Goal: Task Accomplishment & Management: Manage account settings

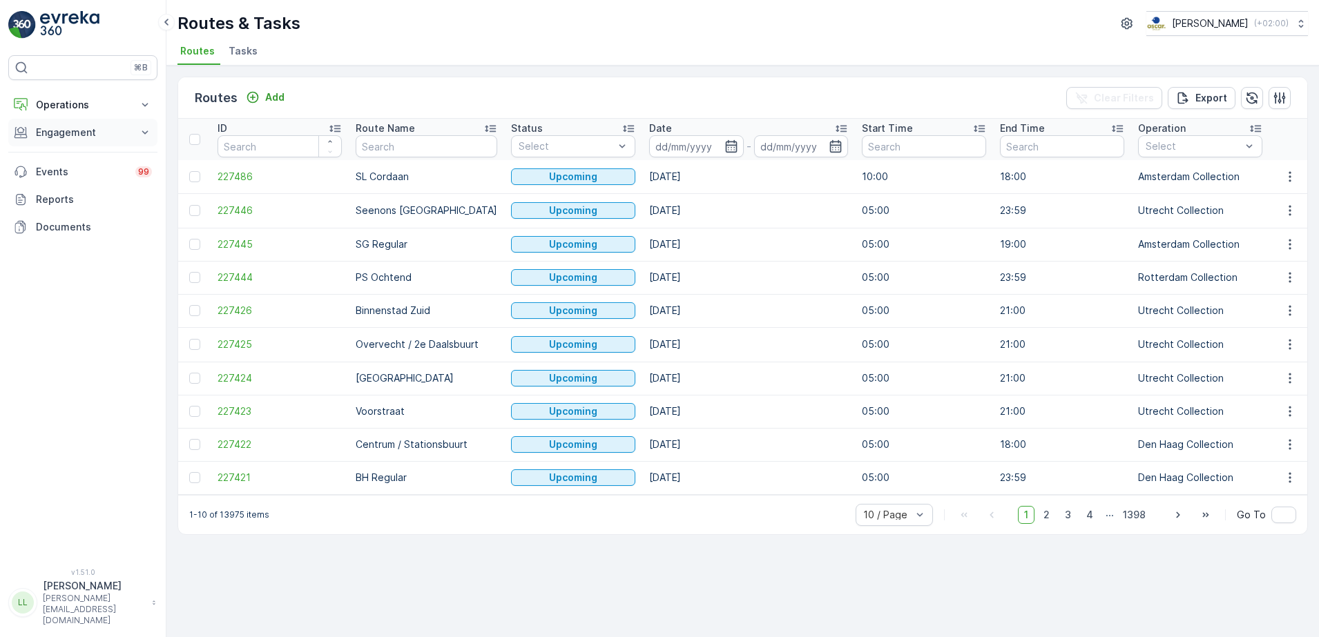
click at [88, 129] on p "Engagement" at bounding box center [83, 133] width 94 height 14
click at [86, 106] on p "Operations" at bounding box center [83, 105] width 94 height 14
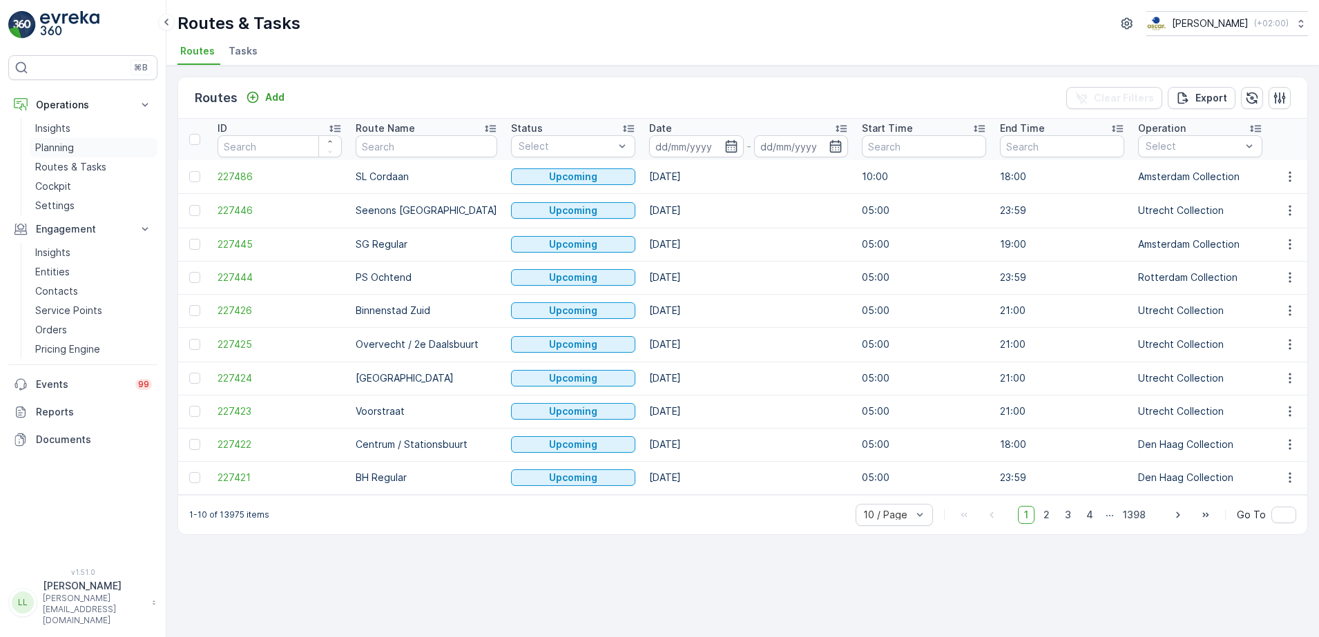
click at [64, 148] on p "Planning" at bounding box center [54, 148] width 39 height 14
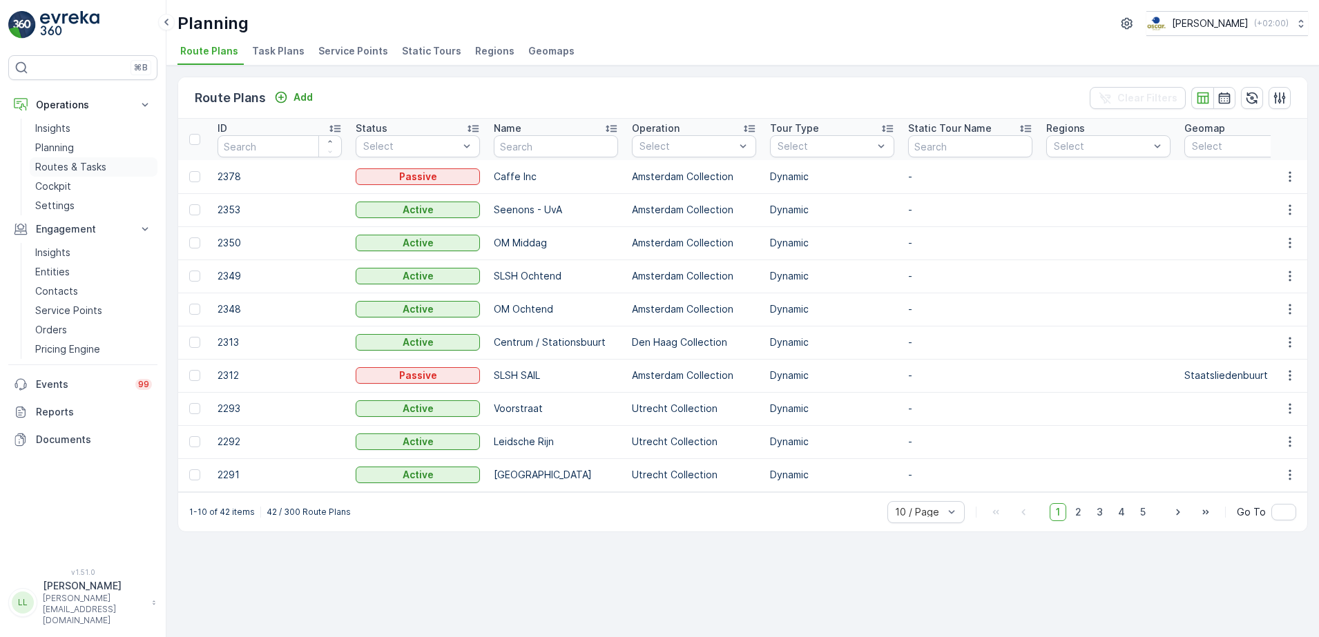
click at [75, 168] on p "Routes & Tasks" at bounding box center [70, 167] width 71 height 14
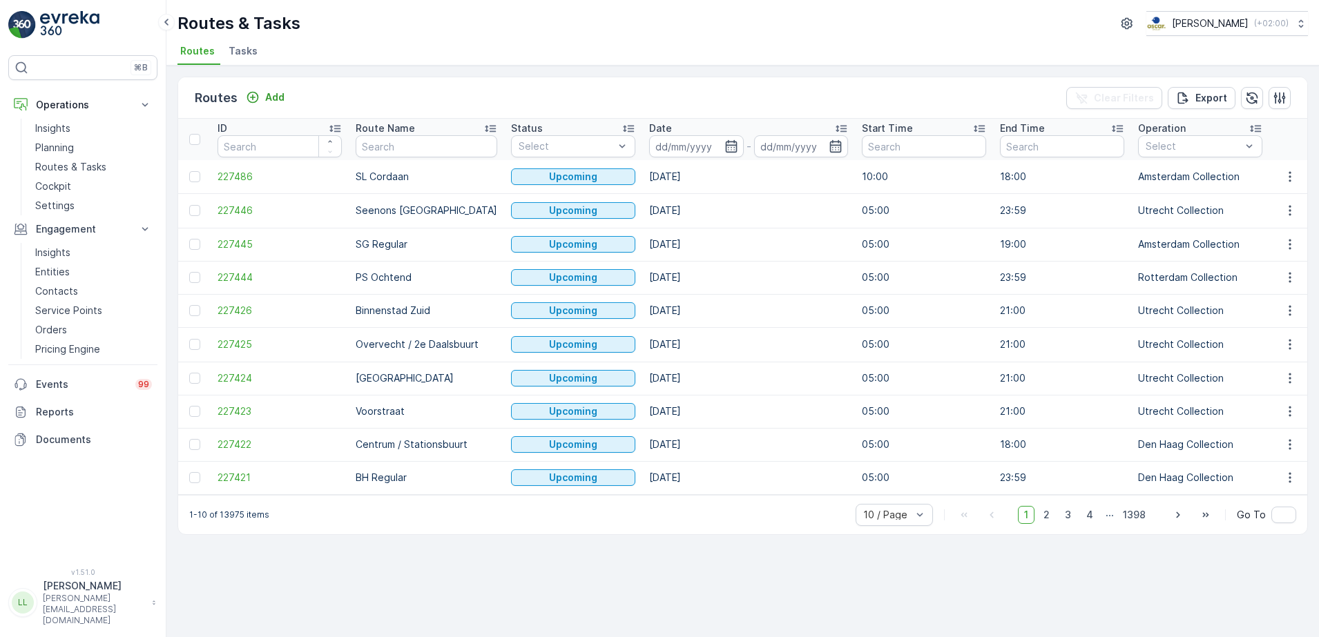
click at [249, 59] on li "Tasks" at bounding box center [244, 52] width 37 height 23
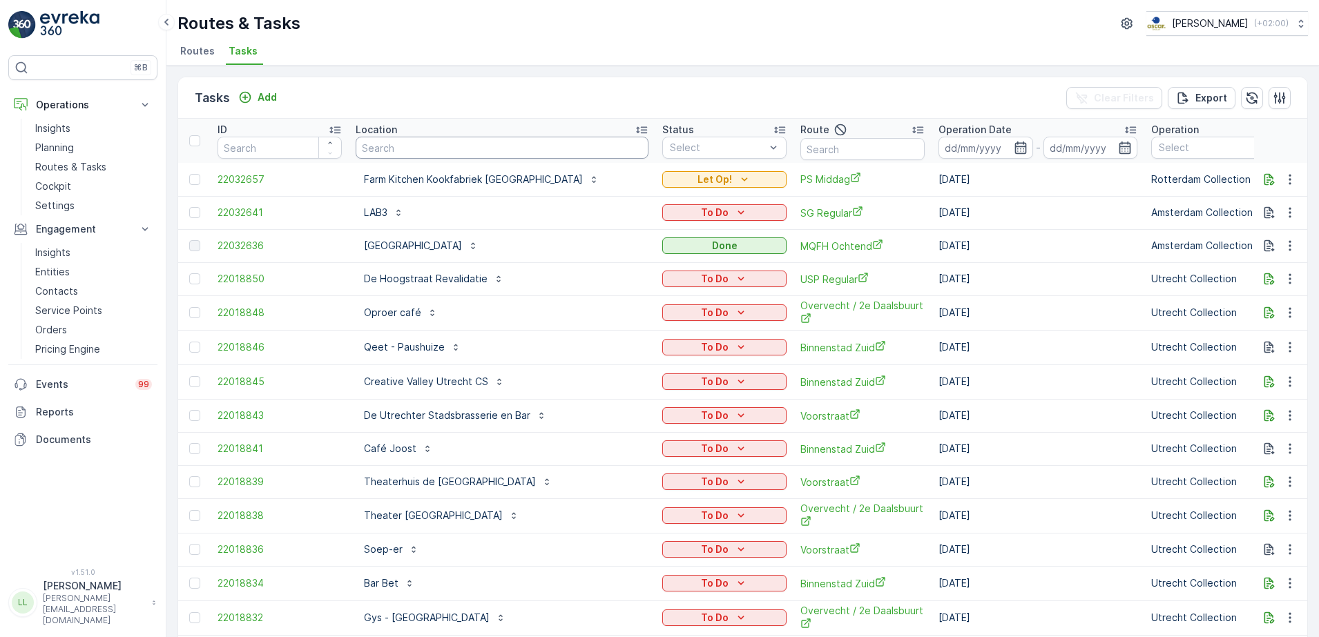
click at [496, 151] on input "text" at bounding box center [502, 148] width 293 height 22
type input "pana"
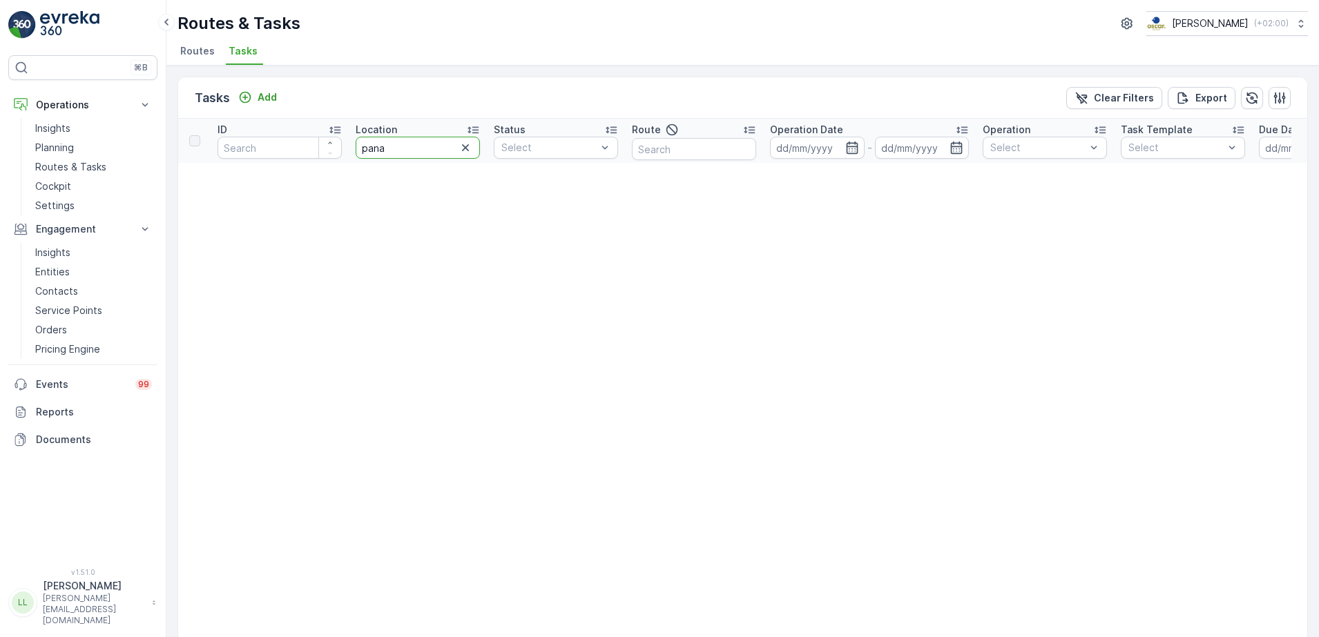
click at [321, 155] on tr "ID Location pana Status Select Route Operation Date - Operation Select Task Tem…" at bounding box center [1212, 141] width 2068 height 44
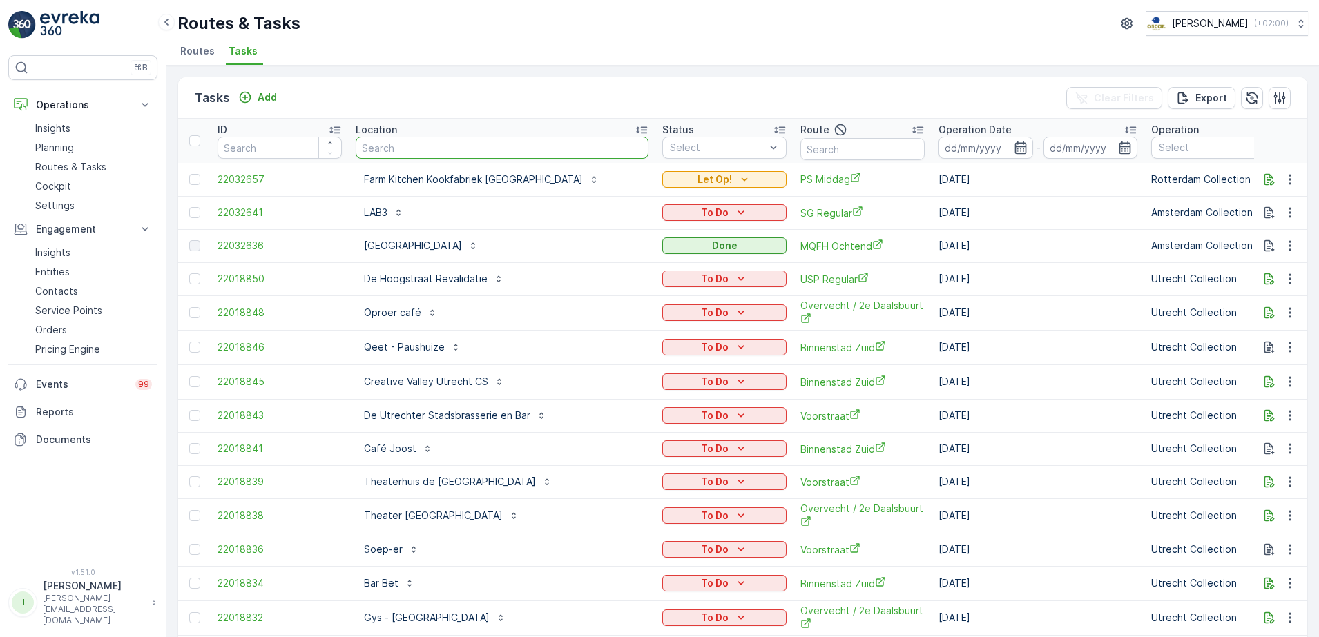
click at [504, 143] on input "text" at bounding box center [502, 148] width 293 height 22
type input "kori"
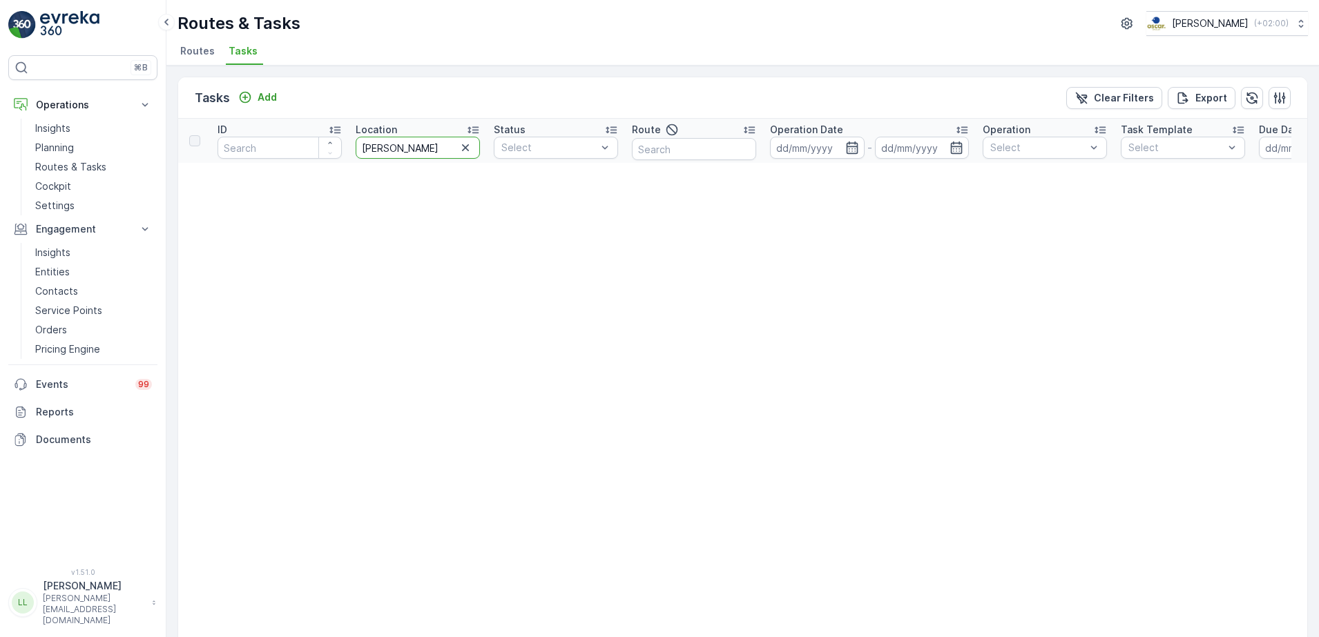
click at [322, 155] on tr "ID Location kori Status Select Route Operation Date - Operation Select Task Tem…" at bounding box center [1212, 141] width 2068 height 44
type input "wester"
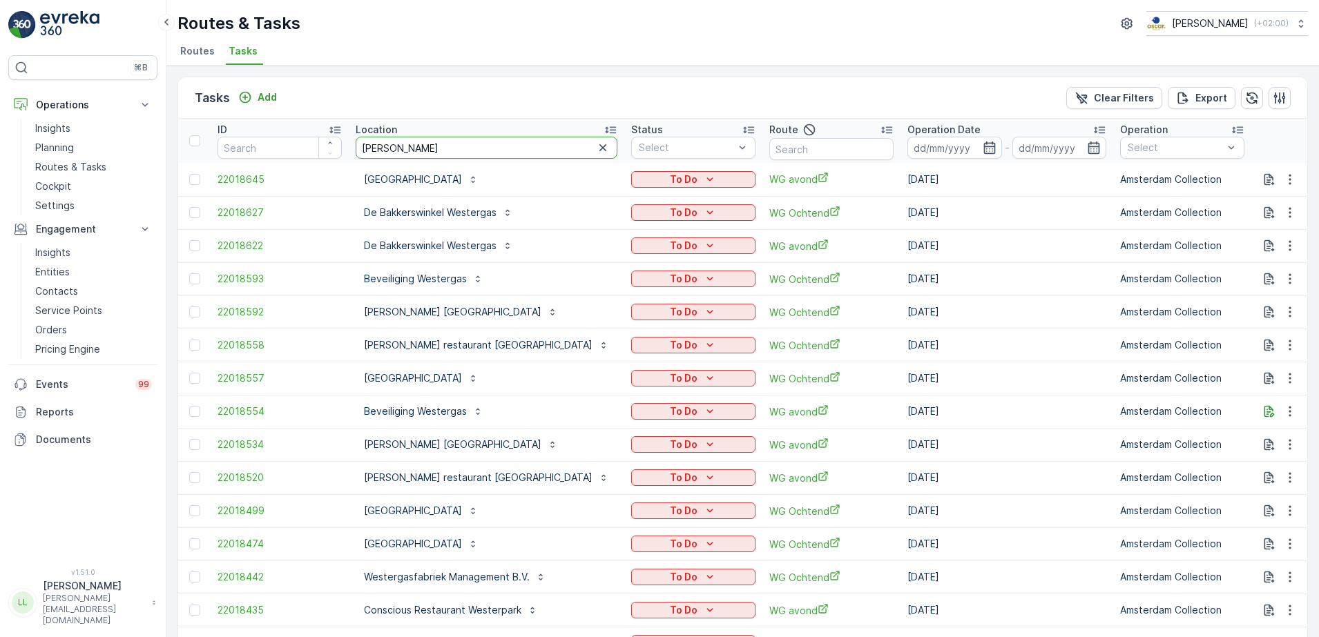
click at [445, 148] on input "wester" at bounding box center [487, 148] width 262 height 22
type input "westergas"
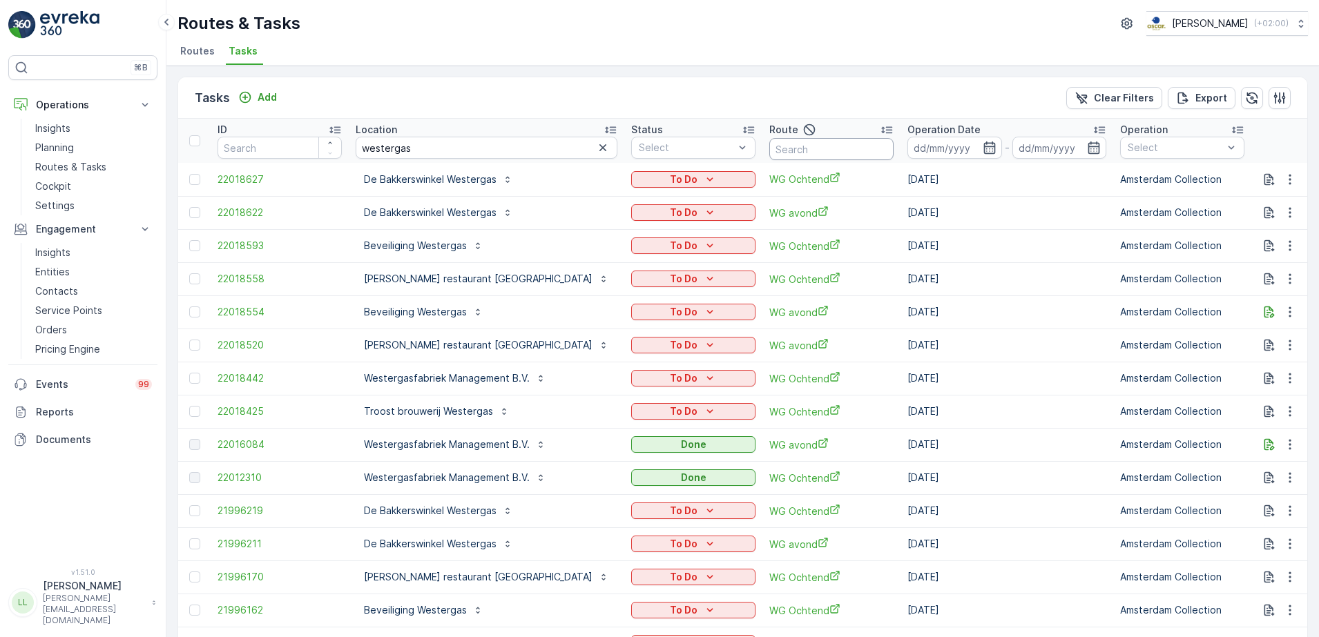
click at [785, 152] on input "text" at bounding box center [831, 149] width 124 height 22
type input "wg"
drag, startPoint x: 421, startPoint y: 146, endPoint x: 317, endPoint y: 159, distance: 105.1
click at [317, 159] on tr "ID Location westergas Status Select Route wg Operation Date - Operation Select …" at bounding box center [1311, 141] width 2267 height 44
type input "pana"
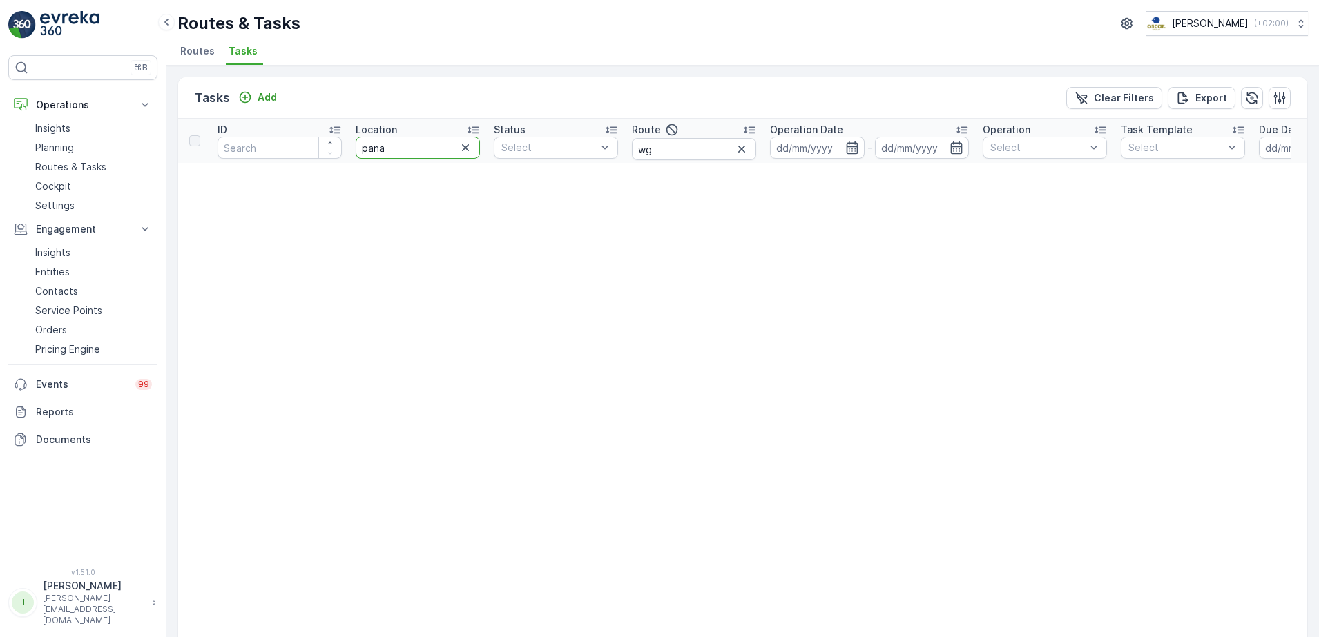
drag, startPoint x: 421, startPoint y: 153, endPoint x: 307, endPoint y: 166, distance: 114.7
type input "polo"
drag, startPoint x: 336, startPoint y: 166, endPoint x: 320, endPoint y: 167, distance: 15.3
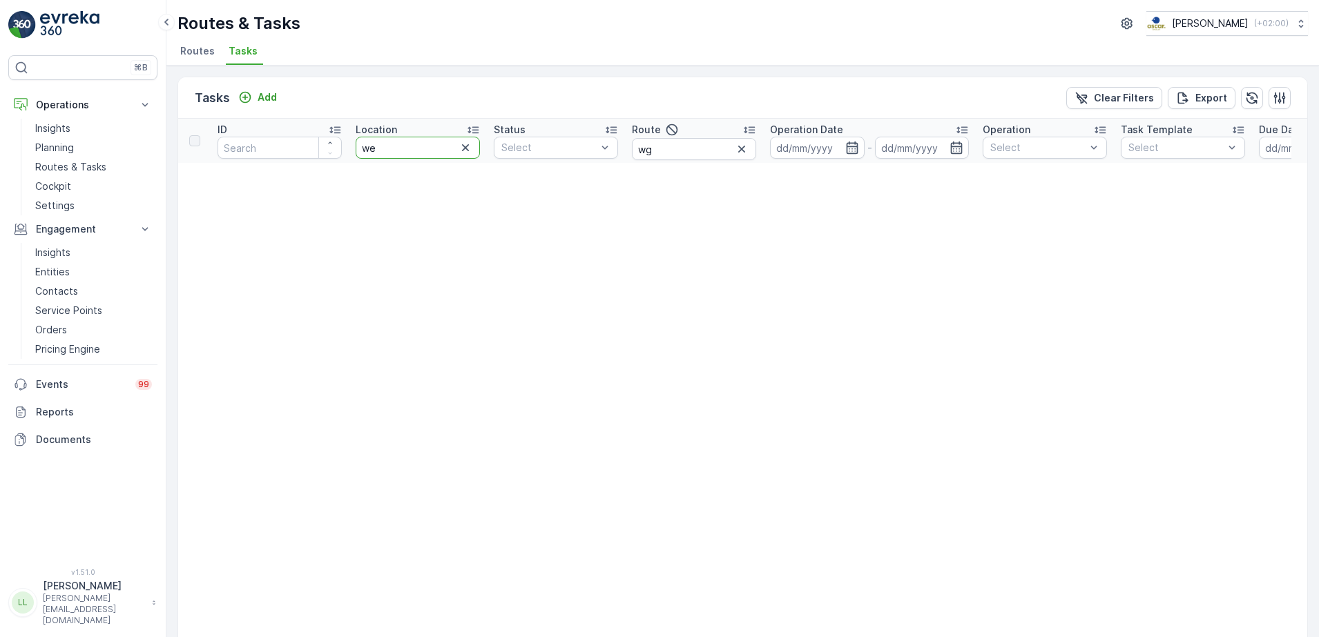
type input "w"
type input "gashouu"
click at [432, 151] on input "gashouu" at bounding box center [418, 148] width 124 height 22
type input "gashoud"
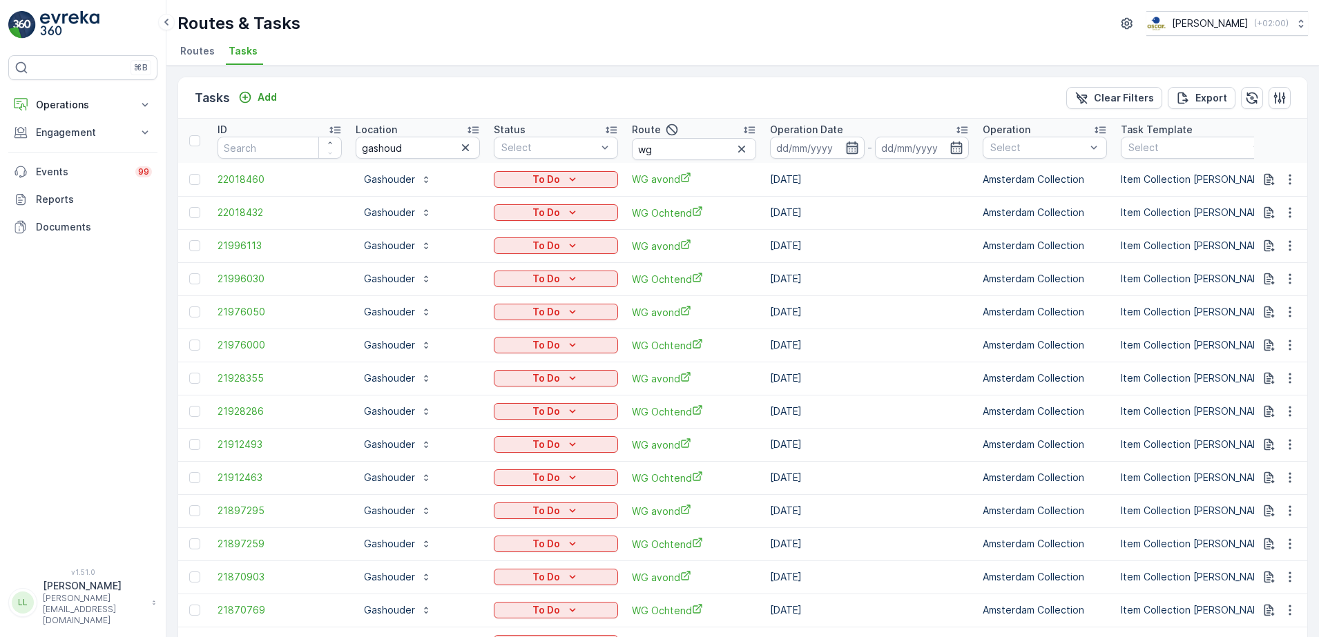
drag, startPoint x: 851, startPoint y: 147, endPoint x: 855, endPoint y: 153, distance: 7.3
click at [851, 146] on icon "button" at bounding box center [852, 148] width 12 height 12
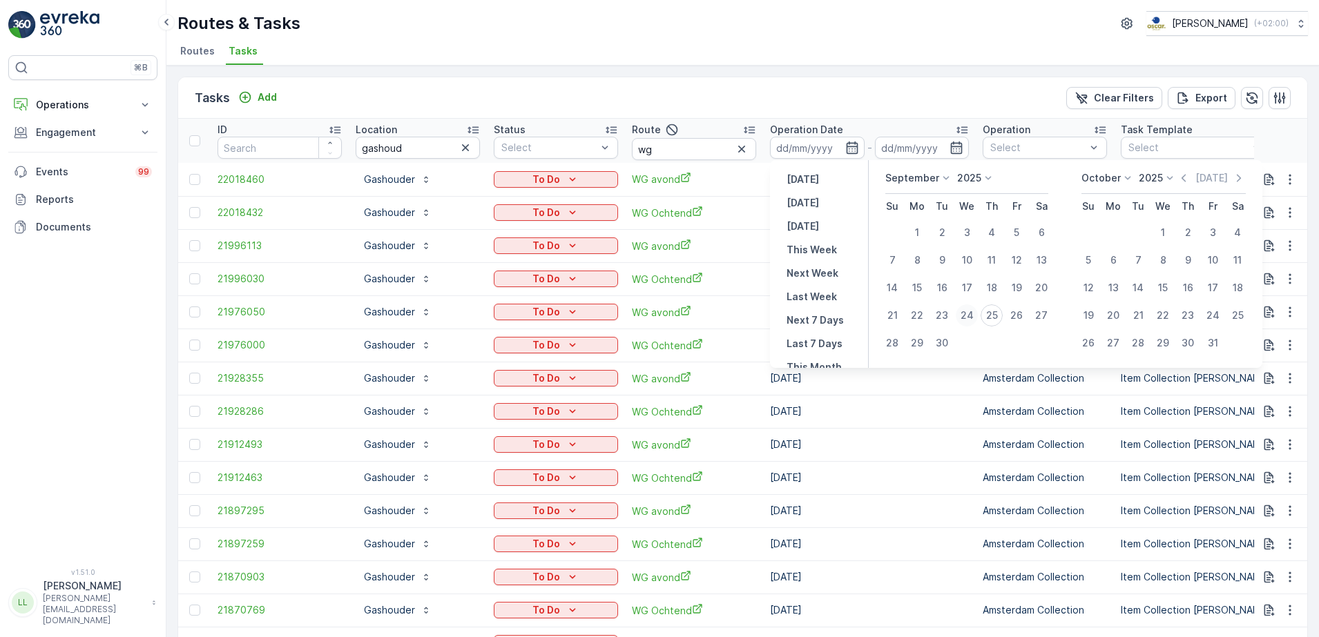
click at [970, 316] on div "24" at bounding box center [967, 315] width 22 height 22
type input "[DATE]"
click at [970, 316] on div "24" at bounding box center [967, 315] width 22 height 22
type input "[DATE]"
click at [970, 316] on div "24" at bounding box center [967, 315] width 22 height 22
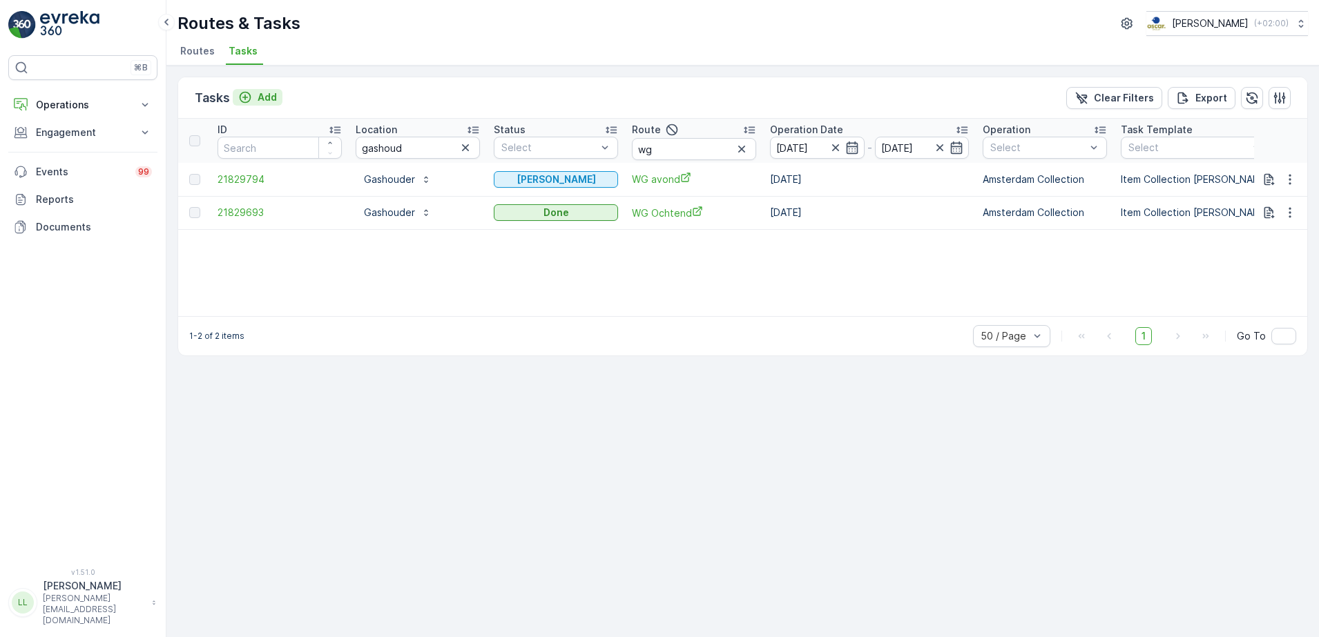
click at [265, 99] on p "Add" at bounding box center [267, 97] width 19 height 14
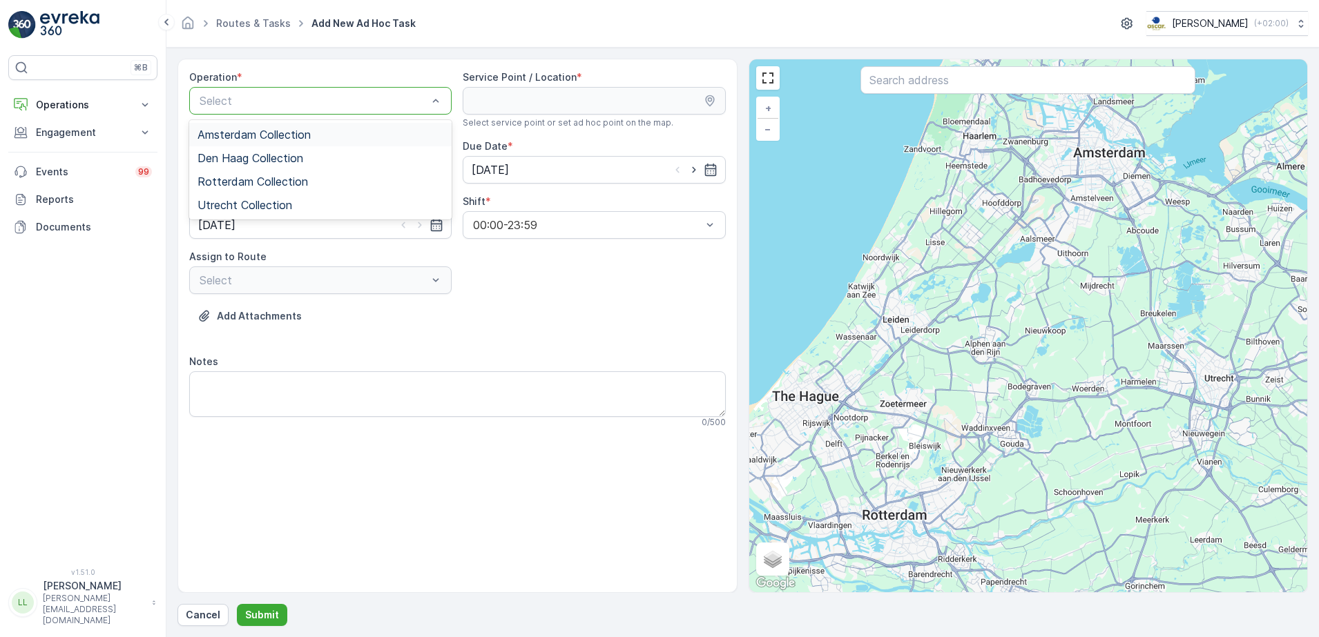
drag, startPoint x: 255, startPoint y: 141, endPoint x: 443, endPoint y: 105, distance: 191.9
click at [255, 140] on span "Amsterdam Collection" at bounding box center [253, 134] width 113 height 12
click at [974, 82] on input "text" at bounding box center [1027, 80] width 335 height 28
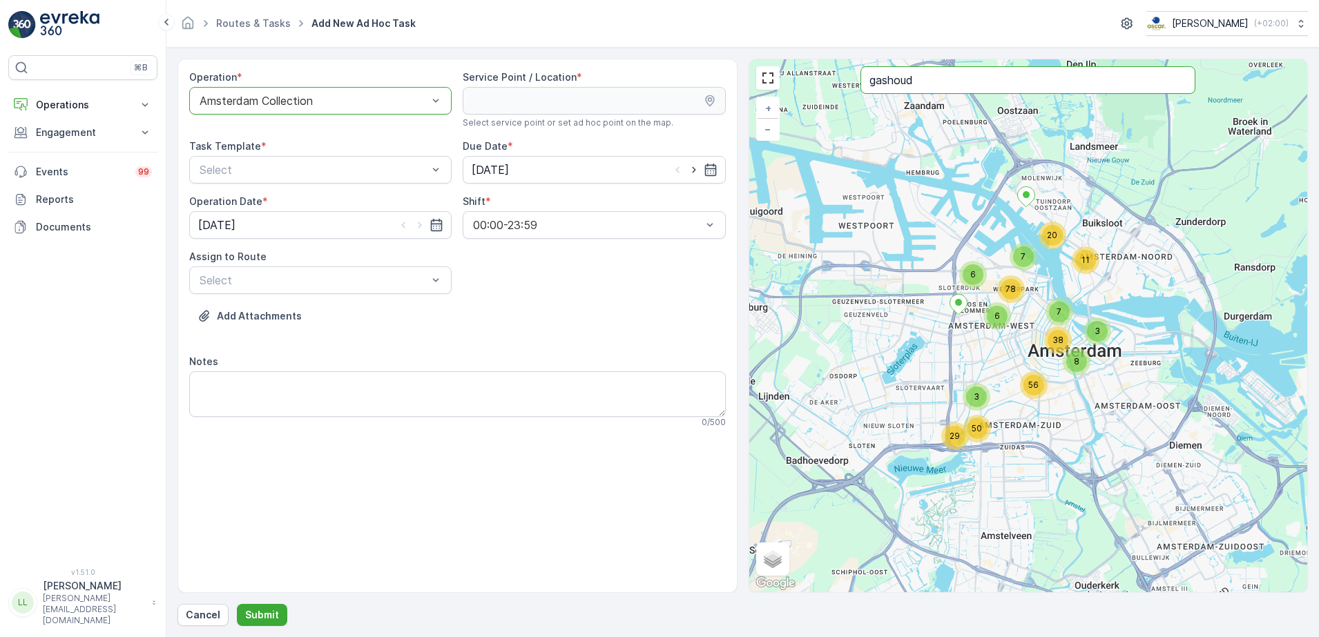
type input "gashoud"
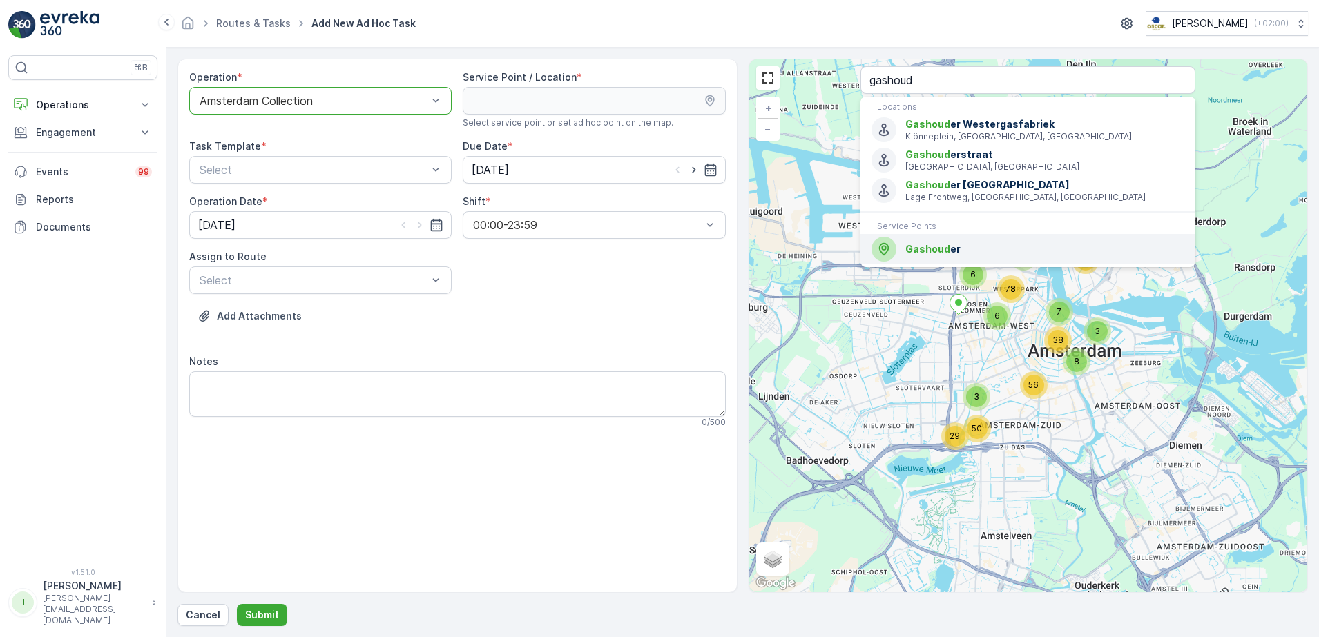
click at [978, 250] on span "Gashoud er" at bounding box center [1044, 249] width 279 height 14
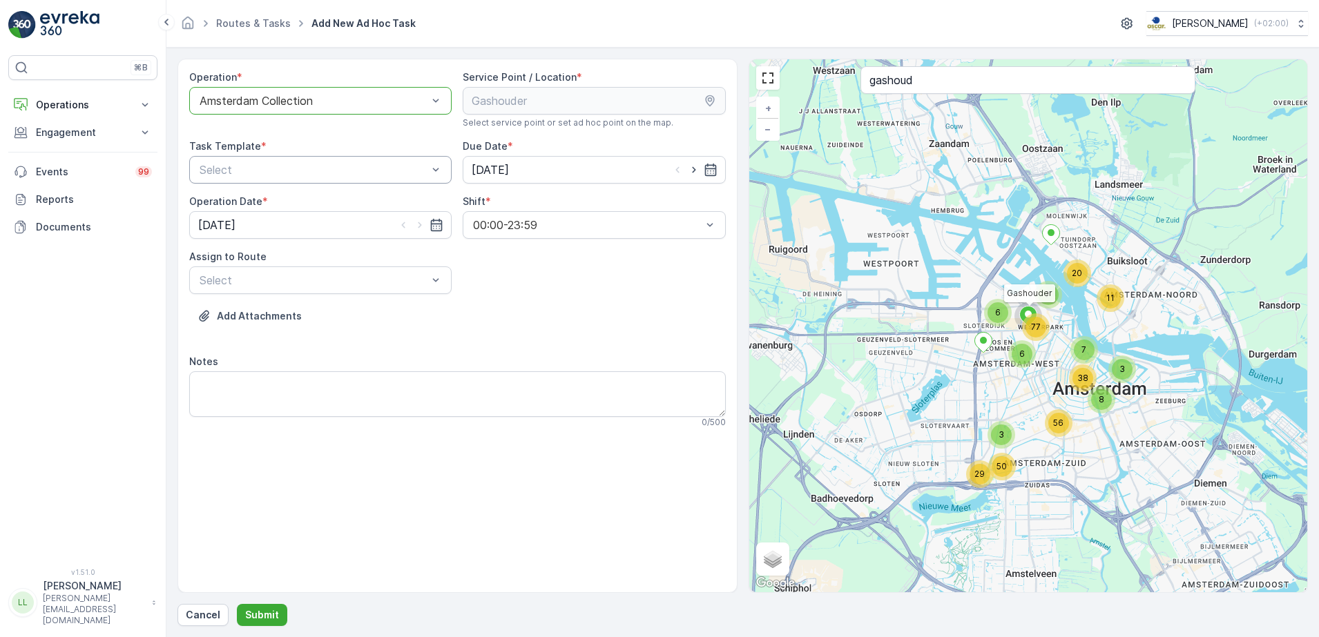
click at [316, 160] on div "Select" at bounding box center [320, 170] width 262 height 28
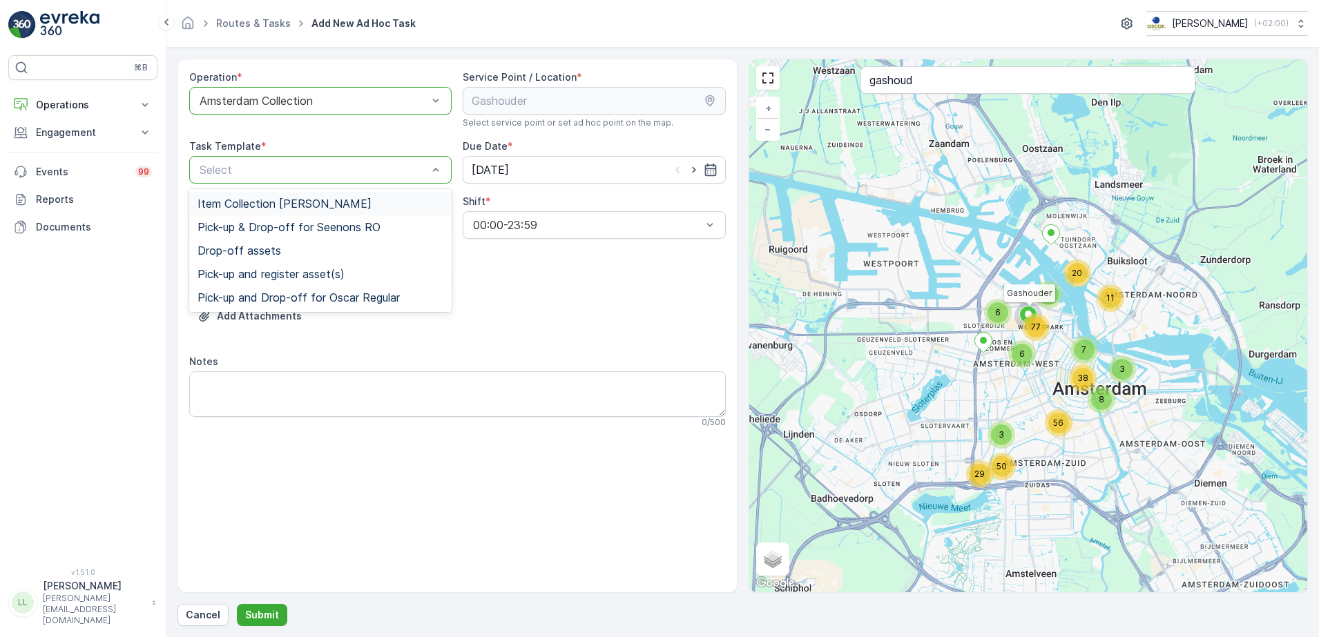
drag, startPoint x: 313, startPoint y: 200, endPoint x: 334, endPoint y: 193, distance: 22.3
click at [313, 200] on span "Item Collection [PERSON_NAME]" at bounding box center [284, 203] width 174 height 12
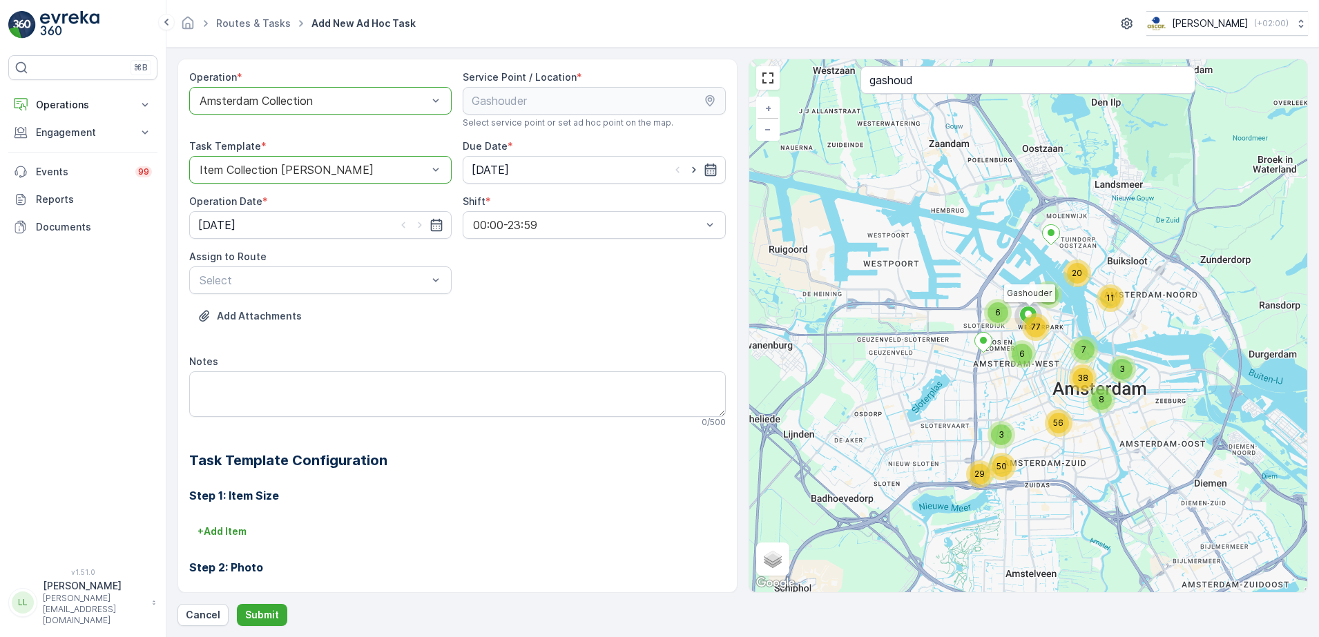
click at [706, 168] on icon "button" at bounding box center [710, 170] width 12 height 12
click at [405, 359] on div "Notes" at bounding box center [457, 362] width 536 height 14
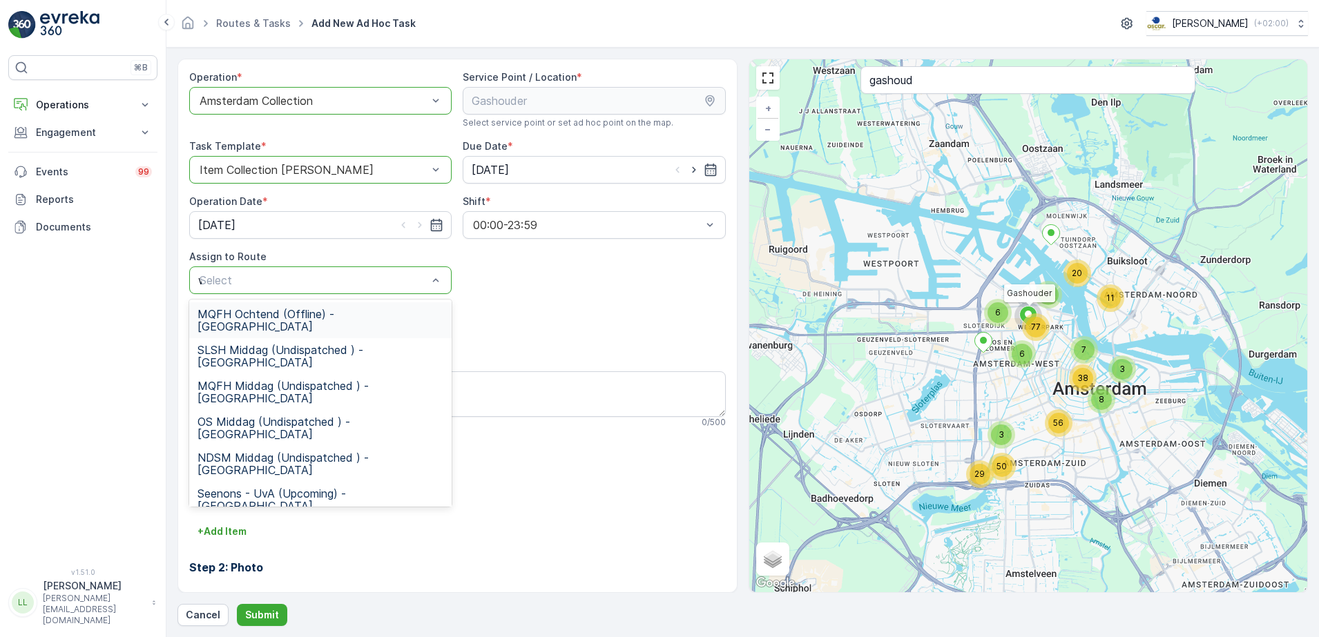
click at [316, 300] on div "MQFH Ochtend (Offline) - [GEOGRAPHIC_DATA] SLSH Middag (Undispatched ) - [GEOGR…" at bounding box center [320, 403] width 262 height 207
type input "wg"
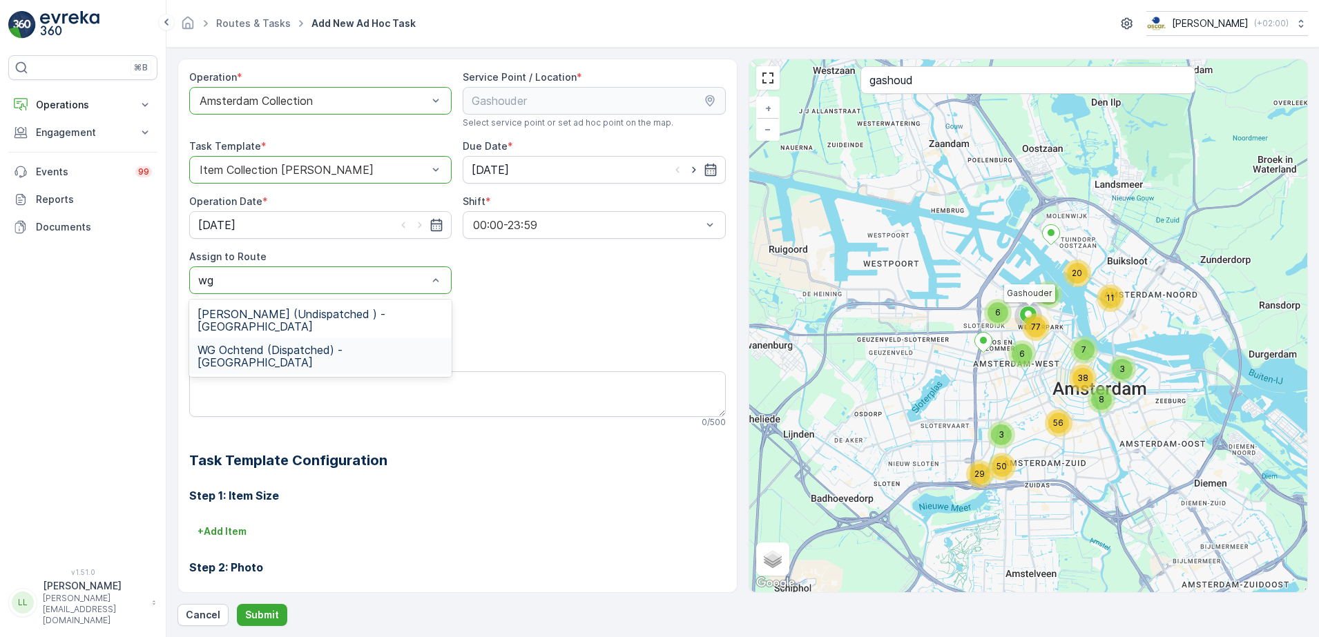
click at [336, 344] on span "WG Ochtend (Dispatched) - [GEOGRAPHIC_DATA]" at bounding box center [320, 356] width 246 height 25
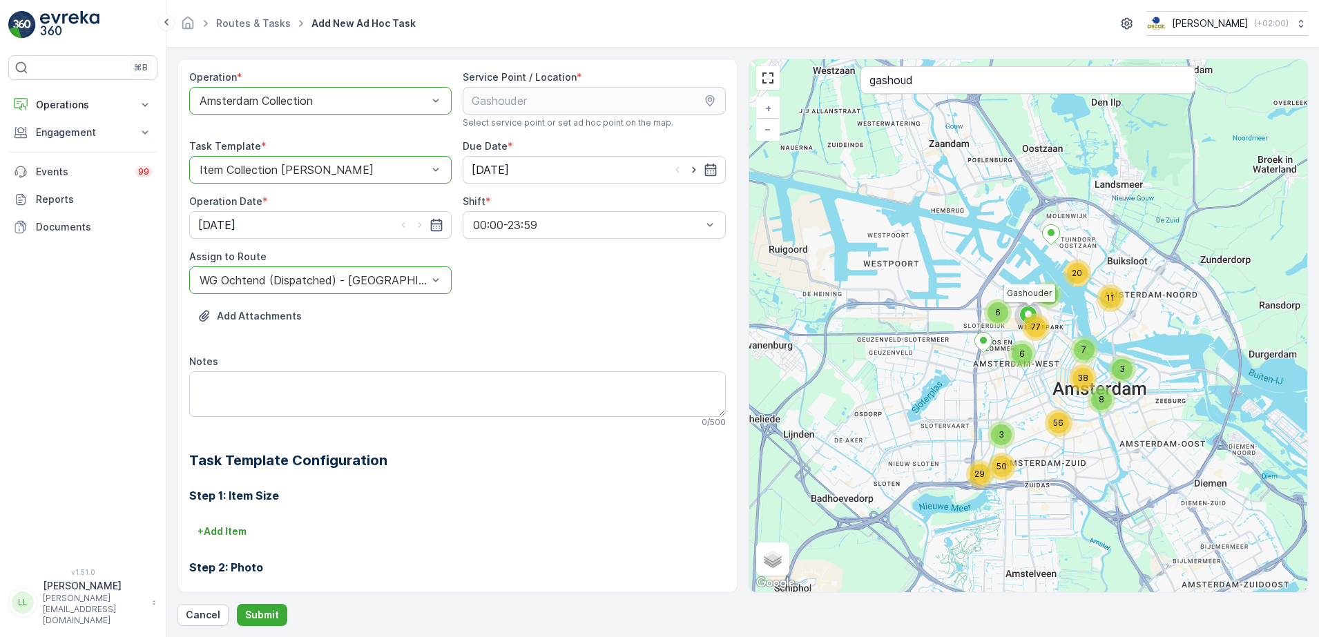
click at [296, 368] on div "Notes" at bounding box center [457, 362] width 536 height 14
click at [275, 388] on textarea "Notes" at bounding box center [457, 394] width 536 height 46
type textarea "O"
type textarea "Grofvuil opgehaald"
click at [221, 541] on button "+ Add Item" at bounding box center [222, 532] width 66 height 22
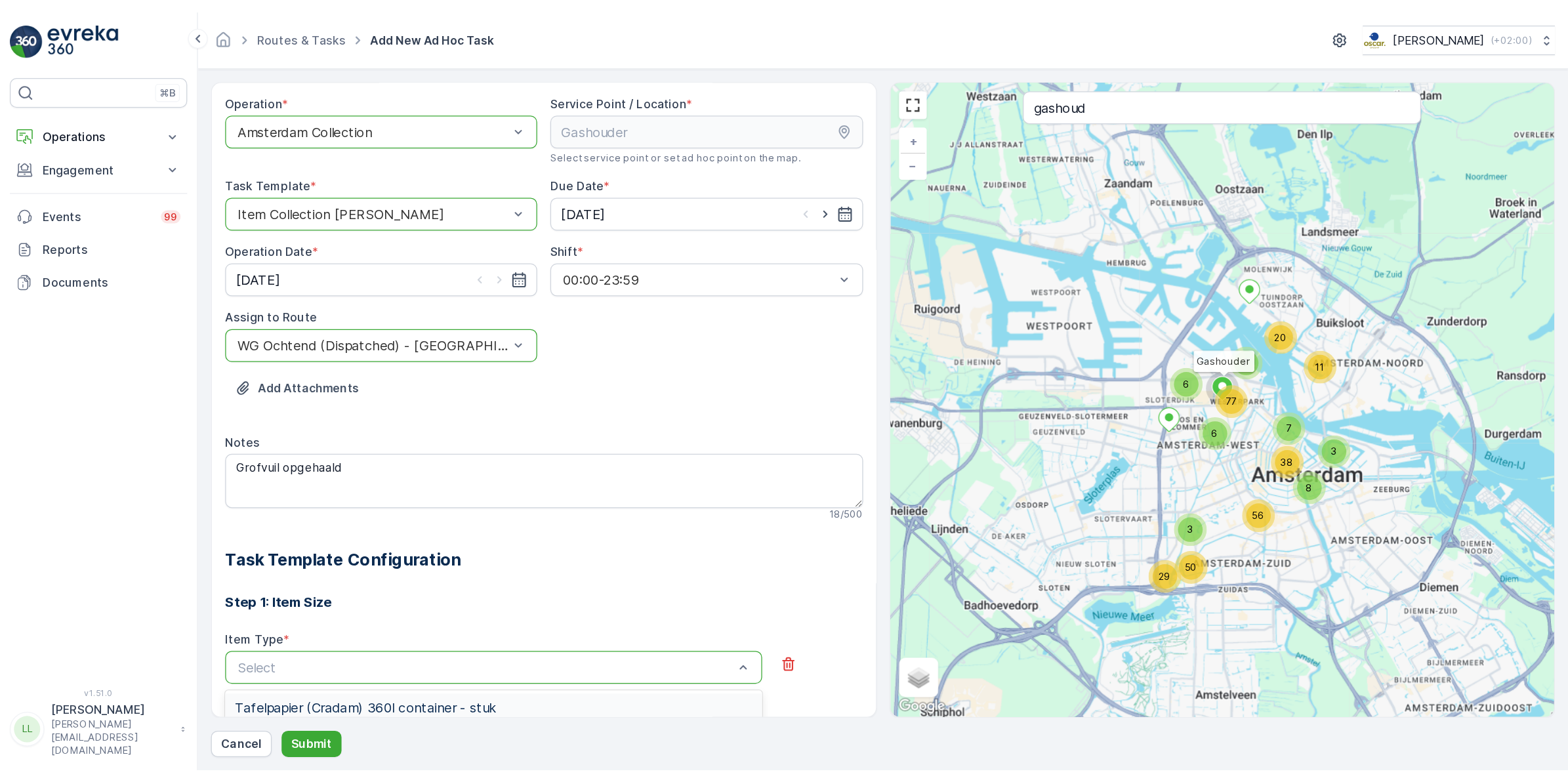
scroll to position [164, 0]
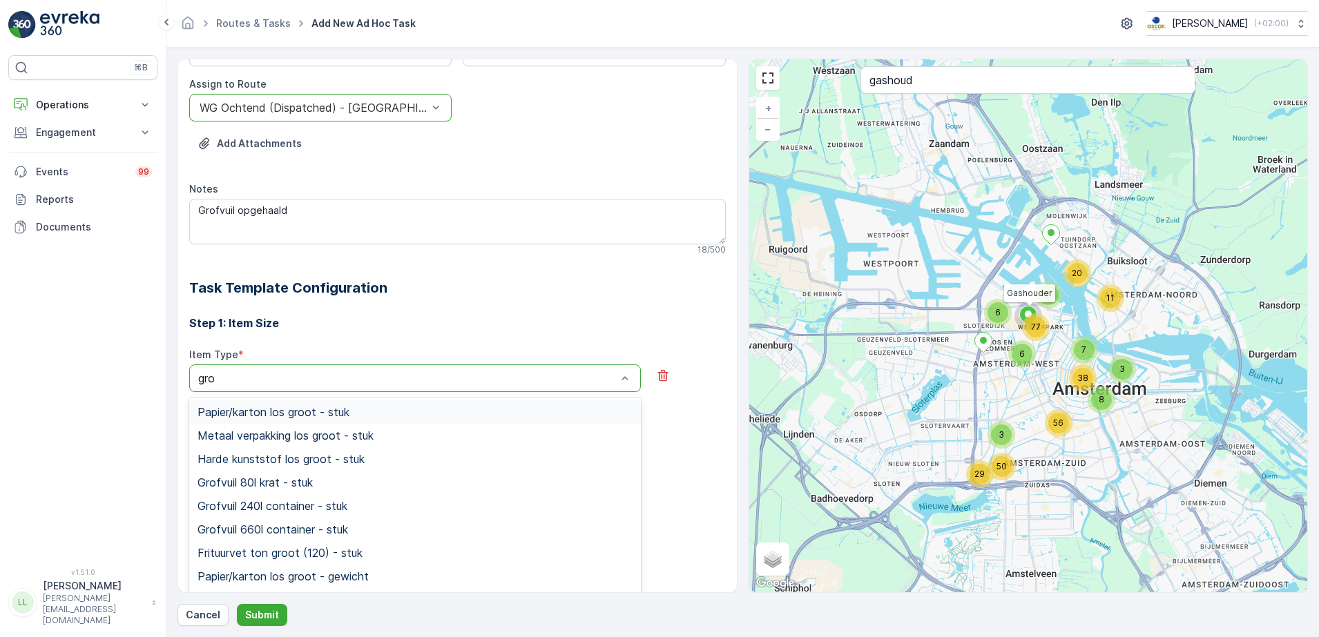
type input "grof"
click at [344, 532] on span "Grofvuil 660l container - gewicht" at bounding box center [282, 529] width 170 height 12
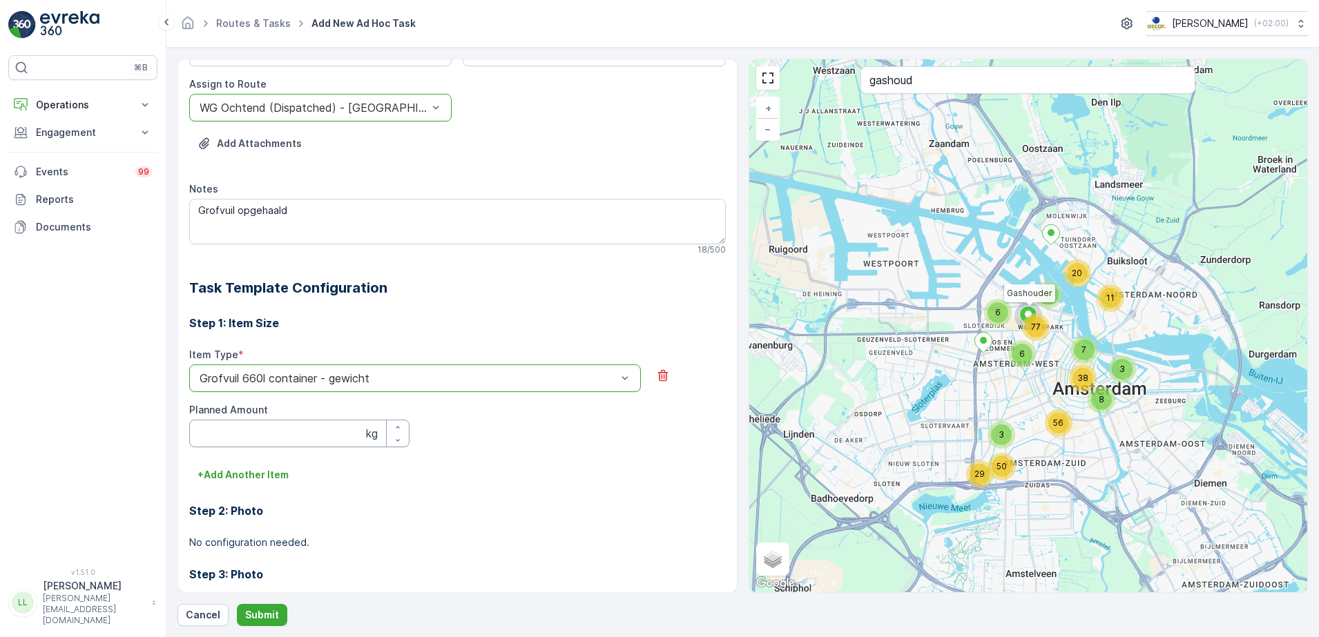
click at [303, 434] on Amount "Planned Amount" at bounding box center [299, 434] width 220 height 28
type Amount "2"
click at [498, 461] on div "Item Type * option Grofvuil 660l container - gewicht is disabled. Select anothe…" at bounding box center [457, 406] width 536 height 116
drag, startPoint x: 662, startPoint y: 378, endPoint x: 634, endPoint y: 378, distance: 28.3
click at [663, 378] on icon "button" at bounding box center [663, 376] width 14 height 14
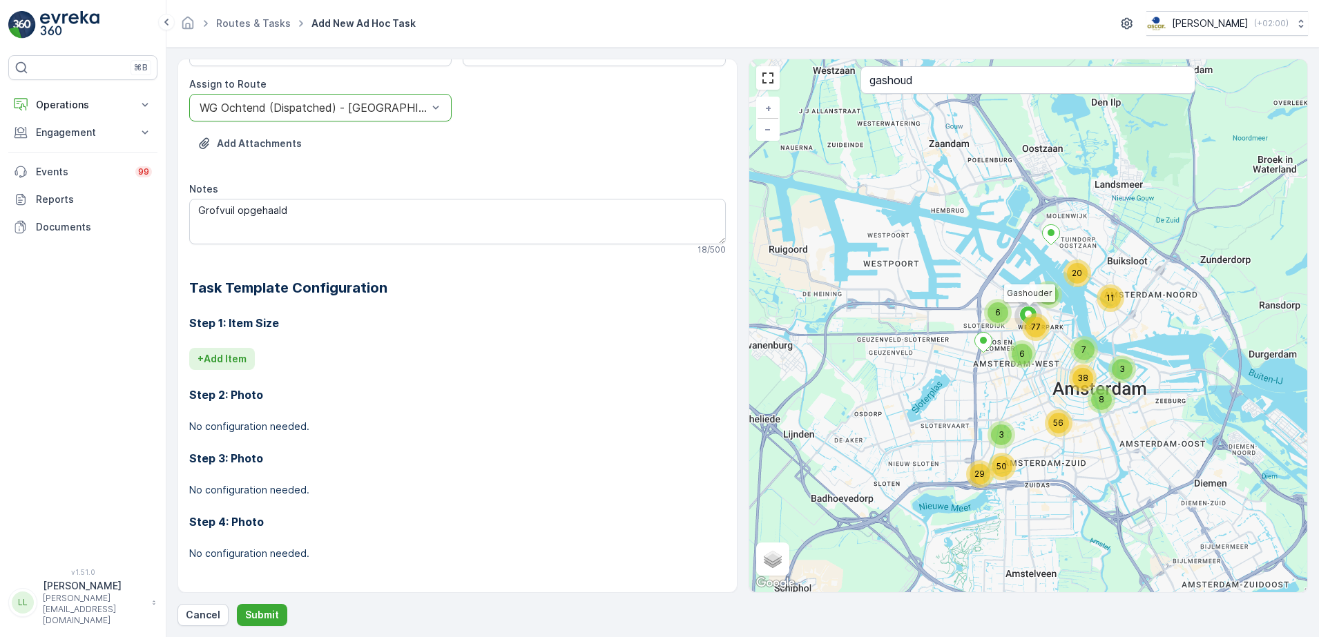
click at [220, 357] on p "+ Add Item" at bounding box center [221, 359] width 49 height 14
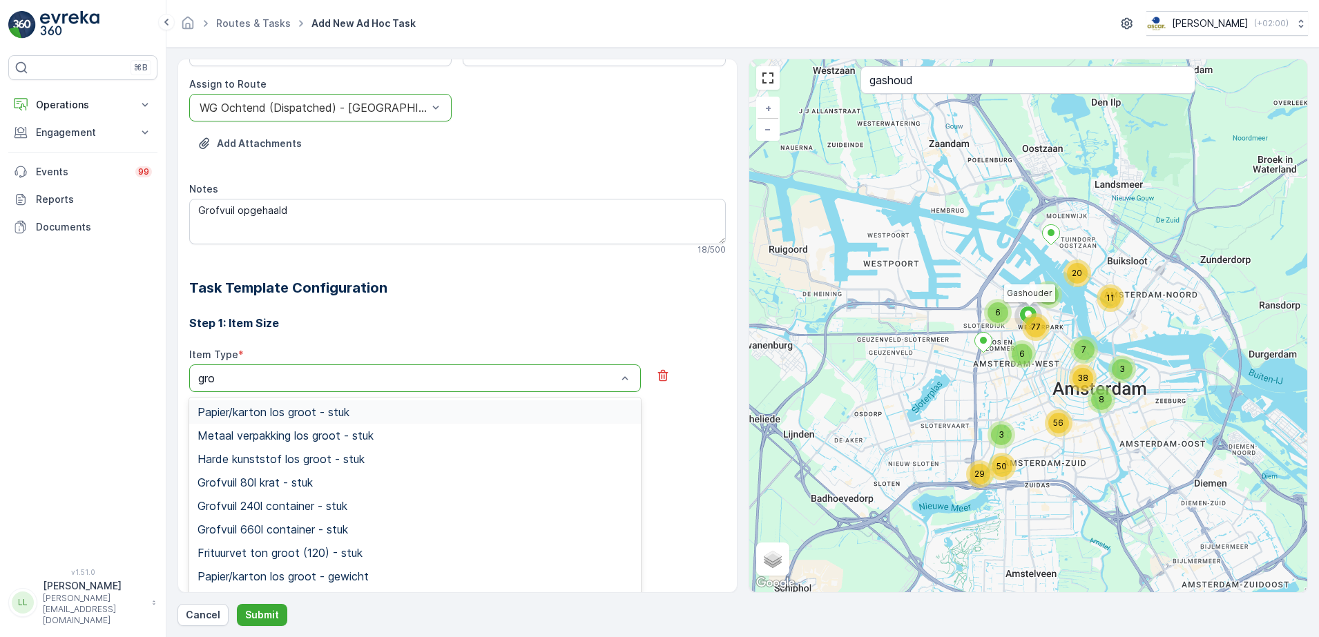
type input "grof"
click at [334, 461] on span "Grofvuil 660l container - stuk" at bounding box center [272, 459] width 151 height 12
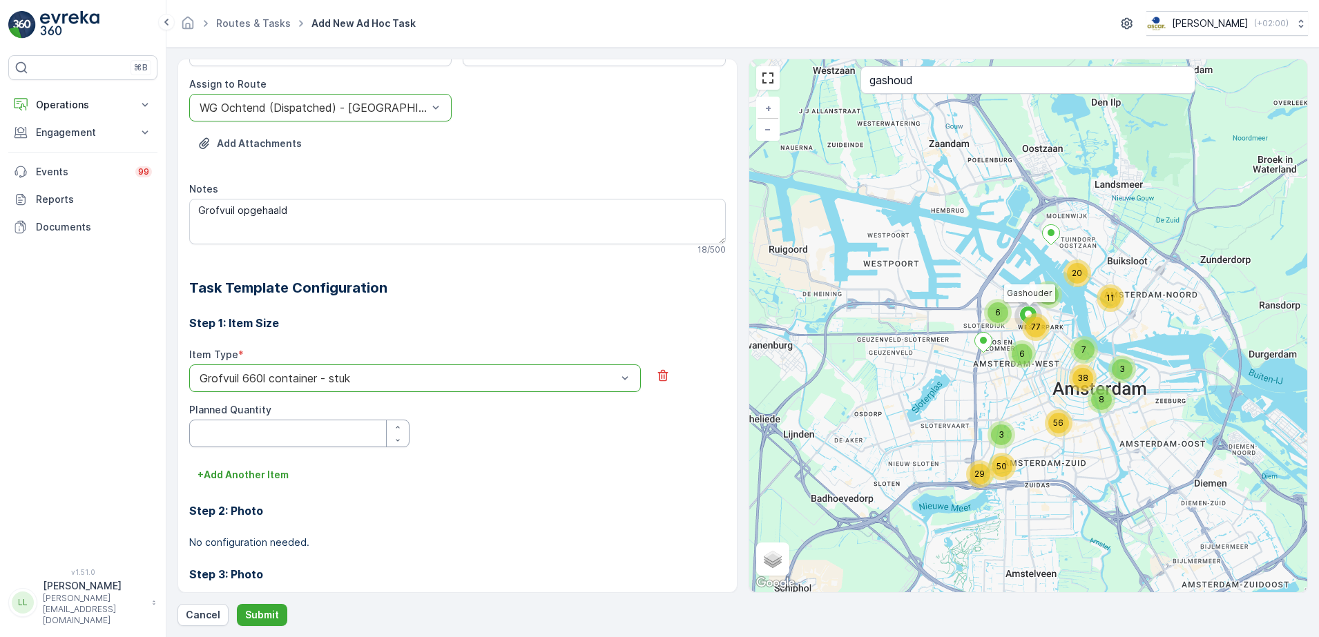
click at [231, 425] on Quantity "Planned Quantity" at bounding box center [299, 434] width 220 height 28
type Quantity "2"
click at [260, 611] on p "Submit" at bounding box center [262, 615] width 34 height 14
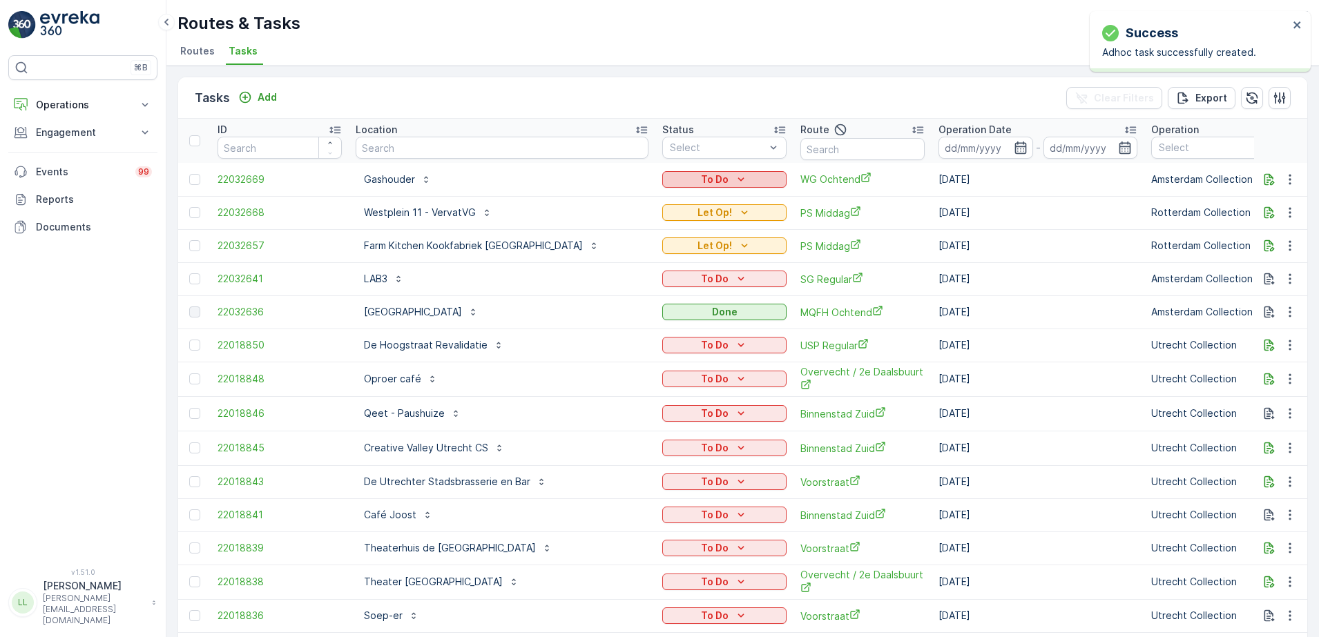
click at [734, 183] on icon "To Do" at bounding box center [741, 180] width 14 height 14
click at [679, 240] on div "Done" at bounding box center [687, 238] width 88 height 19
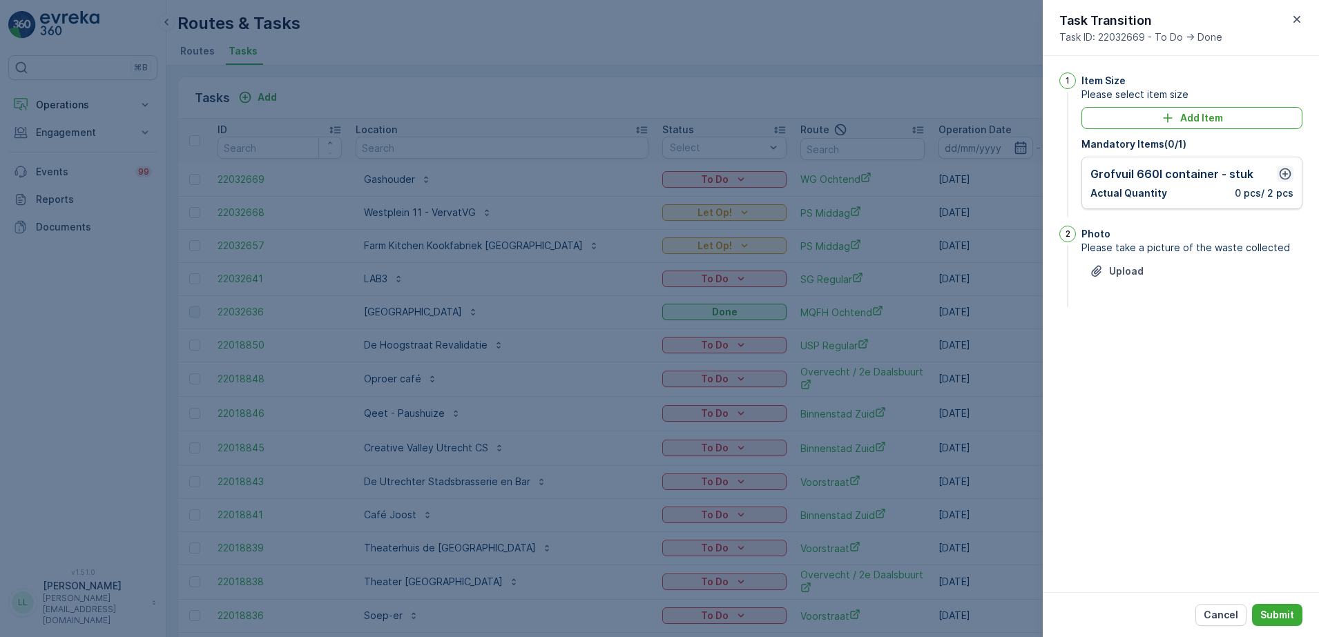
click at [1292, 174] on button "button" at bounding box center [1285, 174] width 17 height 17
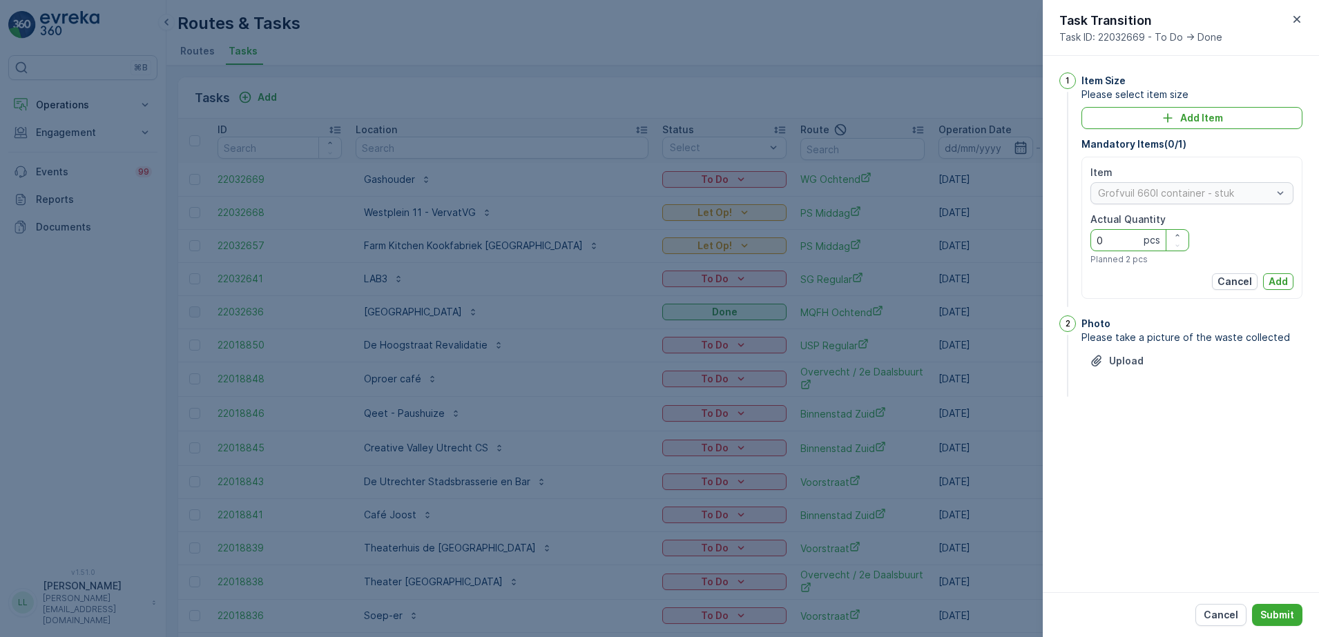
click at [1116, 246] on Quantity "0" at bounding box center [1139, 240] width 99 height 22
type Quantity "2"
click at [1277, 284] on p "Add" at bounding box center [1277, 282] width 19 height 14
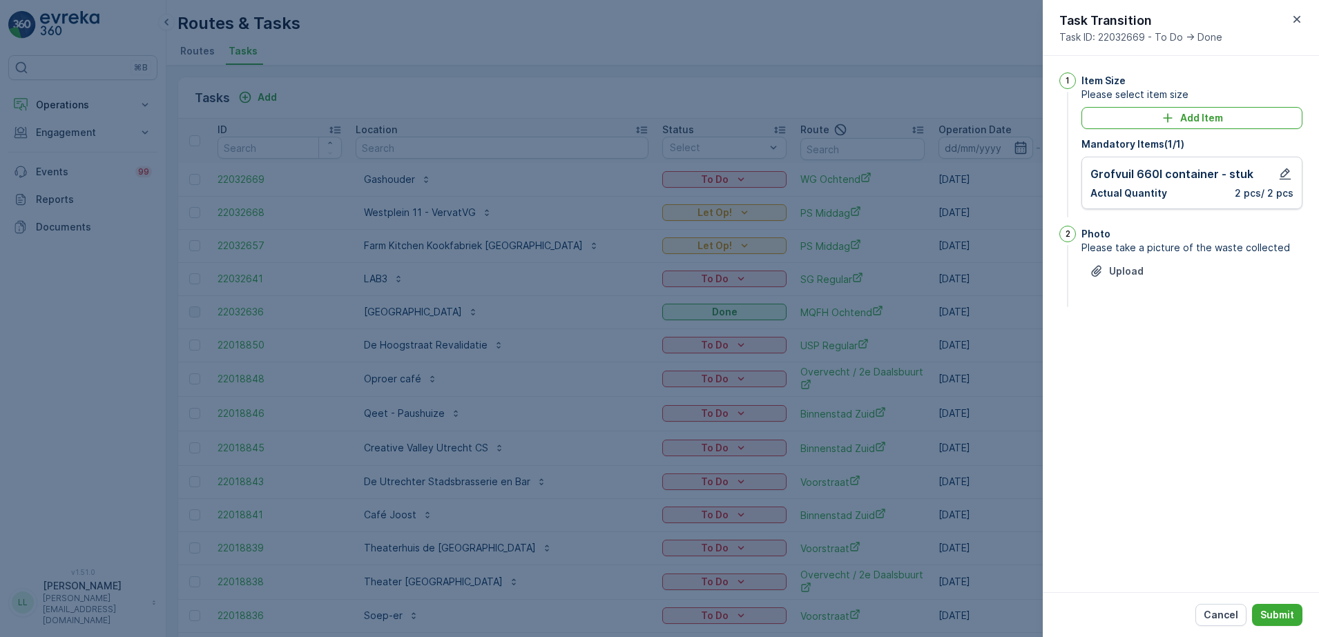
drag, startPoint x: 1294, startPoint y: 614, endPoint x: 1152, endPoint y: 554, distance: 153.8
click at [1293, 615] on button "Submit" at bounding box center [1277, 615] width 50 height 22
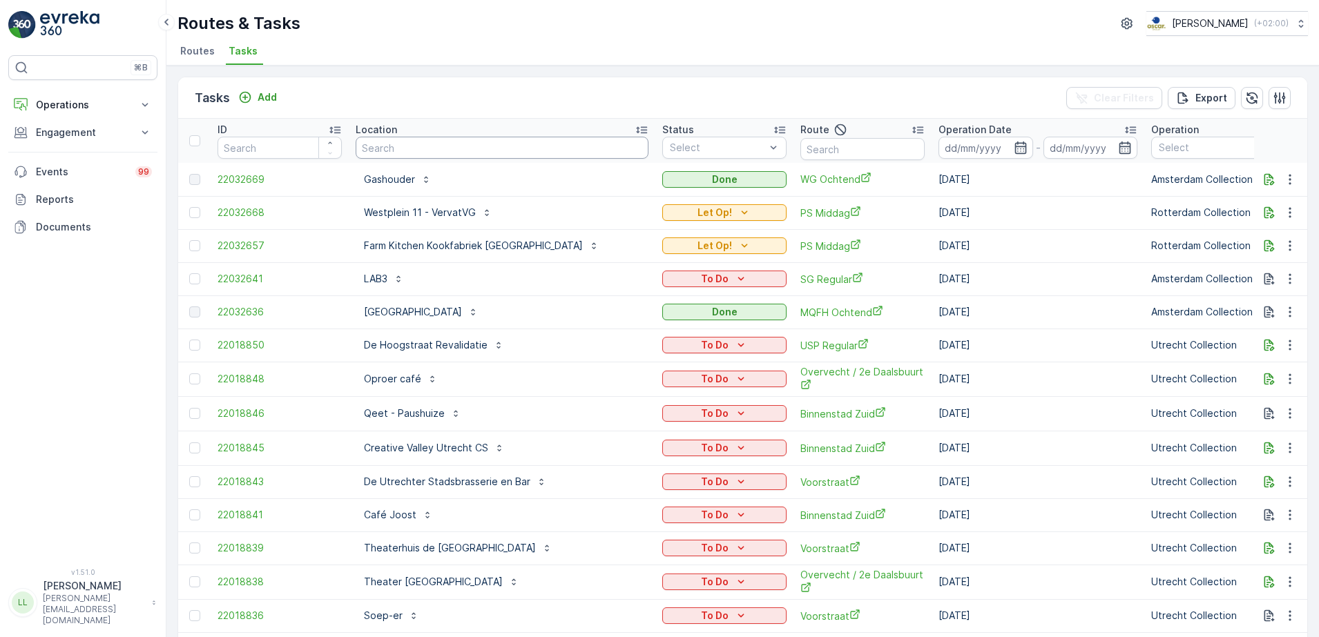
click at [421, 139] on input "text" at bounding box center [502, 148] width 293 height 22
click at [846, 145] on input "text" at bounding box center [862, 149] width 124 height 22
type input "NDSM"
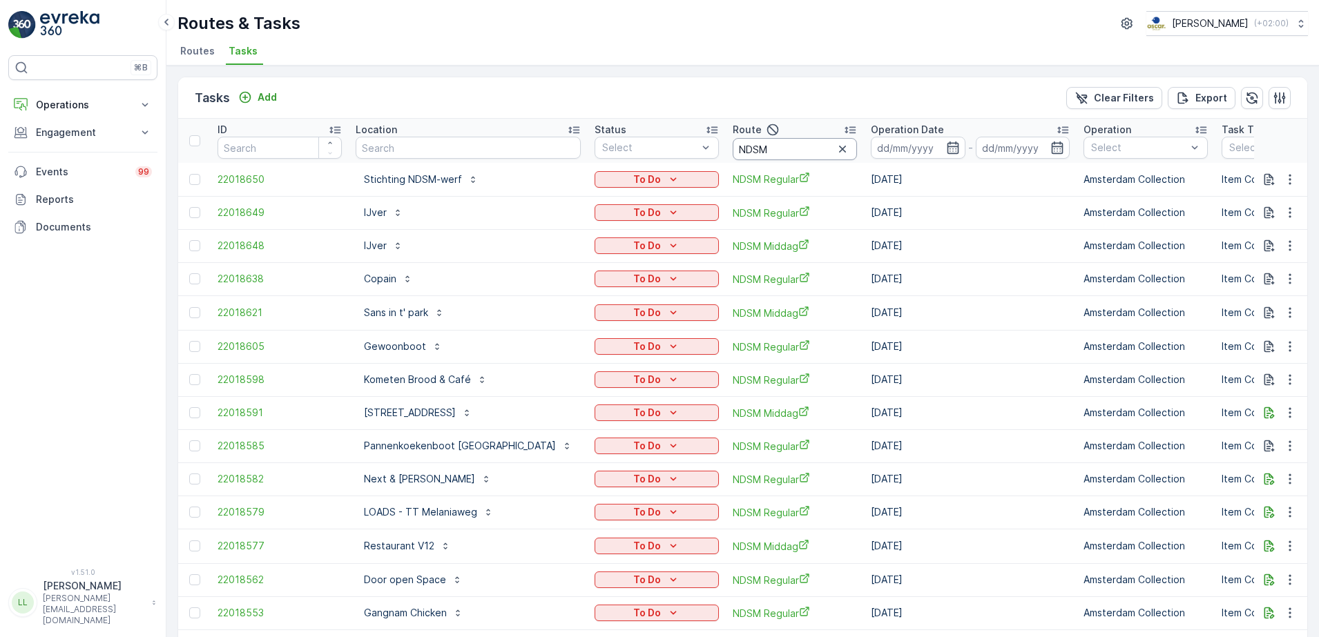
click at [754, 156] on input "NDSM" at bounding box center [795, 149] width 124 height 22
type input "NDSM MI"
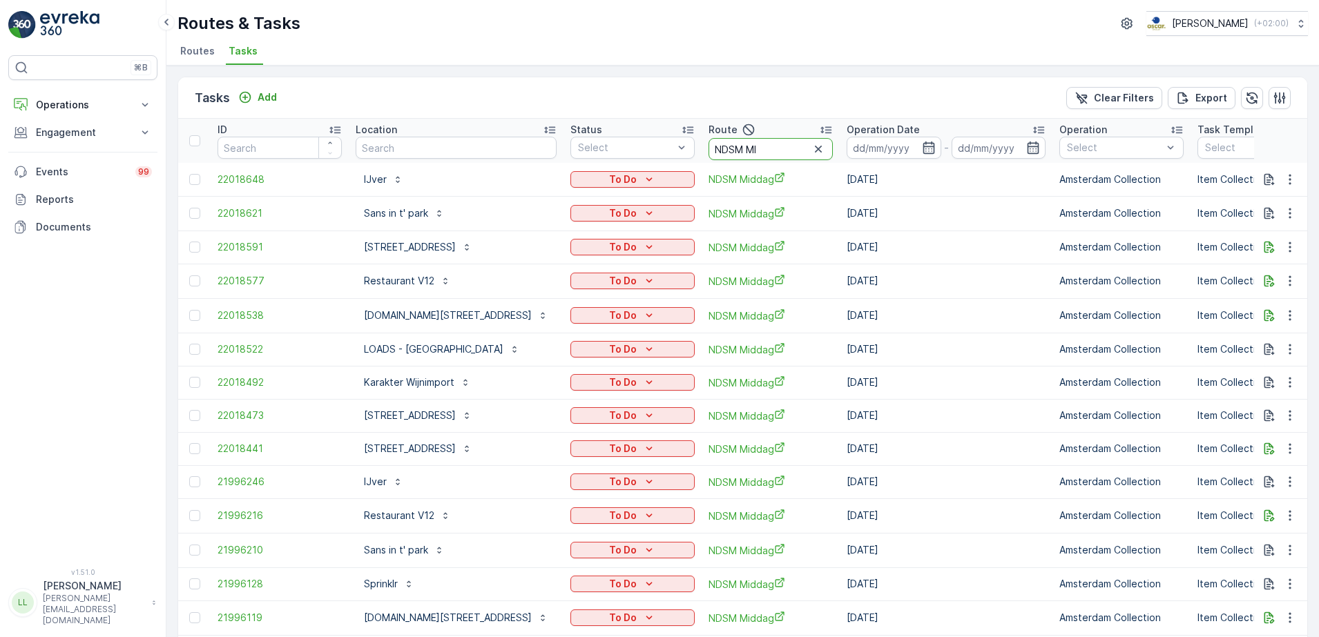
click at [774, 145] on input "NDSM MI" at bounding box center [770, 149] width 124 height 22
type input "NDSM mid"
click at [931, 142] on icon "button" at bounding box center [929, 148] width 14 height 14
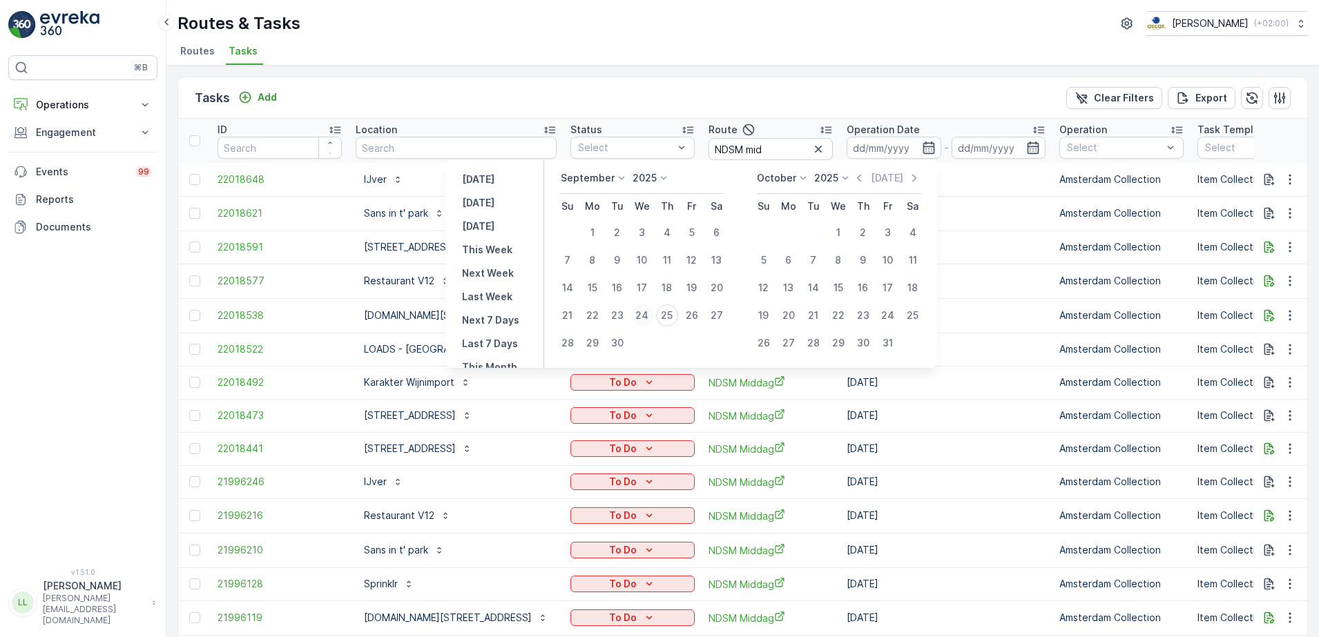
click at [642, 316] on div "24" at bounding box center [642, 315] width 22 height 22
type input "[DATE]"
click at [642, 316] on div "24" at bounding box center [642, 315] width 22 height 22
type input "[DATE]"
click at [642, 316] on div "24" at bounding box center [642, 315] width 22 height 22
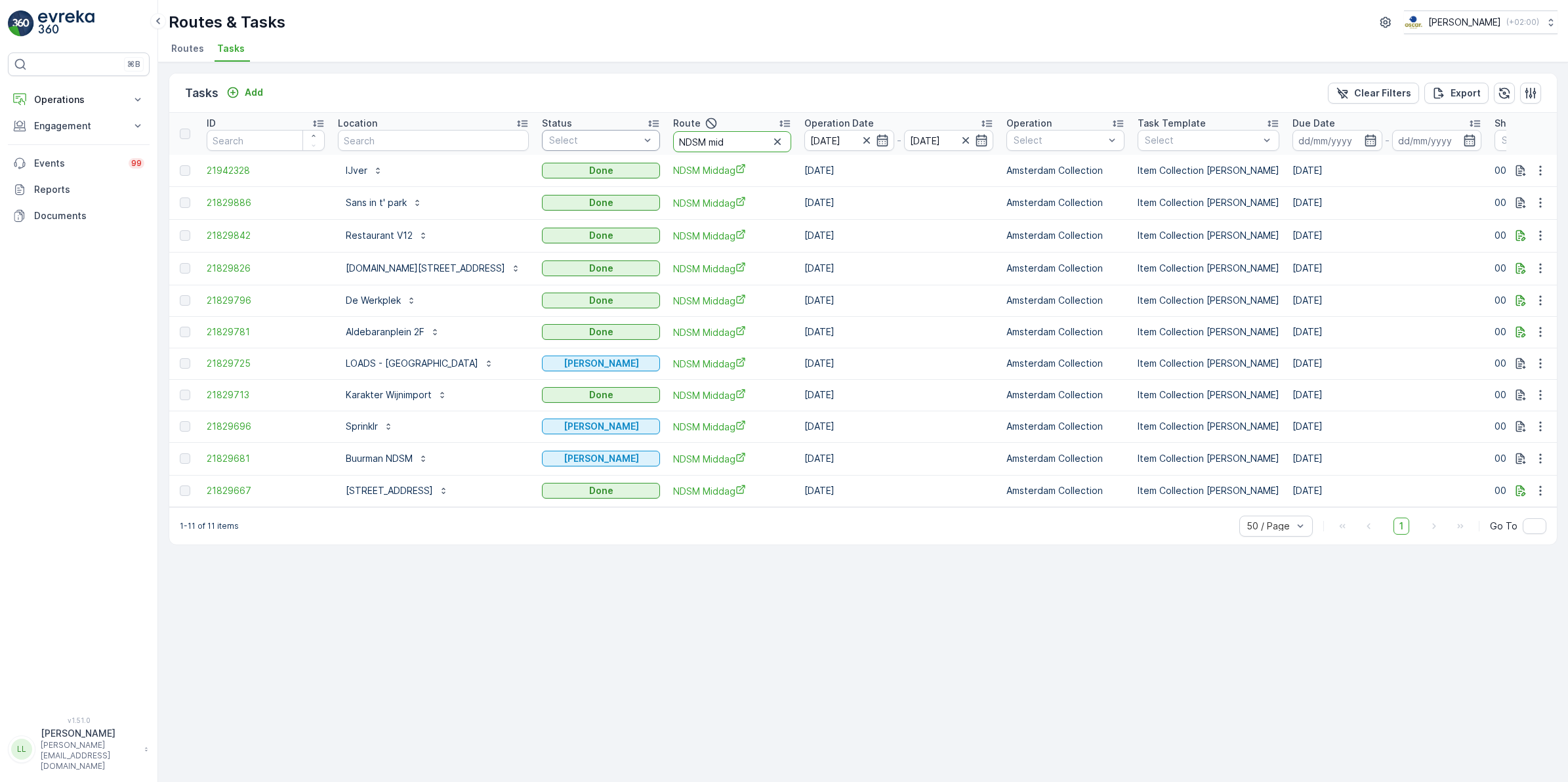
drag, startPoint x: 657, startPoint y: 139, endPoint x: 614, endPoint y: 139, distance: 43.0
click at [614, 139] on tr "ID Location Status Select Route NDSM mid Operation Date [DATE] - [DATE] Operati…" at bounding box center [1217, 134] width 2097 height 42
type input "wg av"
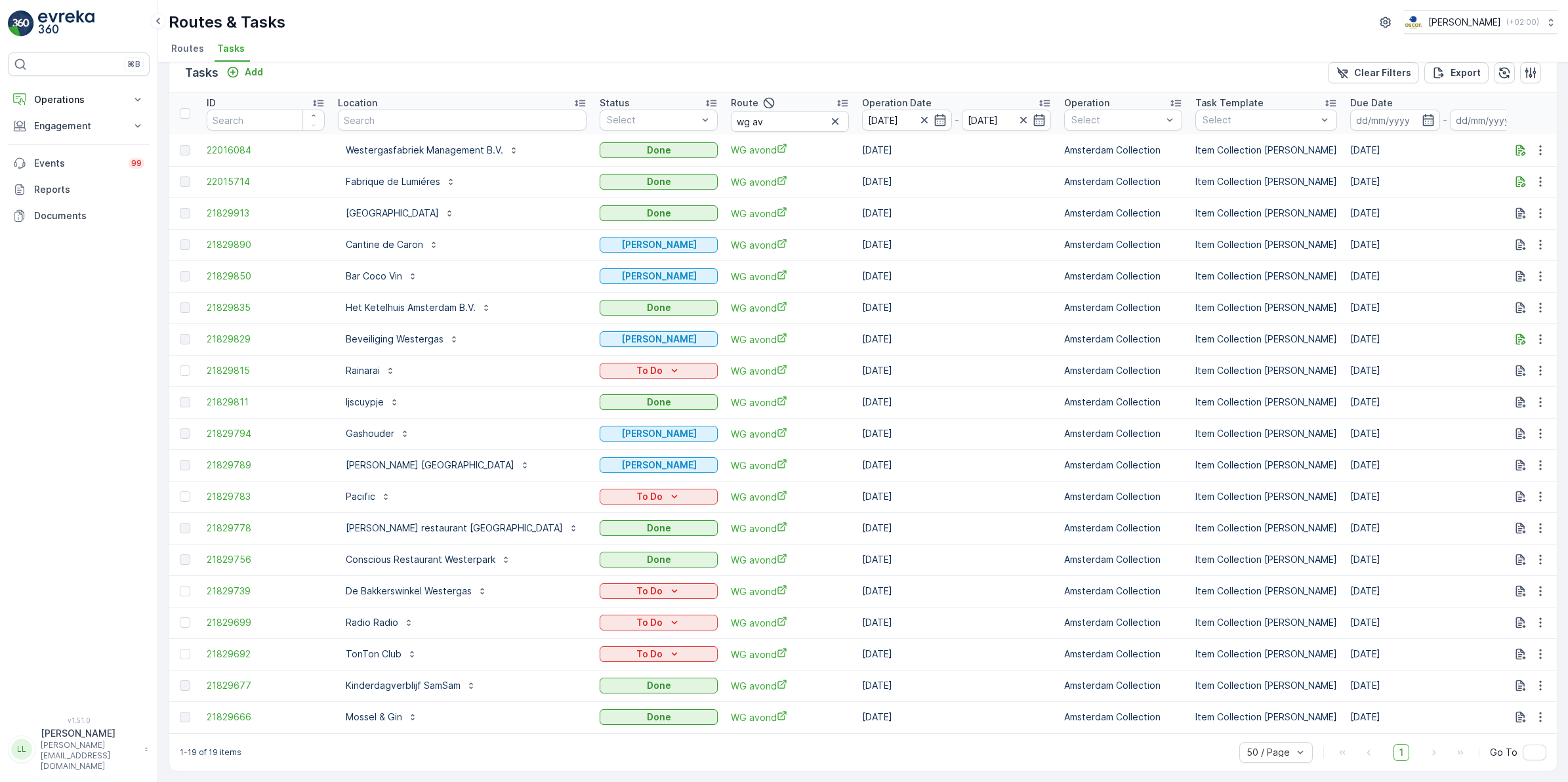
scroll to position [27, 0]
click at [668, 369] on icon "To Do" at bounding box center [675, 371] width 13 height 13
click at [571, 414] on div "Done" at bounding box center [582, 420] width 84 height 18
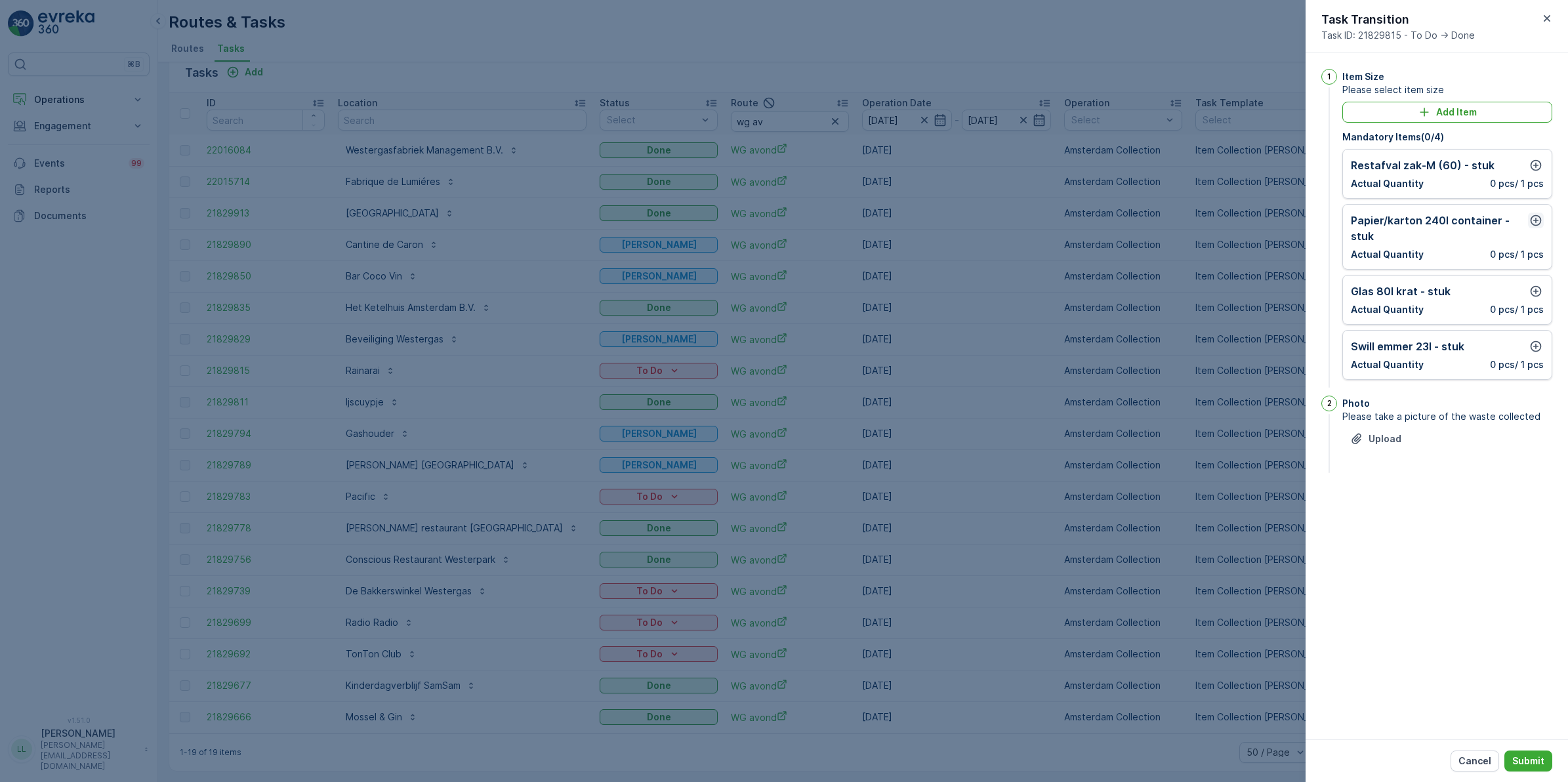
click at [1252, 224] on icon "button" at bounding box center [1536, 220] width 13 height 13
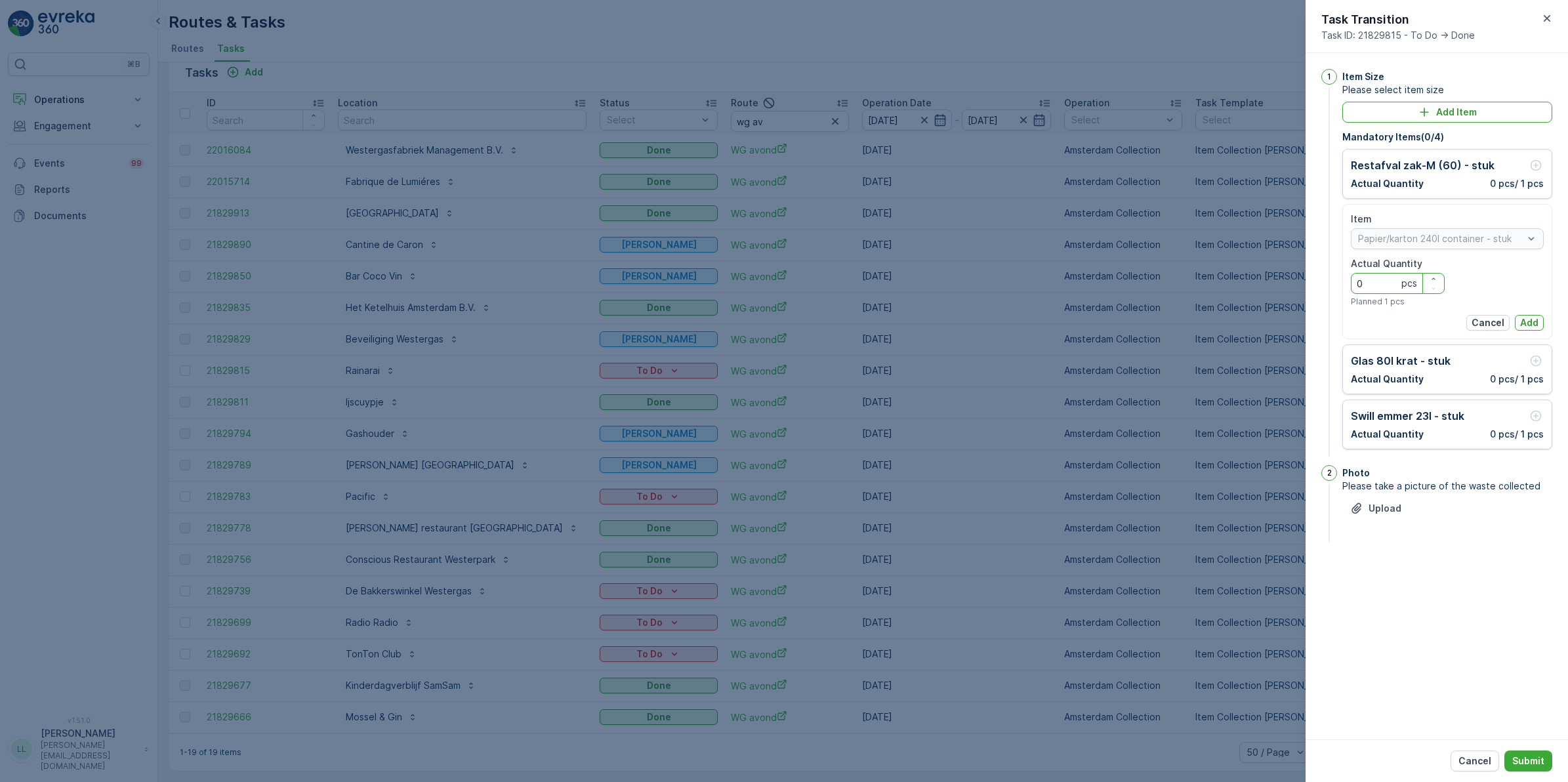
click at [1252, 287] on Quantity "0" at bounding box center [1398, 283] width 94 height 21
type Quantity "1"
click at [1252, 321] on button "Add" at bounding box center [1529, 322] width 29 height 16
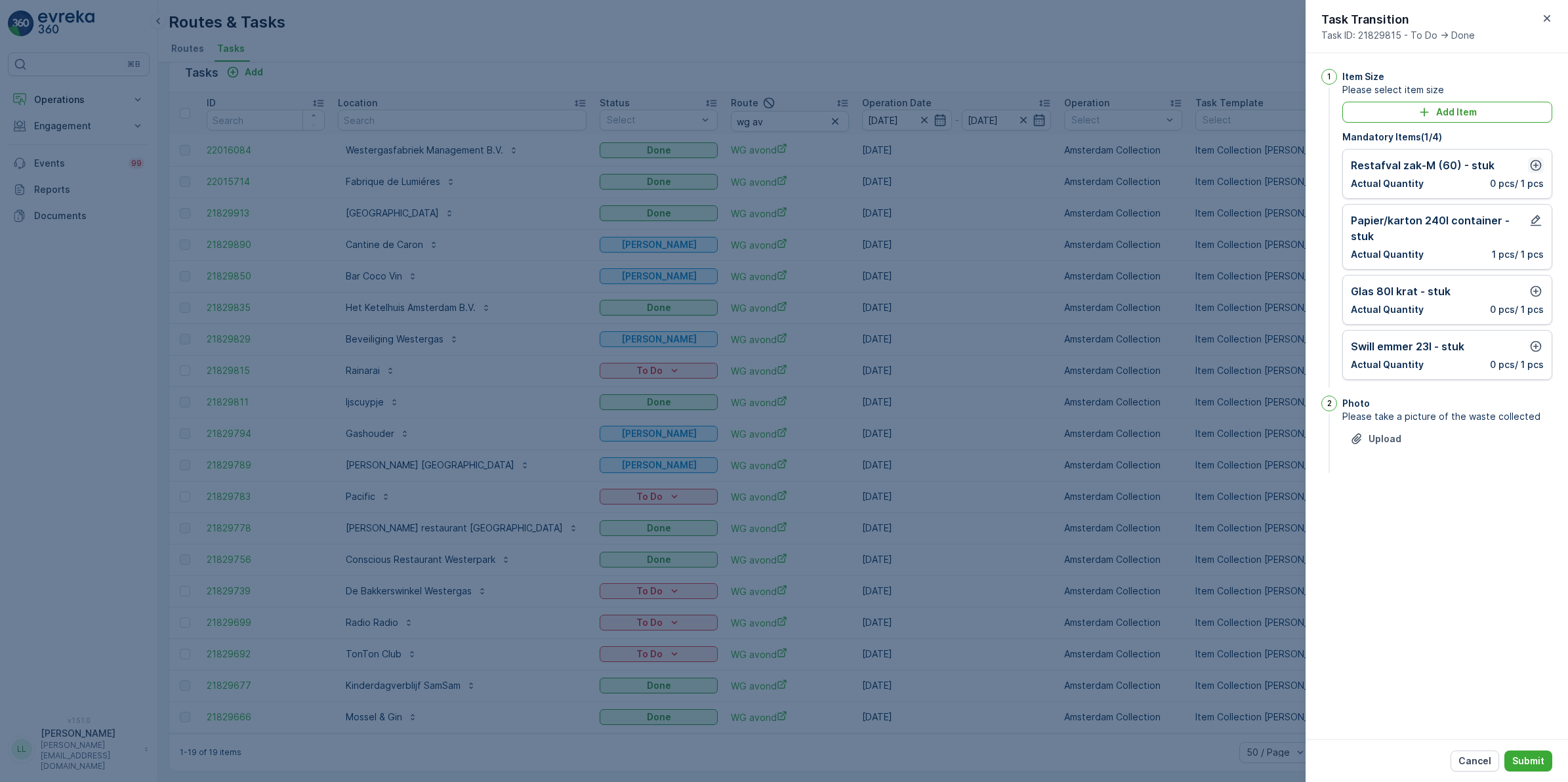
click at [1252, 171] on icon "button" at bounding box center [1536, 165] width 13 height 13
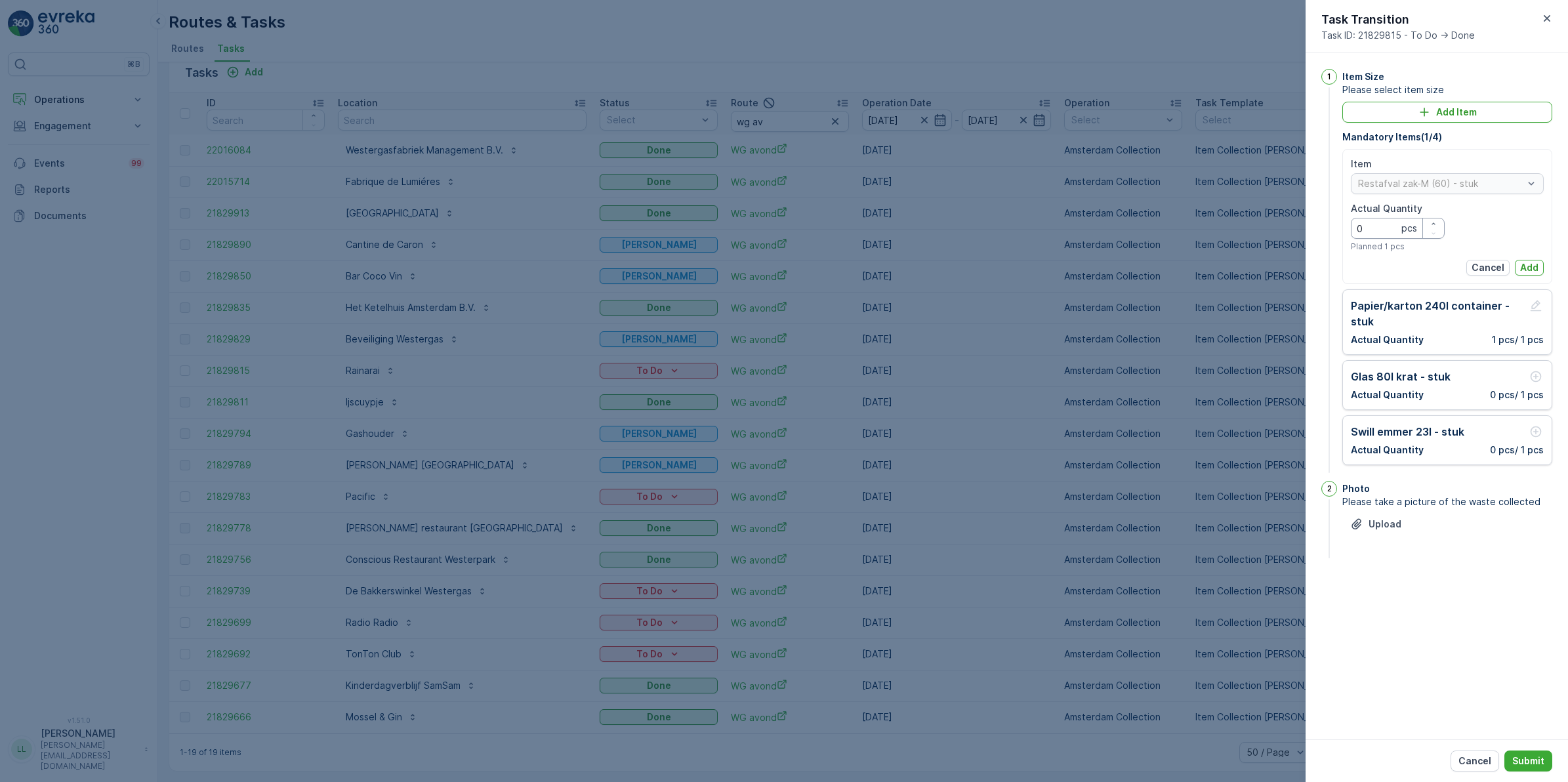
click at [1252, 232] on Quantity "0" at bounding box center [1398, 228] width 94 height 21
type Quantity "2"
click at [1252, 271] on p "Add" at bounding box center [1529, 268] width 18 height 13
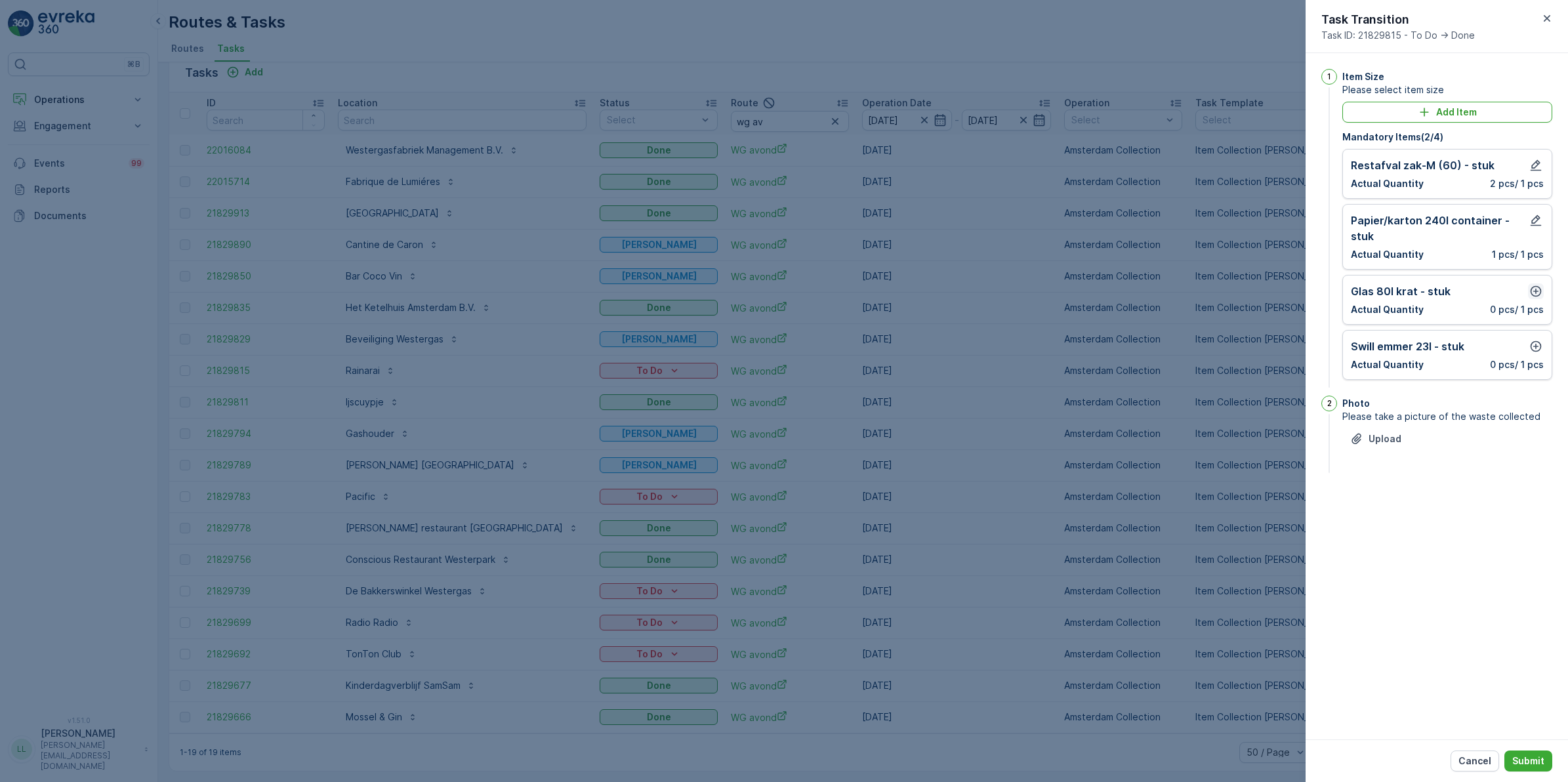
click at [1252, 292] on icon "button" at bounding box center [1536, 292] width 13 height 13
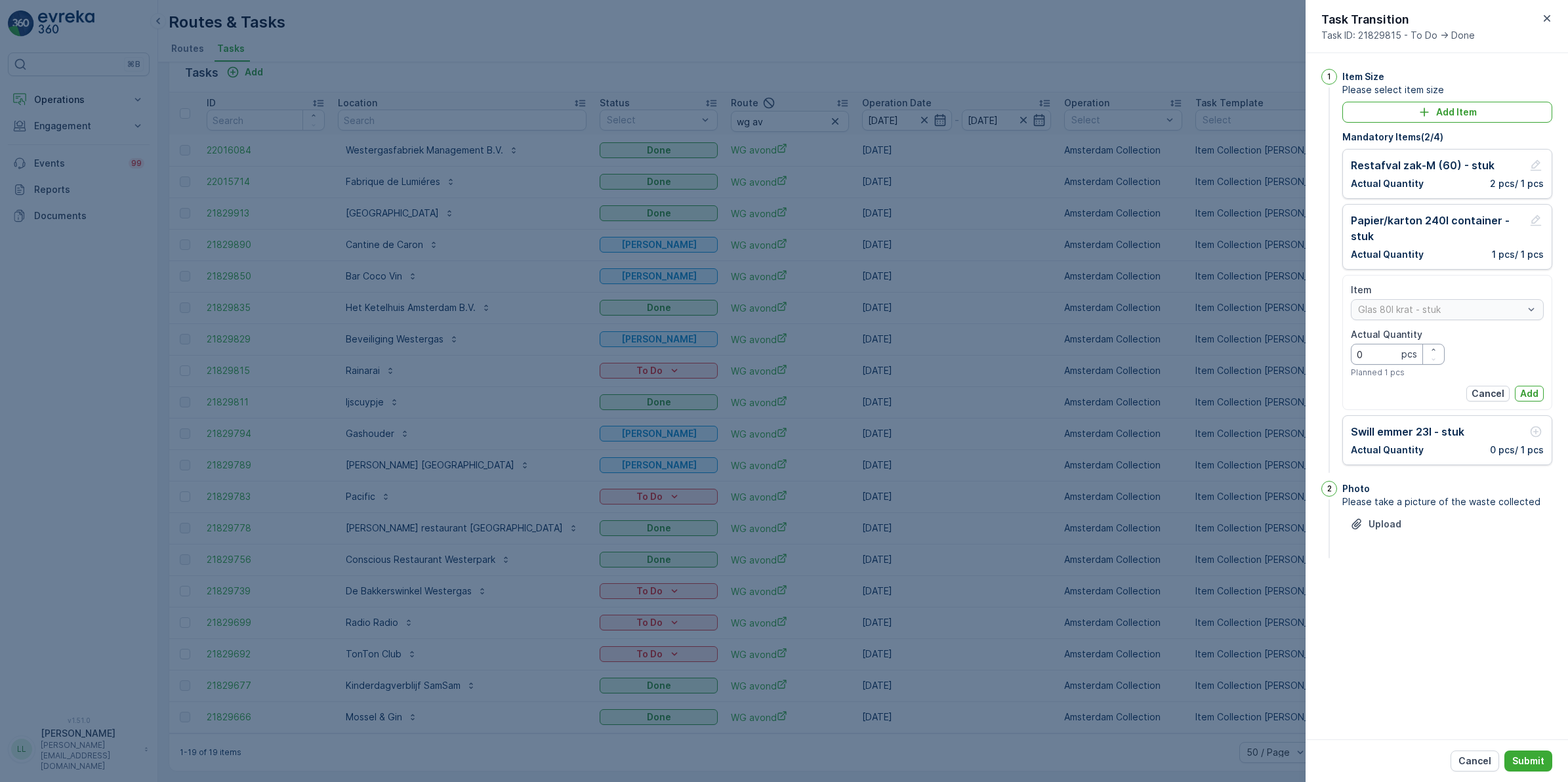
click at [1252, 353] on Quantity "0" at bounding box center [1398, 354] width 94 height 21
type Quantity "0"
click at [1252, 388] on p "Add" at bounding box center [1529, 393] width 18 height 13
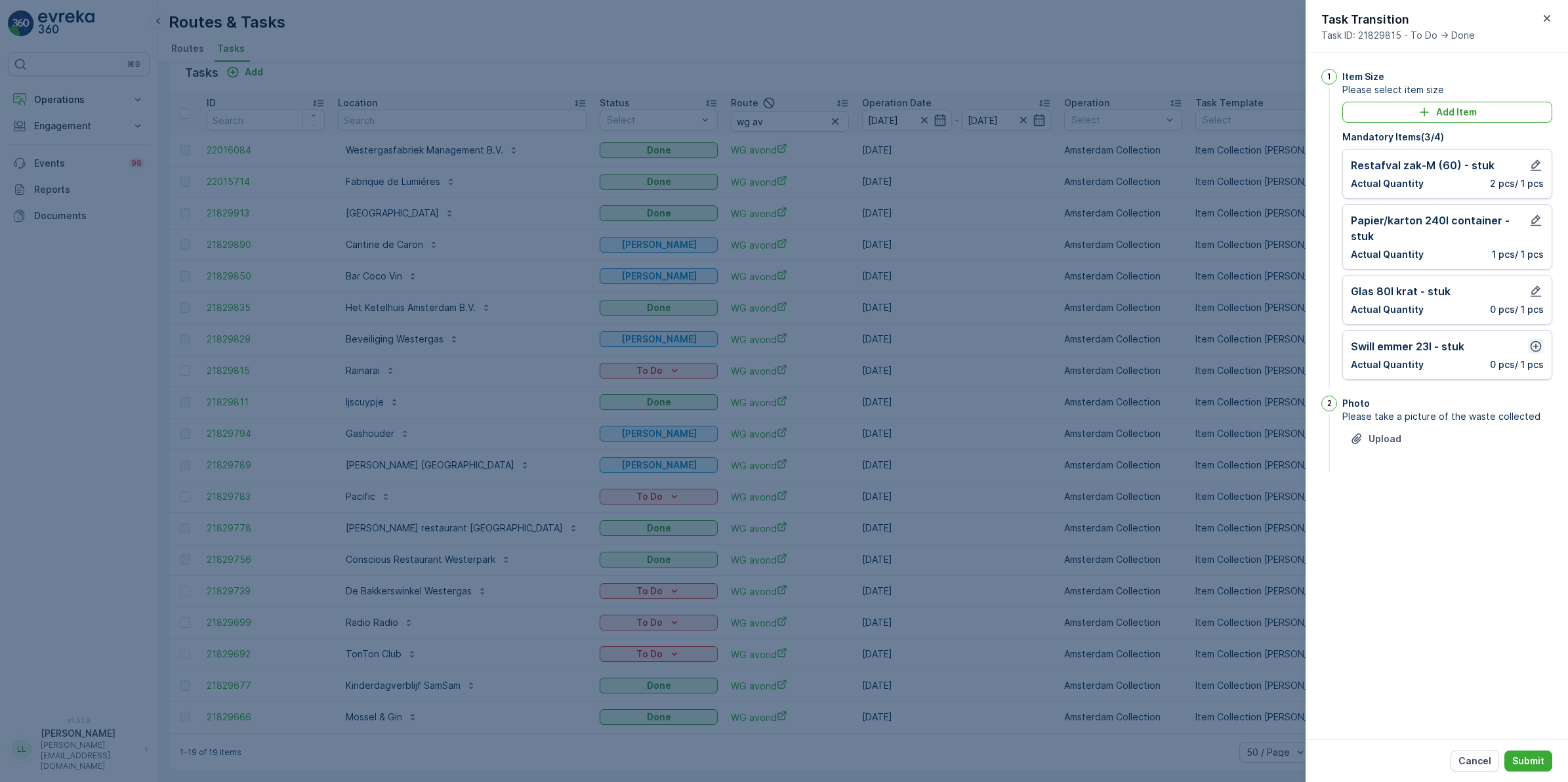
click at [1252, 349] on icon "button" at bounding box center [1536, 347] width 13 height 13
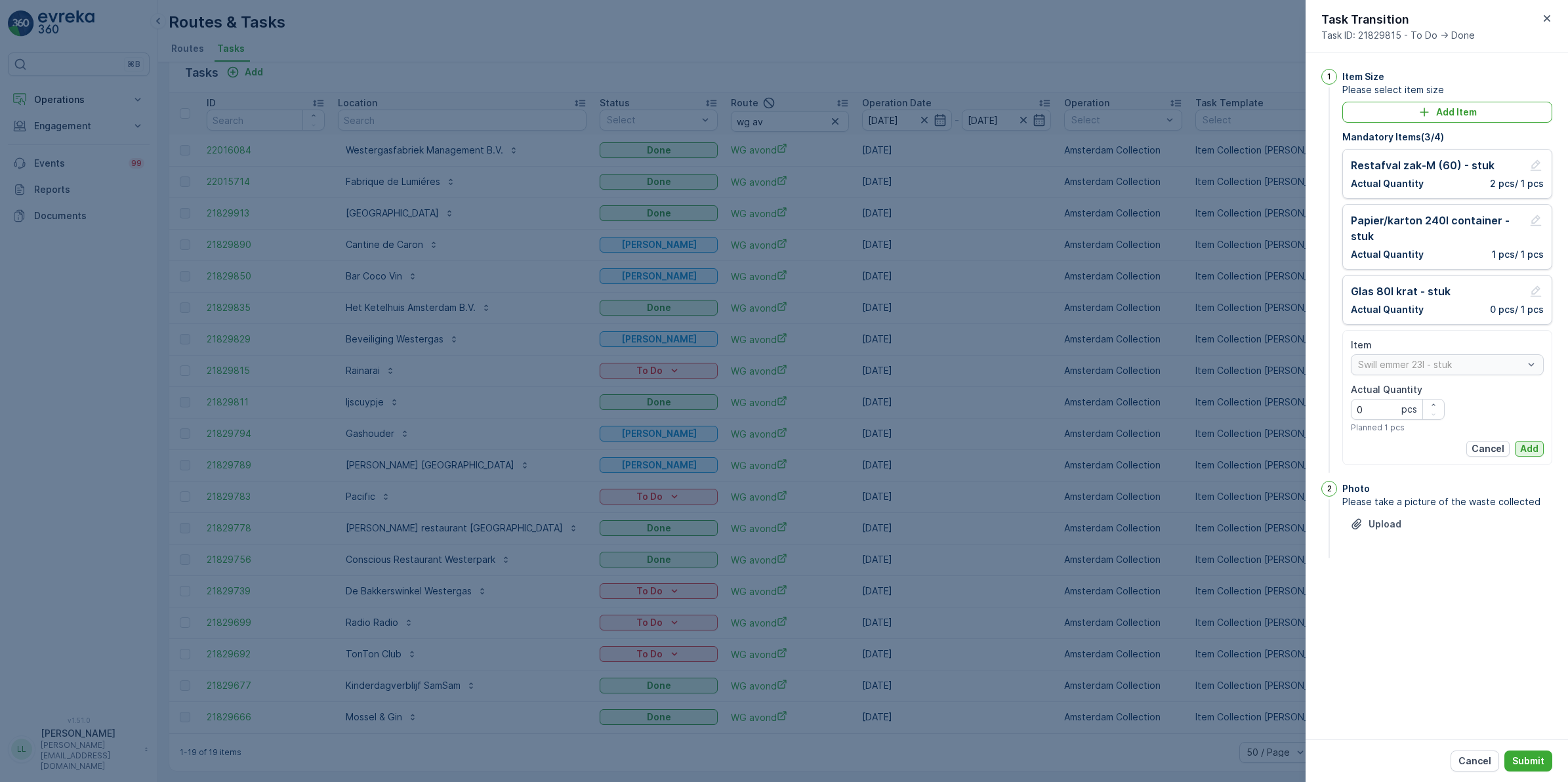
click at [1252, 451] on p "Add" at bounding box center [1529, 448] width 18 height 13
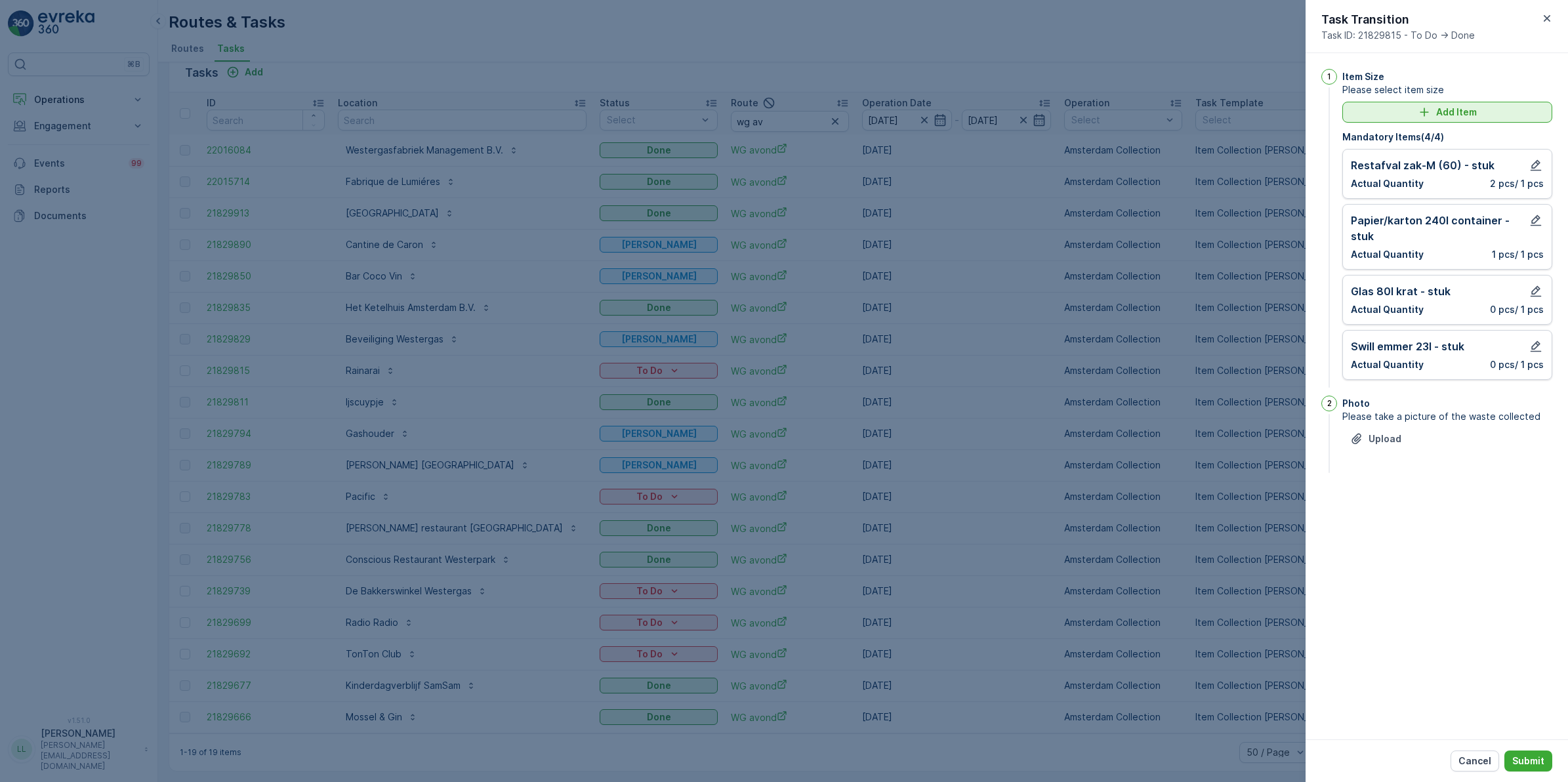
click at [1252, 116] on p "Add Item" at bounding box center [1456, 112] width 41 height 13
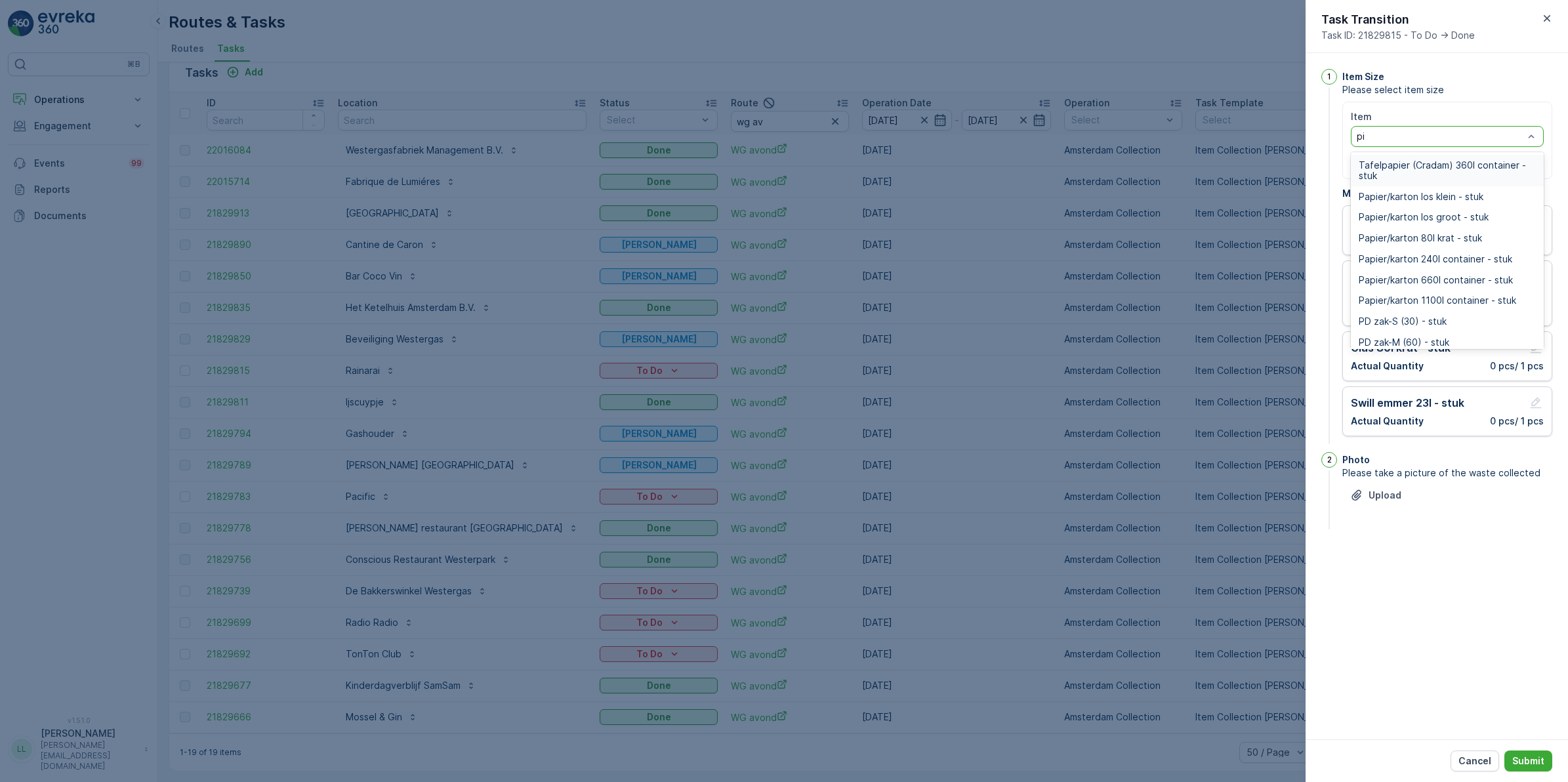
type input "pie"
click at [1252, 323] on span "Piepschuim los item - stuk" at bounding box center [1415, 321] width 113 height 10
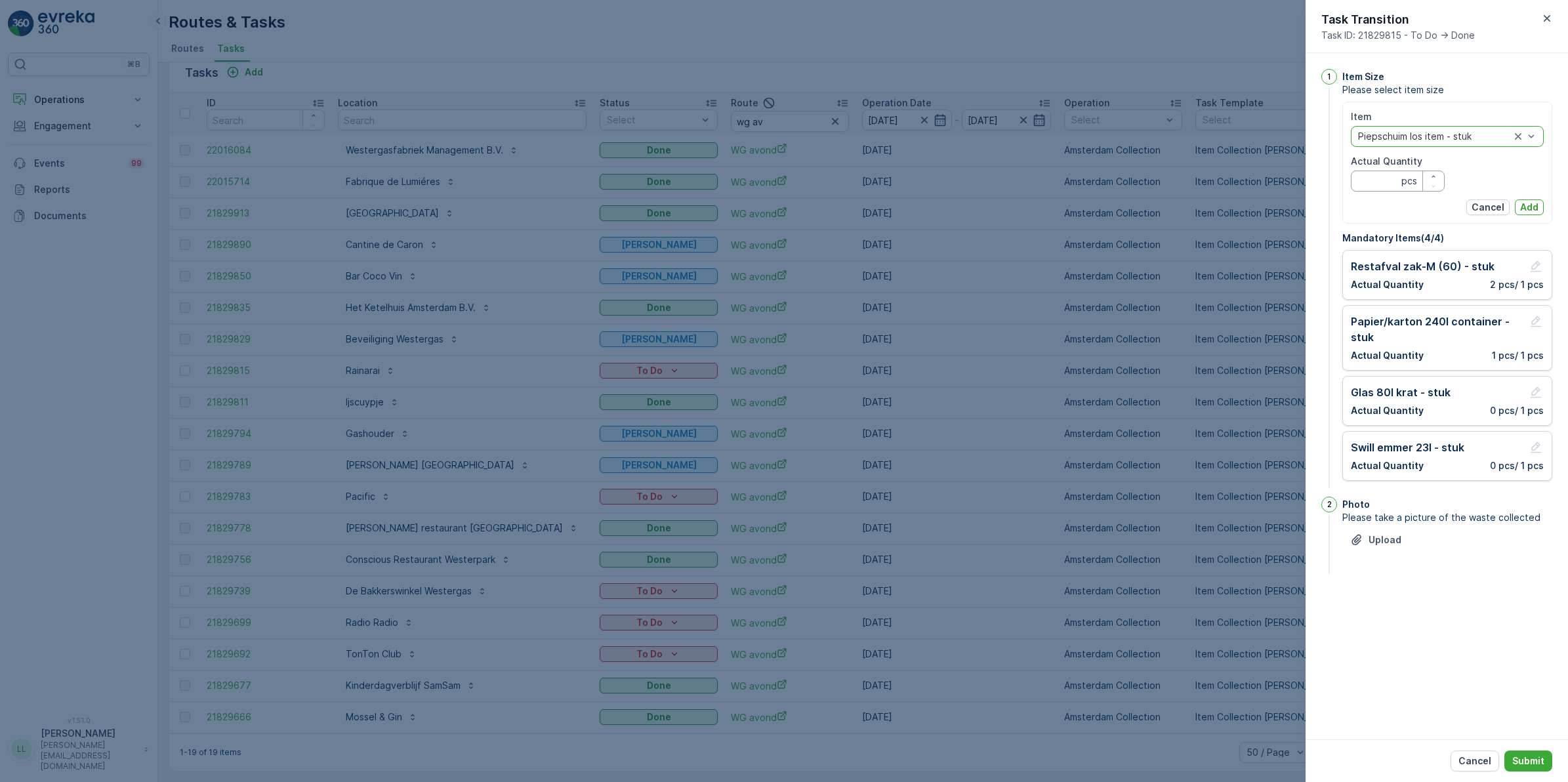
click at [1252, 174] on Quantity "Actual Quantity" at bounding box center [1398, 181] width 94 height 21
type Quantity "2"
click at [1252, 205] on p "Add" at bounding box center [1529, 207] width 18 height 13
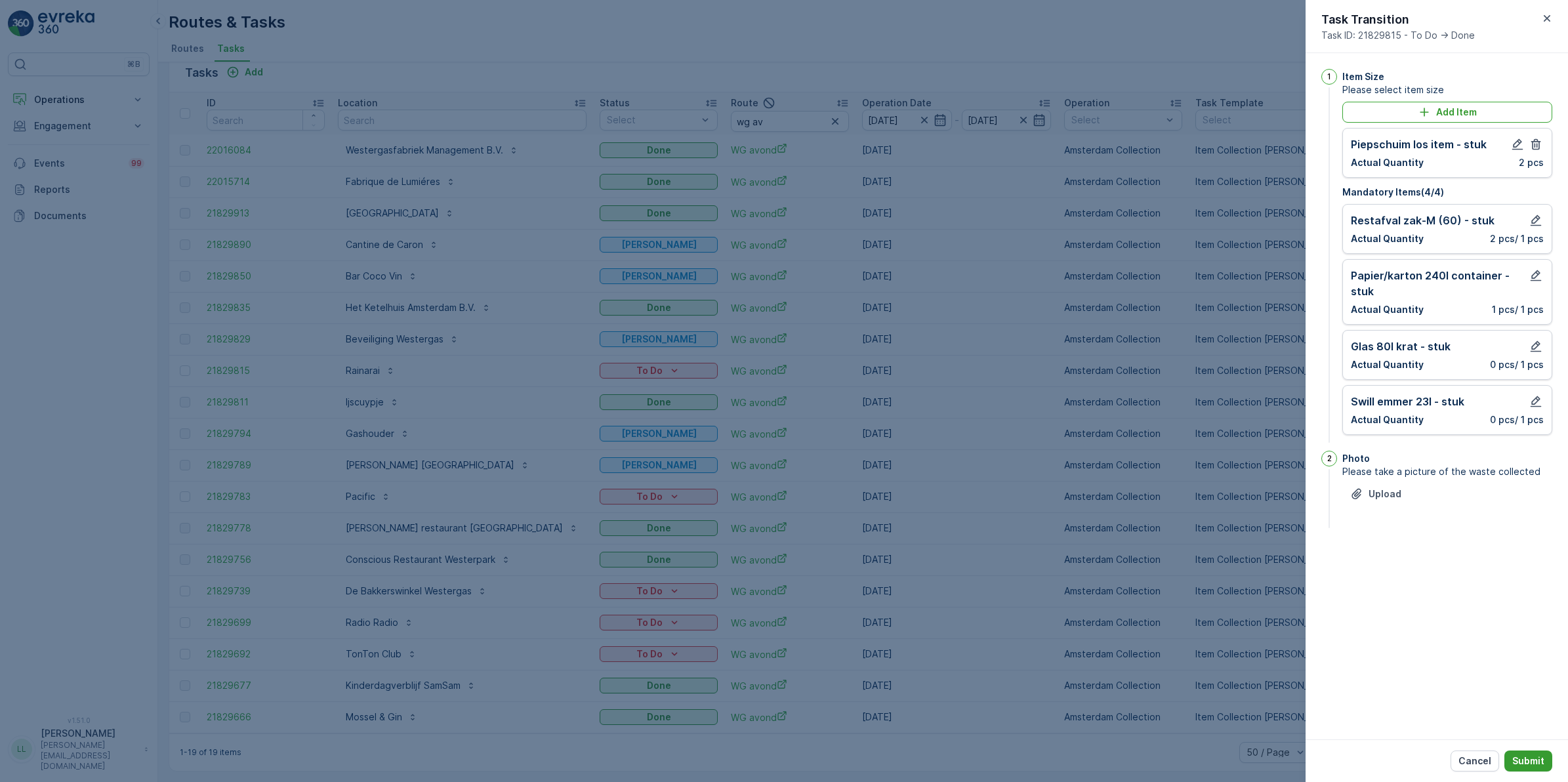
click at [1252, 605] on p "Submit" at bounding box center [1528, 761] width 32 height 13
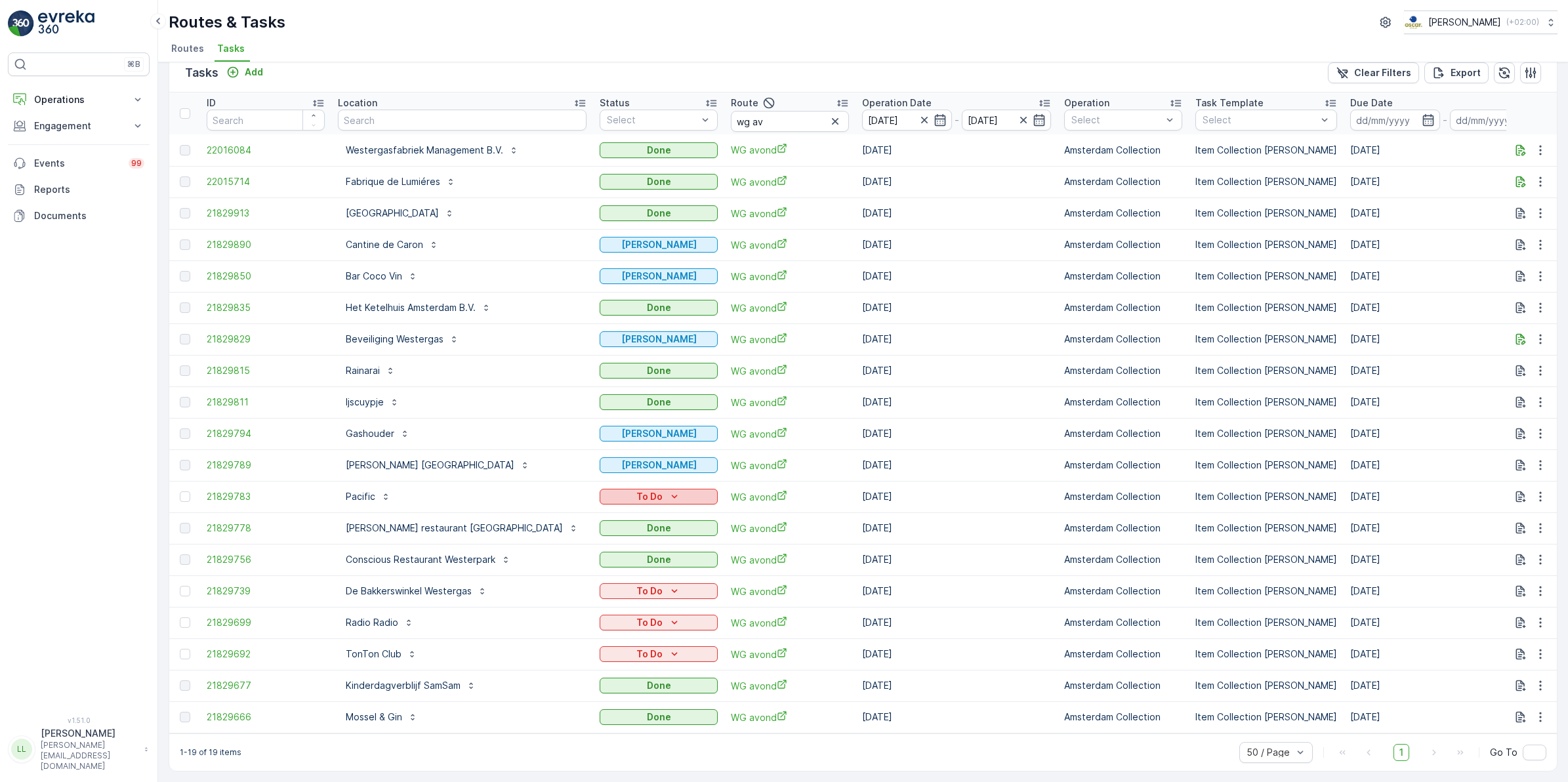
click at [625, 490] on div "To Do" at bounding box center [659, 497] width 107 height 13
click at [564, 545] on span "Done" at bounding box center [556, 546] width 24 height 13
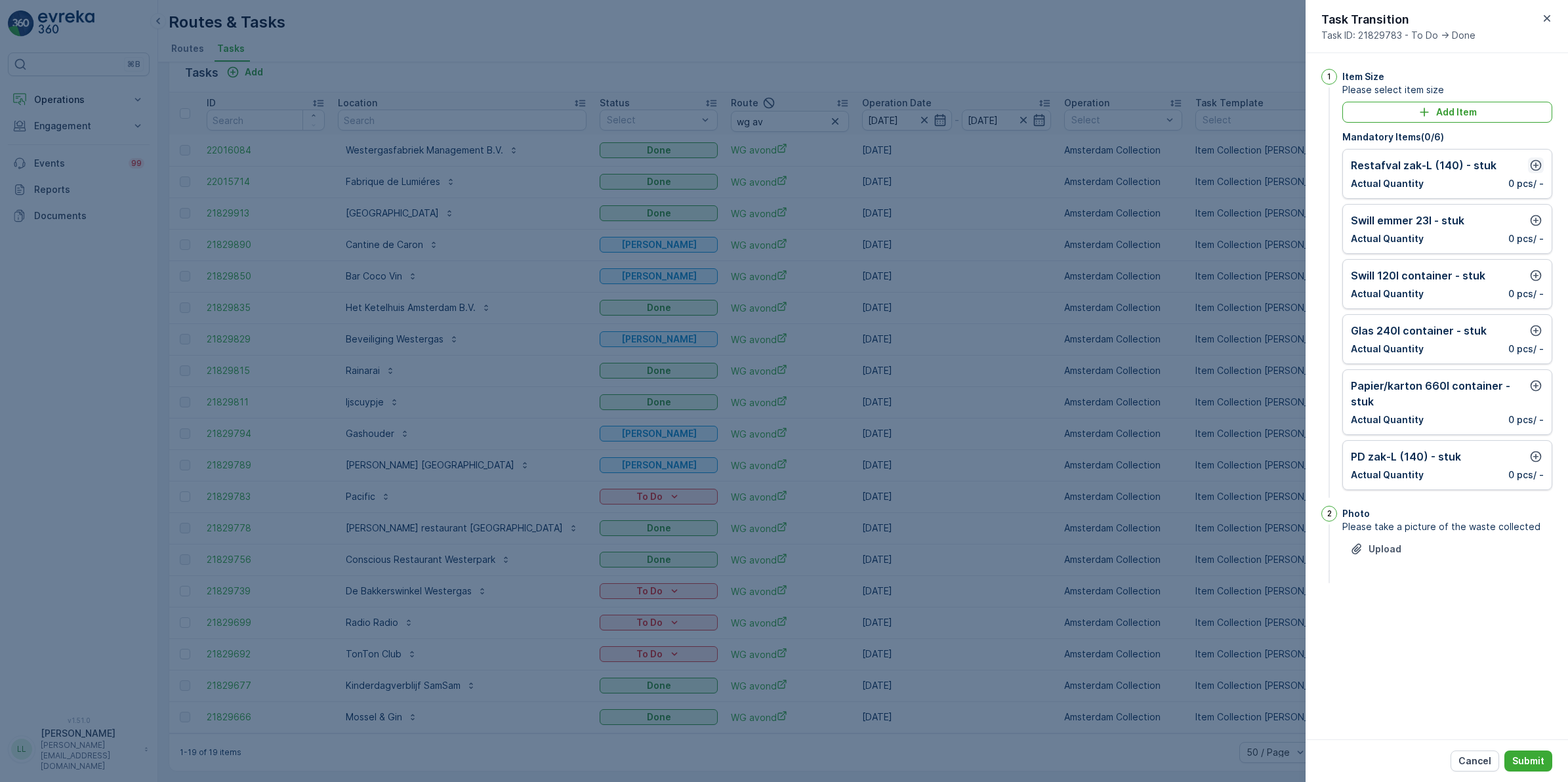
click at [1252, 168] on icon "button" at bounding box center [1537, 165] width 11 height 11
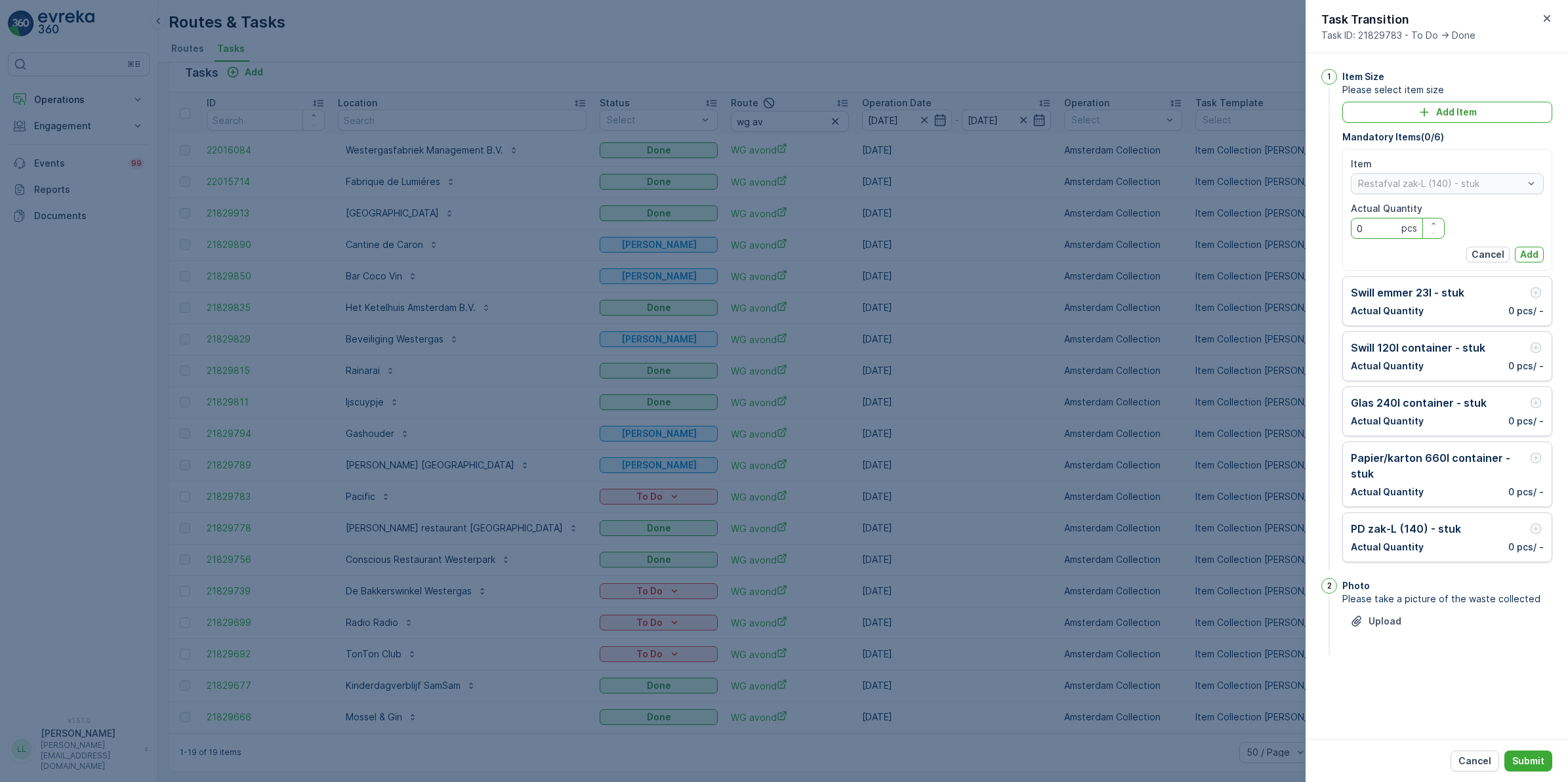
click at [1252, 224] on Quantity "0" at bounding box center [1398, 228] width 94 height 21
type Quantity "1"
click at [1252, 255] on p "Add" at bounding box center [1529, 255] width 18 height 13
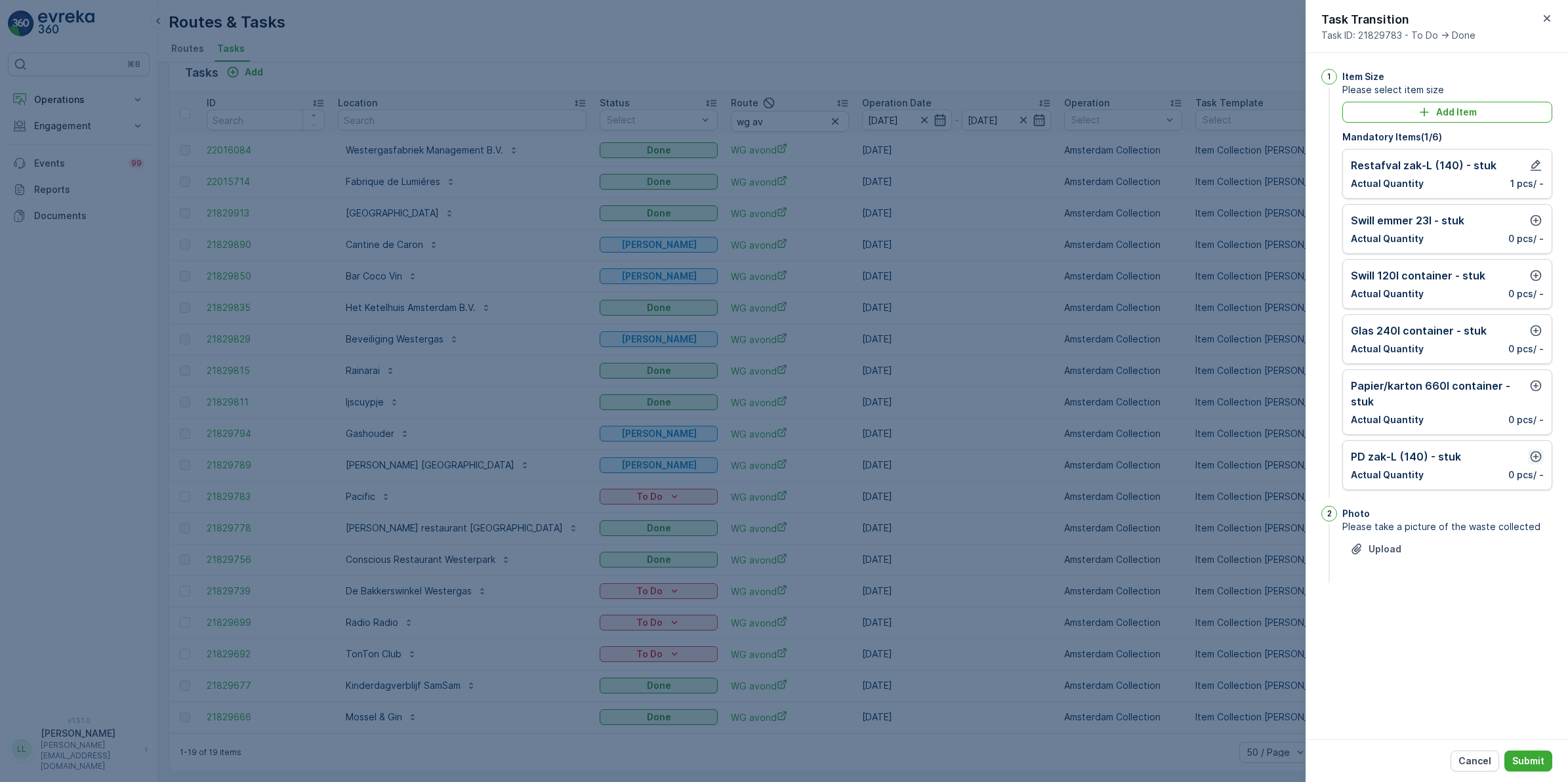
click at [1252, 459] on icon "button" at bounding box center [1536, 457] width 13 height 13
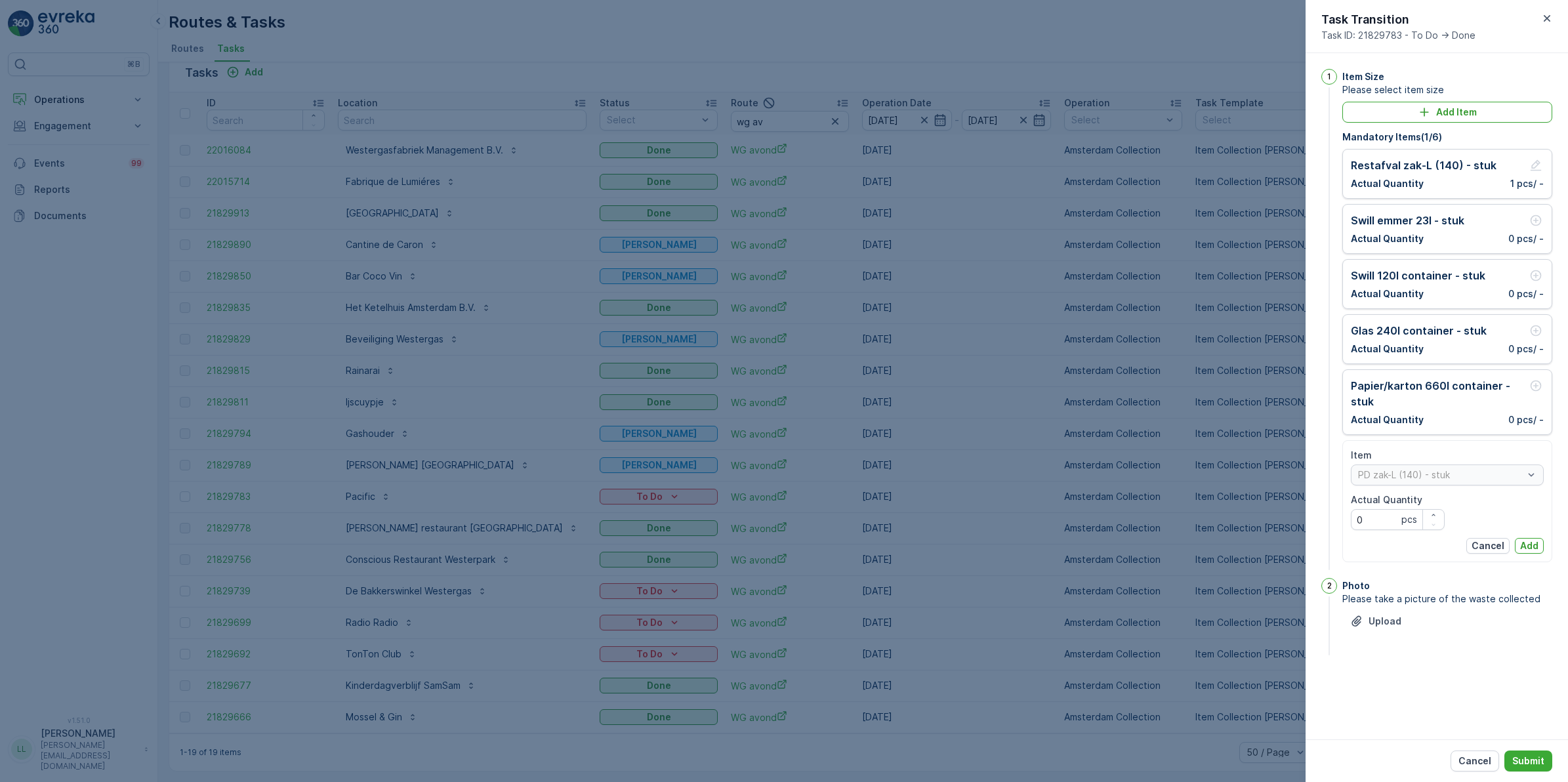
click at [1252, 518] on Quantity "0" at bounding box center [1398, 520] width 94 height 21
type Quantity "1"
click at [1252, 542] on p "Add" at bounding box center [1529, 546] width 18 height 13
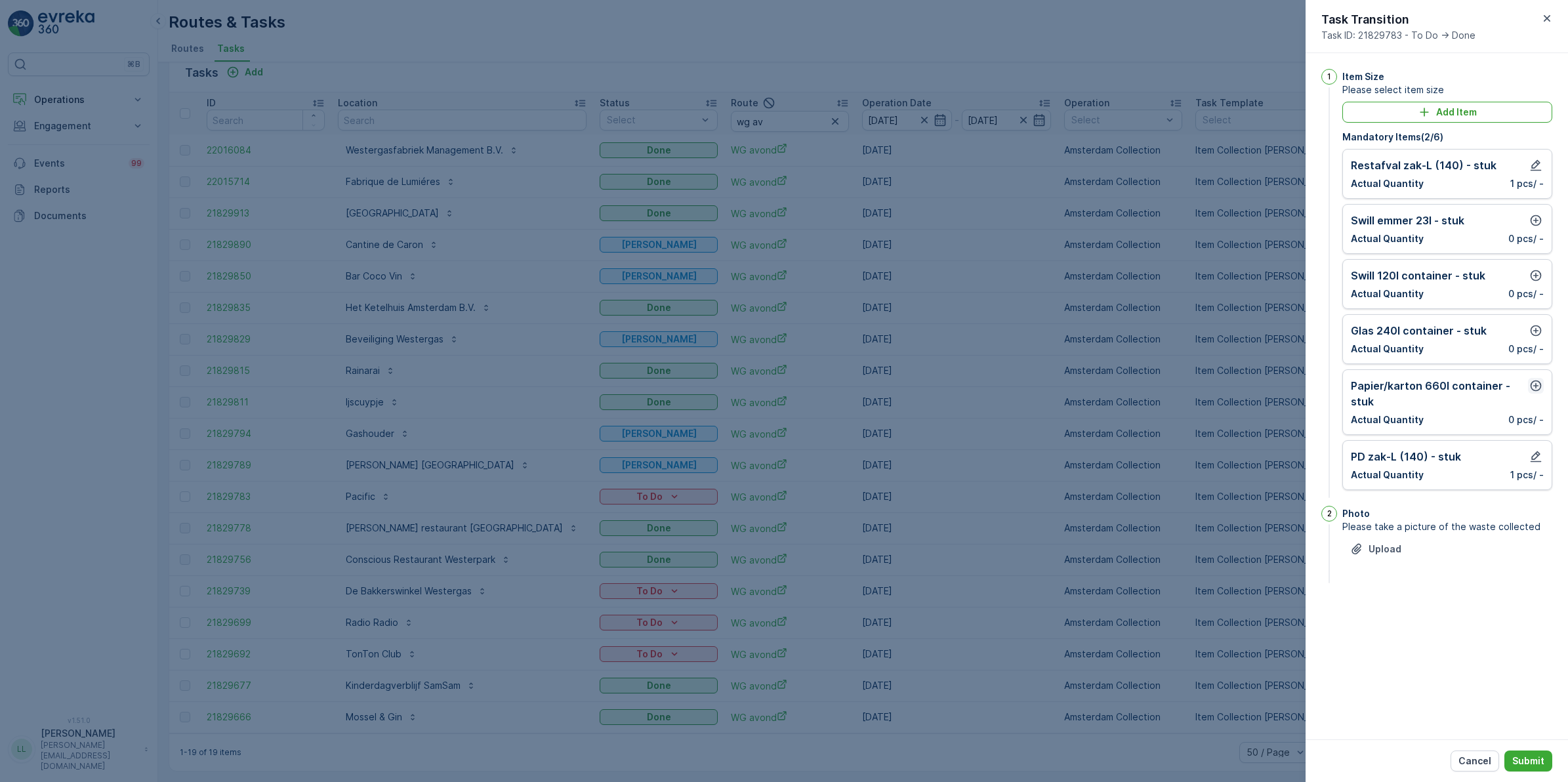
click at [1252, 385] on icon "button" at bounding box center [1536, 386] width 13 height 13
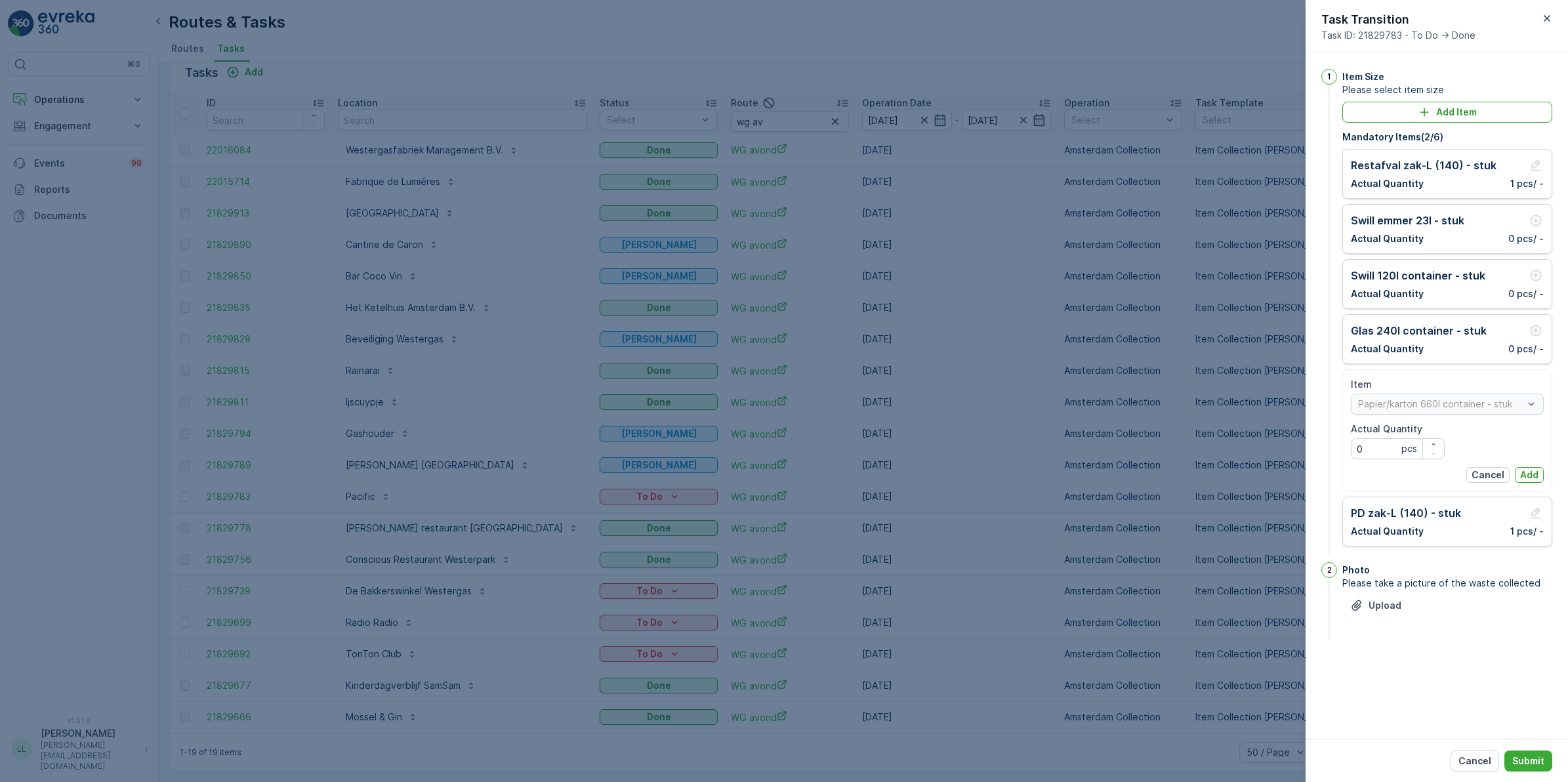
click at [1252, 464] on div "Item Papier/karton 660l container - stuk Actual Quantity 0 pcs Cancel Add" at bounding box center [1447, 430] width 193 height 105
click at [1252, 477] on p "Add" at bounding box center [1529, 475] width 18 height 13
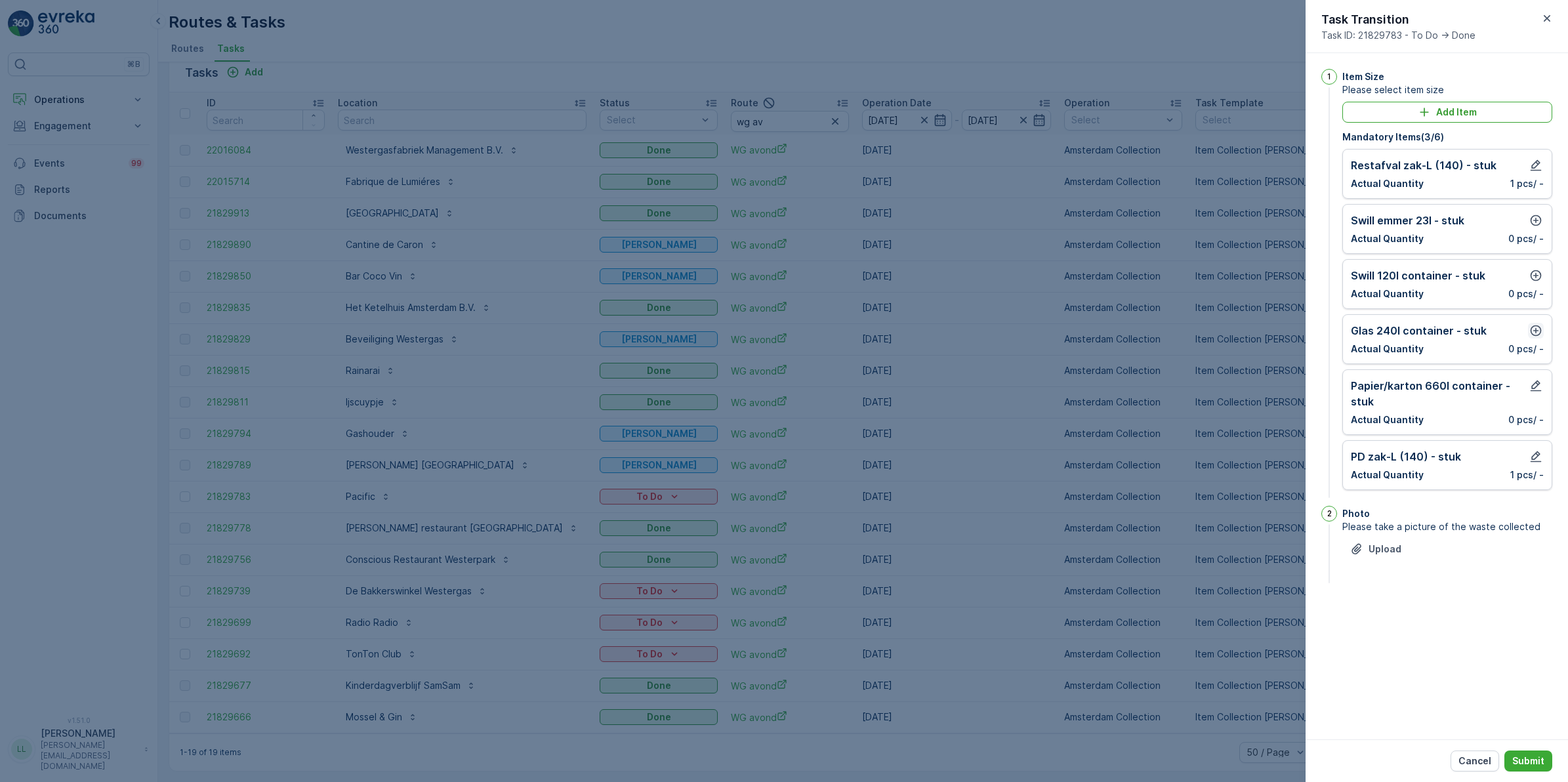
click at [1252, 329] on icon "button" at bounding box center [1536, 331] width 13 height 13
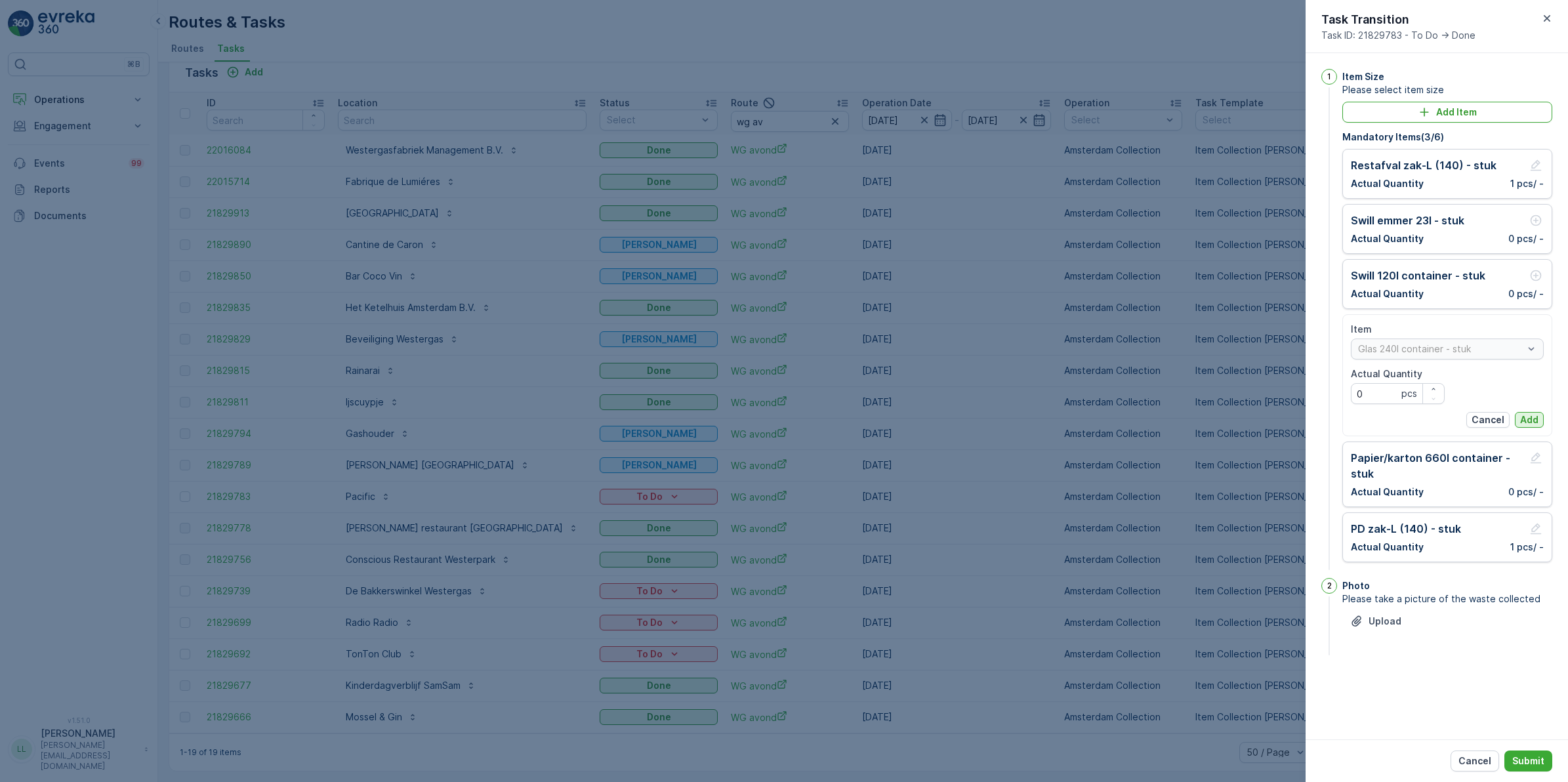
click at [1252, 414] on p "Add" at bounding box center [1529, 420] width 18 height 13
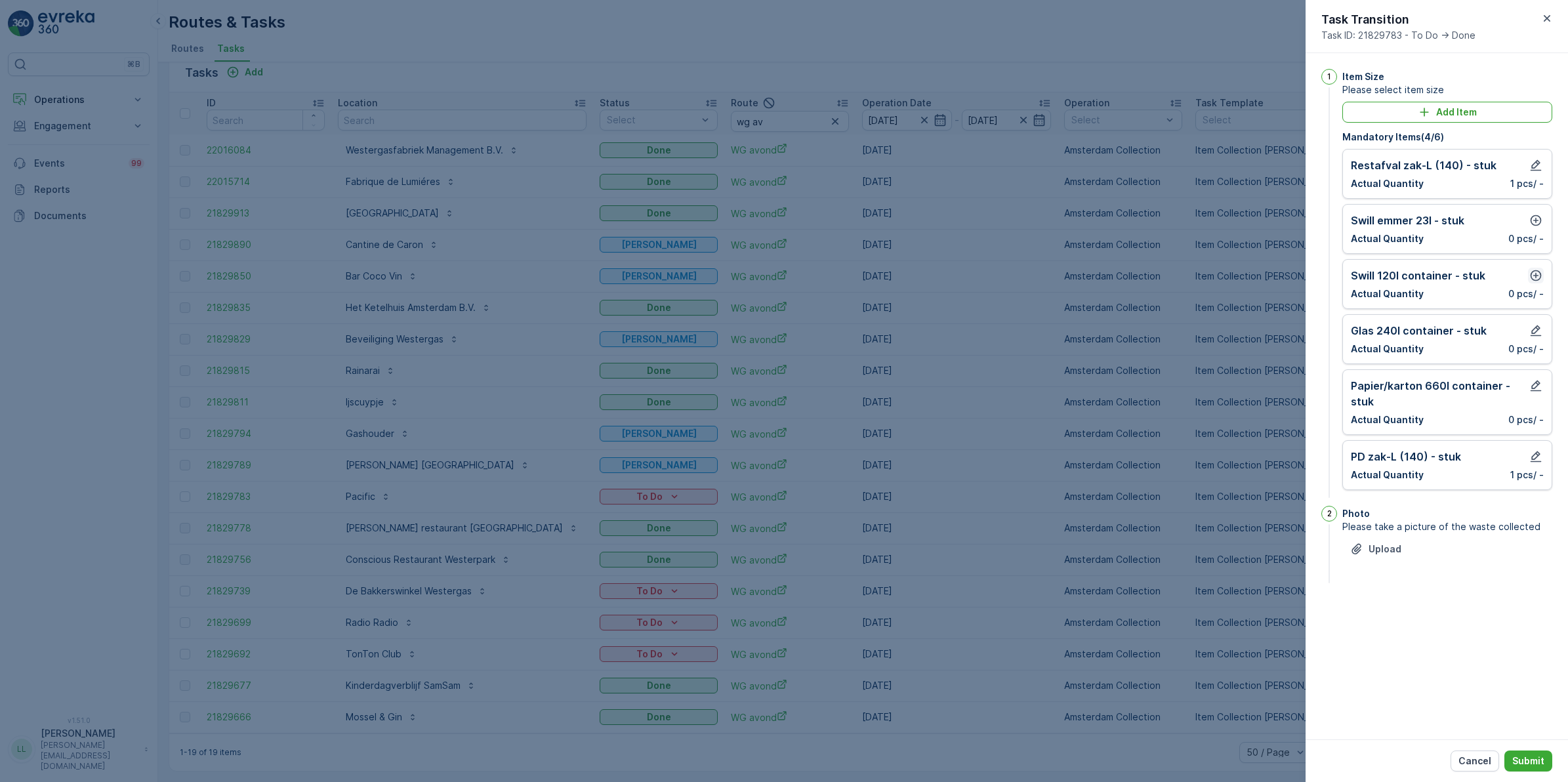
click at [1252, 277] on icon "button" at bounding box center [1537, 276] width 11 height 11
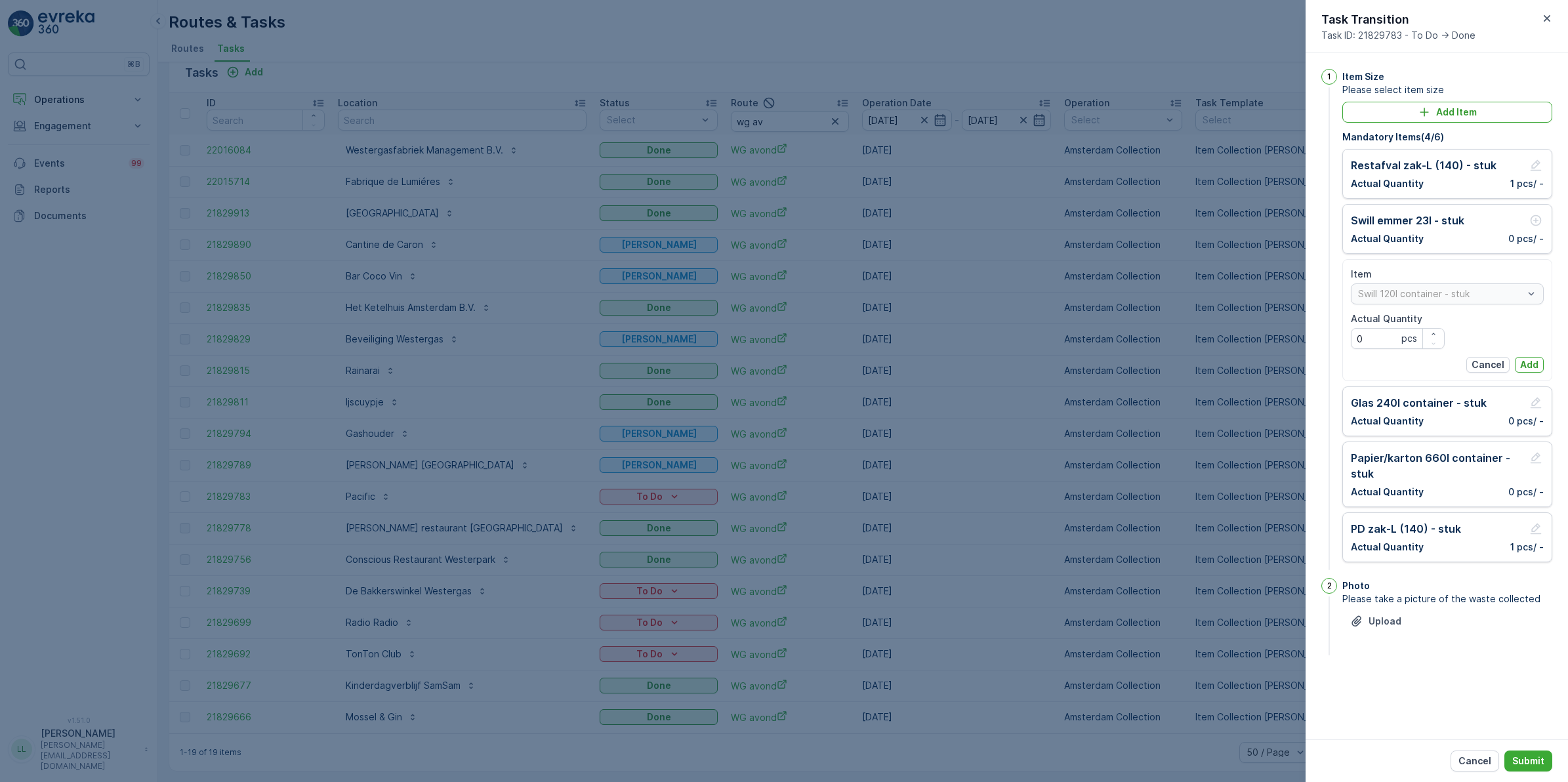
click at [1252, 366] on p "Add" at bounding box center [1529, 365] width 18 height 13
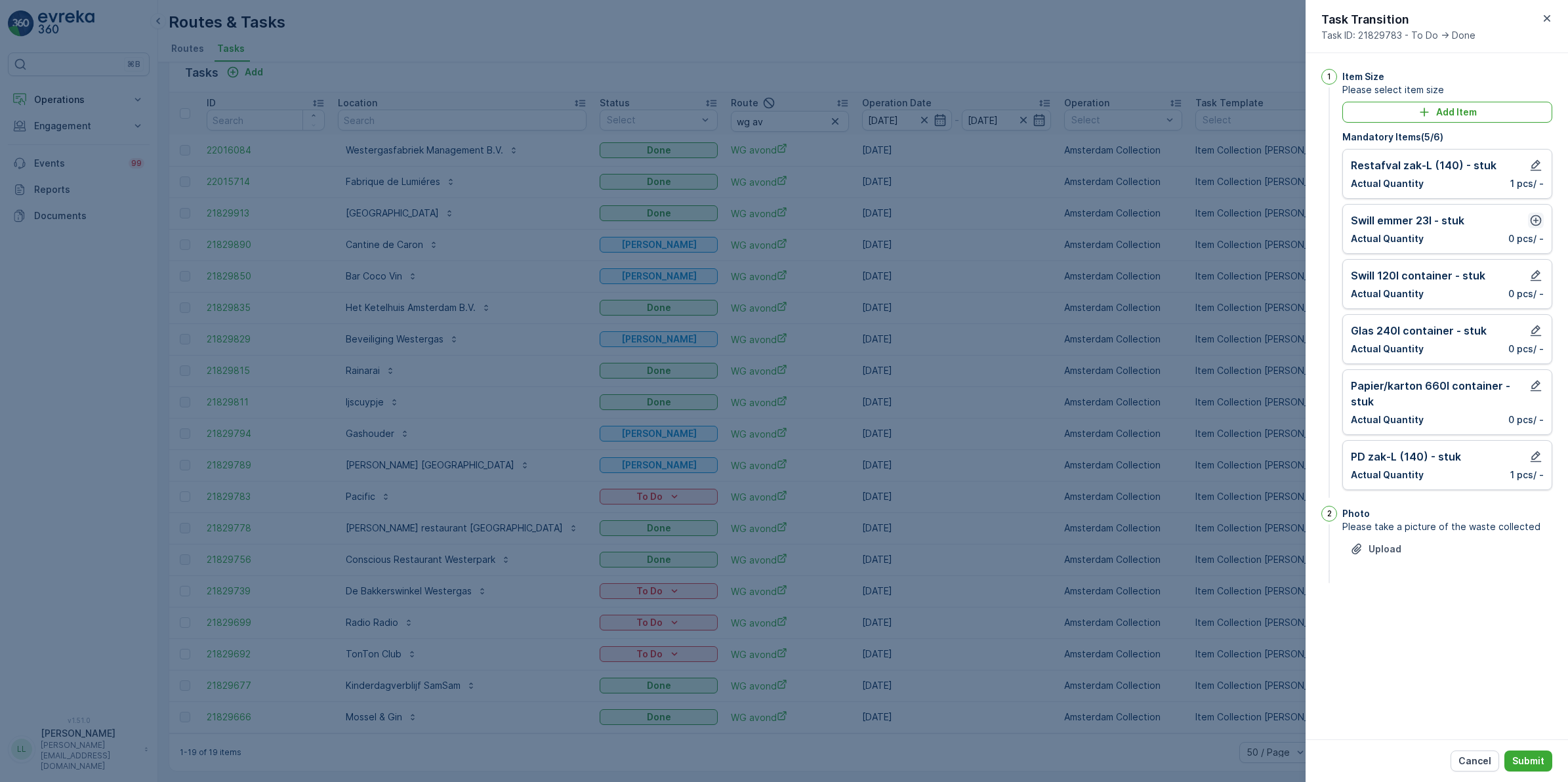
click at [1252, 220] on icon "button" at bounding box center [1536, 220] width 13 height 13
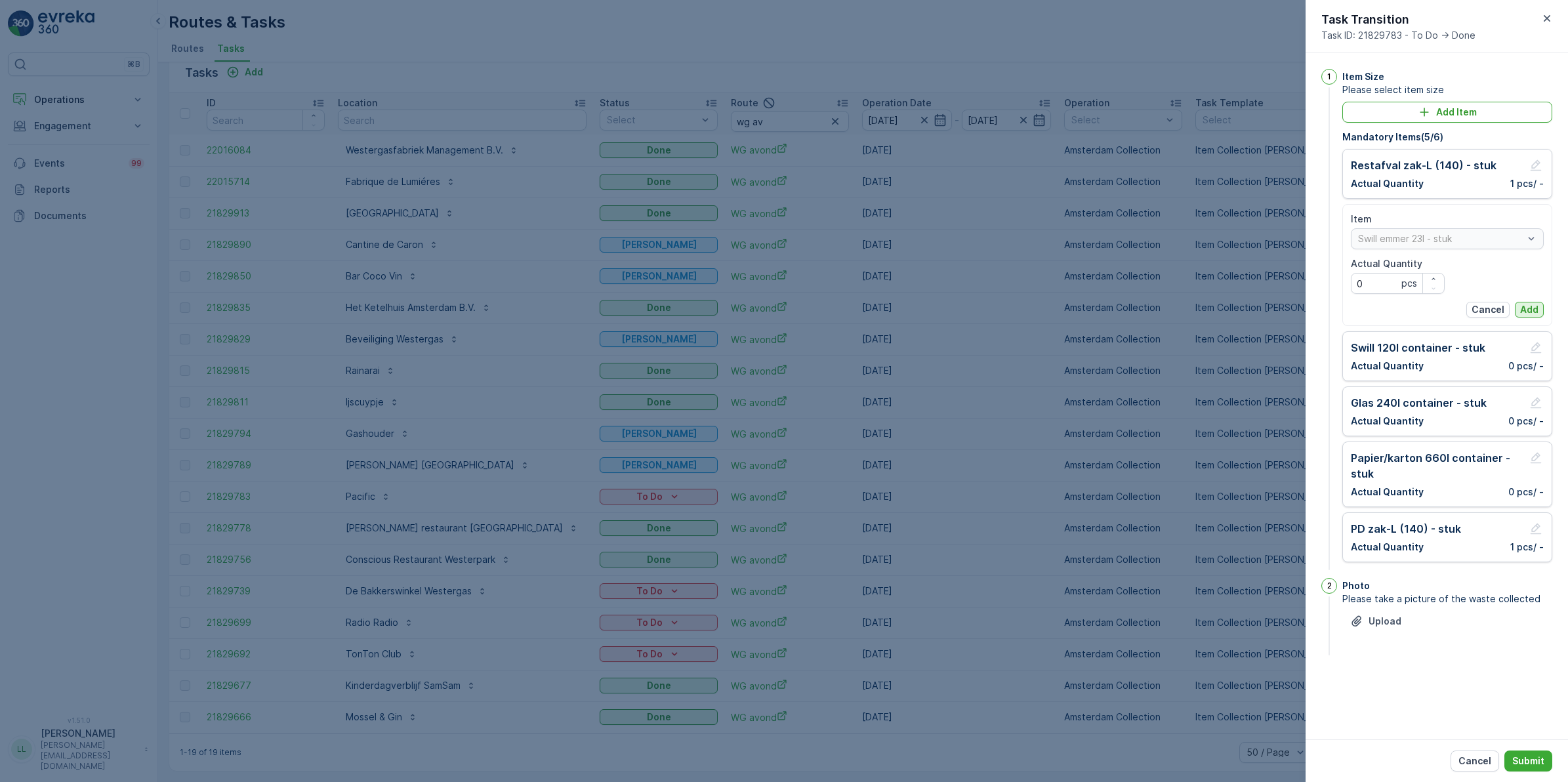
click at [1252, 309] on p "Add" at bounding box center [1529, 310] width 18 height 13
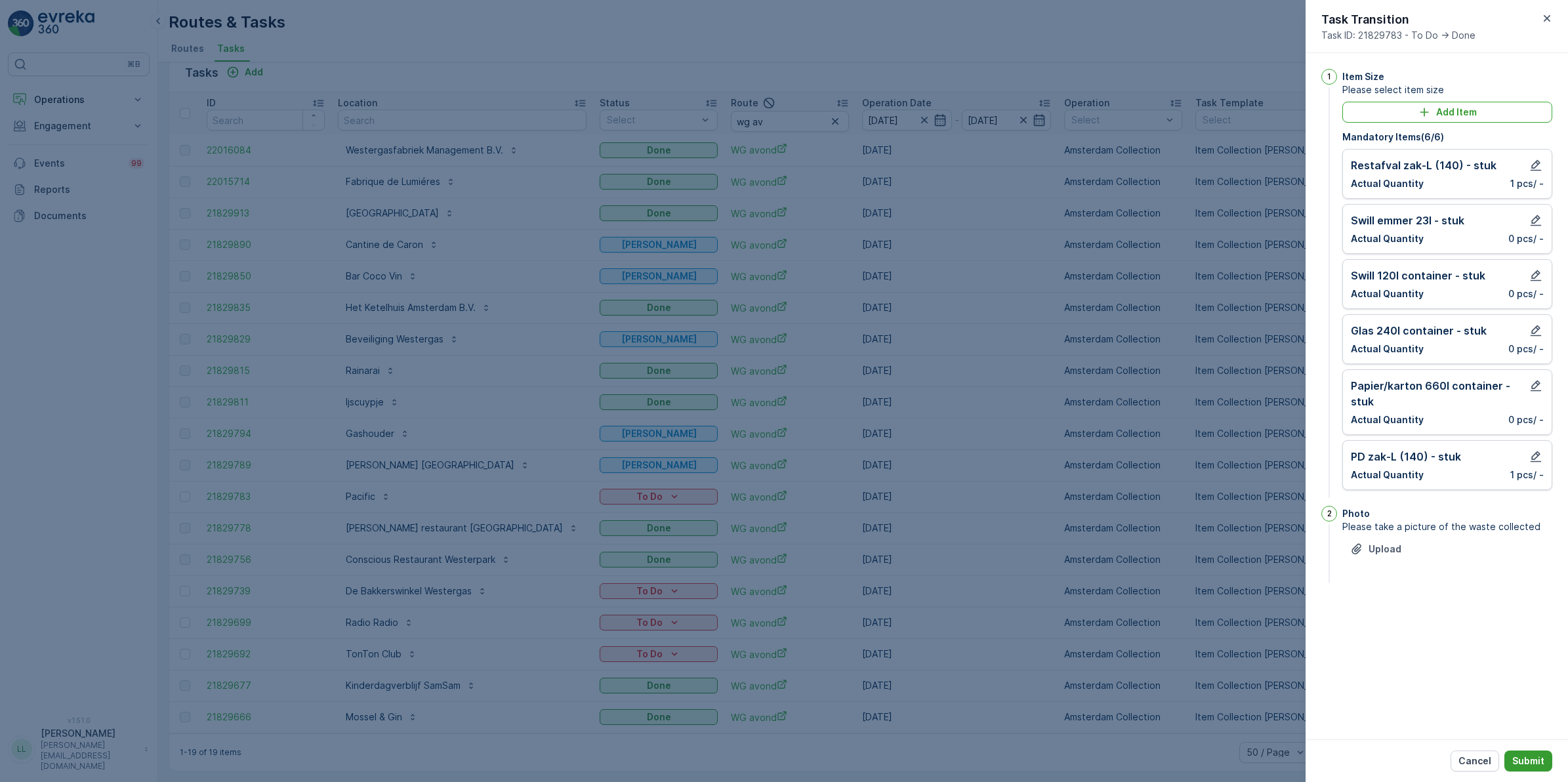
click at [1252, 605] on p "Submit" at bounding box center [1528, 761] width 32 height 13
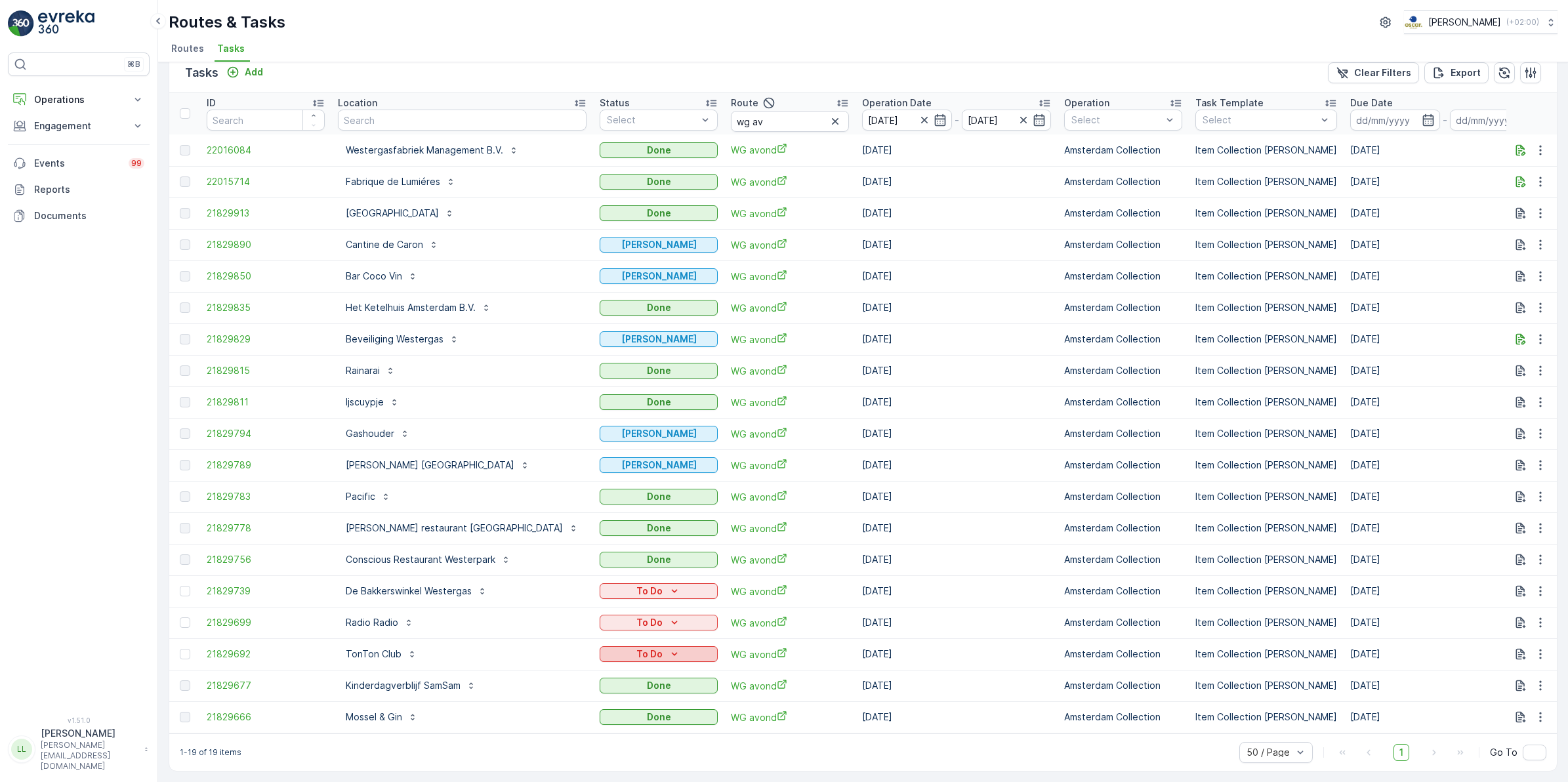
click at [637, 605] on p "To Do" at bounding box center [650, 654] width 27 height 13
click at [571, 605] on span "[PERSON_NAME]" at bounding box center [581, 686] width 73 height 13
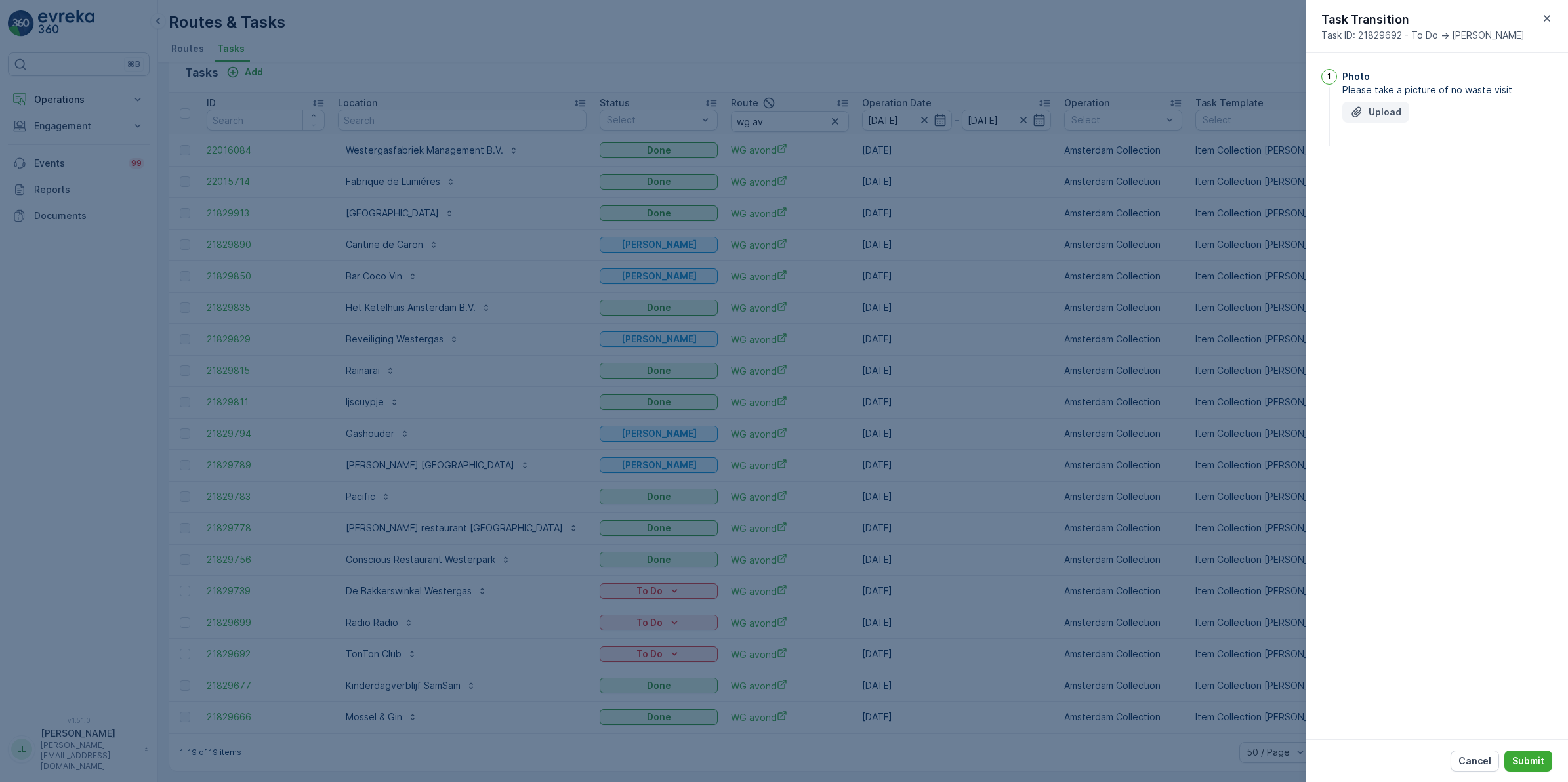
click at [1252, 107] on p "Upload" at bounding box center [1385, 112] width 33 height 13
click at [1252, 605] on button "Submit" at bounding box center [1528, 761] width 48 height 21
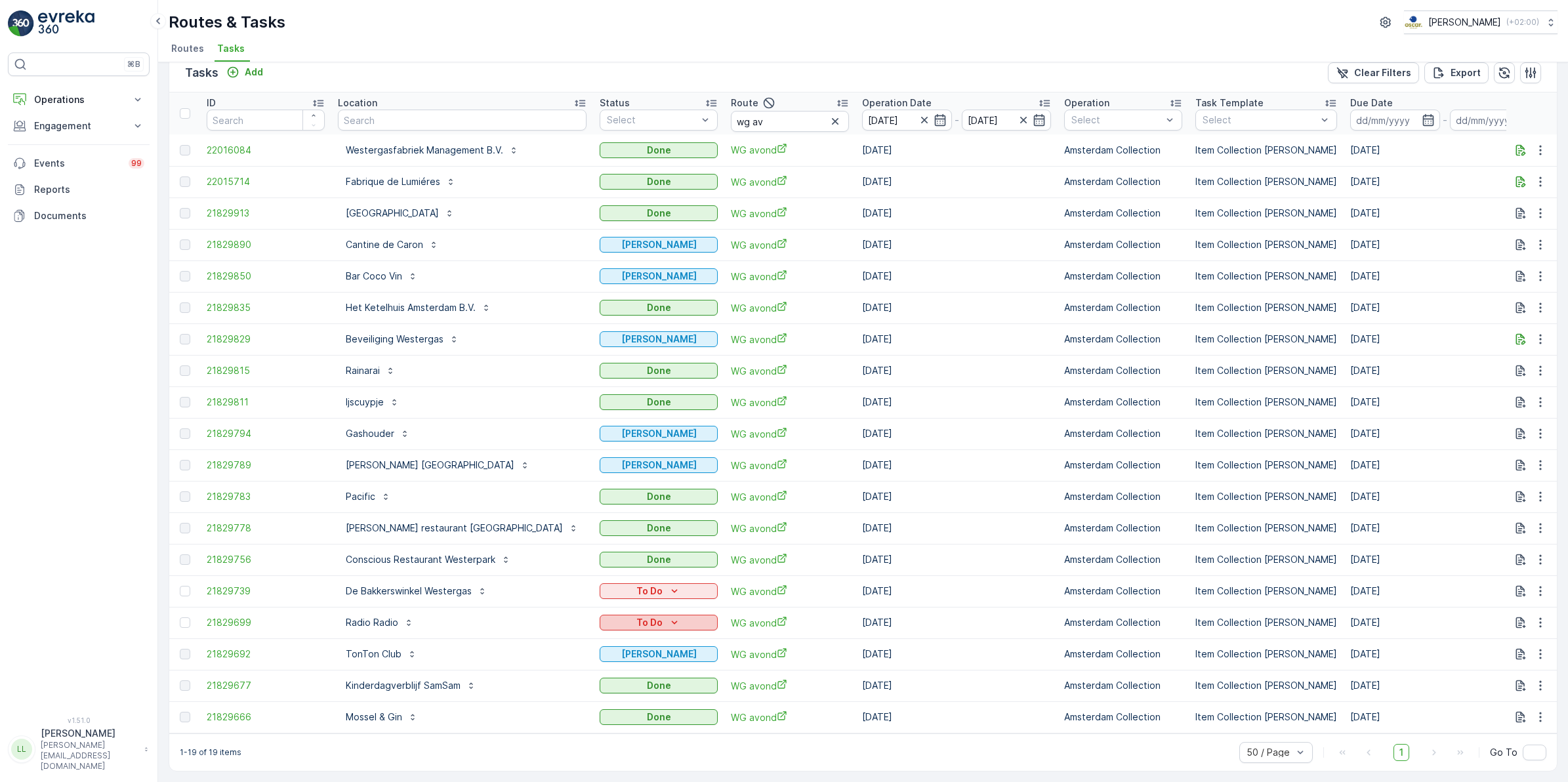
click at [600, 605] on button "To Do" at bounding box center [659, 622] width 118 height 16
click at [564, 605] on span "Done" at bounding box center [556, 673] width 24 height 13
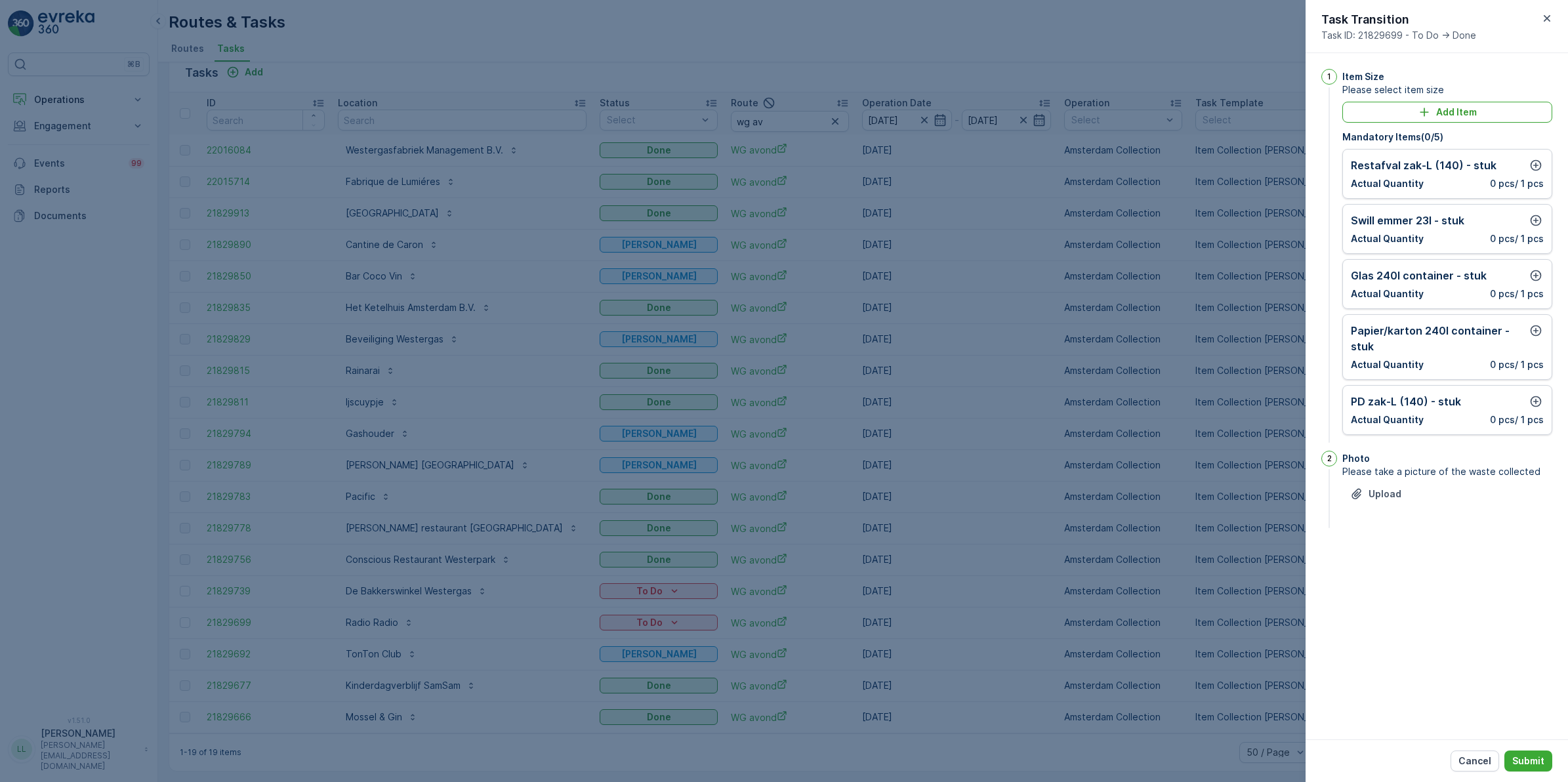
click at [920, 505] on div at bounding box center [784, 391] width 1568 height 782
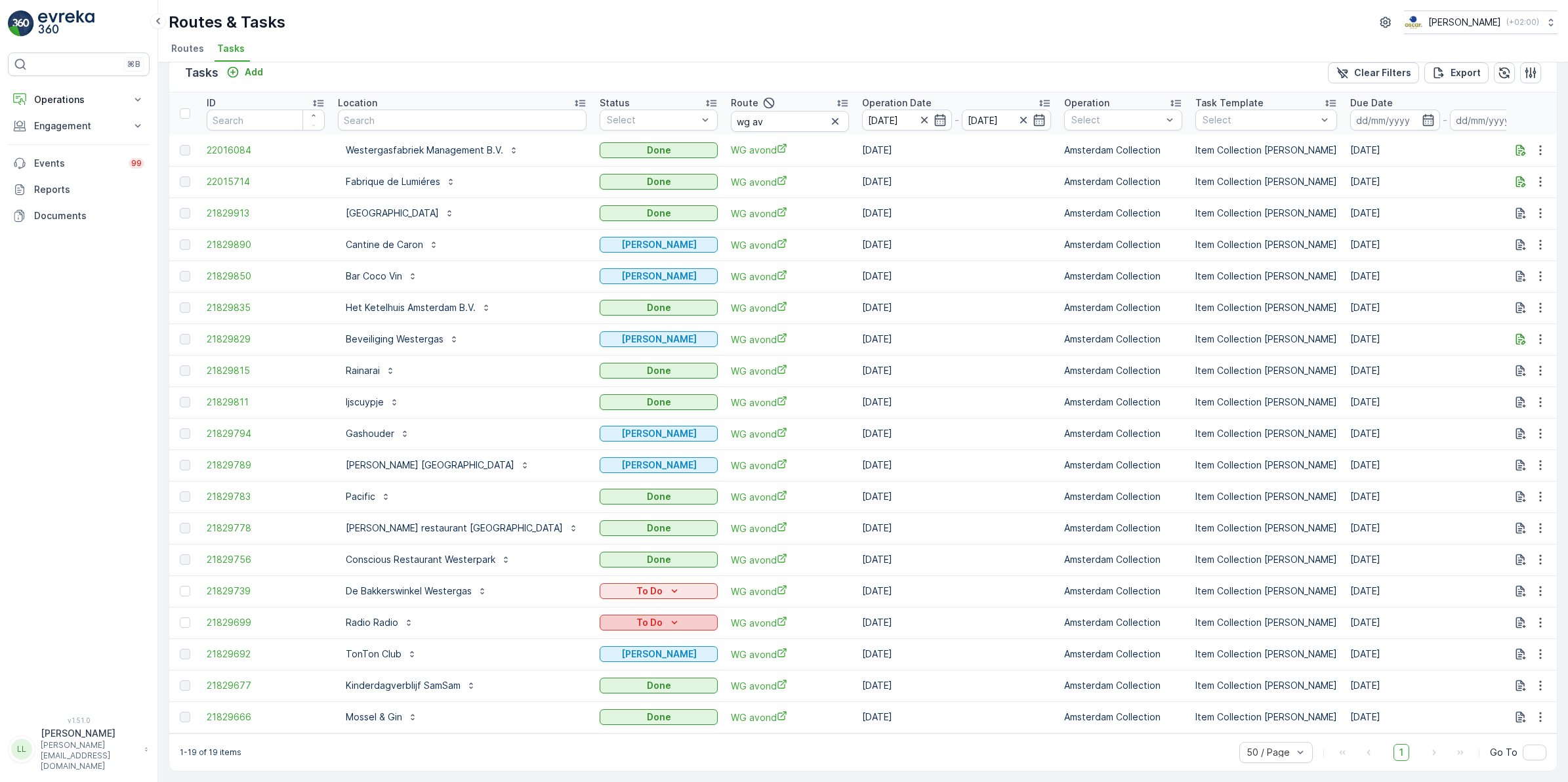
click at [637, 605] on p "To Do" at bounding box center [650, 622] width 27 height 13
click at [566, 605] on span "[PERSON_NAME]" at bounding box center [581, 654] width 73 height 13
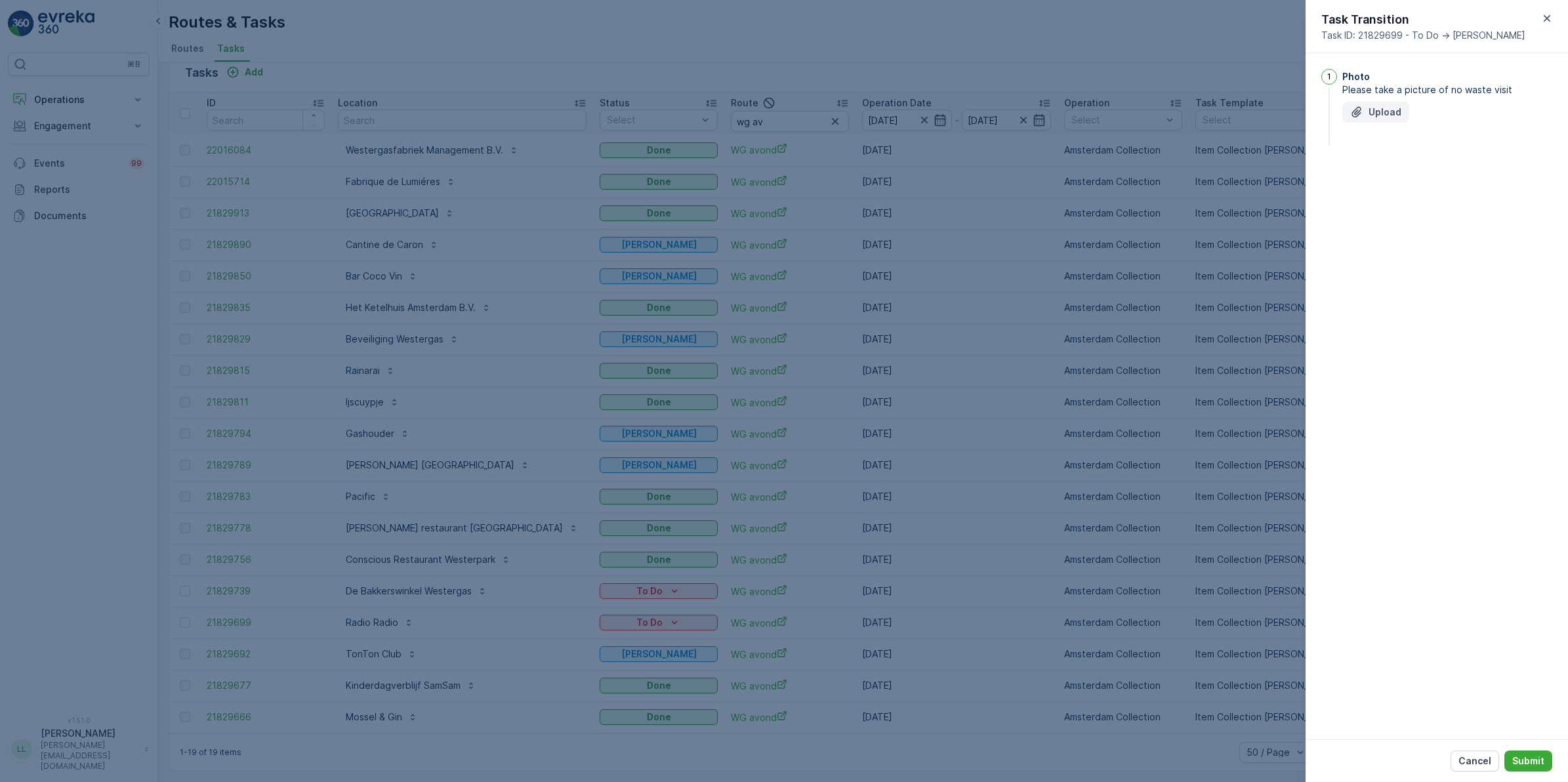
click at [1252, 105] on p "Upload" at bounding box center [1385, 112] width 33 height 13
click at [1252, 605] on p "Submit" at bounding box center [1528, 761] width 32 height 13
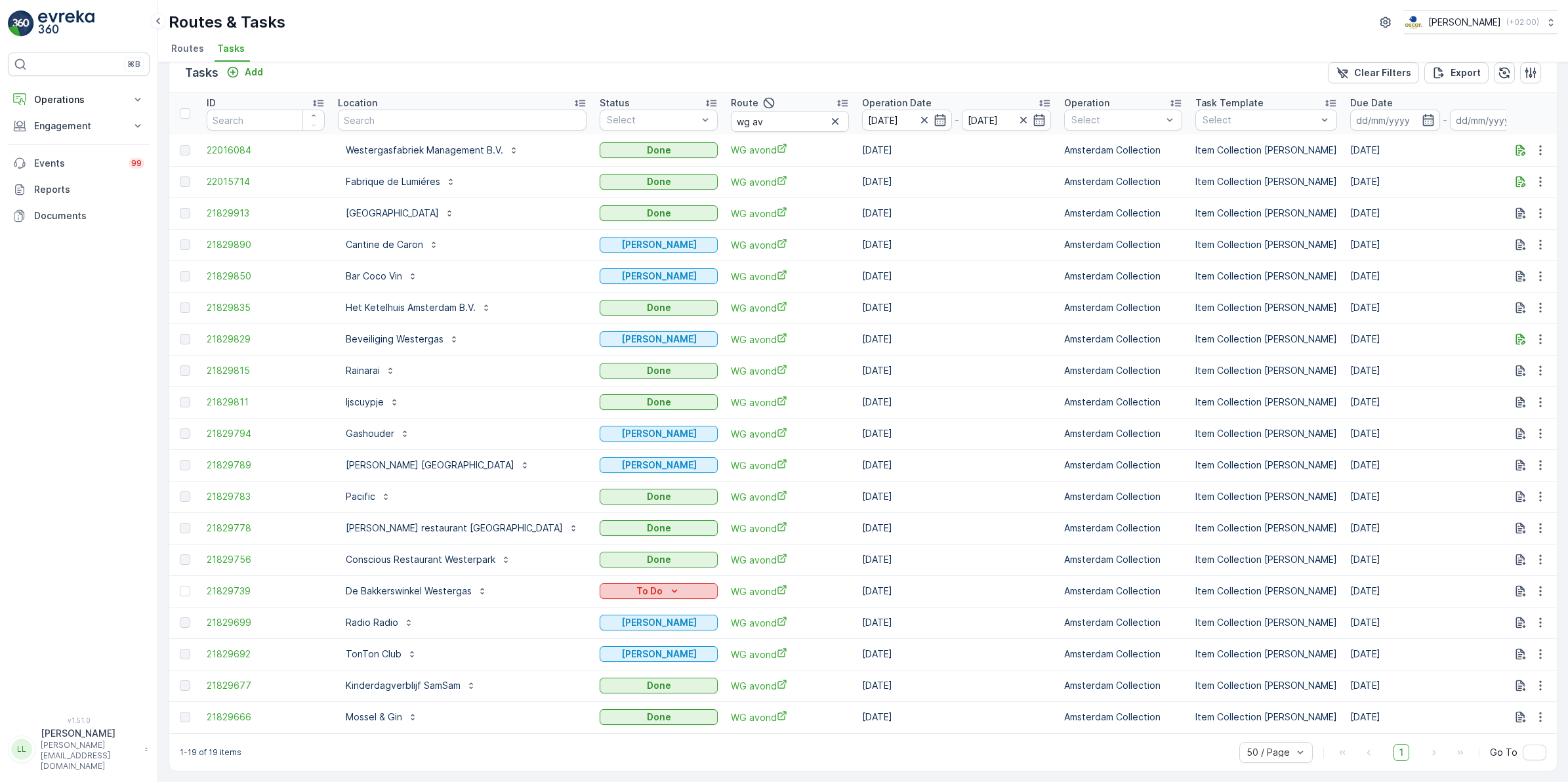
click at [668, 584] on icon "To Do" at bounding box center [675, 591] width 13 height 13
click at [567, 605] on span "Done" at bounding box center [556, 641] width 24 height 13
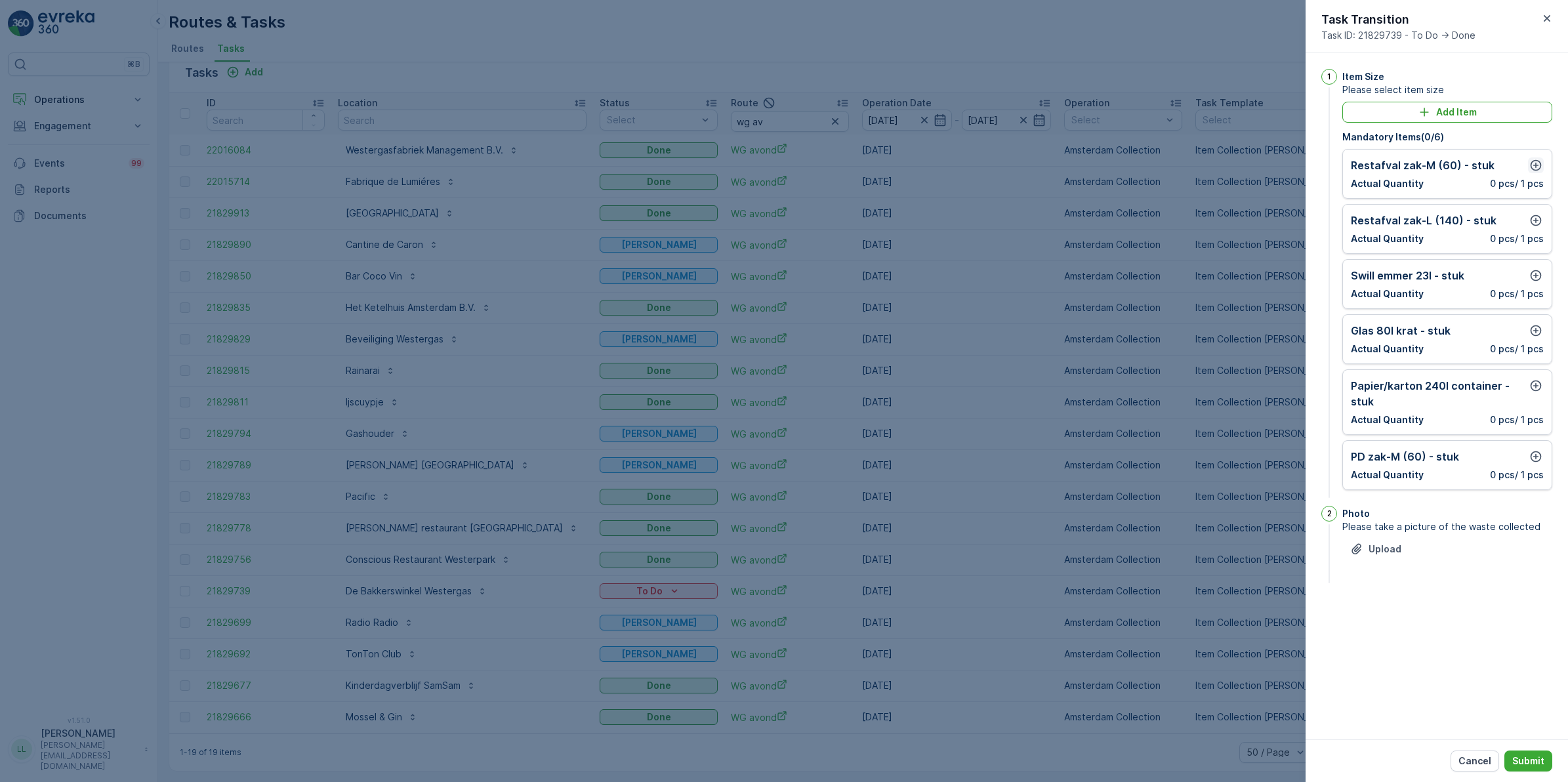
click at [1252, 164] on icon "button" at bounding box center [1536, 165] width 13 height 13
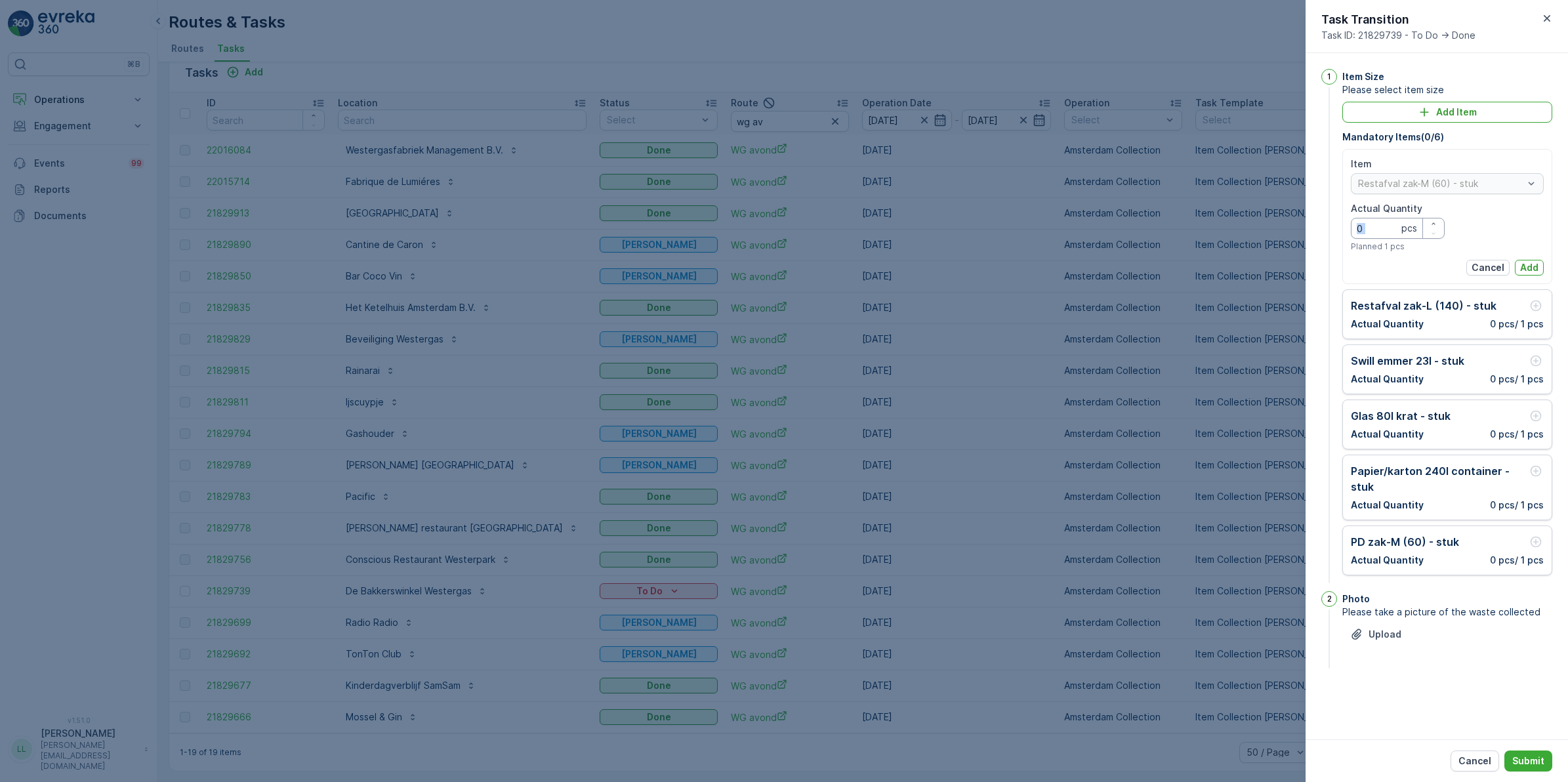
click at [1252, 226] on div "0 pcs" at bounding box center [1398, 228] width 94 height 21
click at [1252, 227] on Quantity "0" at bounding box center [1398, 228] width 94 height 21
type Quantity "4"
click at [1252, 273] on p "Add" at bounding box center [1529, 268] width 18 height 13
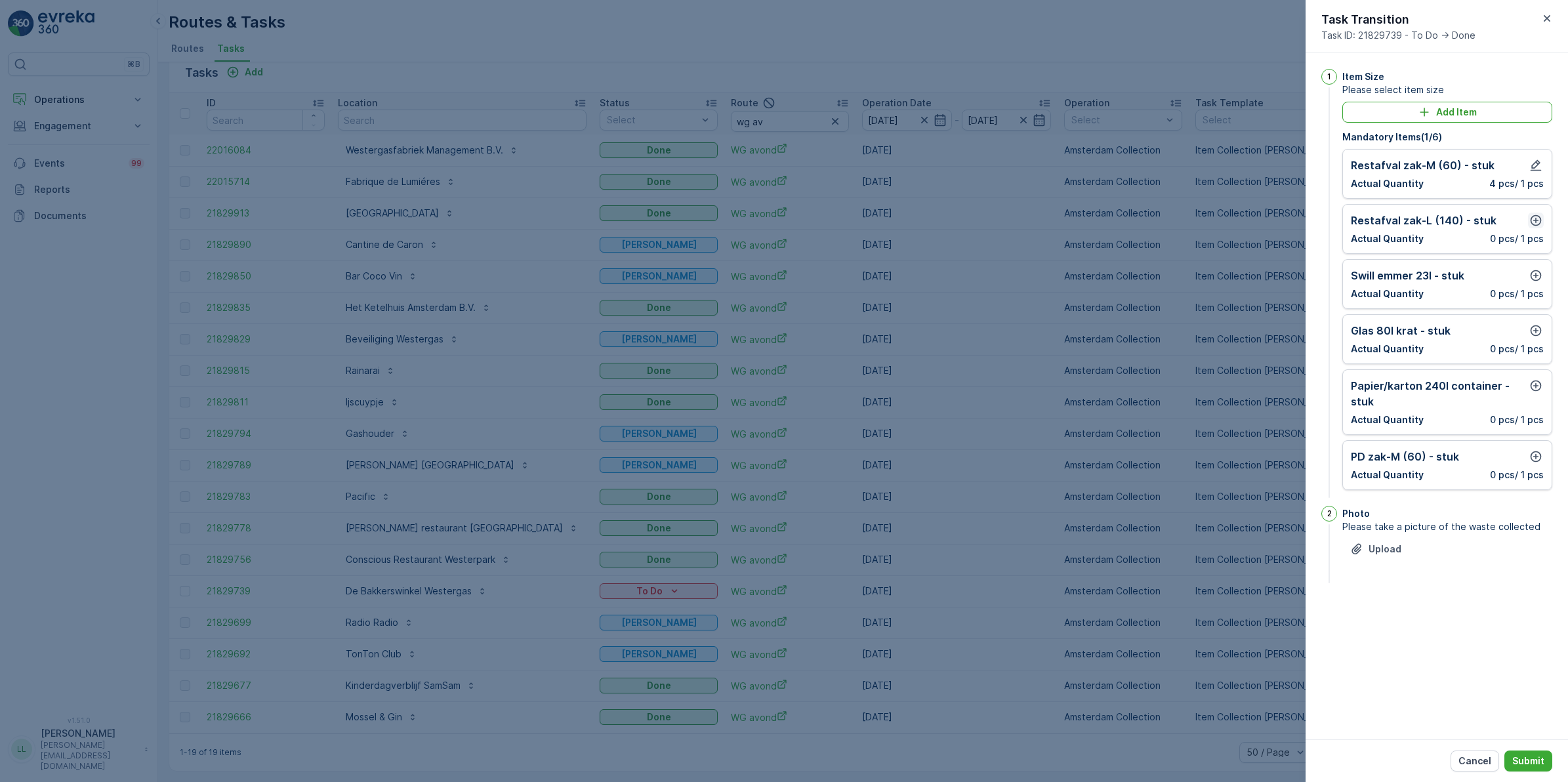
click at [1252, 228] on button "button" at bounding box center [1536, 220] width 16 height 16
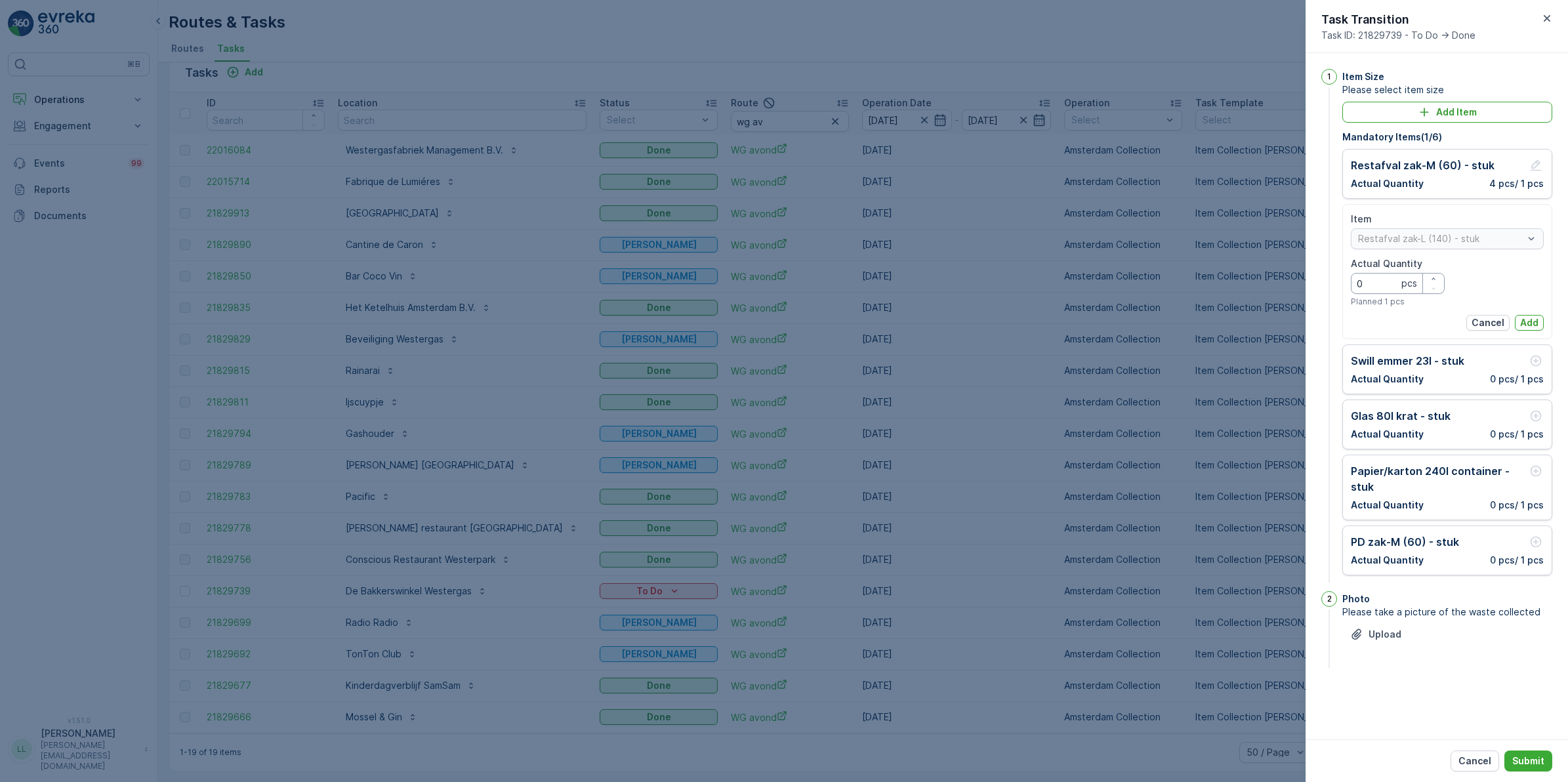
click at [1252, 287] on Quantity "0" at bounding box center [1398, 283] width 94 height 21
type Quantity "1"
click at [1252, 320] on p "Add" at bounding box center [1529, 323] width 18 height 13
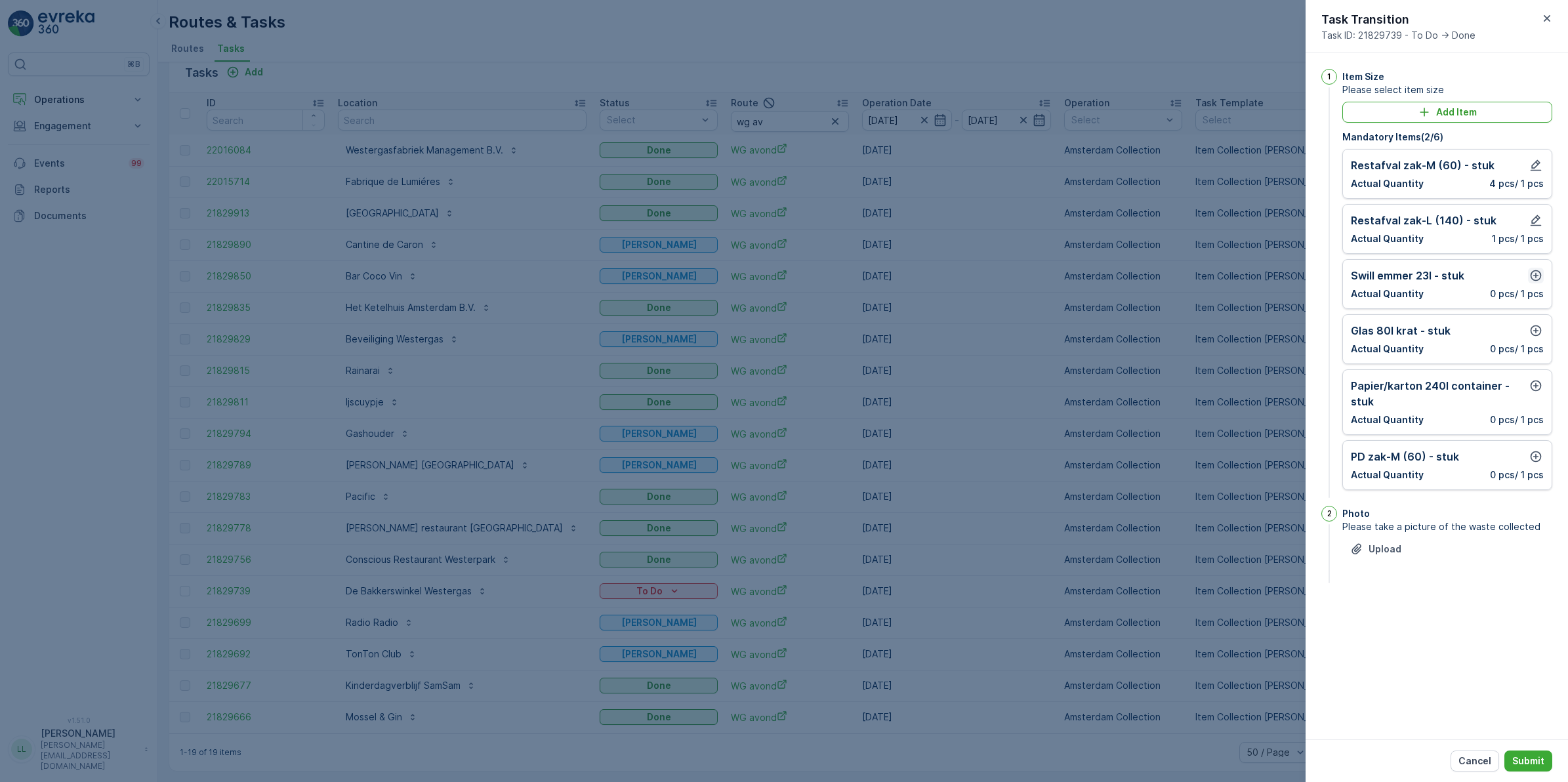
click at [1252, 274] on icon "button" at bounding box center [1536, 276] width 13 height 13
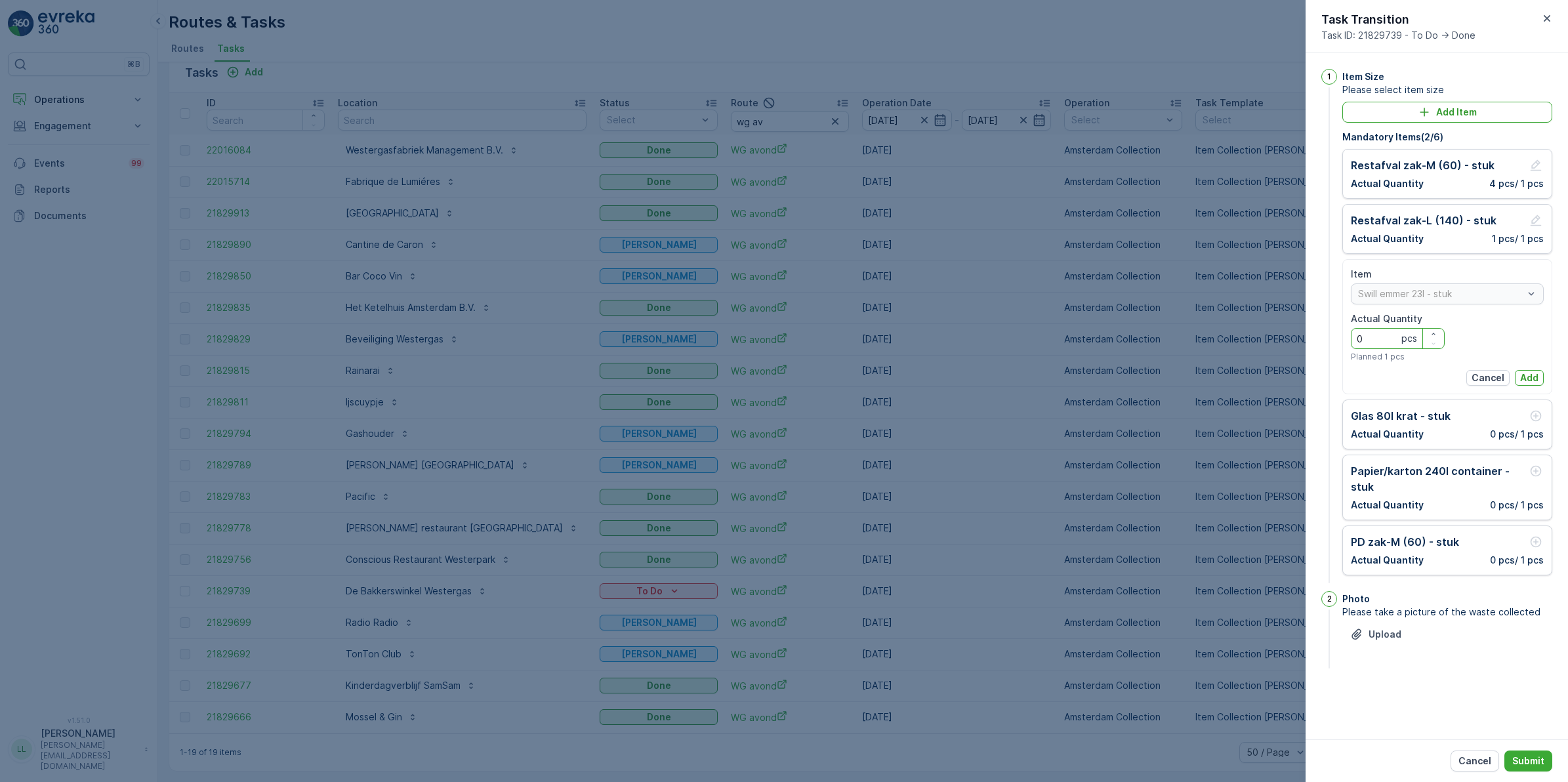
click at [1252, 335] on Quantity "0" at bounding box center [1398, 338] width 94 height 21
type Quantity "2"
click at [1252, 376] on p "Add" at bounding box center [1529, 378] width 18 height 13
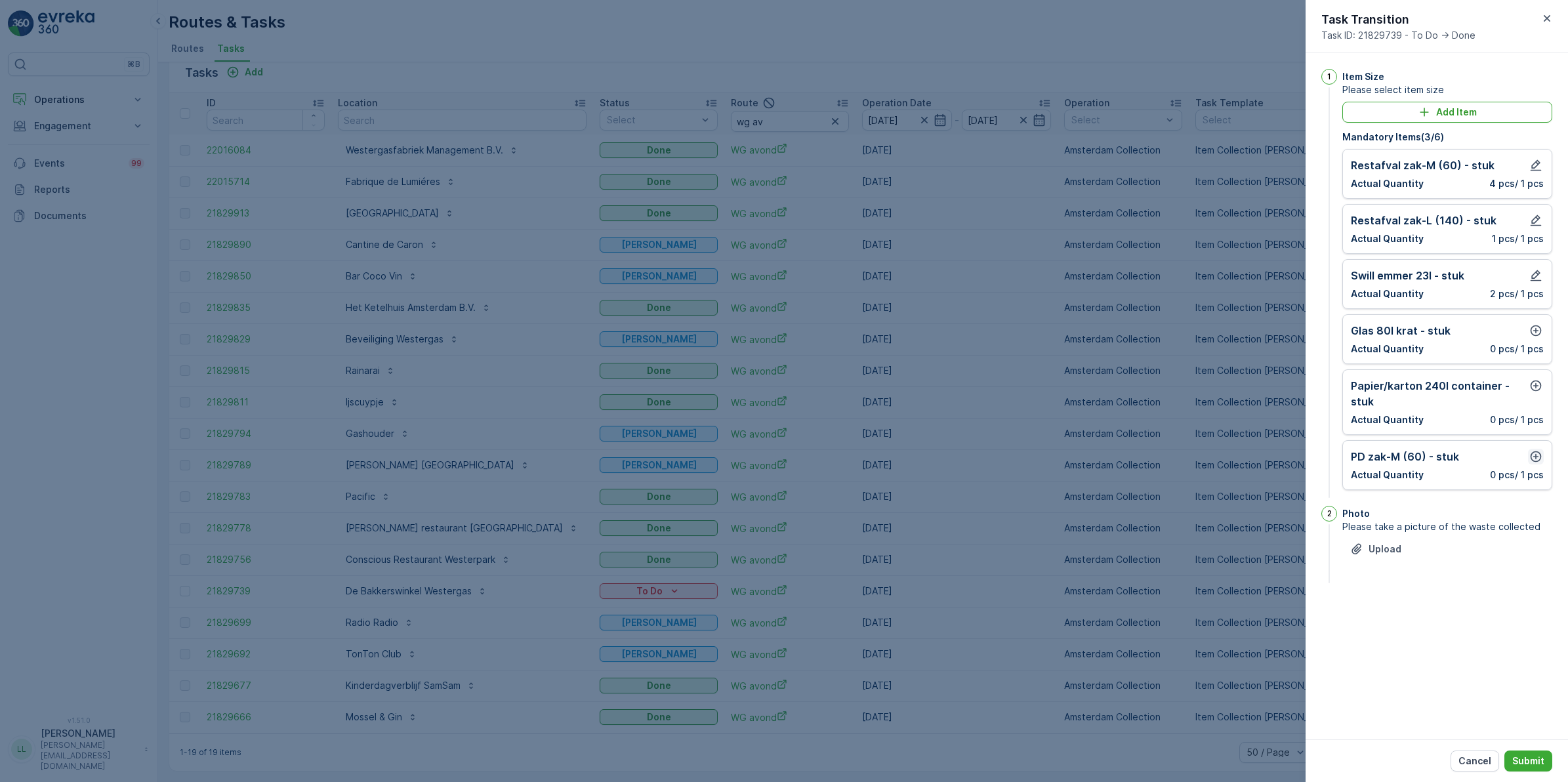
click at [1252, 457] on icon "button" at bounding box center [1536, 457] width 13 height 13
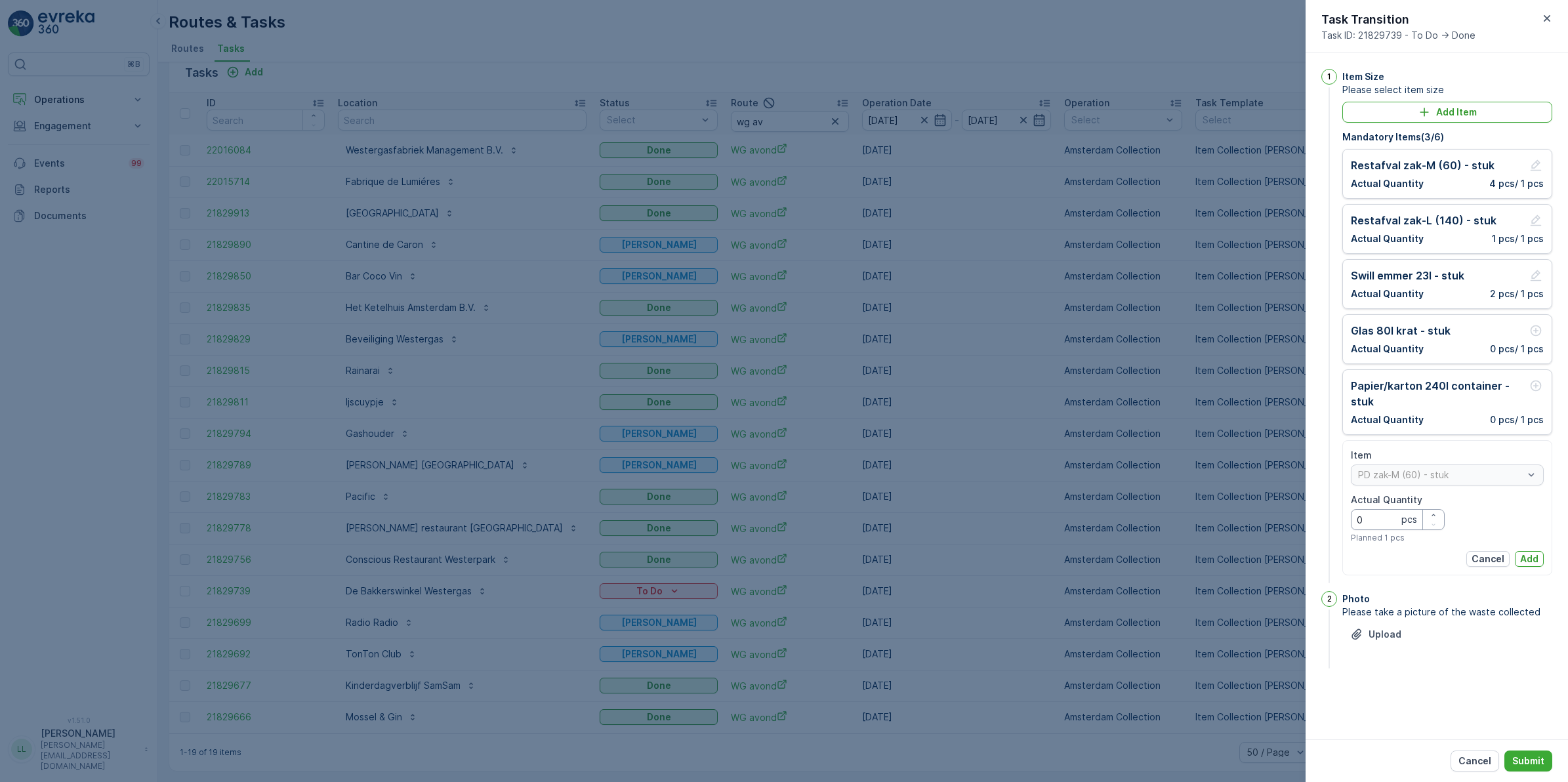
click at [1252, 516] on Quantity "0" at bounding box center [1398, 520] width 94 height 21
type Quantity "1"
click at [1252, 563] on p "Add" at bounding box center [1529, 559] width 18 height 13
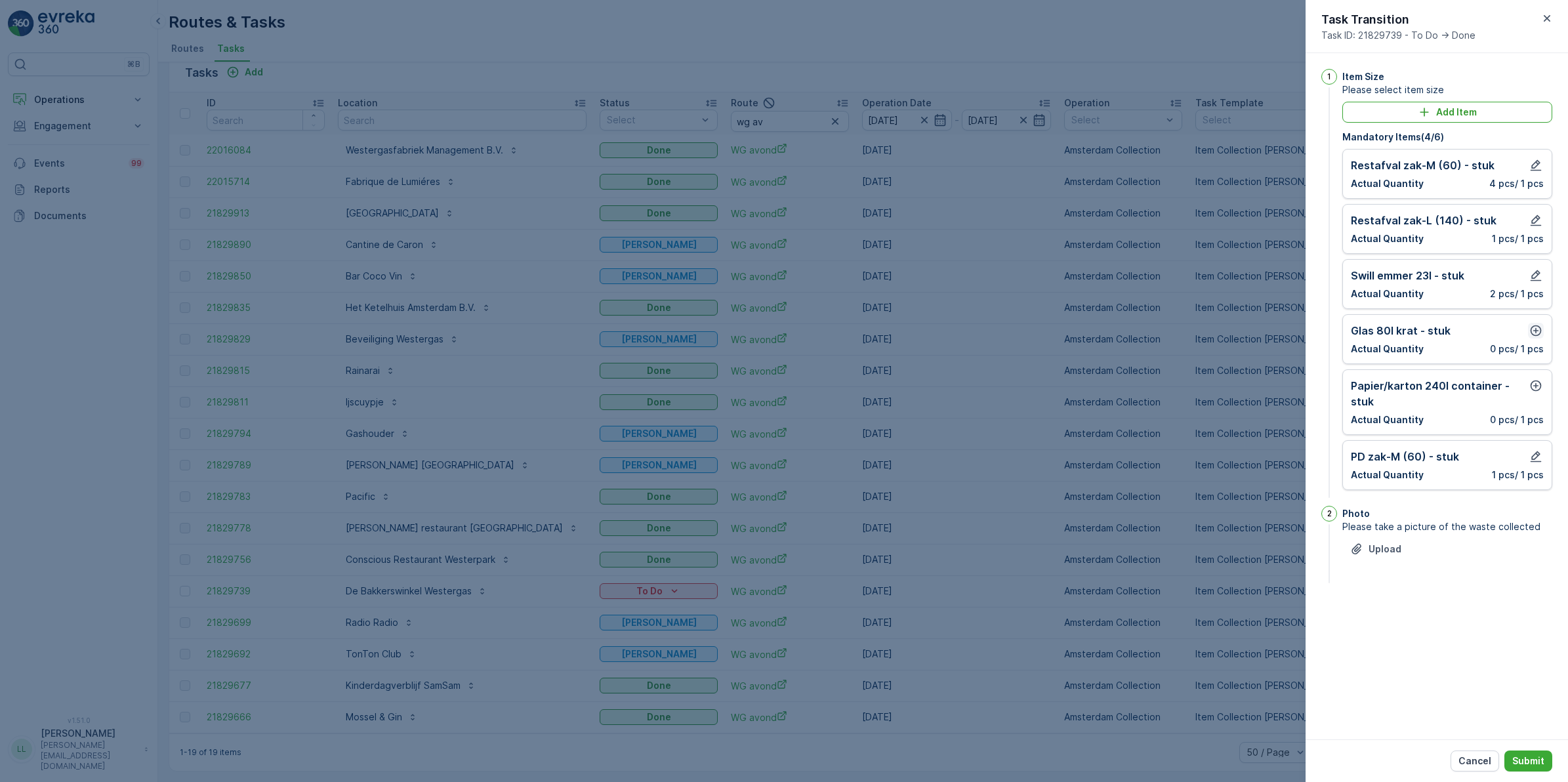
click at [1252, 330] on icon "button" at bounding box center [1537, 331] width 11 height 11
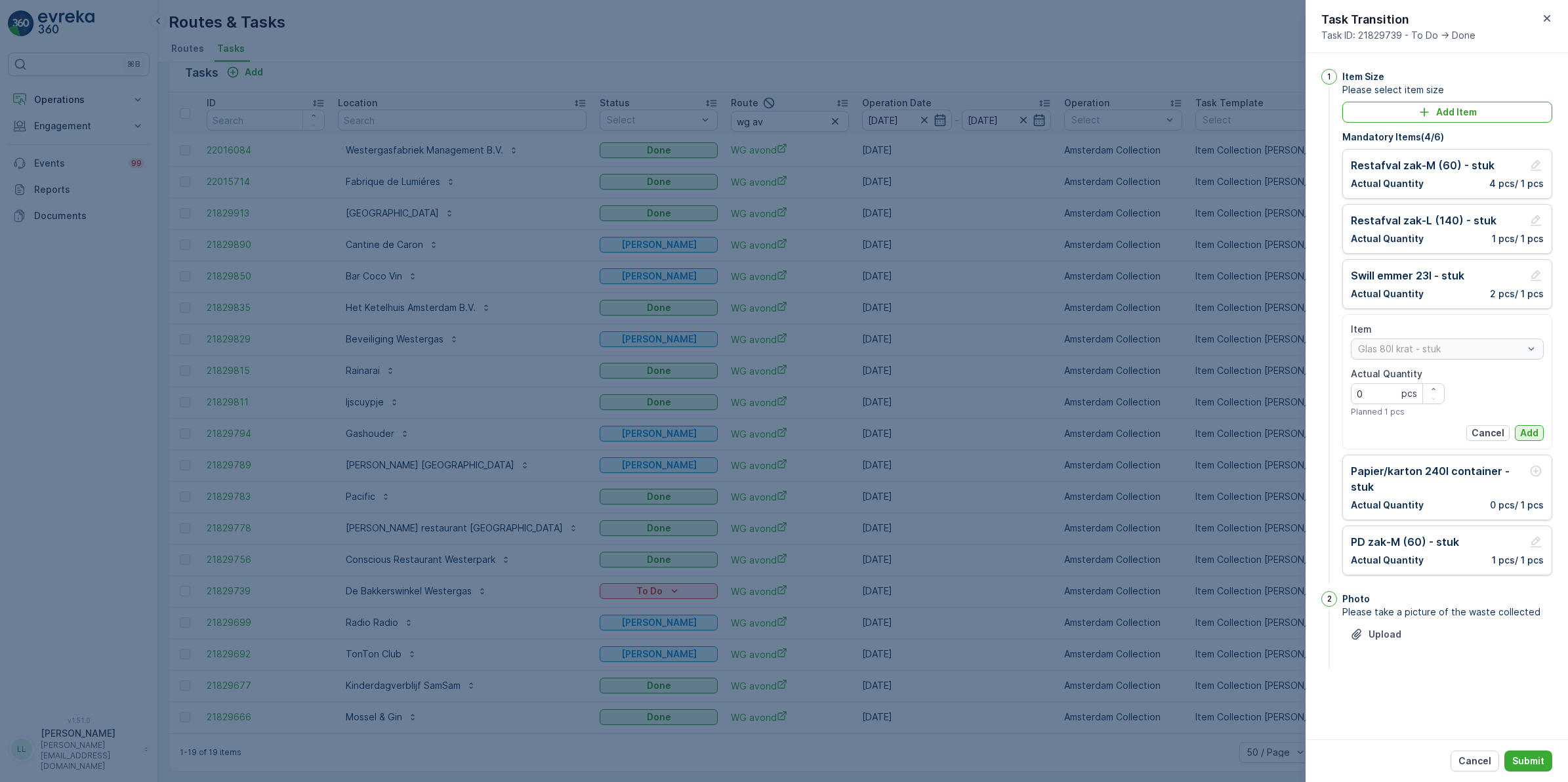
click at [1252, 428] on p "Add" at bounding box center [1529, 433] width 18 height 13
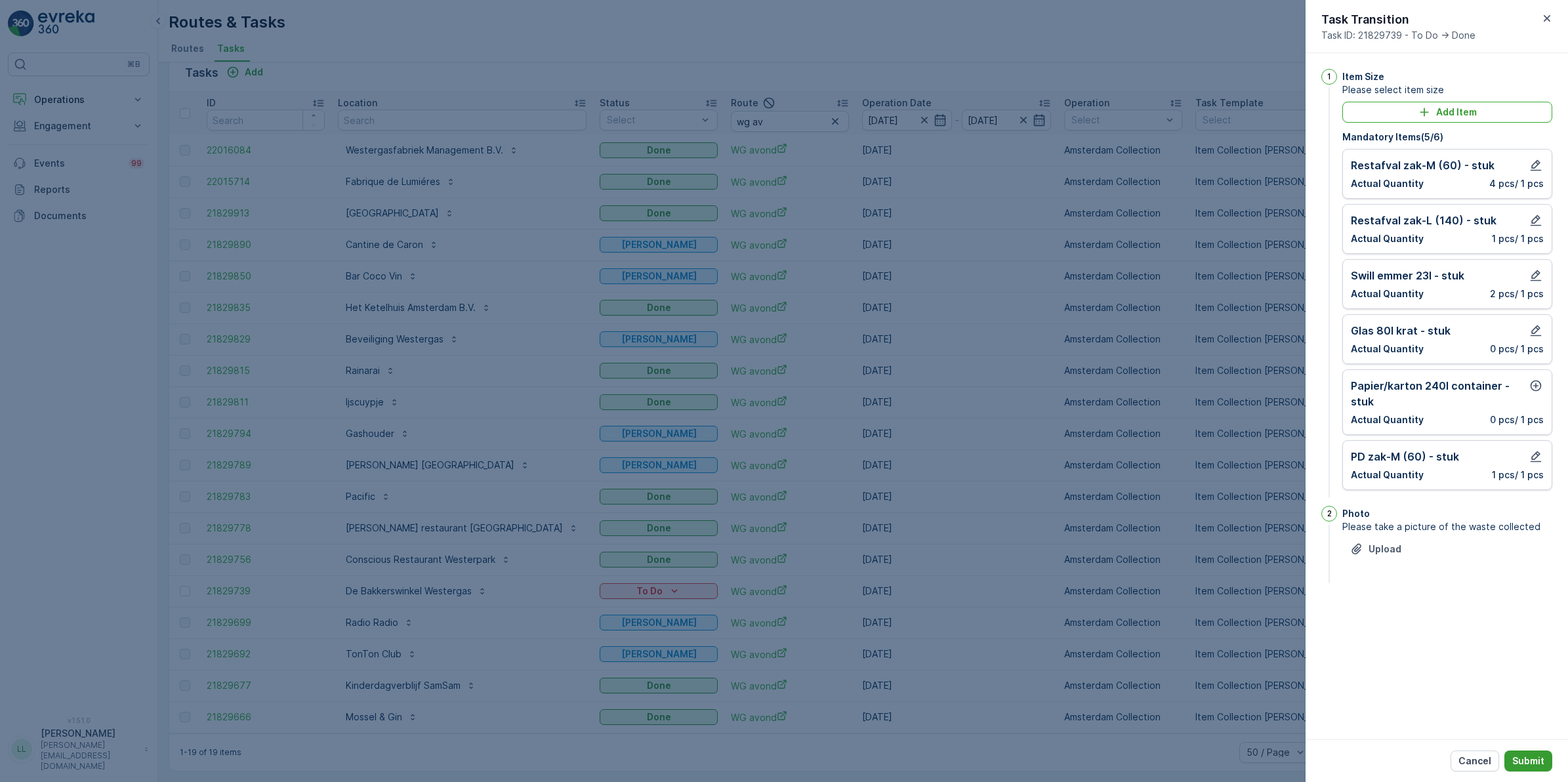
click at [1252, 605] on p "Submit" at bounding box center [1528, 761] width 32 height 13
click at [1252, 379] on button "button" at bounding box center [1536, 386] width 16 height 16
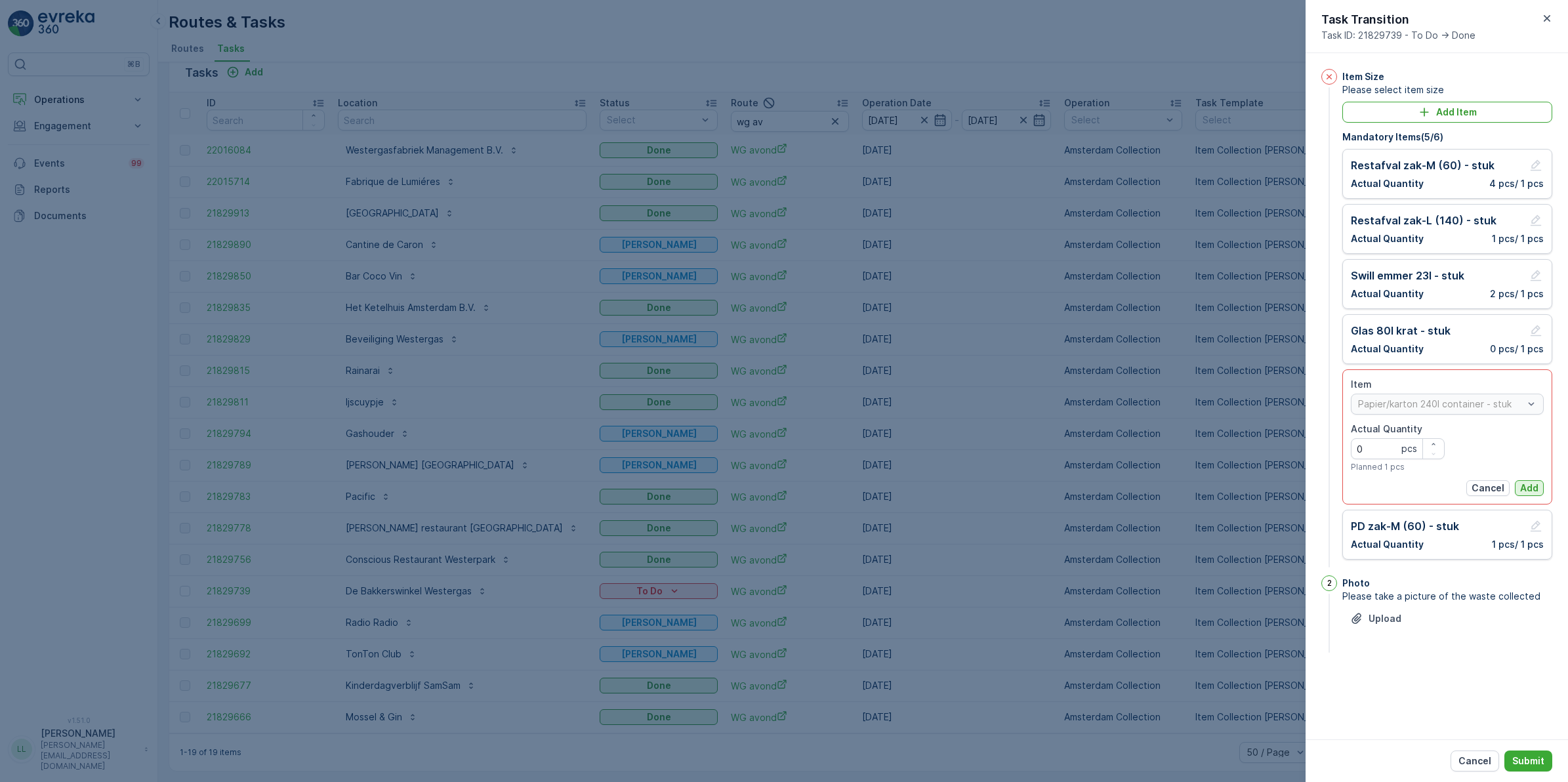
click at [1252, 487] on p "Add" at bounding box center [1529, 488] width 18 height 13
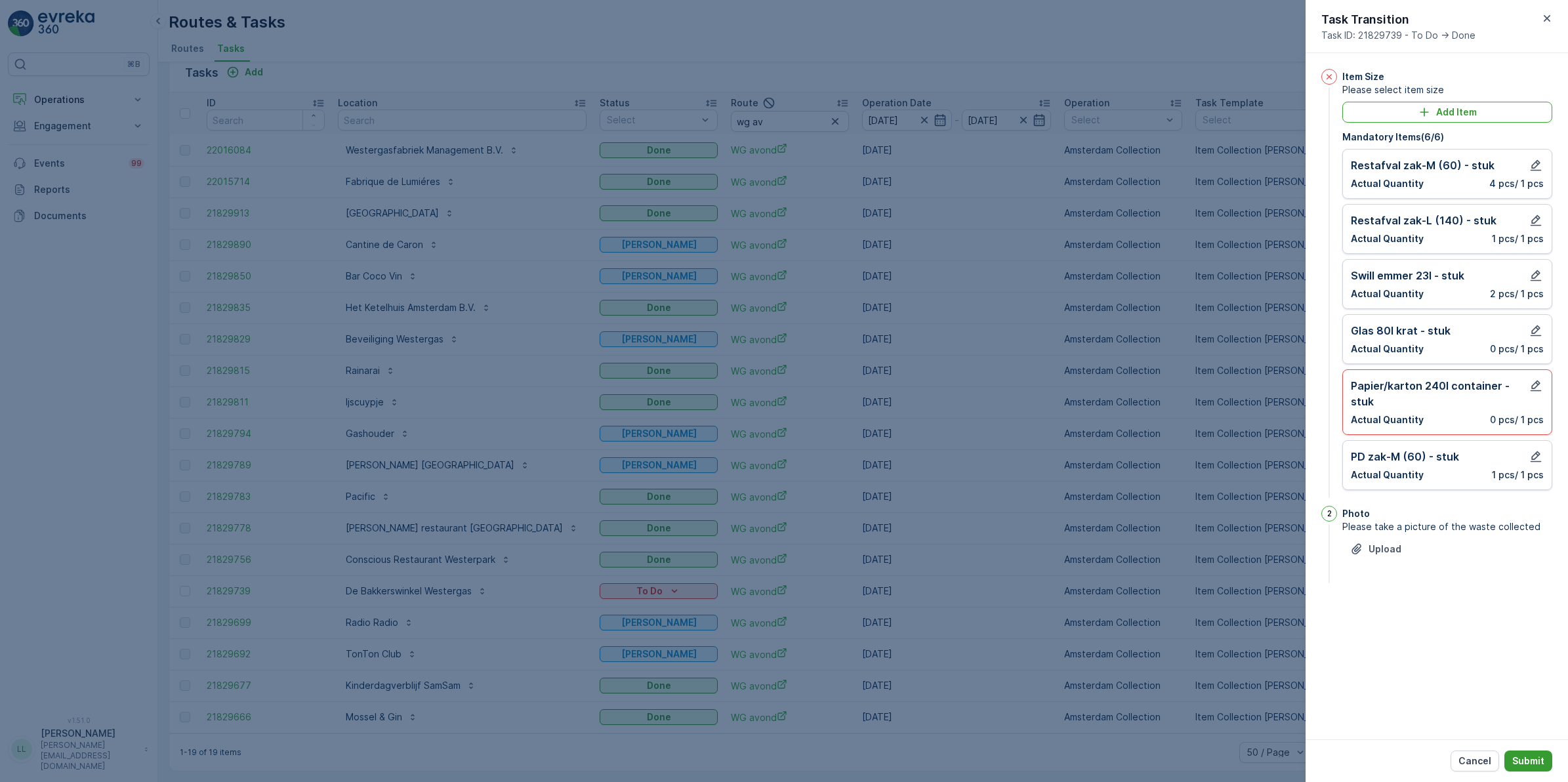
drag, startPoint x: 1527, startPoint y: 761, endPoint x: 1518, endPoint y: 755, distance: 10.8
click at [1252, 605] on p "Submit" at bounding box center [1528, 761] width 32 height 13
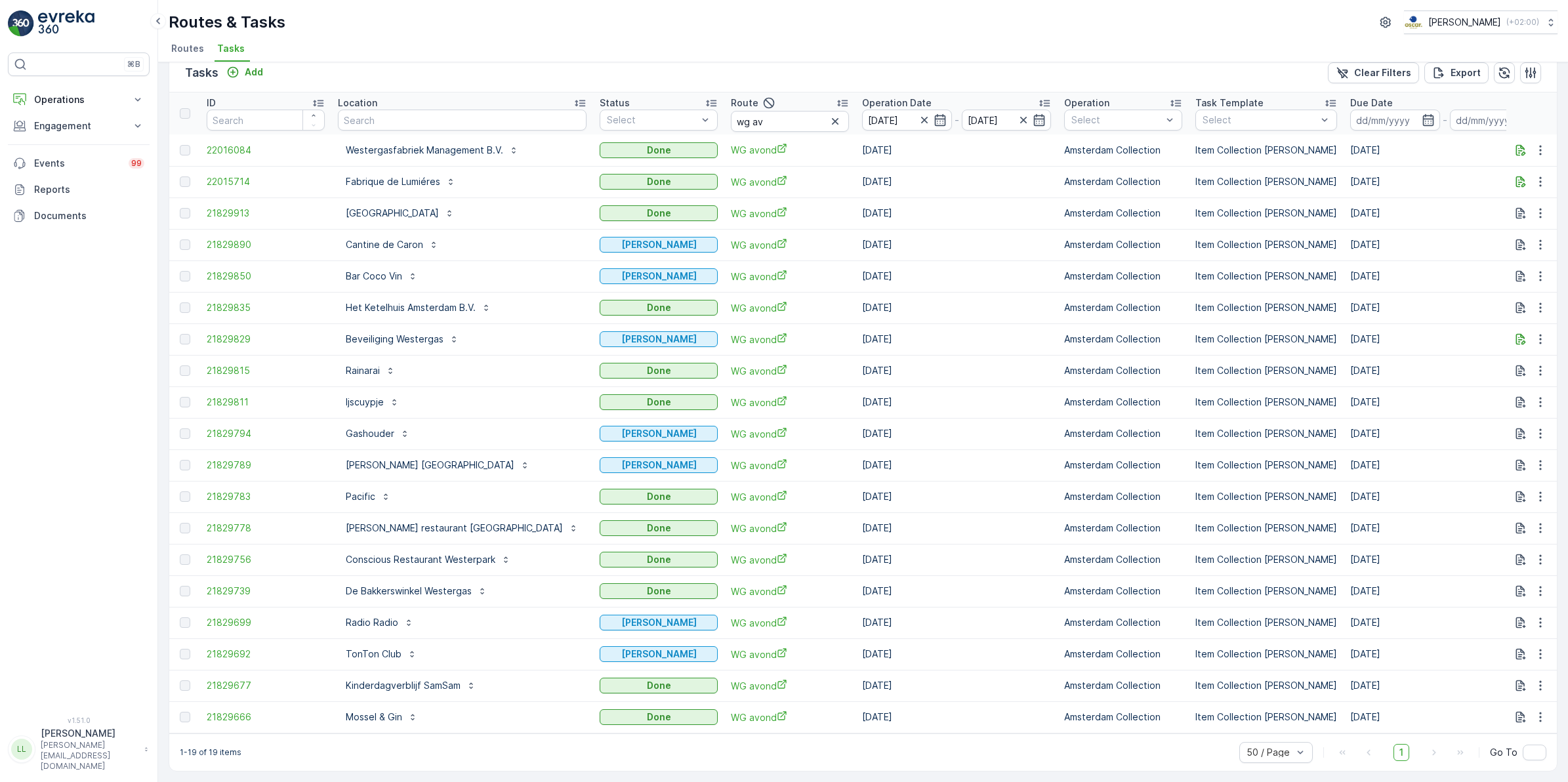
drag, startPoint x: 777, startPoint y: 117, endPoint x: 719, endPoint y: 117, distance: 58.0
click at [829, 117] on icon "button" at bounding box center [835, 122] width 13 height 13
click at [437, 111] on input "text" at bounding box center [463, 120] width 249 height 21
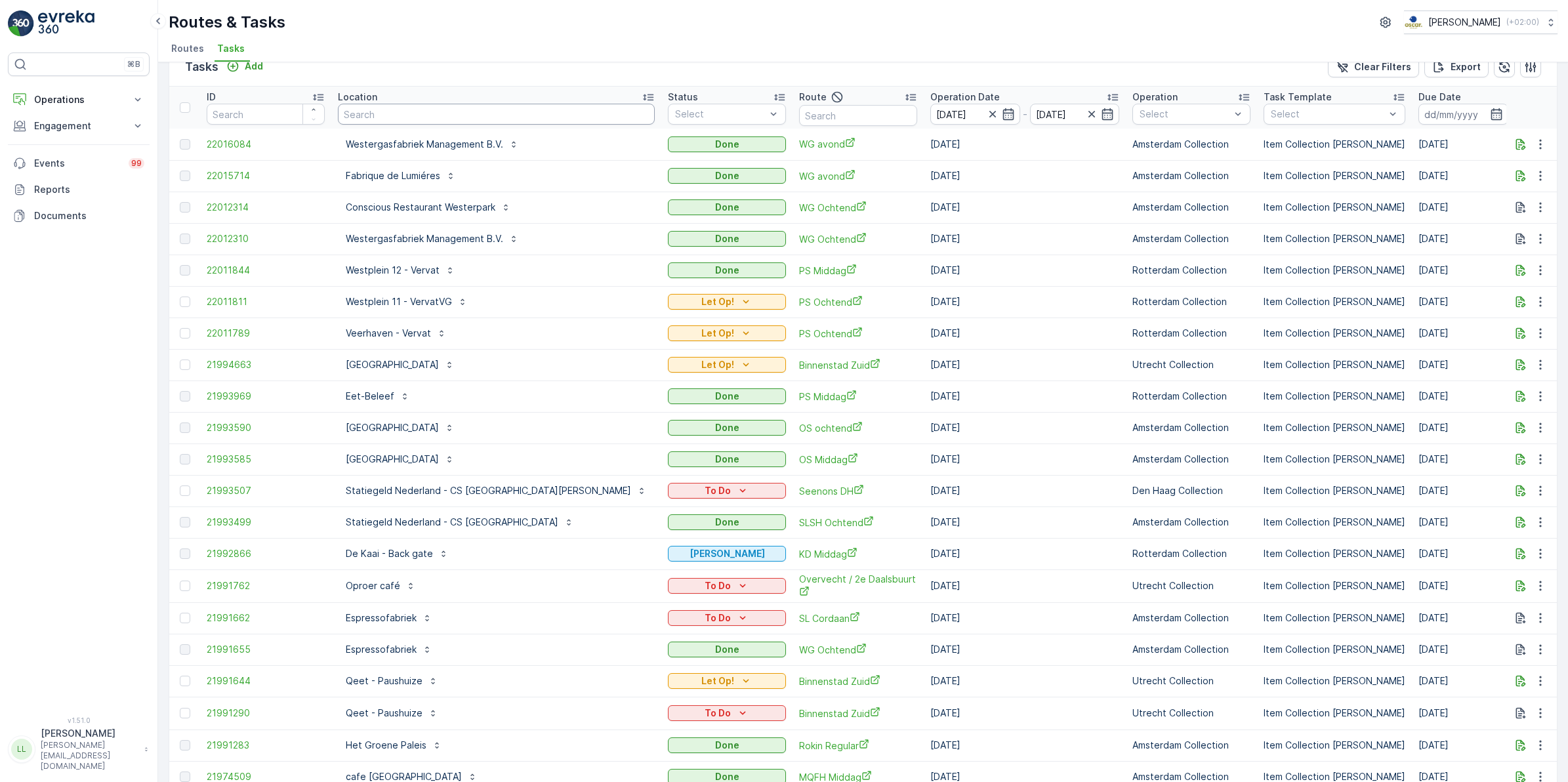
click at [406, 120] on input "text" at bounding box center [496, 114] width 316 height 21
type input "papi"
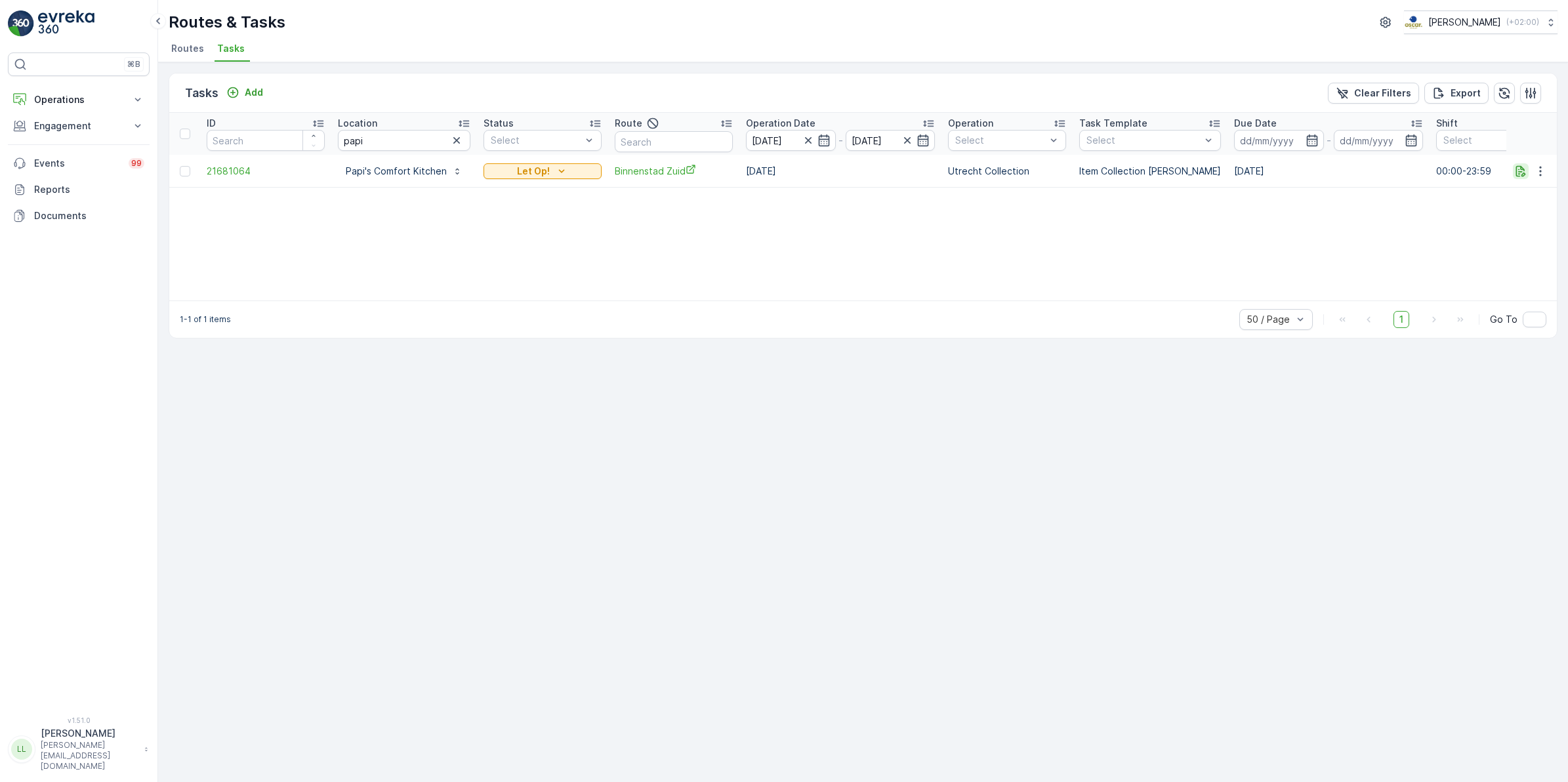
click at [1252, 169] on icon "button" at bounding box center [1521, 171] width 13 height 13
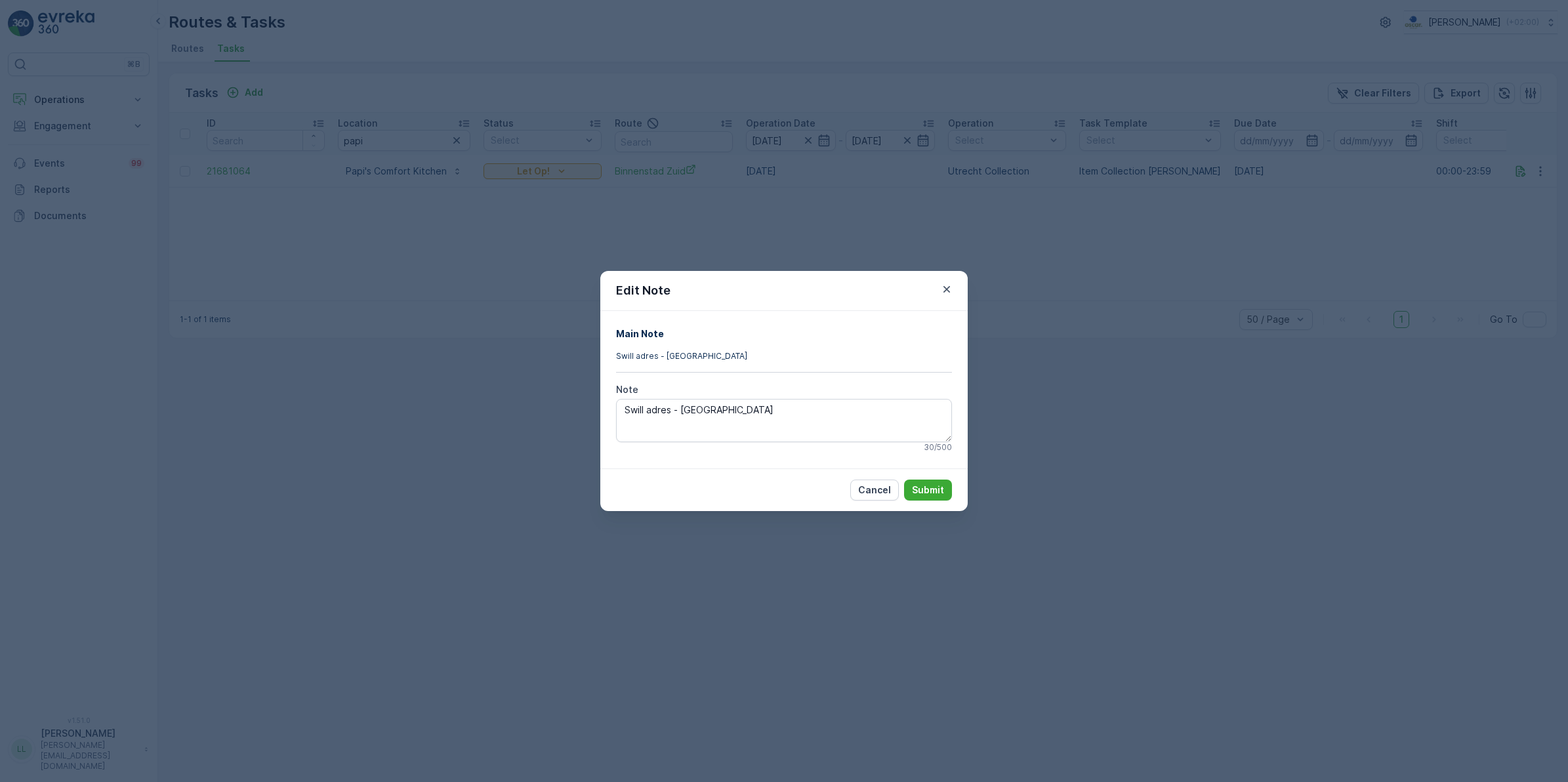
click at [1241, 372] on div "Edit Note Main Note Swill adres - Gemeente Utrecht Note Swill adres - [GEOGRAPH…" at bounding box center [784, 391] width 1568 height 782
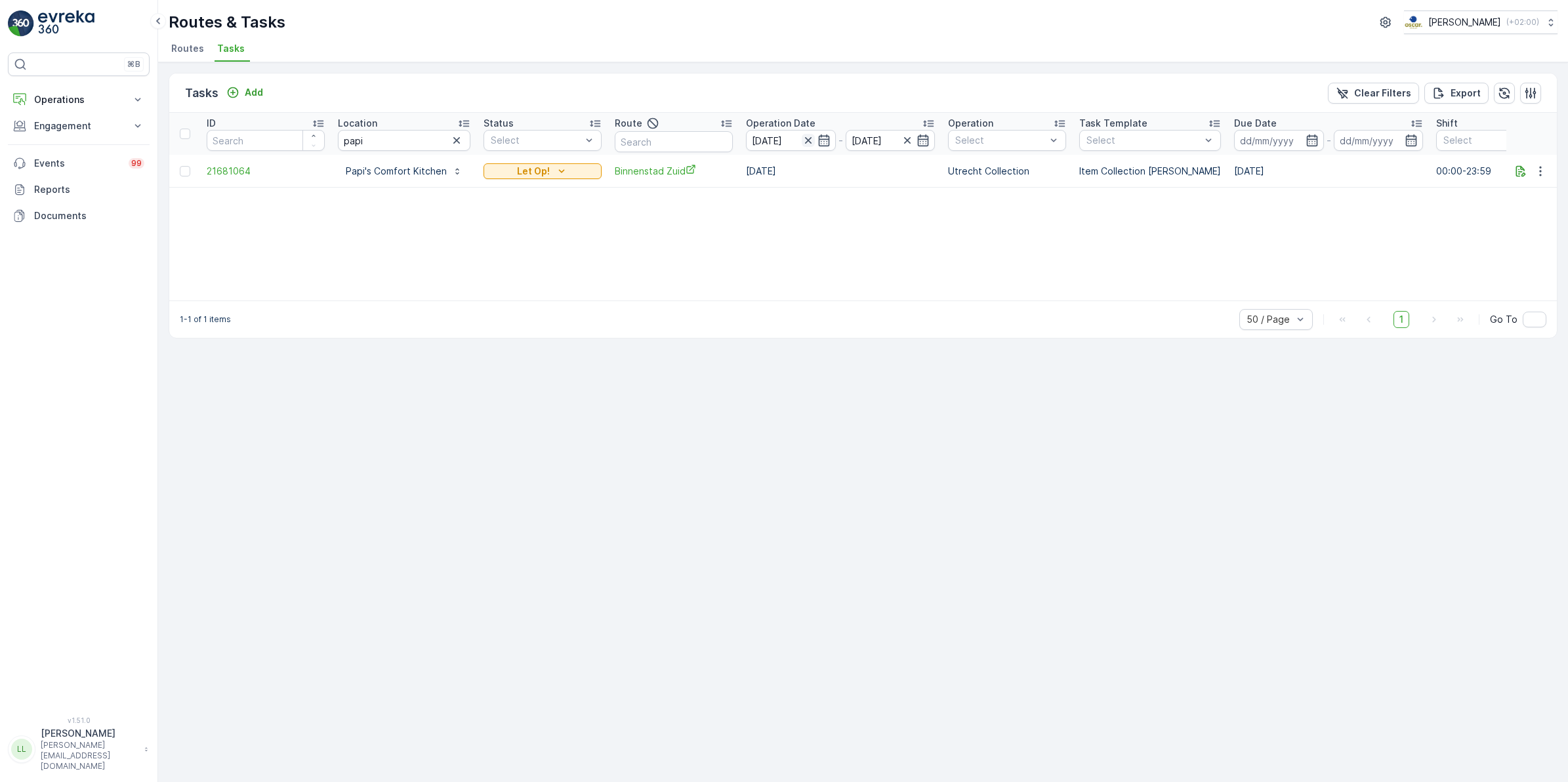
click at [809, 139] on icon "button" at bounding box center [809, 141] width 13 height 13
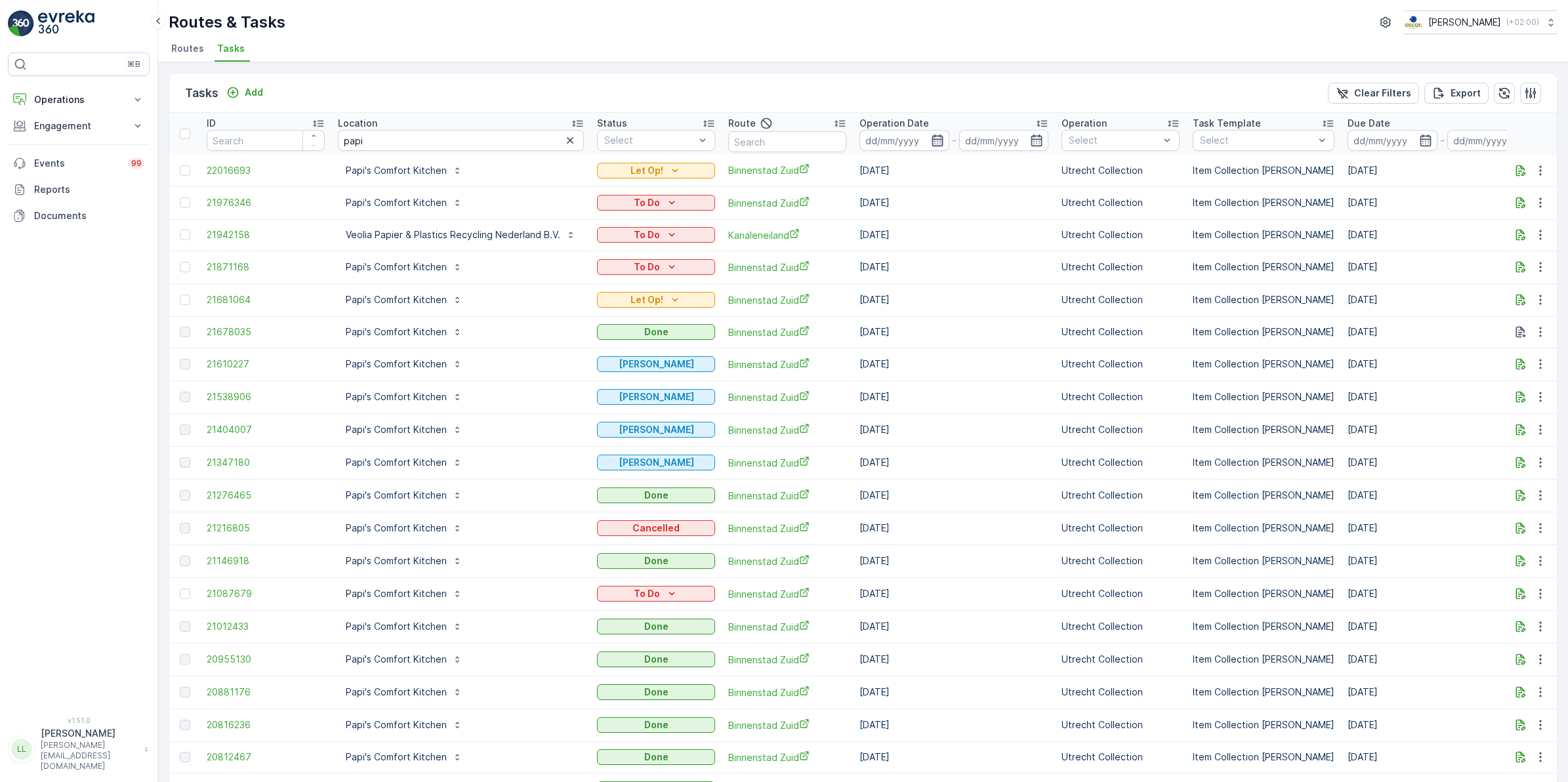
click at [936, 142] on icon "button" at bounding box center [938, 141] width 13 height 13
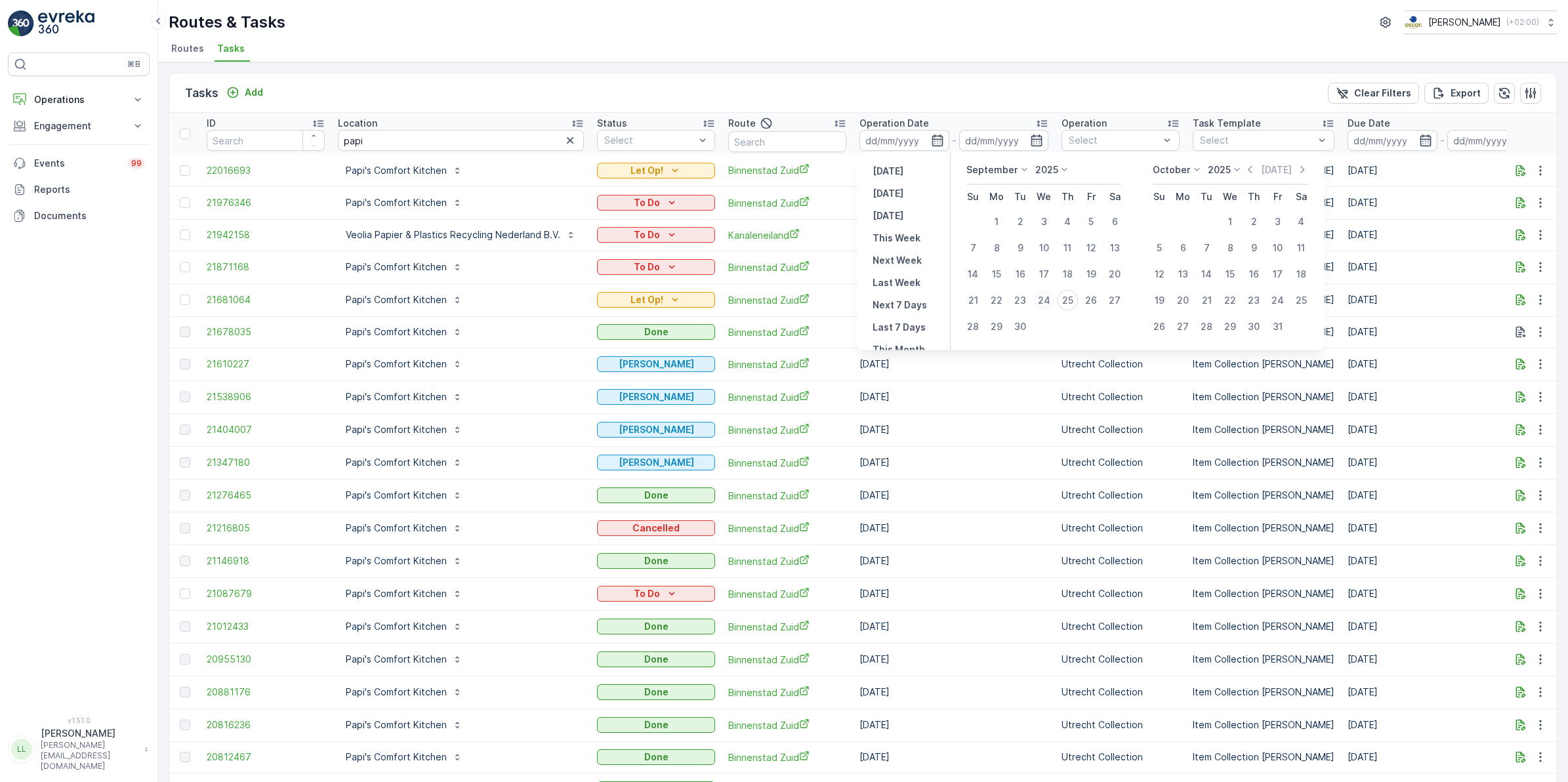
click at [1043, 300] on div "24" at bounding box center [1043, 300] width 21 height 21
type input "[DATE]"
drag, startPoint x: 1042, startPoint y: 302, endPoint x: 1105, endPoint y: 300, distance: 63.0
click at [1043, 302] on div "24" at bounding box center [1043, 300] width 21 height 21
type input "[DATE]"
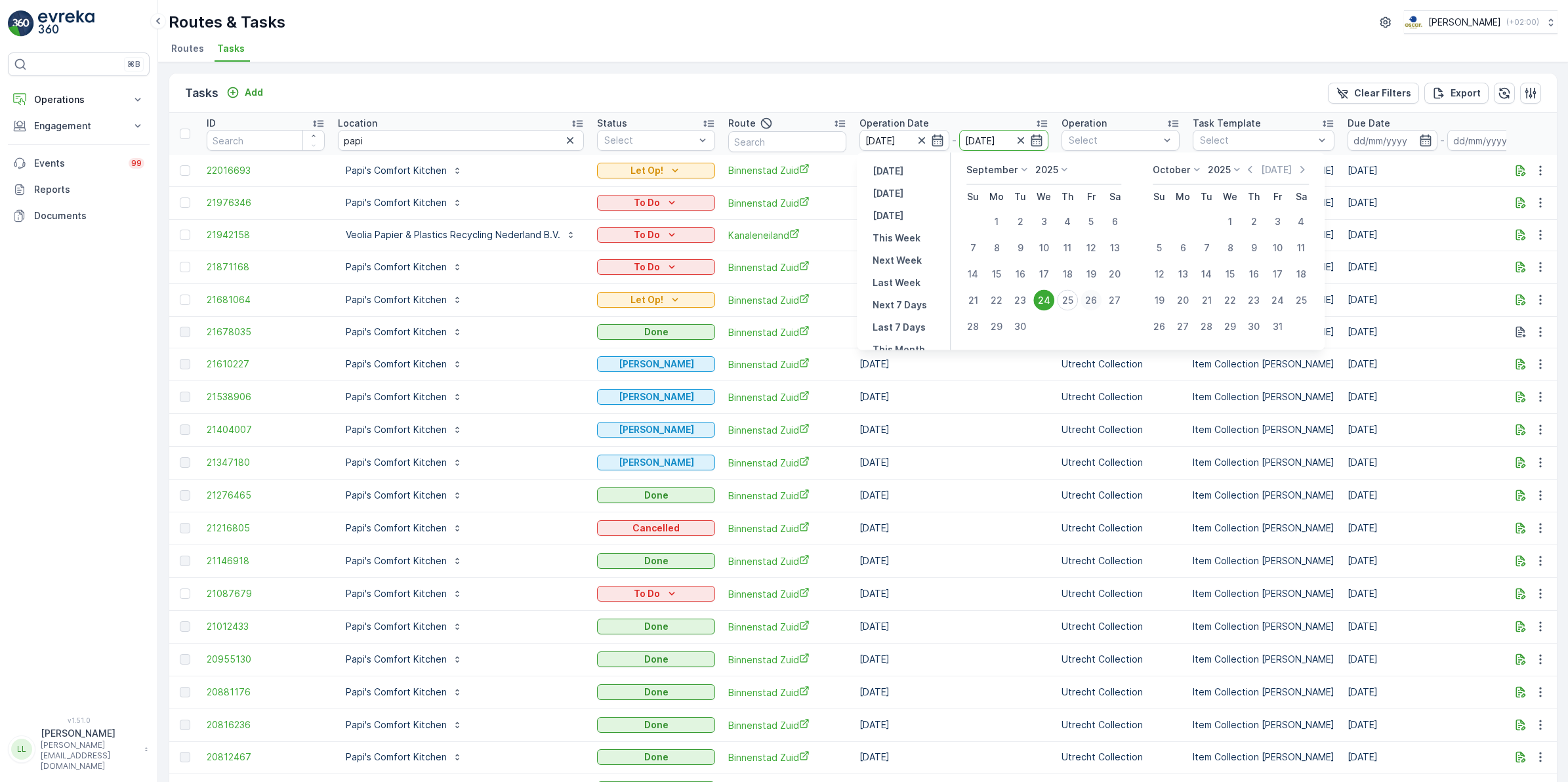
click at [1099, 296] on div "26" at bounding box center [1091, 300] width 21 height 21
type input "[DATE]"
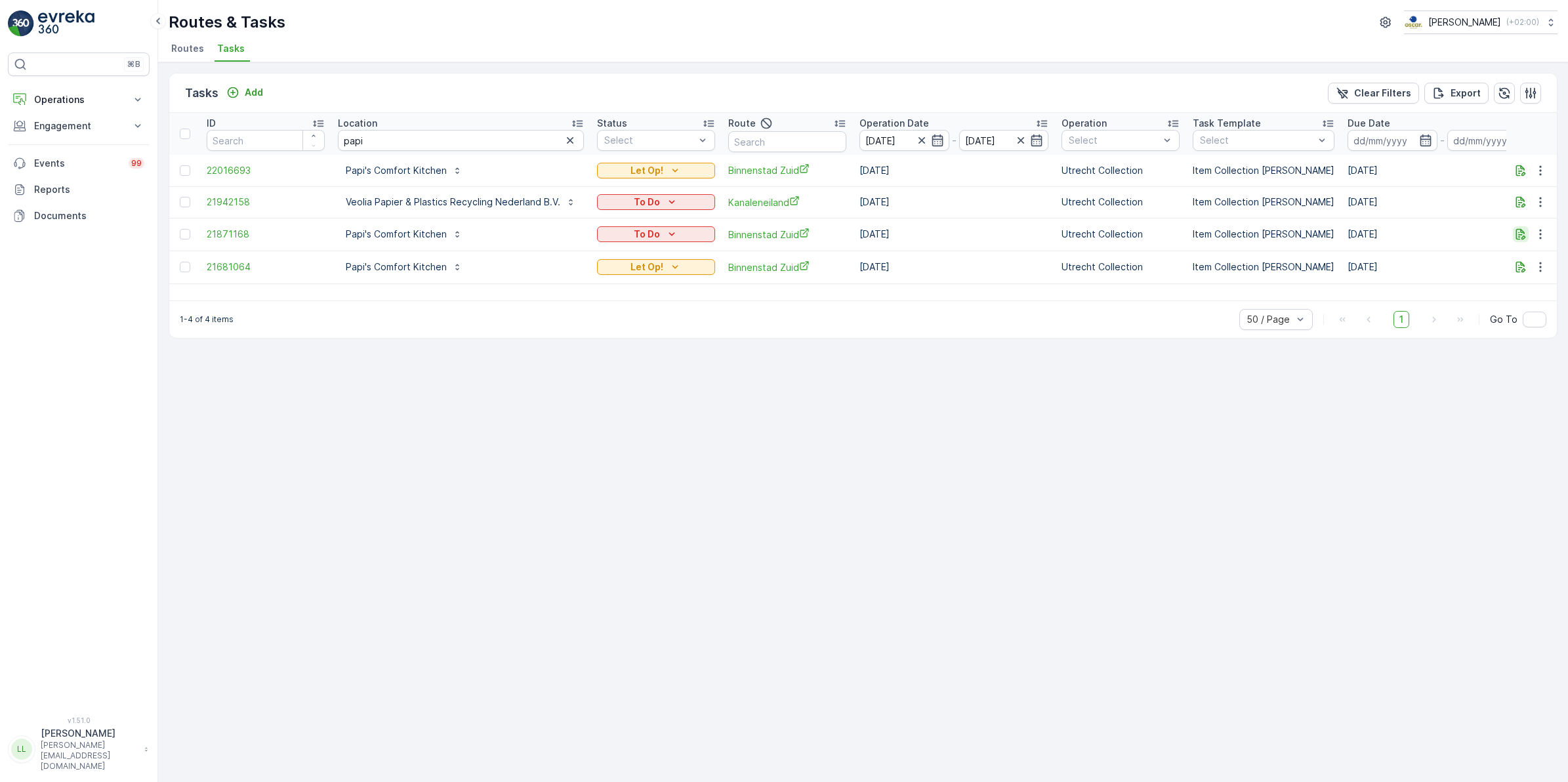
click at [1252, 237] on icon "button" at bounding box center [1521, 235] width 13 height 13
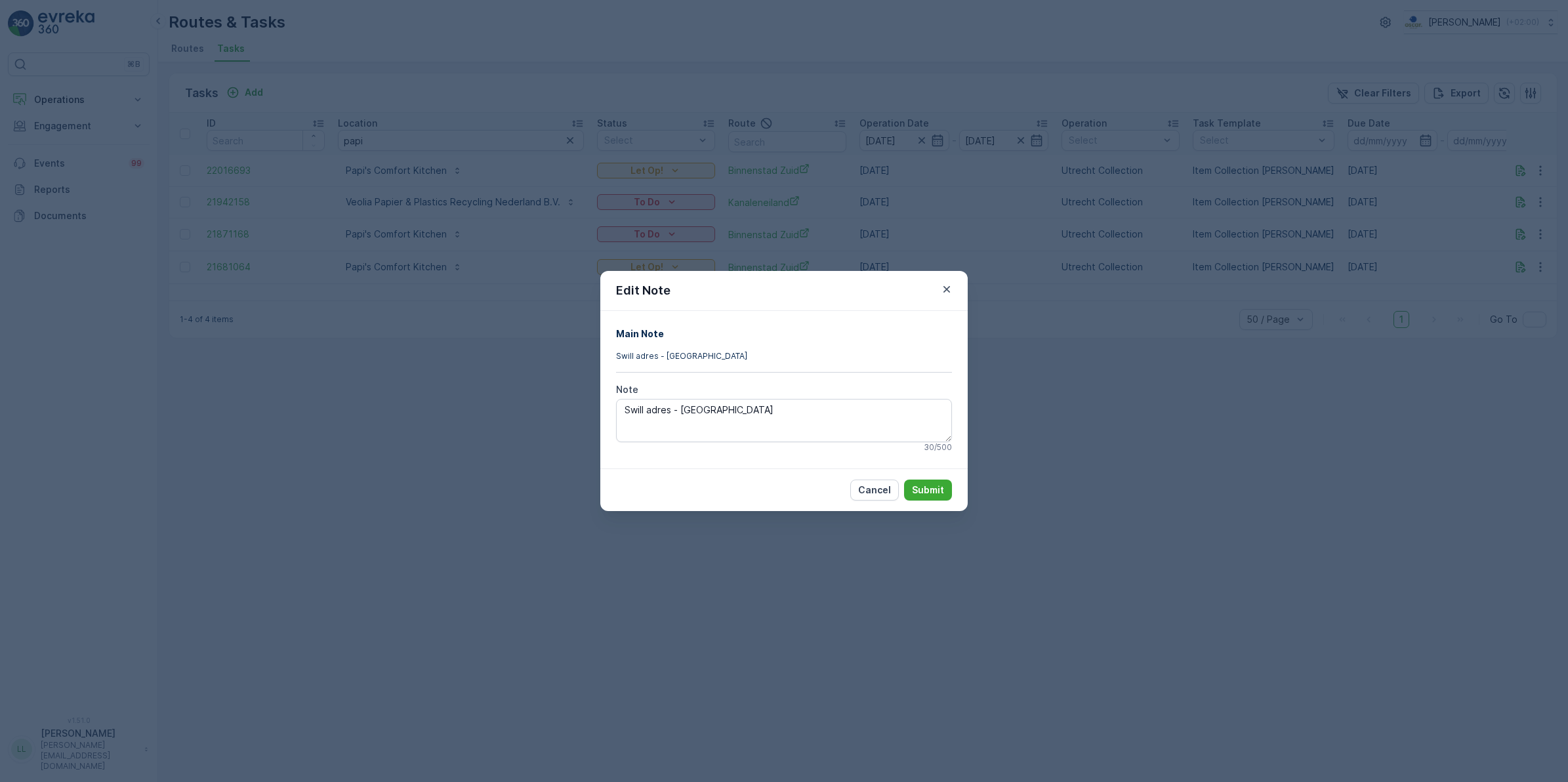
click at [1150, 452] on div "Edit Note Main Note Swill adres - Gemeente Utrecht Note Swill adres - [GEOGRAPH…" at bounding box center [784, 391] width 1568 height 782
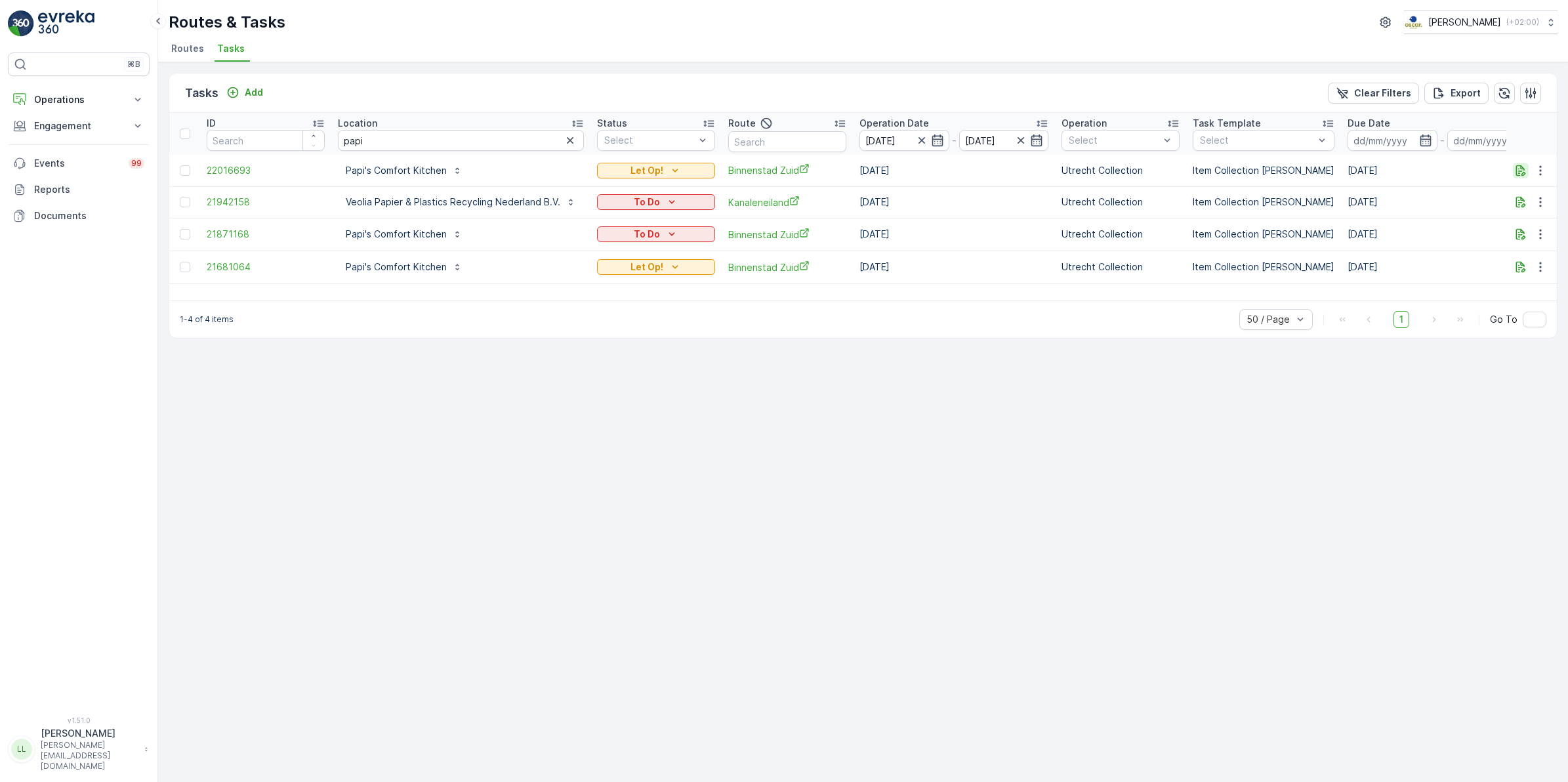
click at [1252, 166] on icon "button" at bounding box center [1521, 170] width 10 height 11
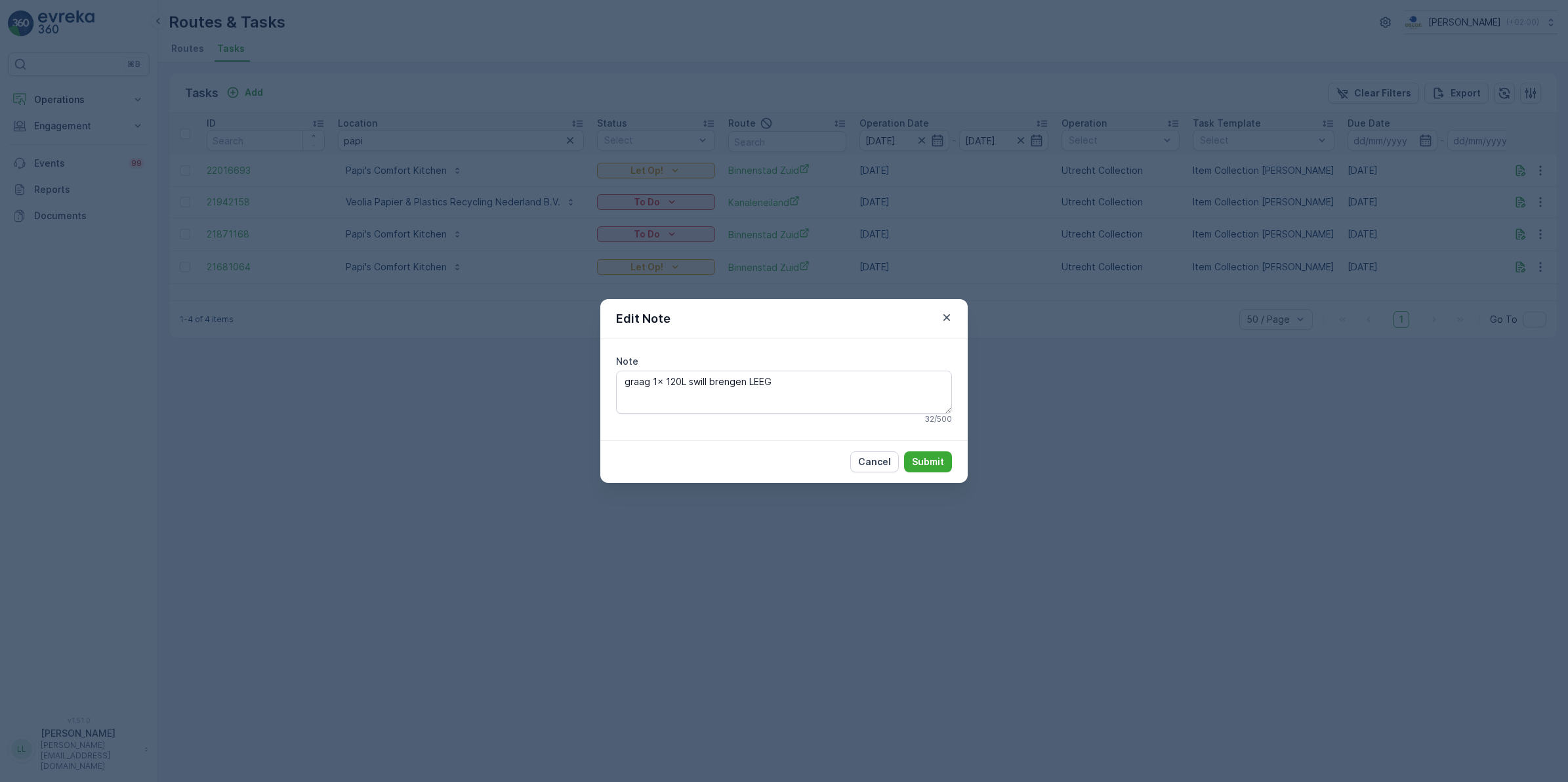
drag, startPoint x: 1186, startPoint y: 307, endPoint x: 1231, endPoint y: 259, distance: 65.8
click at [1186, 306] on div "Edit Note Note graag 1x 120L swill brengen LEEG 32 / 500 Cancel Submit" at bounding box center [784, 391] width 1568 height 782
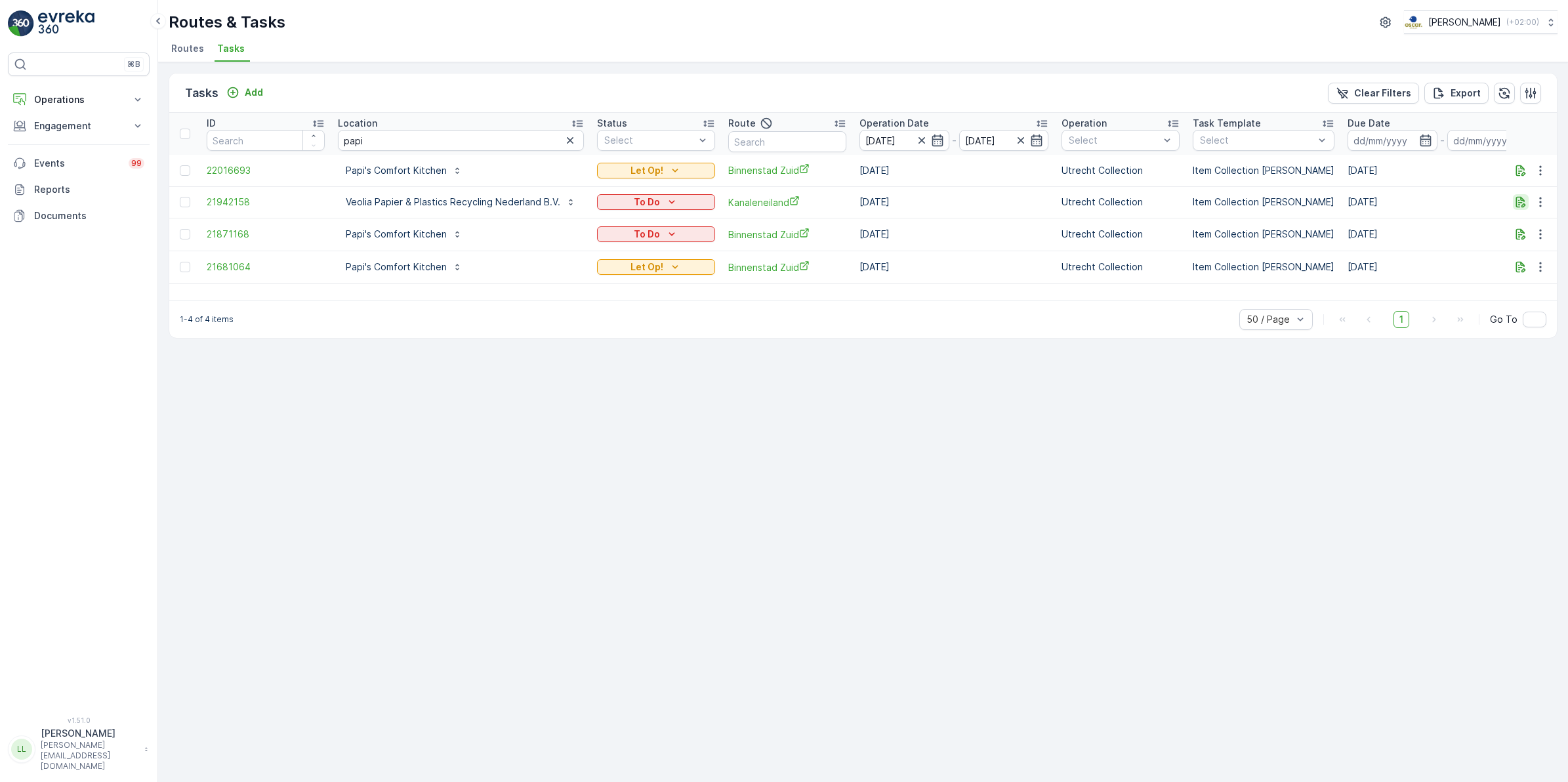
click at [1252, 197] on icon "button" at bounding box center [1521, 202] width 10 height 11
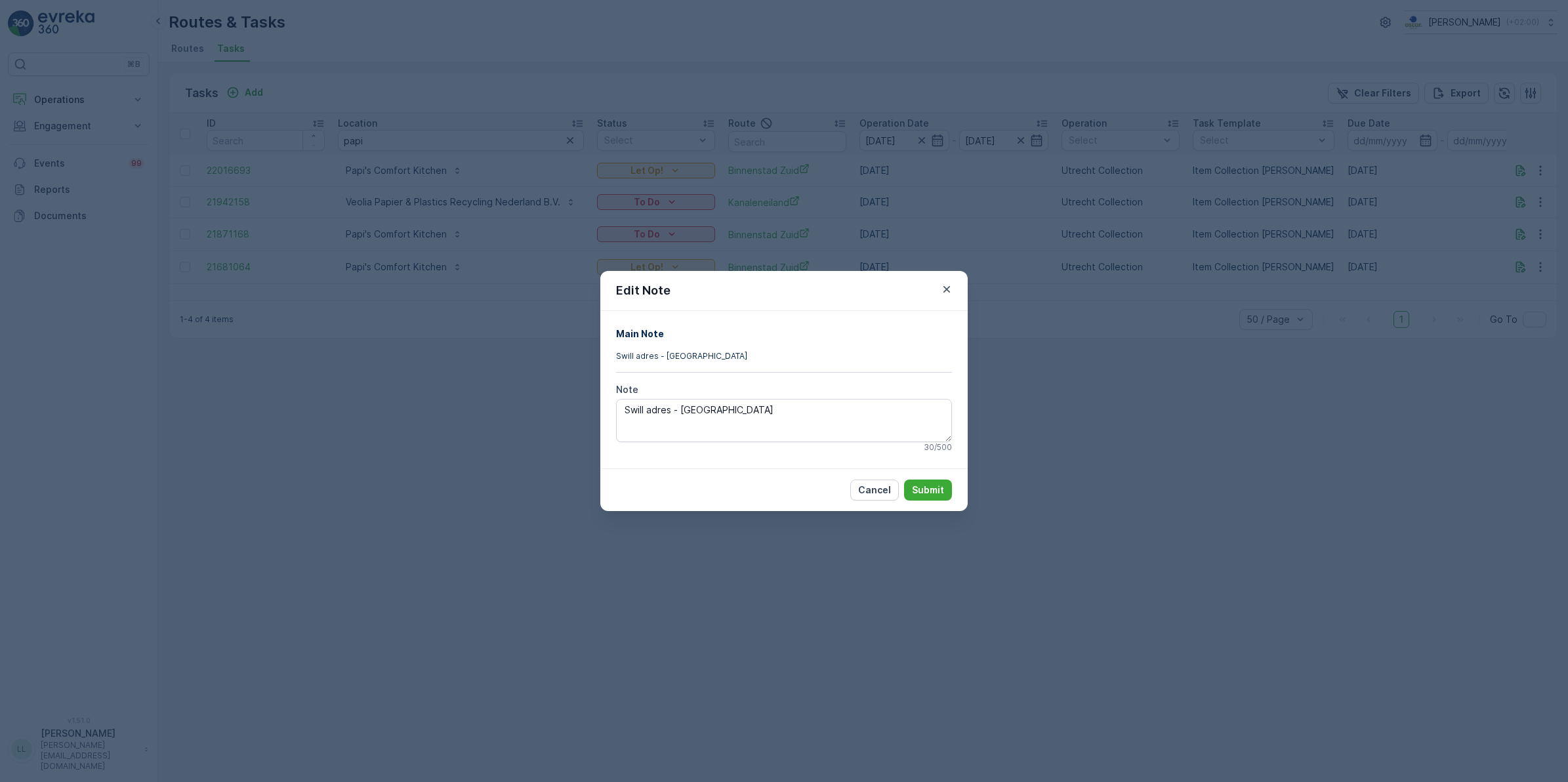
click at [1243, 369] on div "Edit Note Main Note Swill adres - Gemeente Utrecht Note Swill adres - [GEOGRAPH…" at bounding box center [784, 391] width 1568 height 782
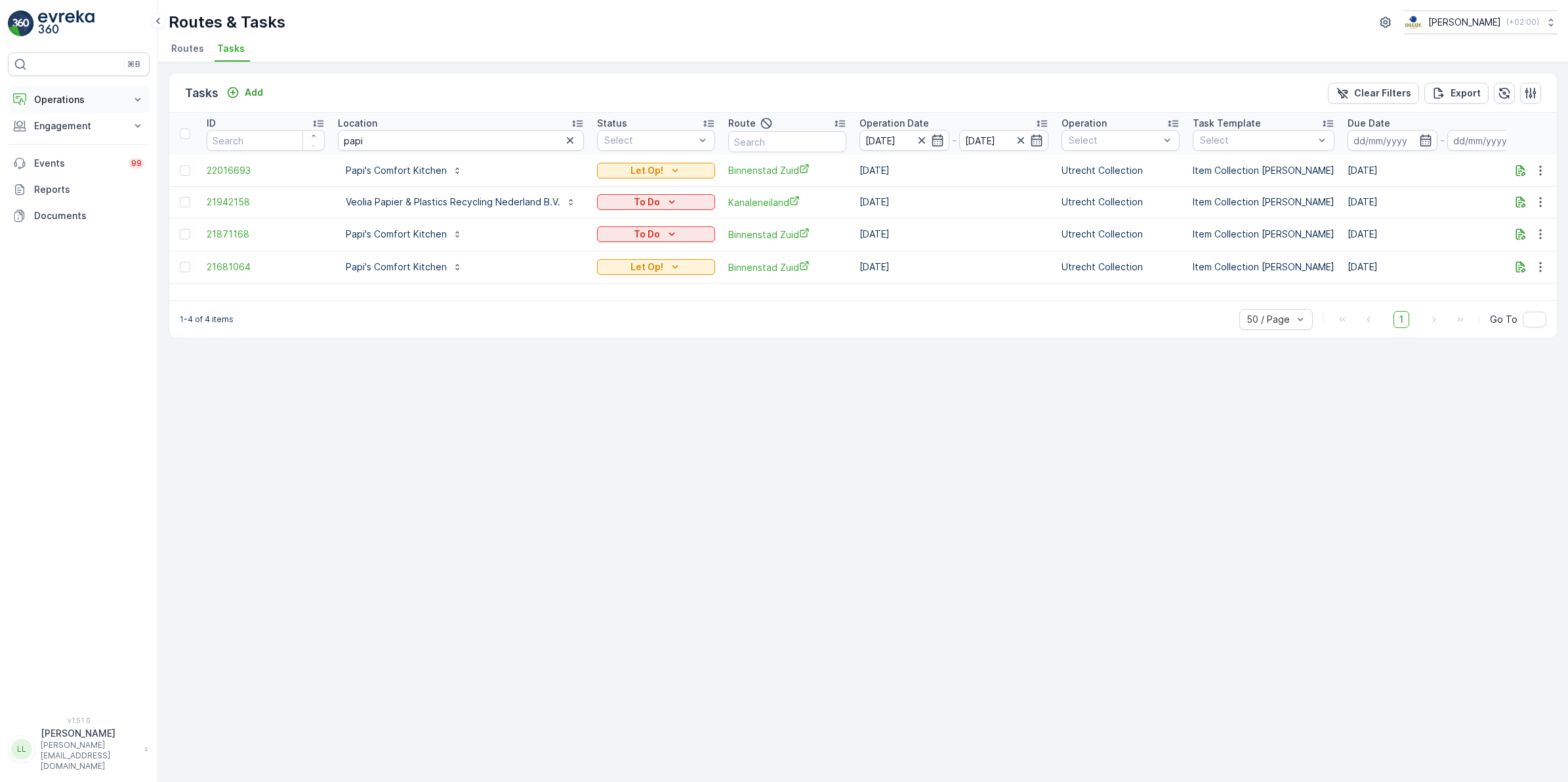
click at [74, 100] on p "Operations" at bounding box center [79, 100] width 89 height 13
drag, startPoint x: 385, startPoint y: 143, endPoint x: 284, endPoint y: 158, distance: 102.1
click at [284, 158] on table "ID Location papi Status Select Route Operation Date [DATE] - [DATE] Operation S…" at bounding box center [1245, 199] width 2152 height 171
type input "proef"
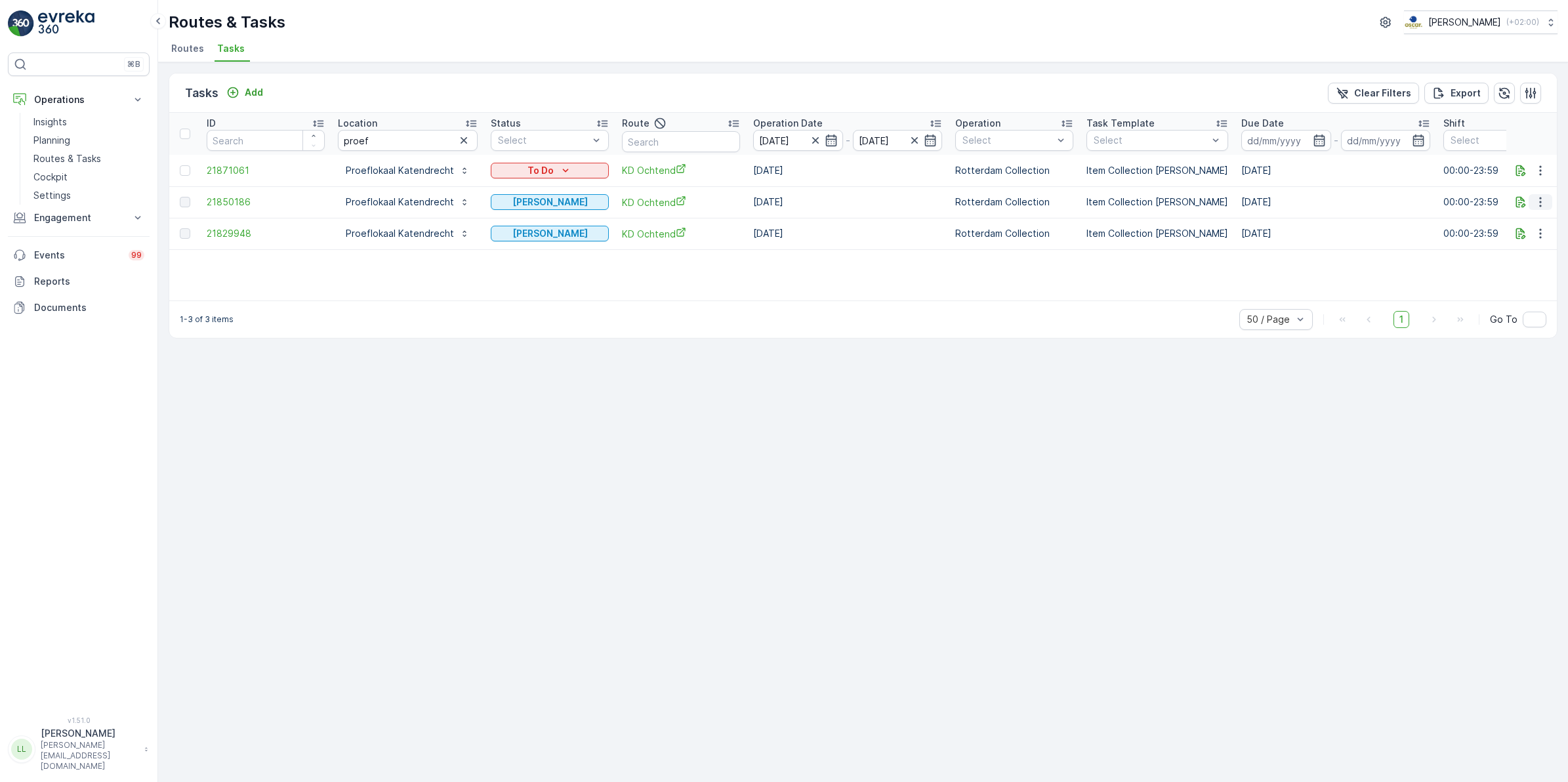
click at [1252, 199] on icon "button" at bounding box center [1540, 202] width 13 height 13
click at [1252, 215] on span "See More Details" at bounding box center [1525, 221] width 76 height 13
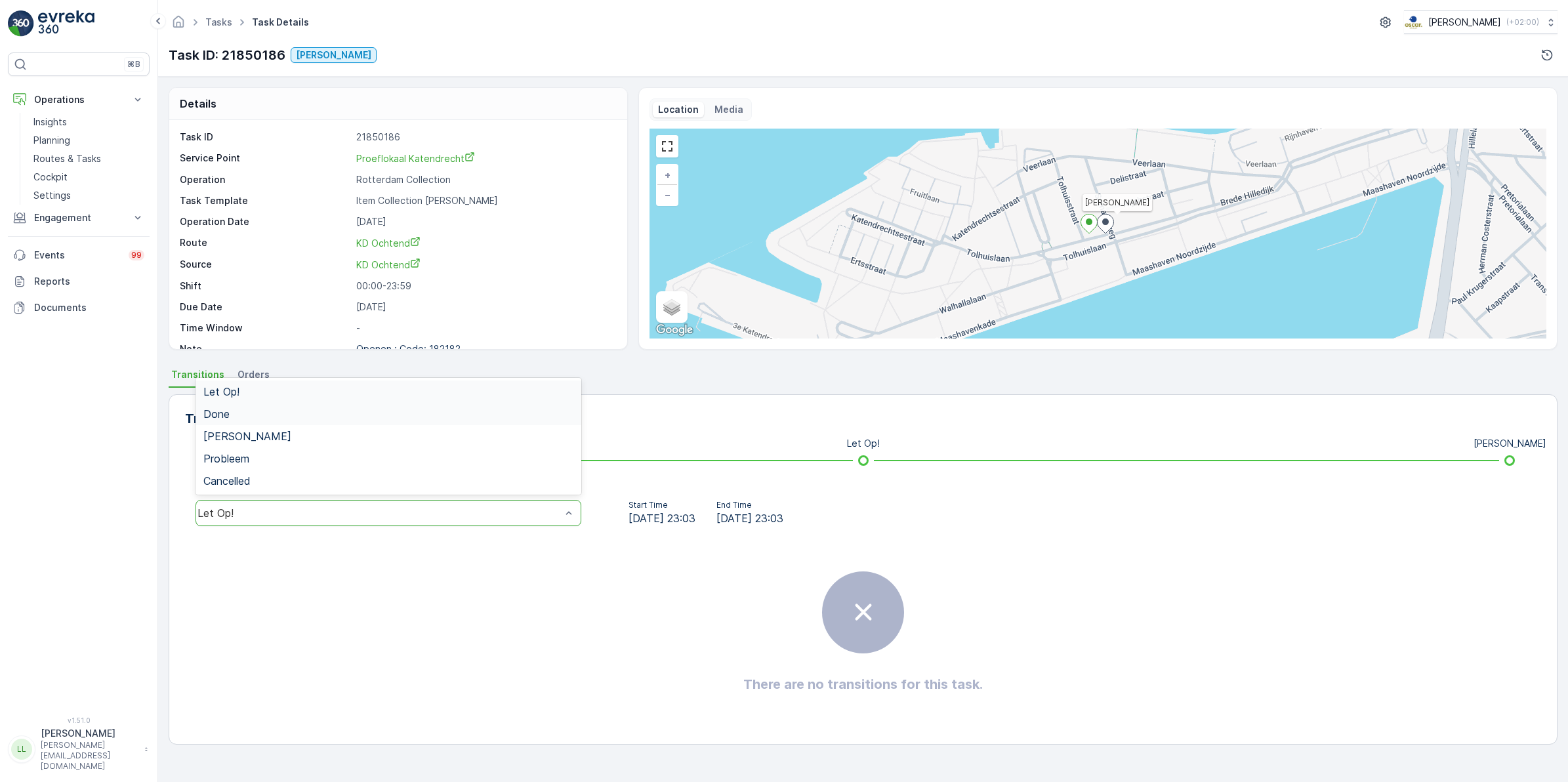
click at [238, 410] on div "Done" at bounding box center [388, 413] width 370 height 11
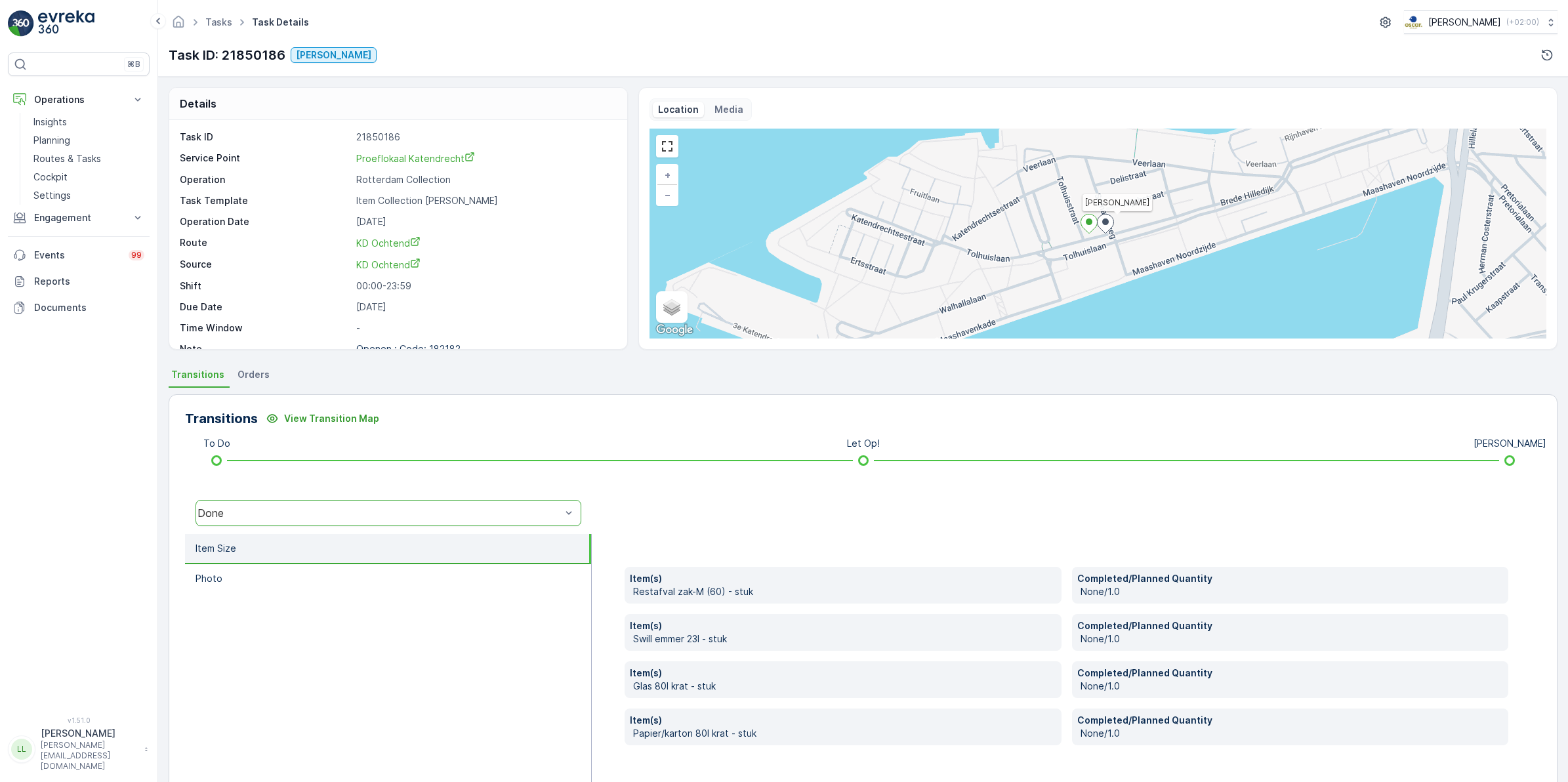
scroll to position [45, 0]
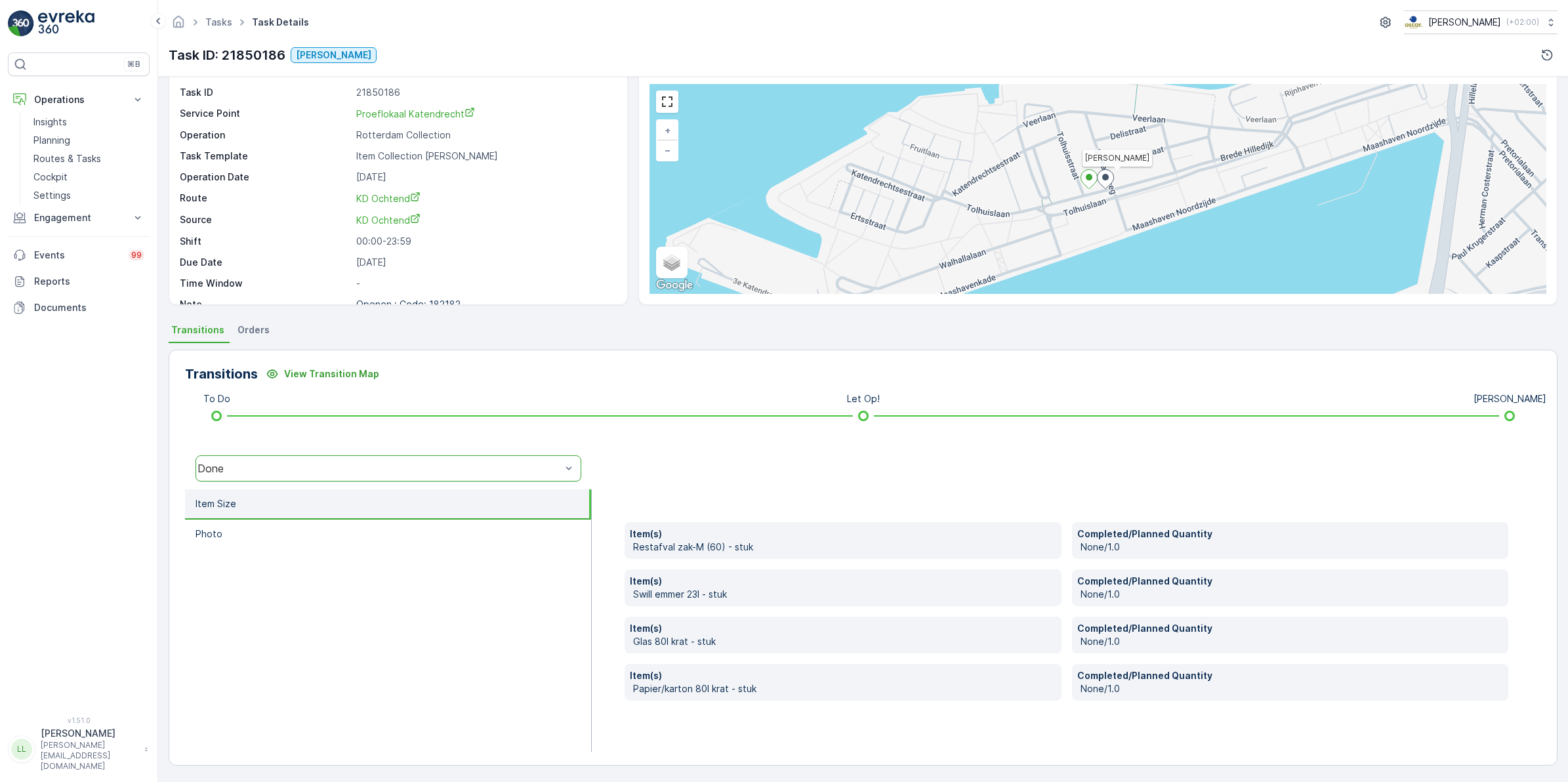
click at [258, 463] on div "Done" at bounding box center [379, 468] width 364 height 11
click at [240, 368] on div "Done" at bounding box center [388, 370] width 370 height 11
click at [245, 501] on li "Item Size" at bounding box center [388, 505] width 406 height 30
click at [258, 456] on div "Done" at bounding box center [389, 468] width 386 height 27
click at [348, 359] on div "Done" at bounding box center [389, 369] width 386 height 22
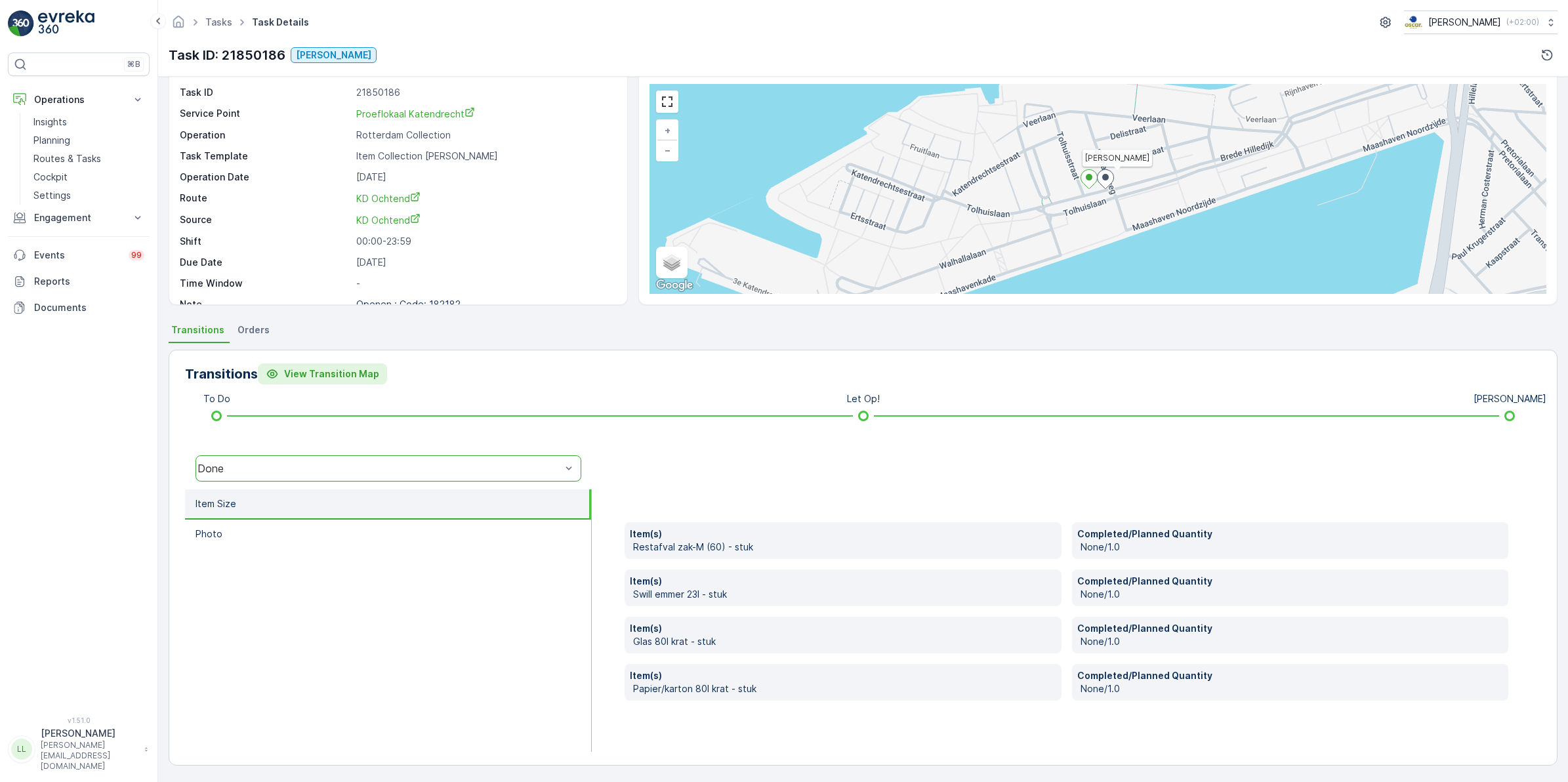
click at [299, 372] on p "View Transition Map" at bounding box center [332, 374] width 95 height 13
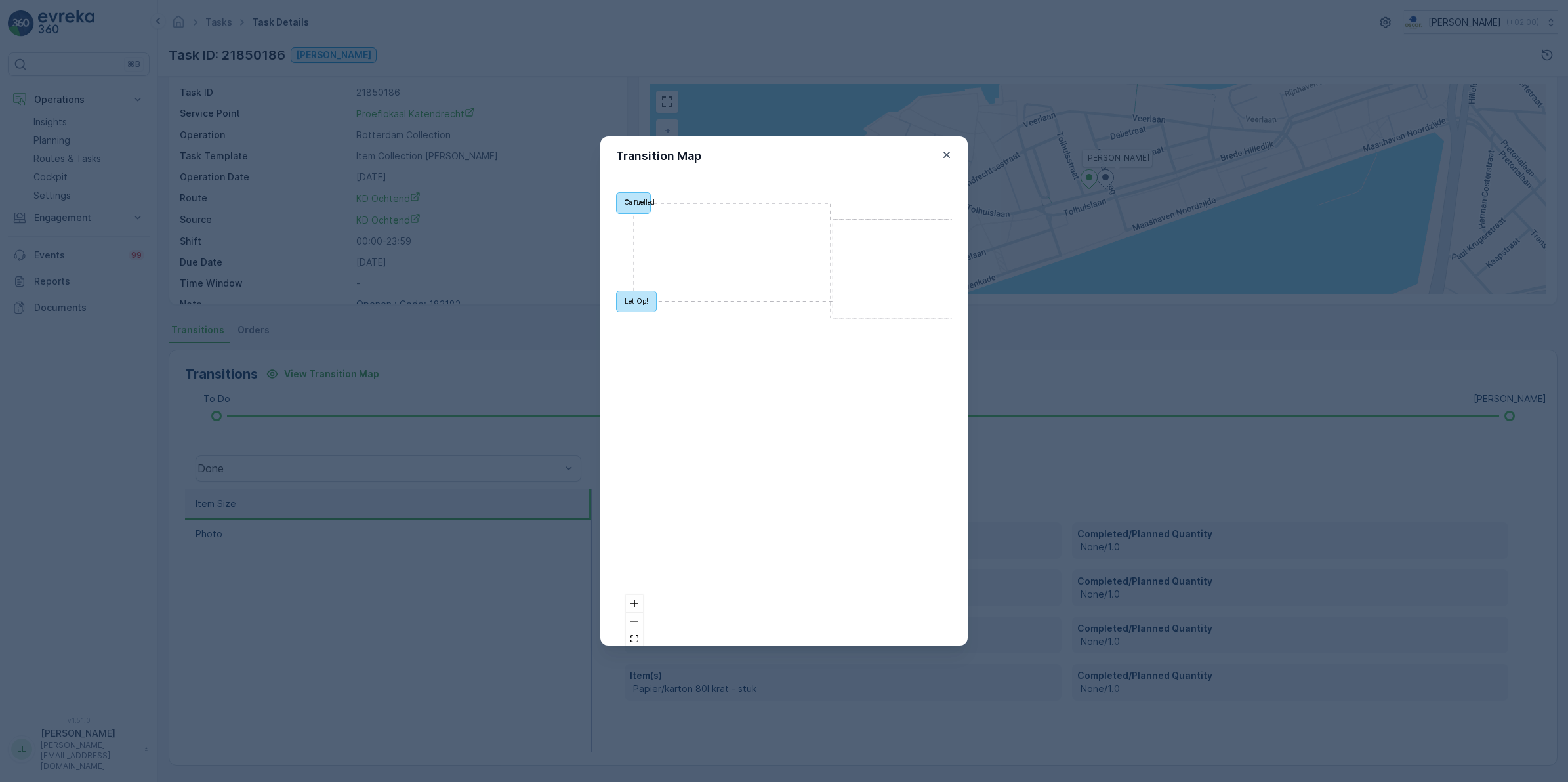
click at [482, 326] on div "Transition Map To Do Let Op! Done Geen Afval Probleem Cancelled React Flow" at bounding box center [784, 391] width 1568 height 782
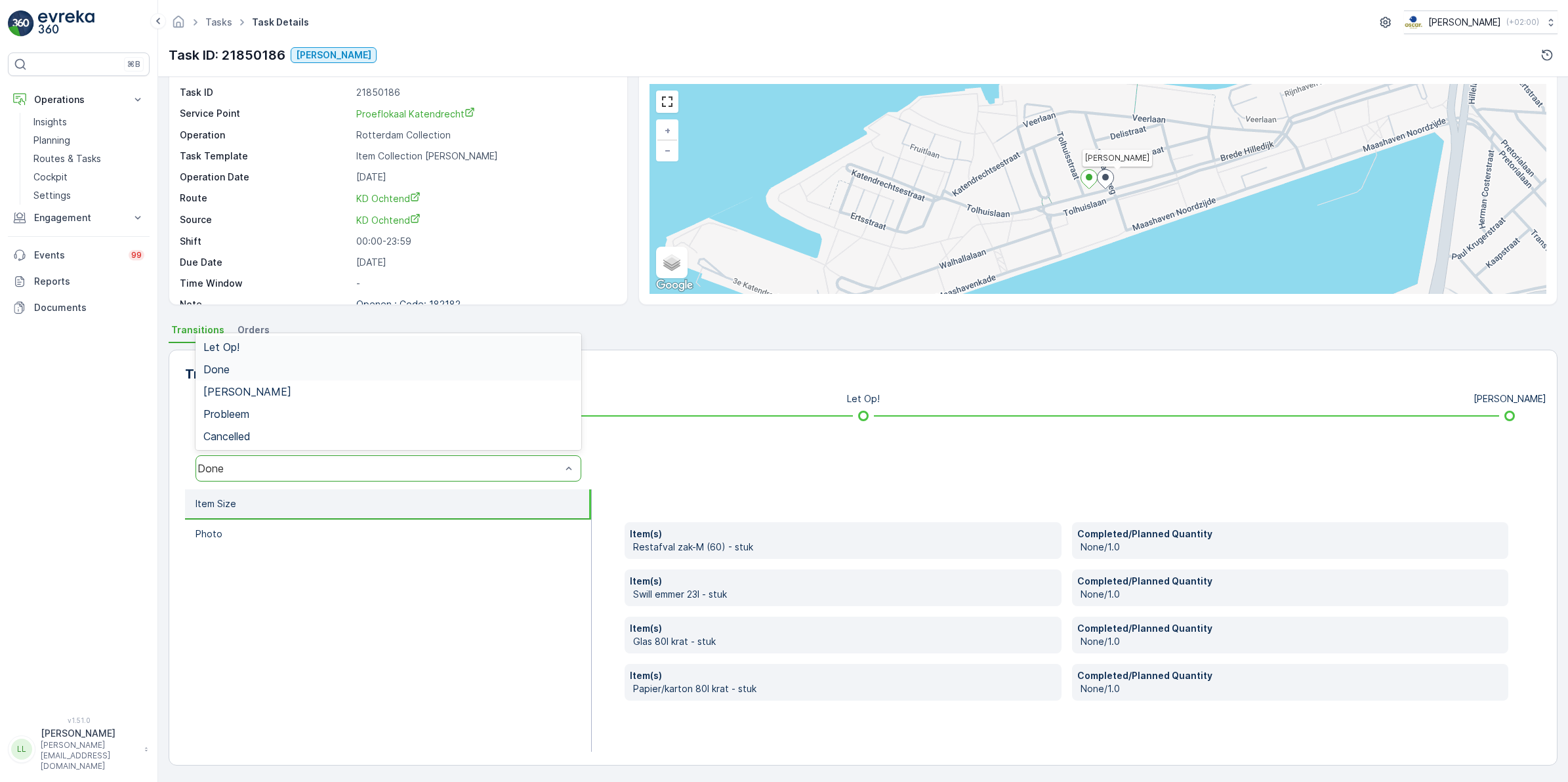
click at [253, 355] on div "Let Op!" at bounding box center [389, 347] width 386 height 22
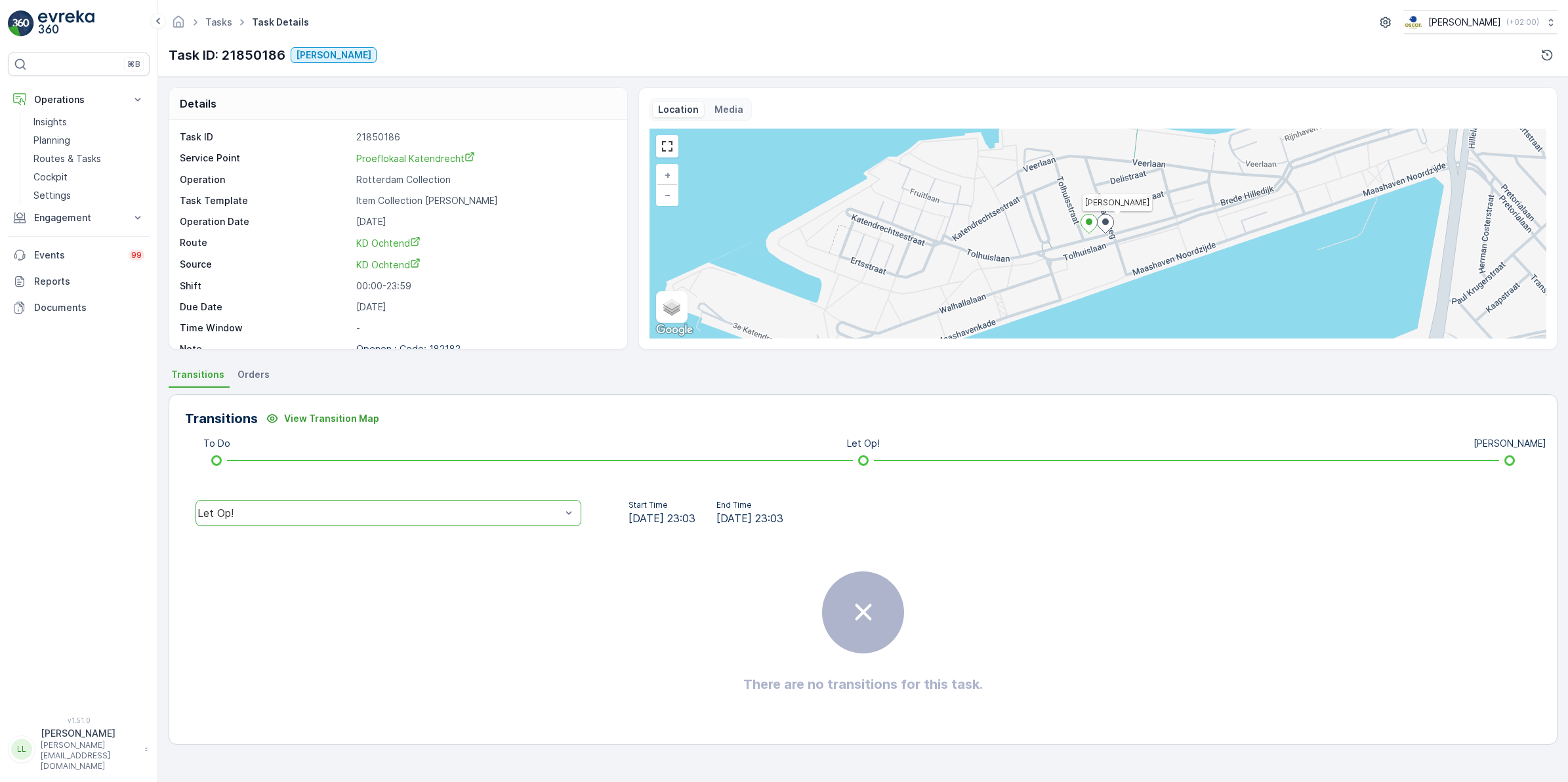
scroll to position [0, 0]
click at [244, 525] on div "option Let Op!, selected. Let Op!" at bounding box center [389, 513] width 407 height 42
click at [247, 512] on div "Let Op!" at bounding box center [379, 513] width 364 height 11
click at [251, 414] on div "Done" at bounding box center [388, 413] width 370 height 11
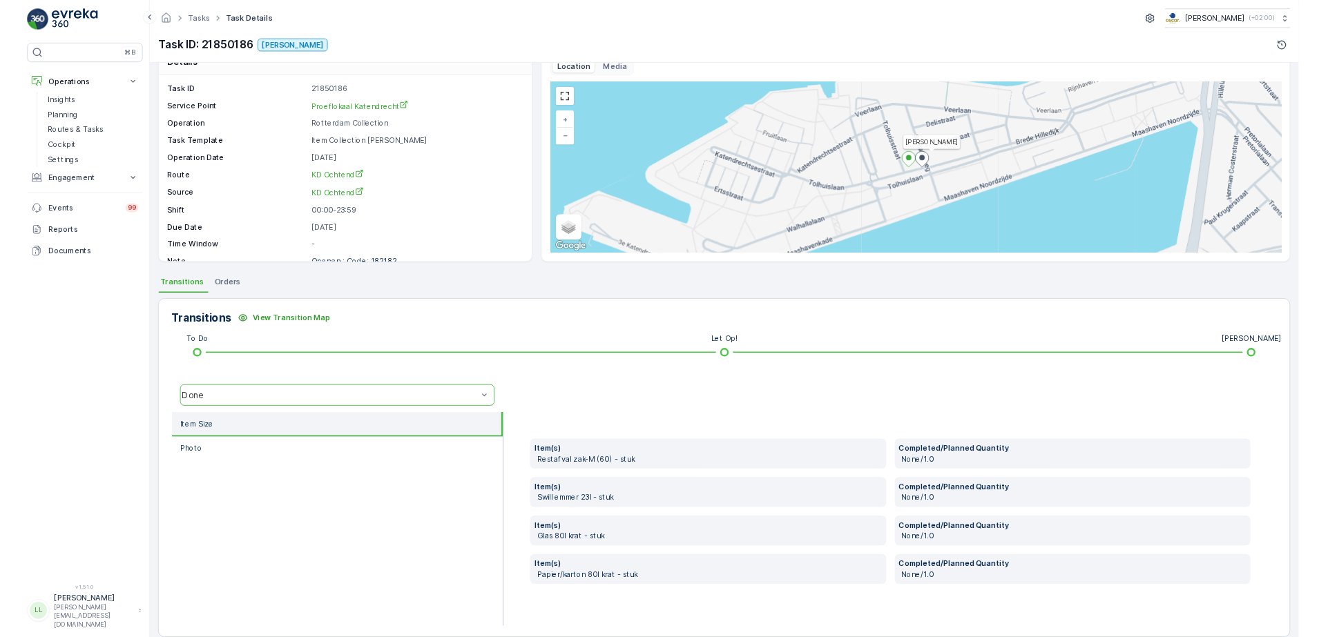
scroll to position [47, 0]
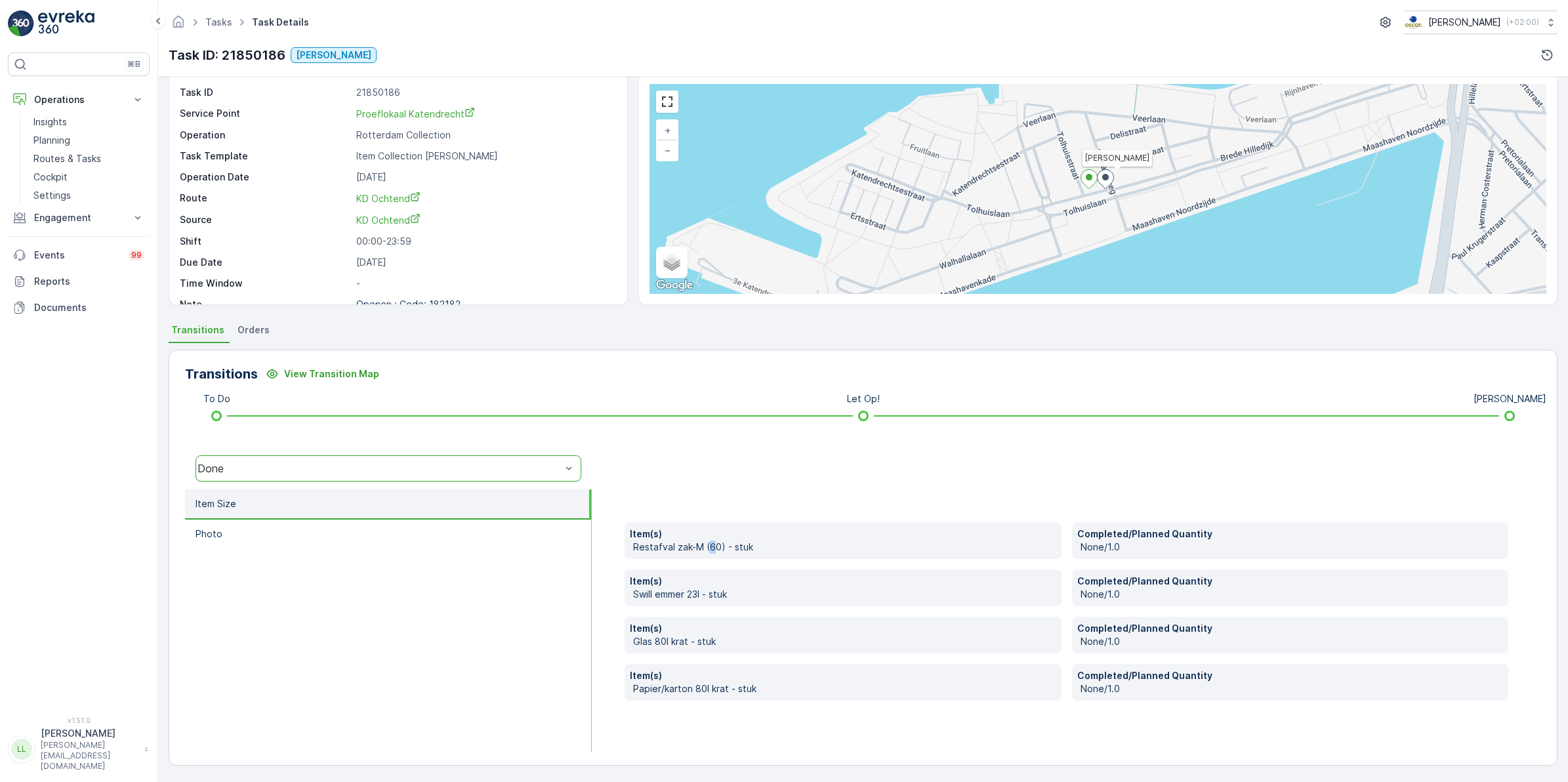
click at [712, 548] on p "Restafval zak-M (60) - stuk" at bounding box center [844, 547] width 423 height 13
drag, startPoint x: 712, startPoint y: 548, endPoint x: 785, endPoint y: 625, distance: 106.1
click at [786, 605] on p "Item(s)" at bounding box center [843, 629] width 426 height 13
click at [705, 605] on div "Item(s) Restafval zak-M (60) - stuk Completed/Planned Quantity None/1.0 Item(s)…" at bounding box center [1066, 612] width 884 height 179
click at [298, 361] on div "Transitions View Transition Map To Do Let Op! Geen Afval option Done, selected.…" at bounding box center [863, 558] width 1389 height 416
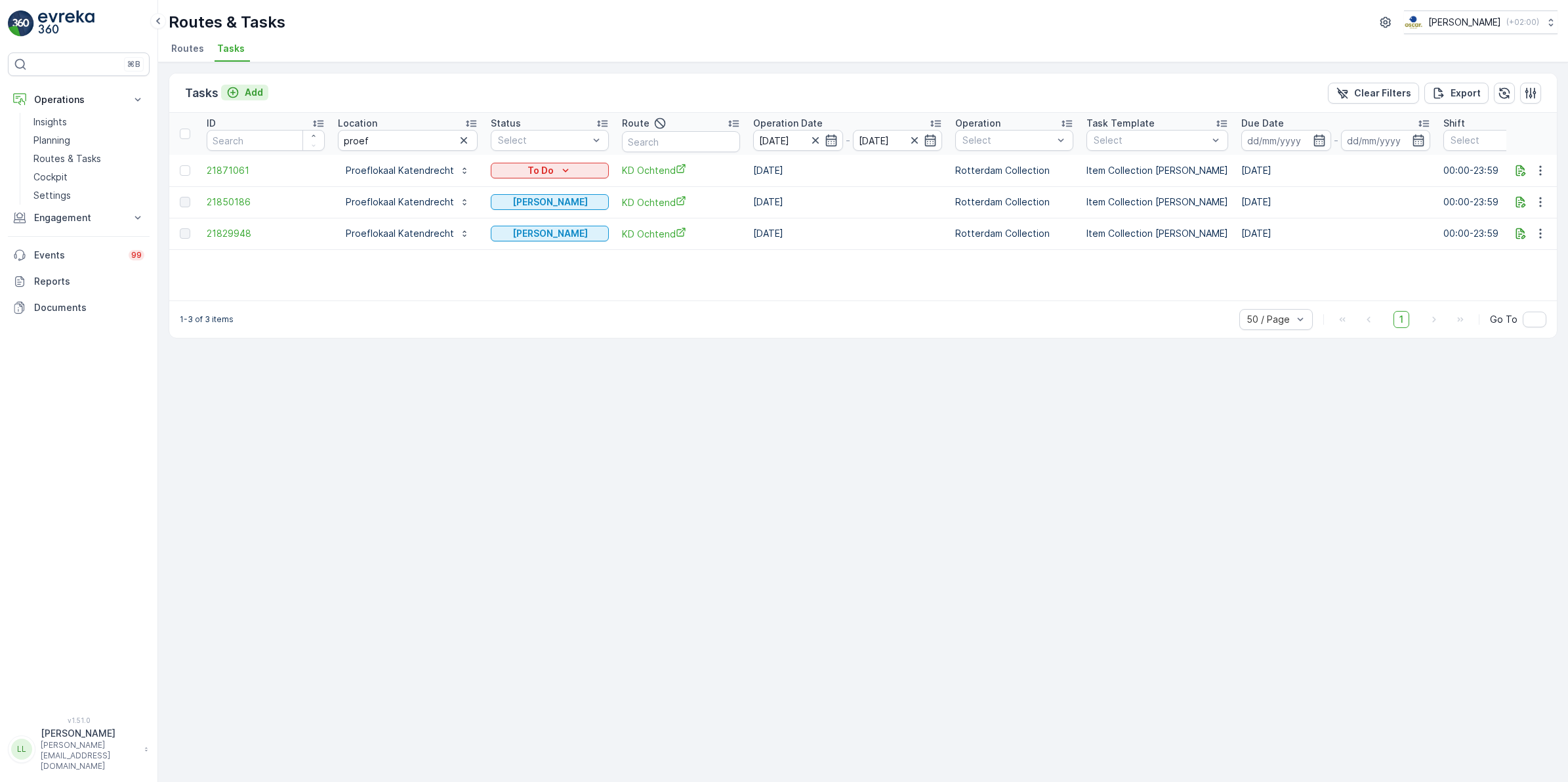
click at [251, 88] on p "Add" at bounding box center [254, 92] width 18 height 13
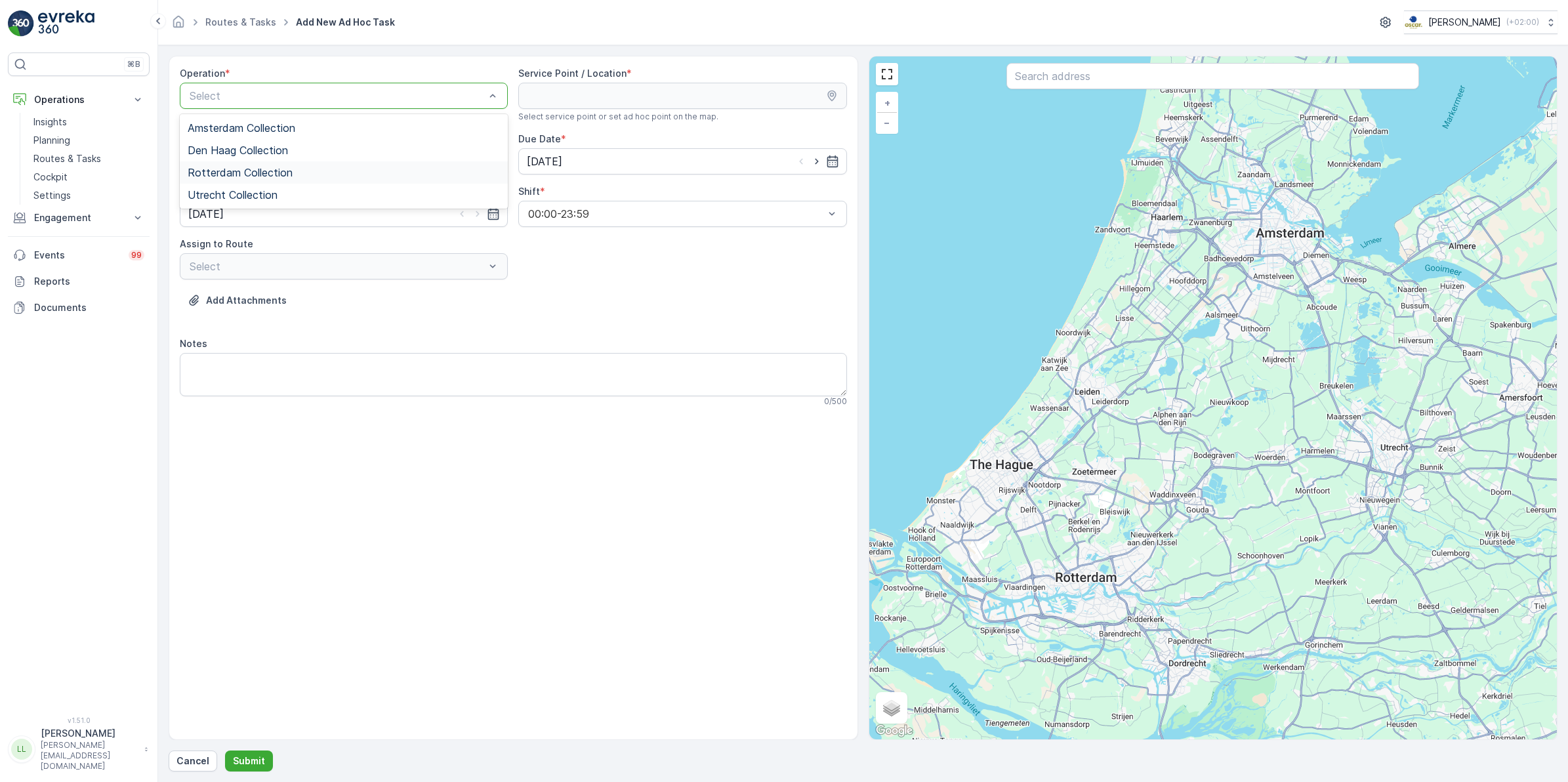
click at [246, 168] on span "Rotterdam Collection" at bounding box center [239, 172] width 105 height 11
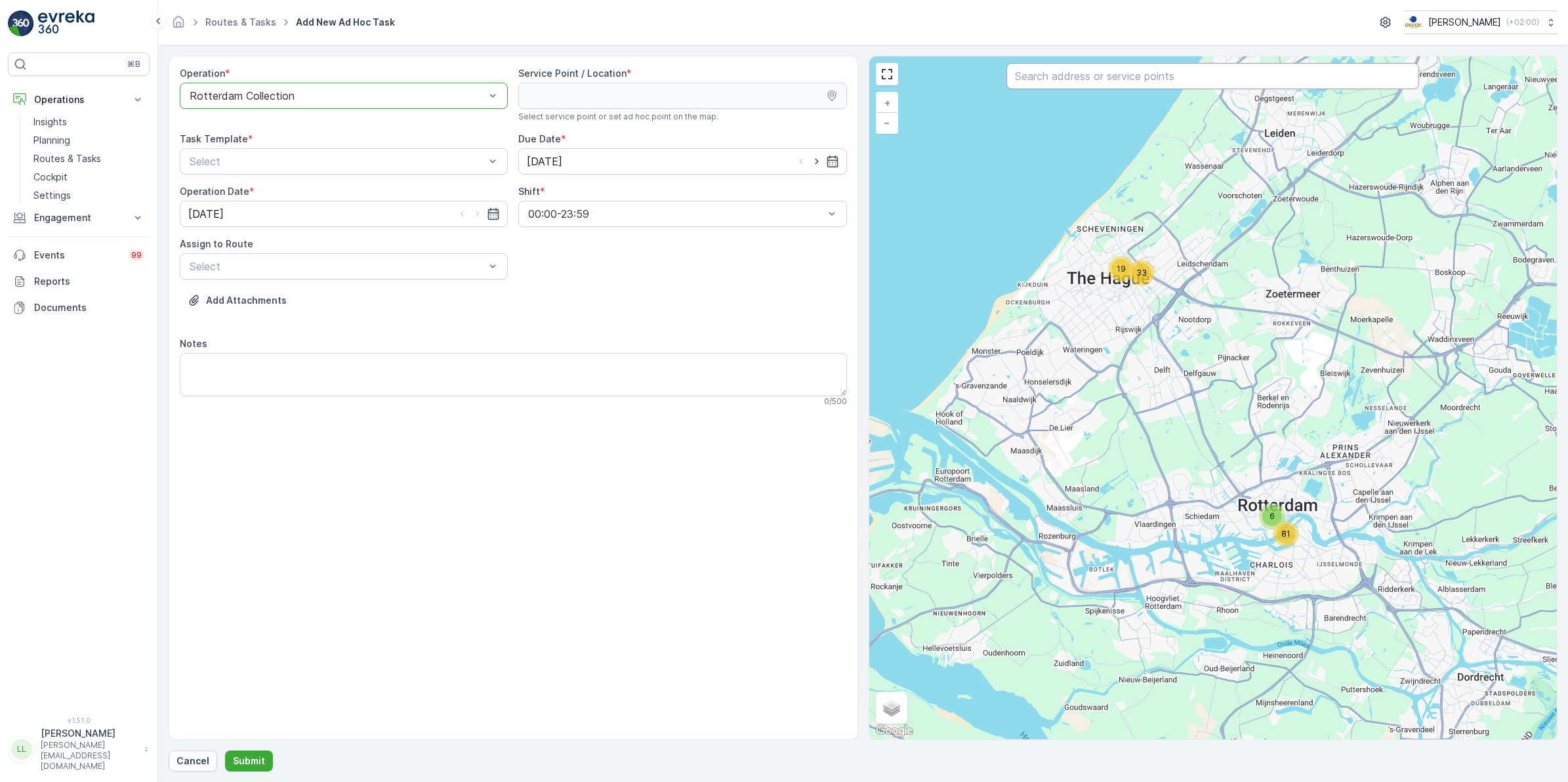
click at [1122, 86] on input "text" at bounding box center [1213, 76] width 412 height 27
type input "["
type input "proef"
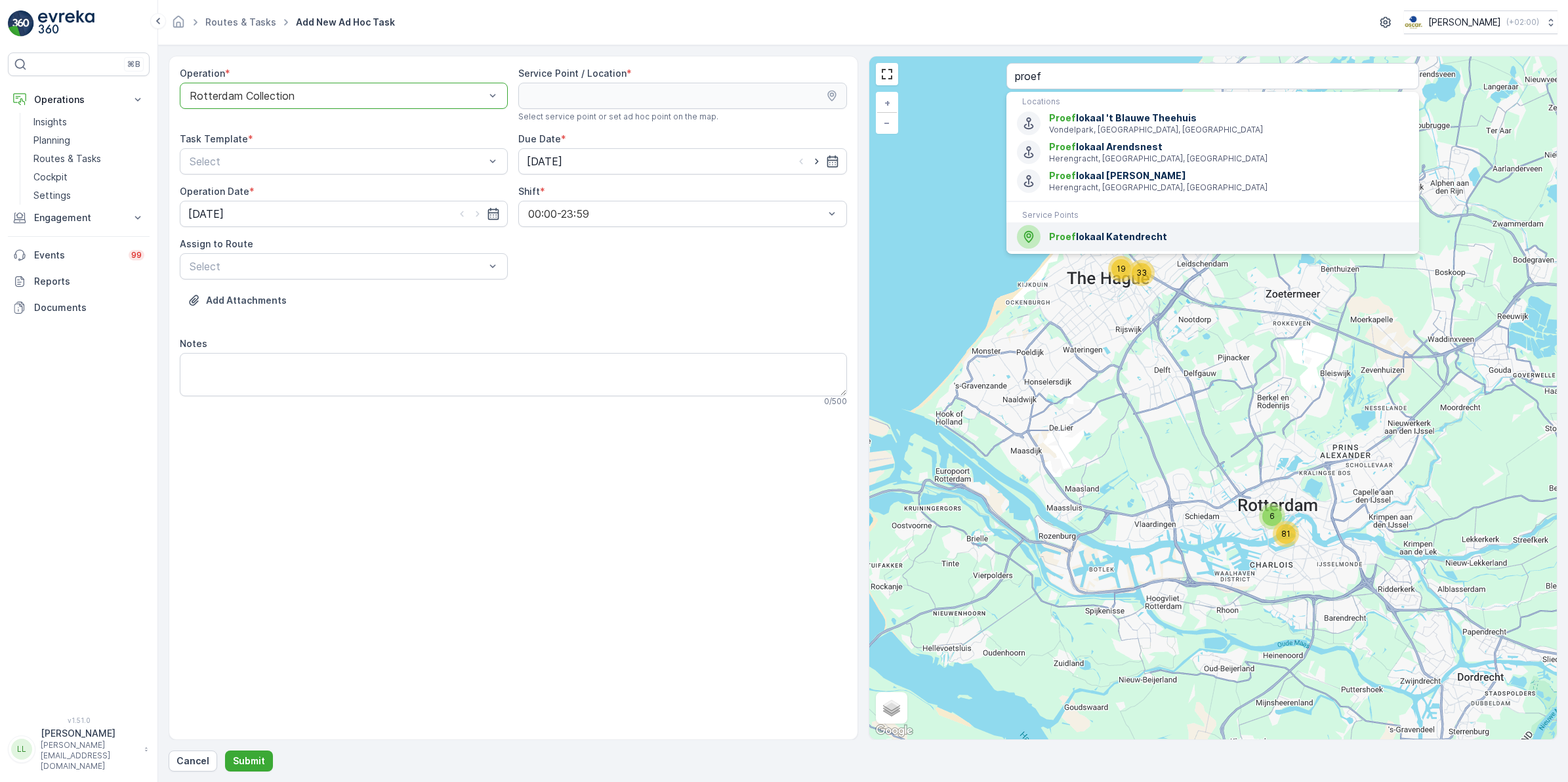
click at [1086, 234] on span "Proef lokaal Katendrecht" at bounding box center [1229, 237] width 359 height 13
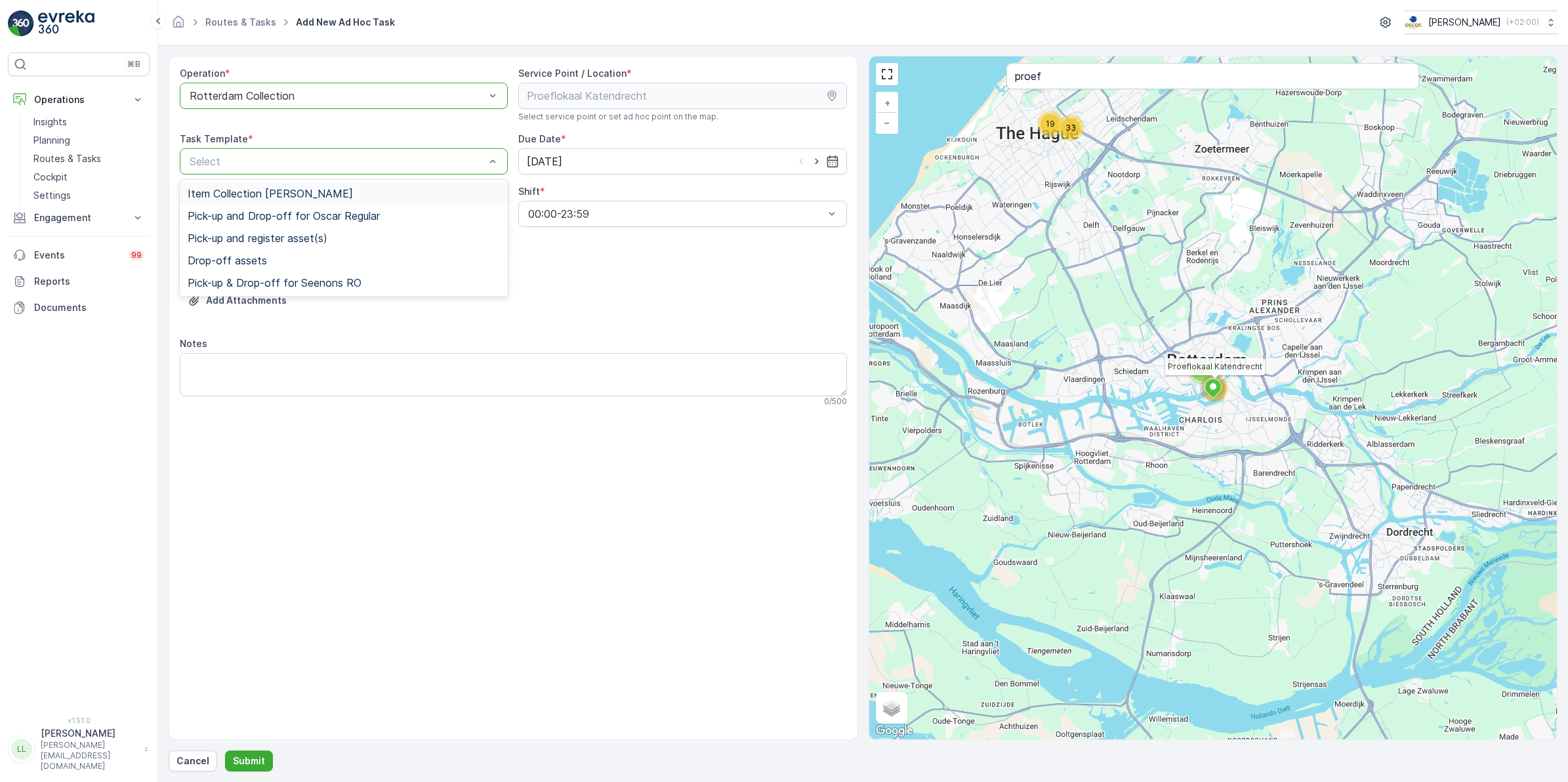
click at [279, 198] on span "Item Collection [PERSON_NAME]" at bounding box center [270, 193] width 165 height 11
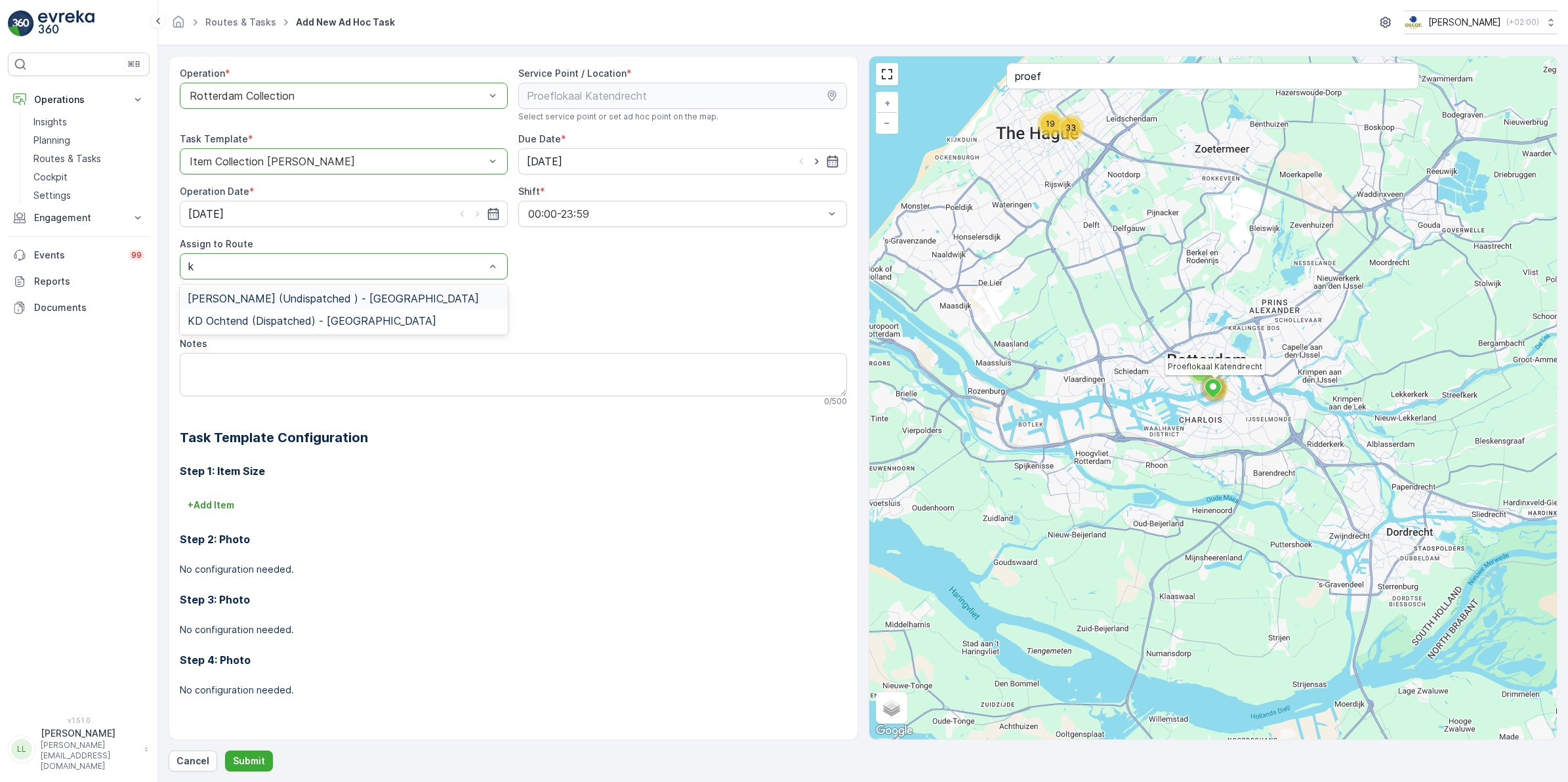
type input "kd"
click at [255, 323] on span "KD Ochtend (Dispatched) - [GEOGRAPHIC_DATA]" at bounding box center [312, 320] width 249 height 11
click at [220, 368] on textarea "Notes" at bounding box center [513, 374] width 667 height 44
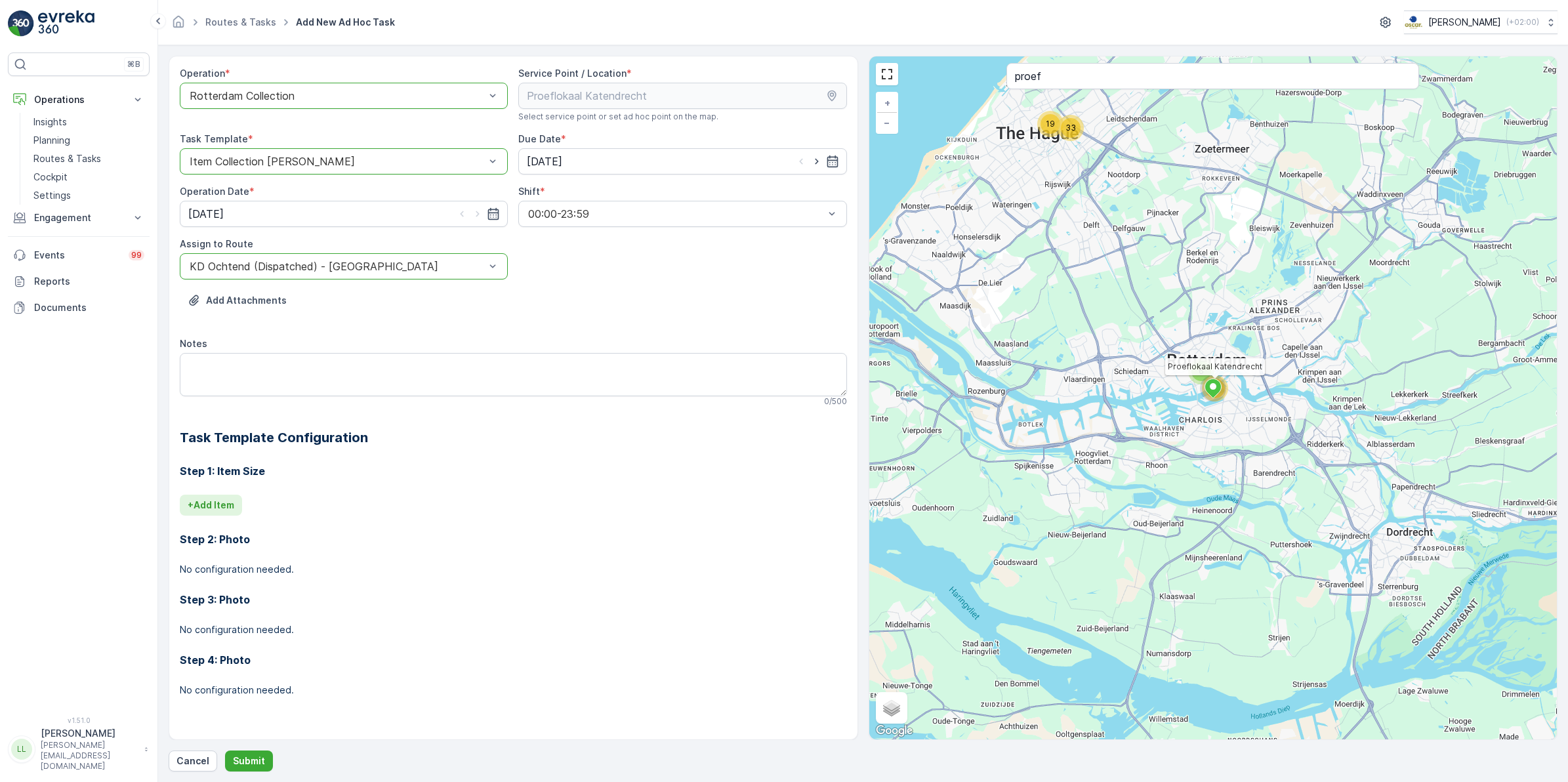
click at [226, 504] on p "+ Add Item" at bounding box center [210, 505] width 47 height 13
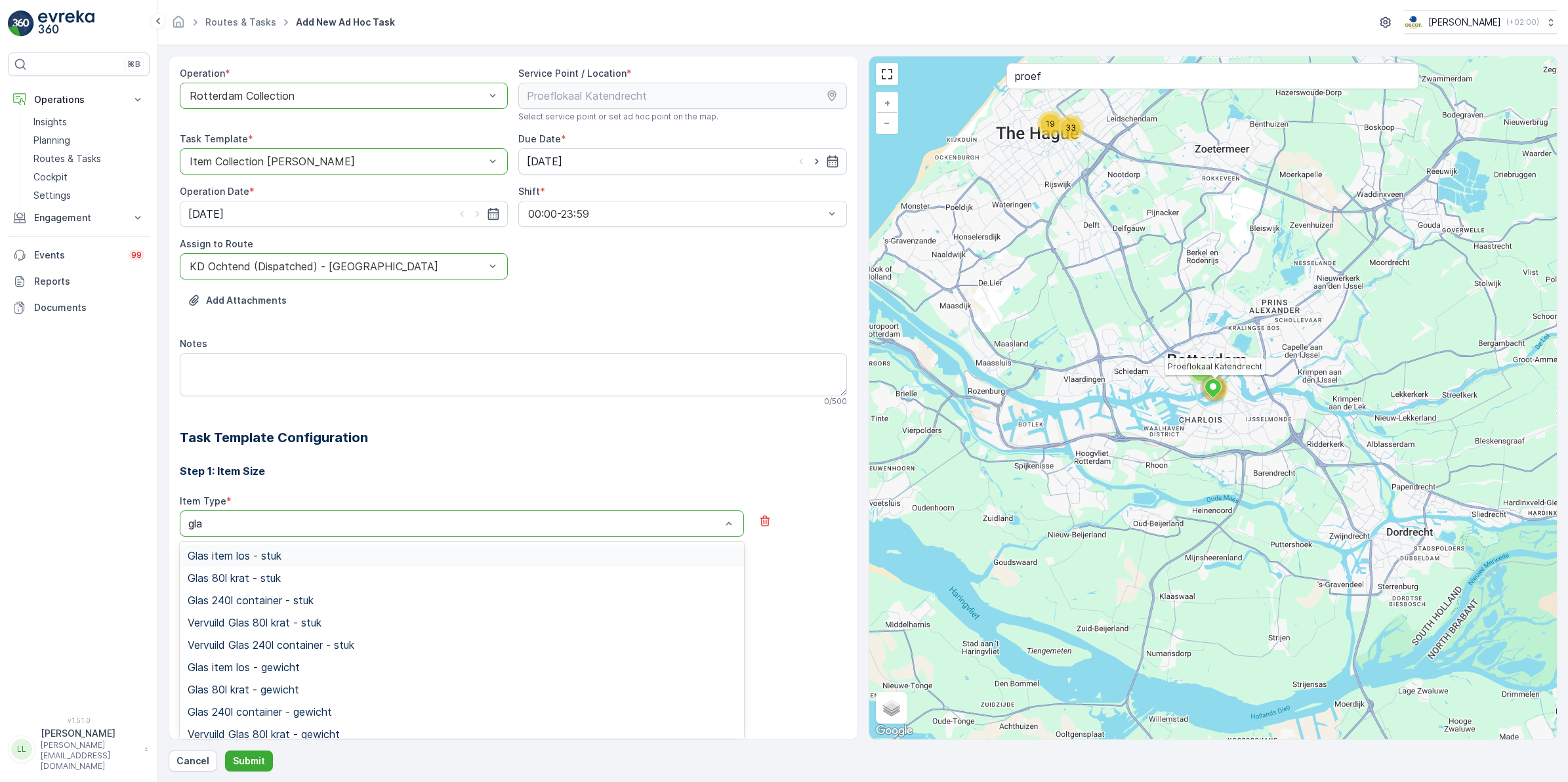
type input "glas"
click at [285, 574] on div "Glas 80l krat - stuk" at bounding box center [461, 578] width 548 height 11
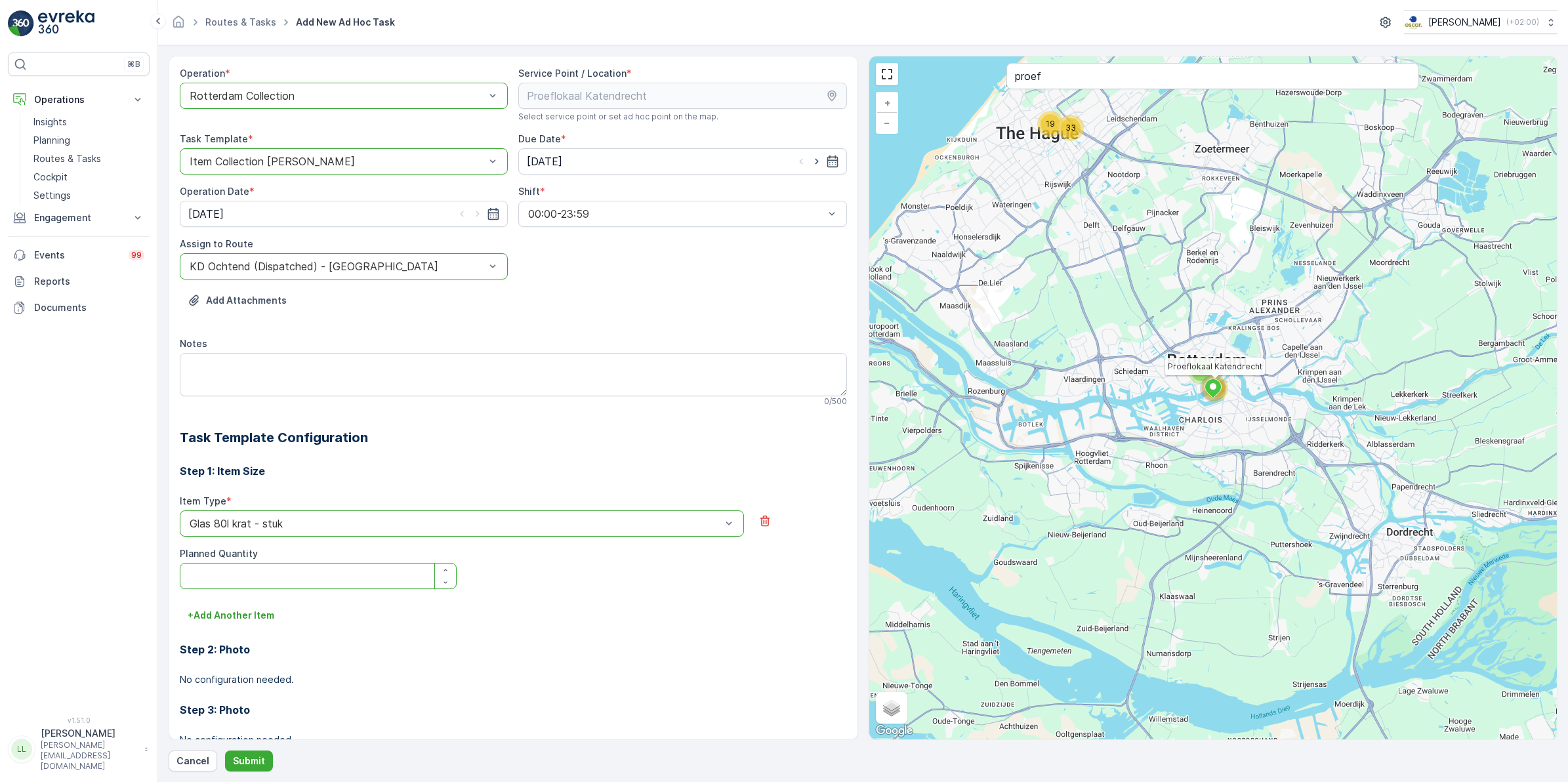
click at [257, 569] on Quantity "Planned Quantity" at bounding box center [317, 576] width 277 height 27
type Quantity "1"
click at [247, 605] on p "Submit" at bounding box center [249, 761] width 32 height 13
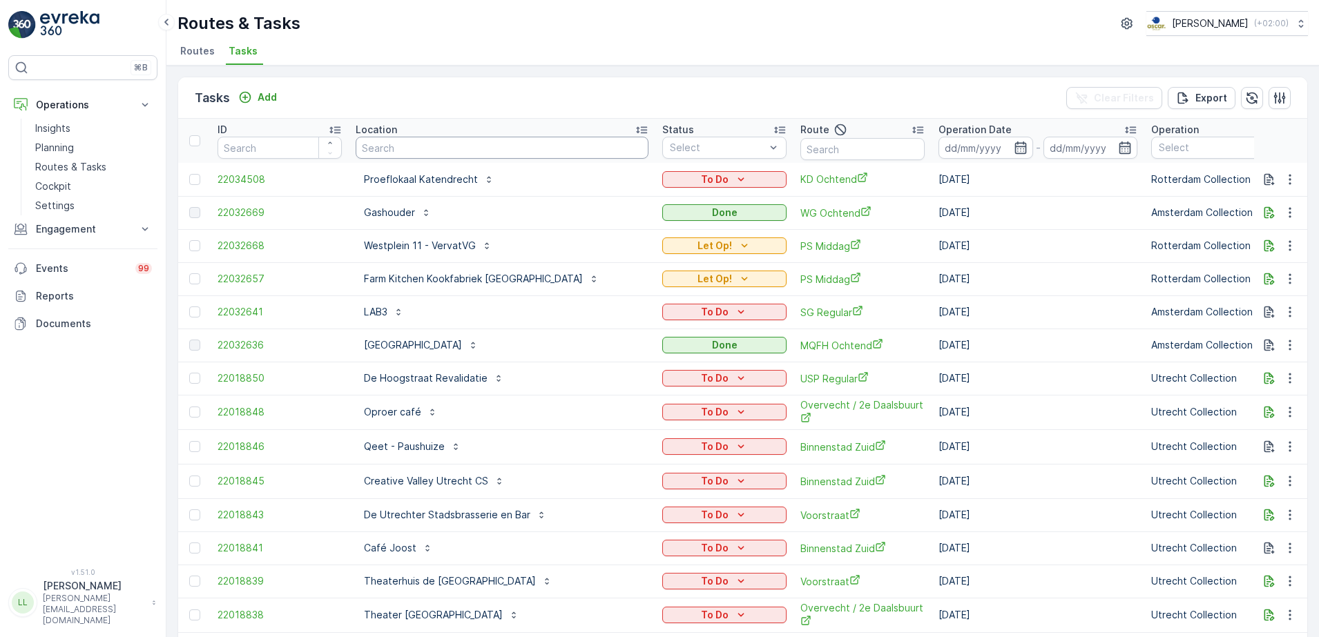
click at [397, 139] on input "text" at bounding box center [502, 148] width 293 height 22
type input "wees"
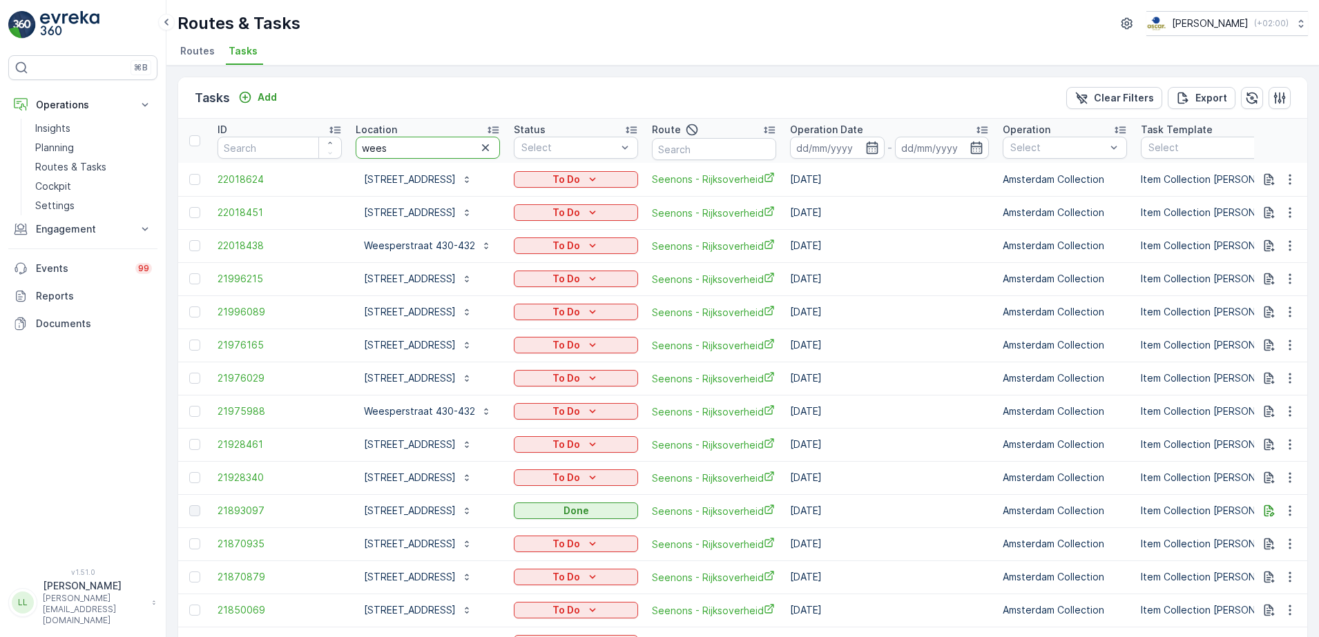
click at [416, 153] on input "wees" at bounding box center [428, 148] width 144 height 22
type input "weesper 43"
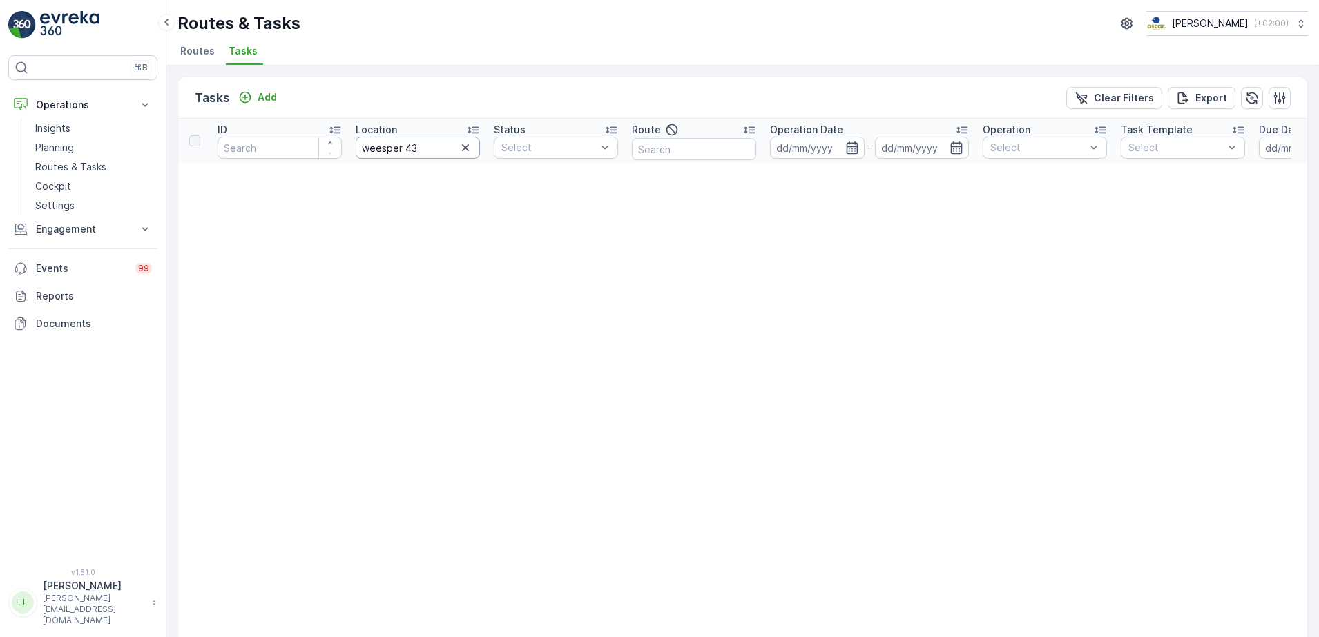
click at [423, 146] on input "weesper 43" at bounding box center [418, 148] width 124 height 22
type input "[STREET_ADDRESS]"
click at [442, 154] on input "[STREET_ADDRESS]" at bounding box center [418, 148] width 124 height 22
type input "weesperstraat"
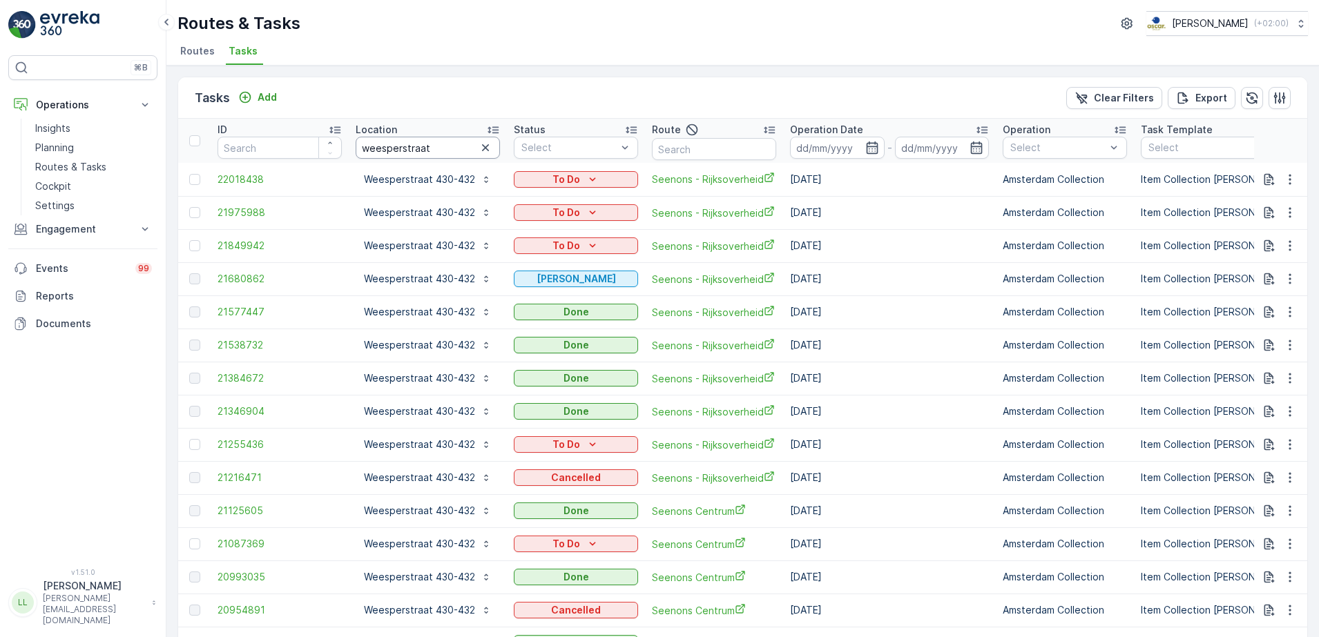
click at [450, 152] on input "weesperstraat" at bounding box center [428, 148] width 144 height 22
type input "[STREET_ADDRESS]"
click at [878, 152] on icon "button" at bounding box center [872, 148] width 14 height 14
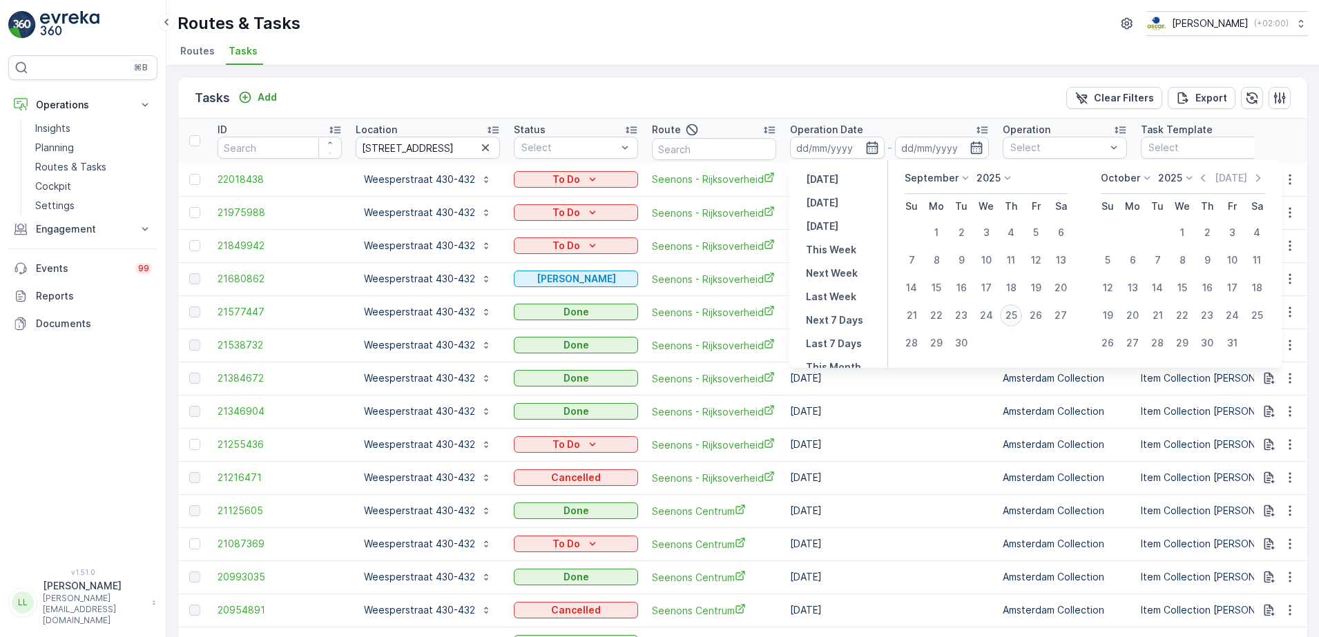
click at [1010, 319] on div "25" at bounding box center [1011, 315] width 22 height 22
type input "[DATE]"
click at [1010, 319] on div "25" at bounding box center [1011, 315] width 22 height 22
type input "[DATE]"
click at [1010, 319] on div "25" at bounding box center [1011, 315] width 22 height 22
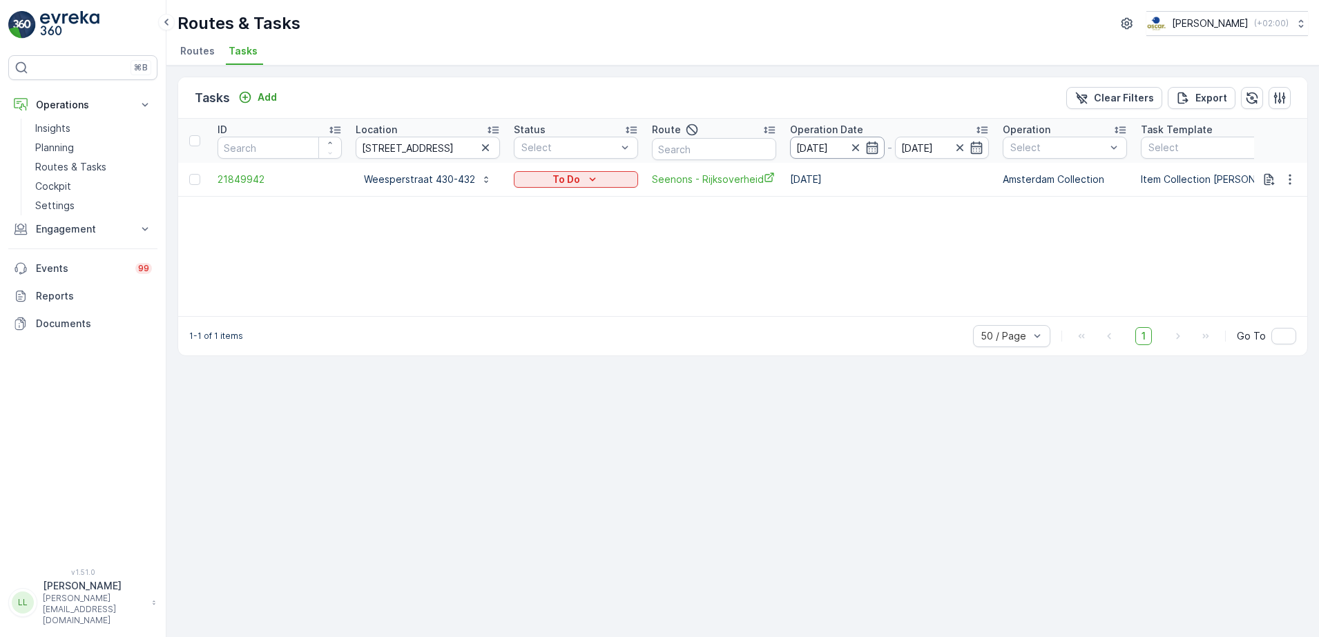
click at [873, 151] on icon "button" at bounding box center [872, 148] width 14 height 14
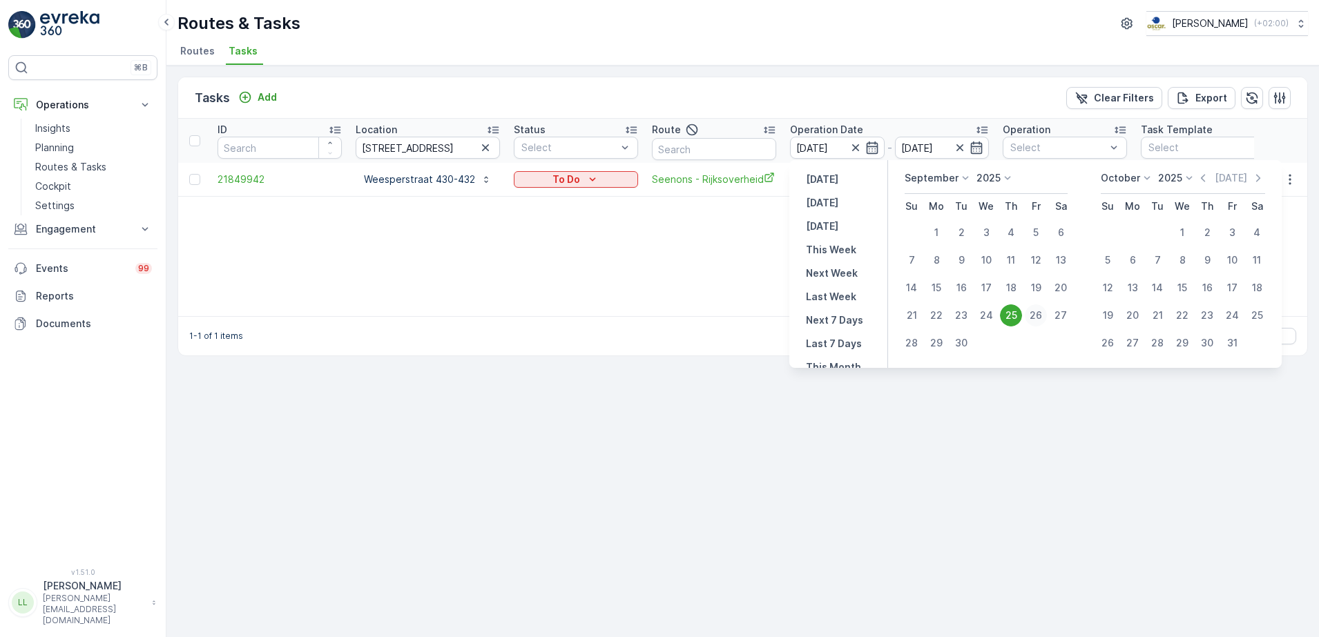
click at [1034, 312] on div "26" at bounding box center [1036, 315] width 22 height 22
type input "[DATE]"
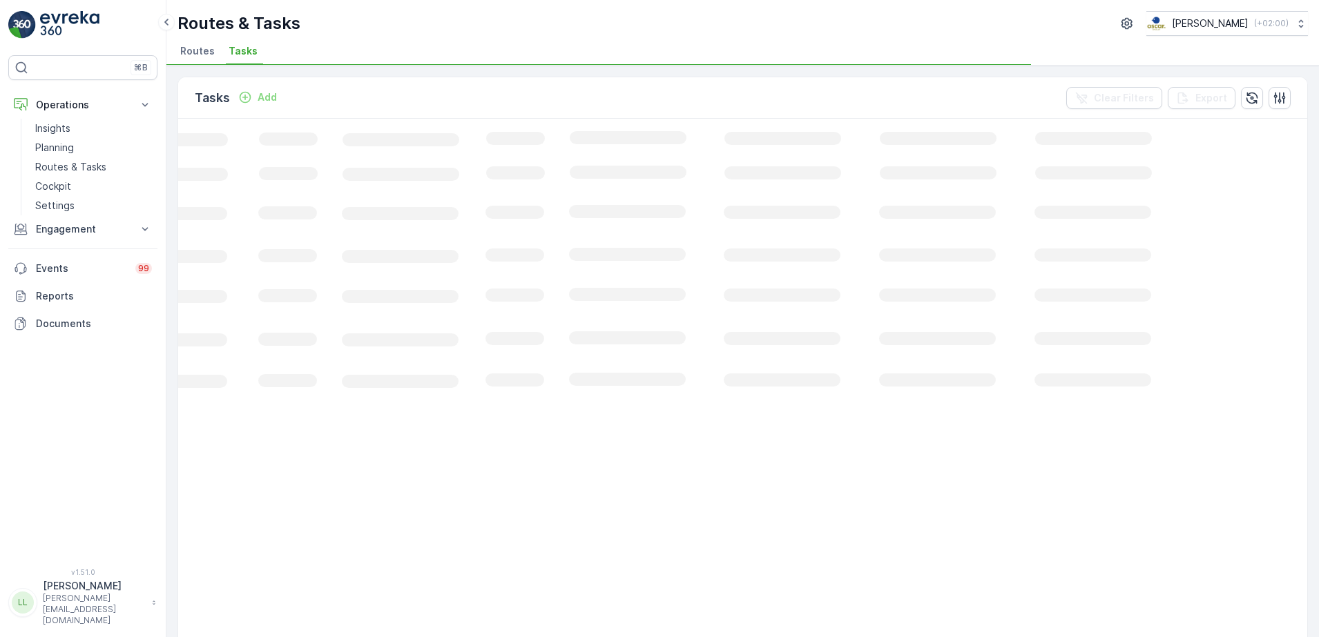
scroll to position [0, 200]
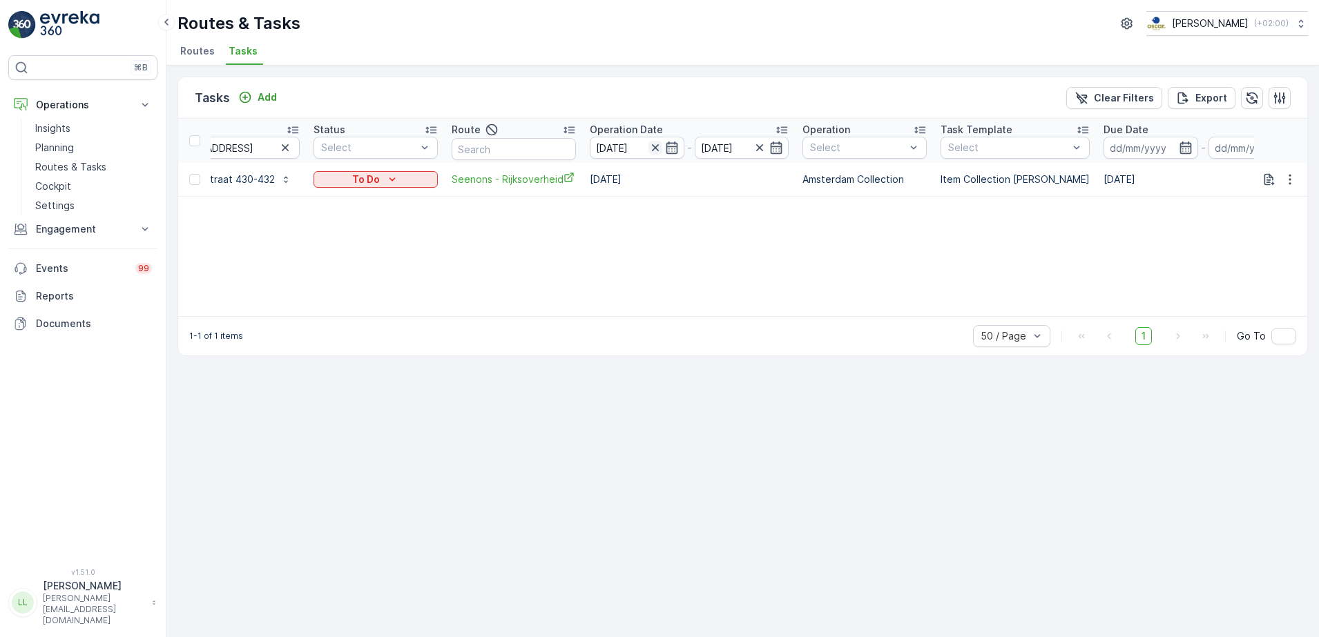
click at [657, 148] on icon "button" at bounding box center [655, 148] width 14 height 14
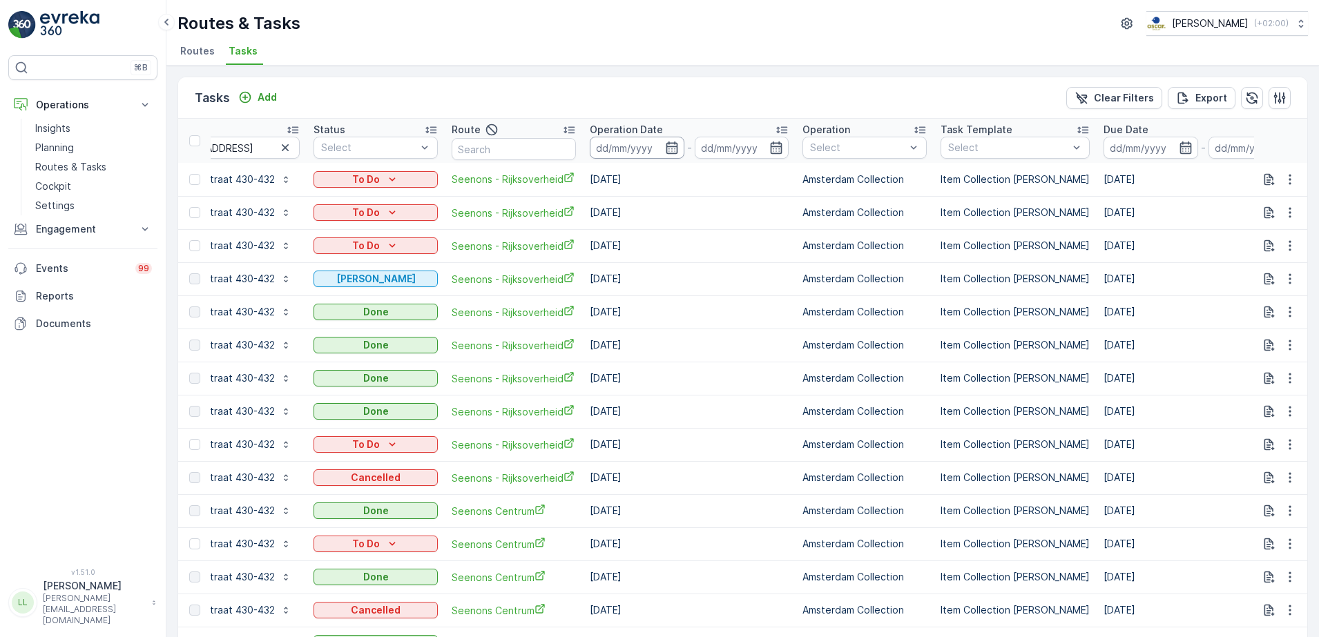
click at [665, 150] on icon "button" at bounding box center [672, 148] width 14 height 14
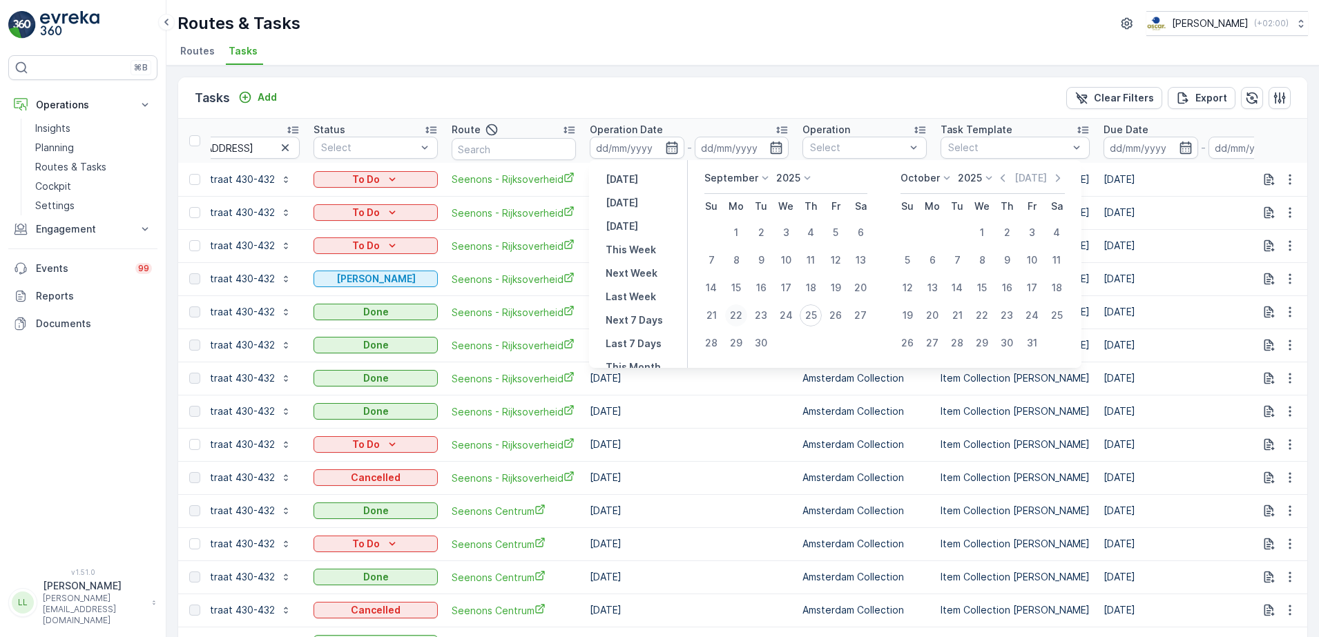
click at [739, 314] on div "22" at bounding box center [736, 315] width 22 height 22
type input "[DATE]"
click at [739, 314] on div "22" at bounding box center [736, 315] width 22 height 22
type input "[DATE]"
click at [842, 318] on div "26" at bounding box center [835, 315] width 22 height 22
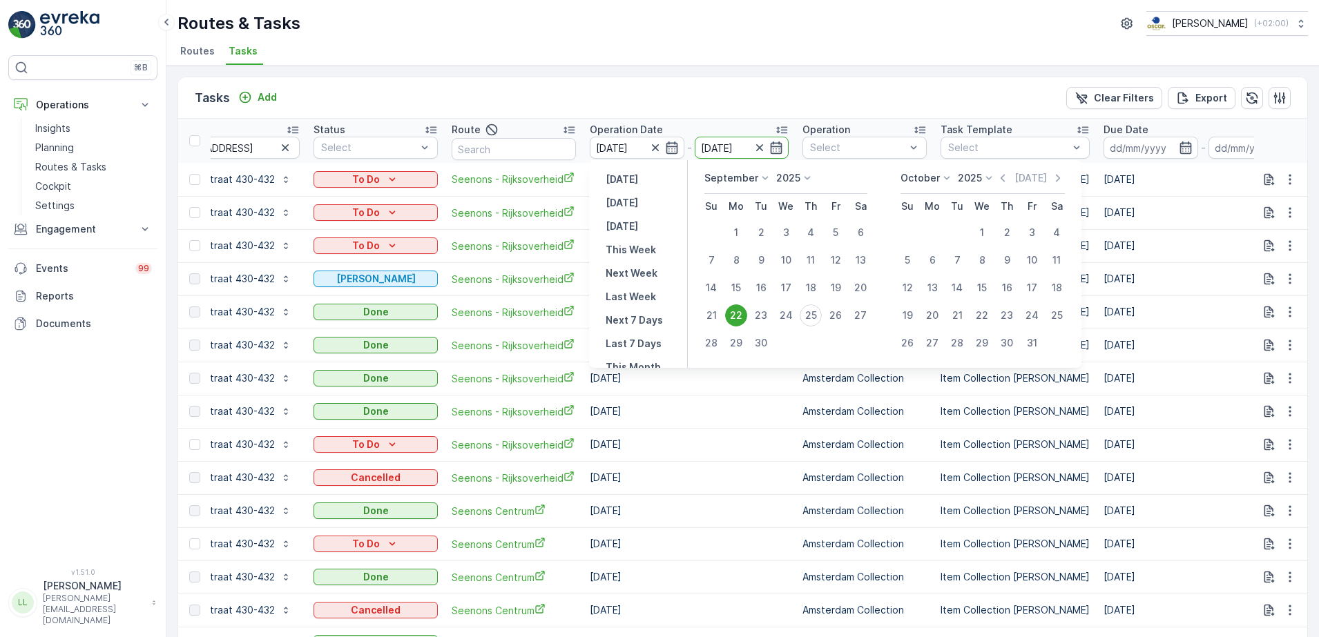
type input "[DATE]"
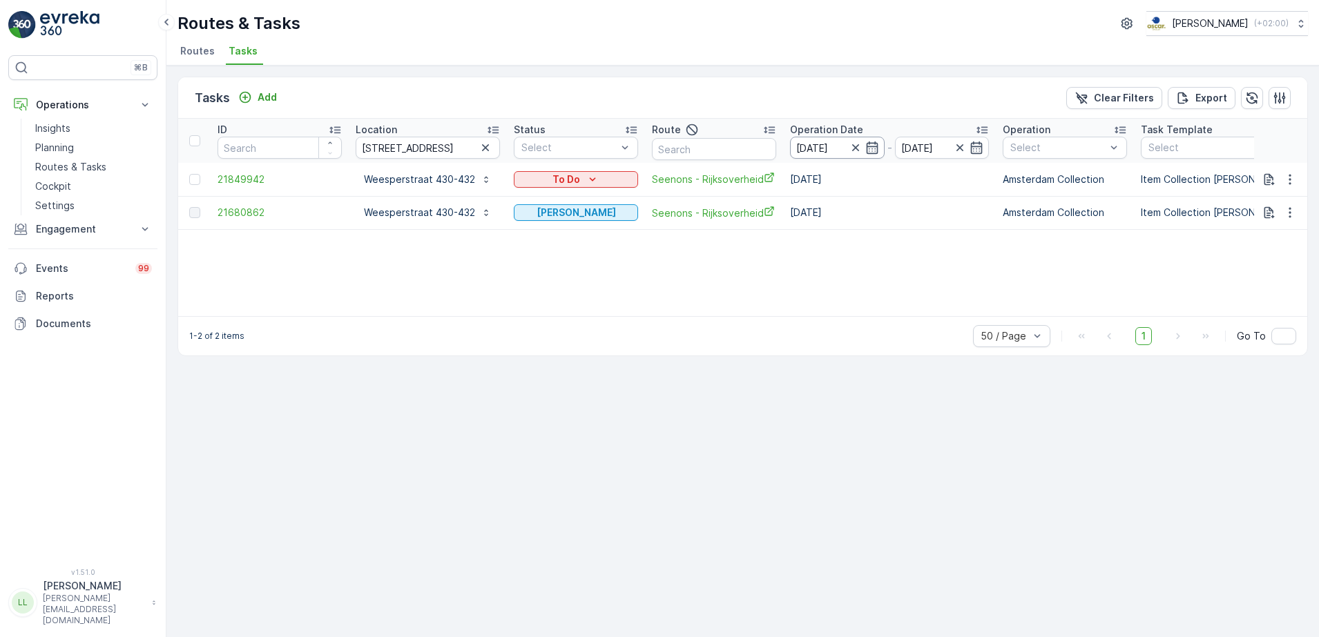
click at [866, 151] on icon "button" at bounding box center [872, 148] width 12 height 12
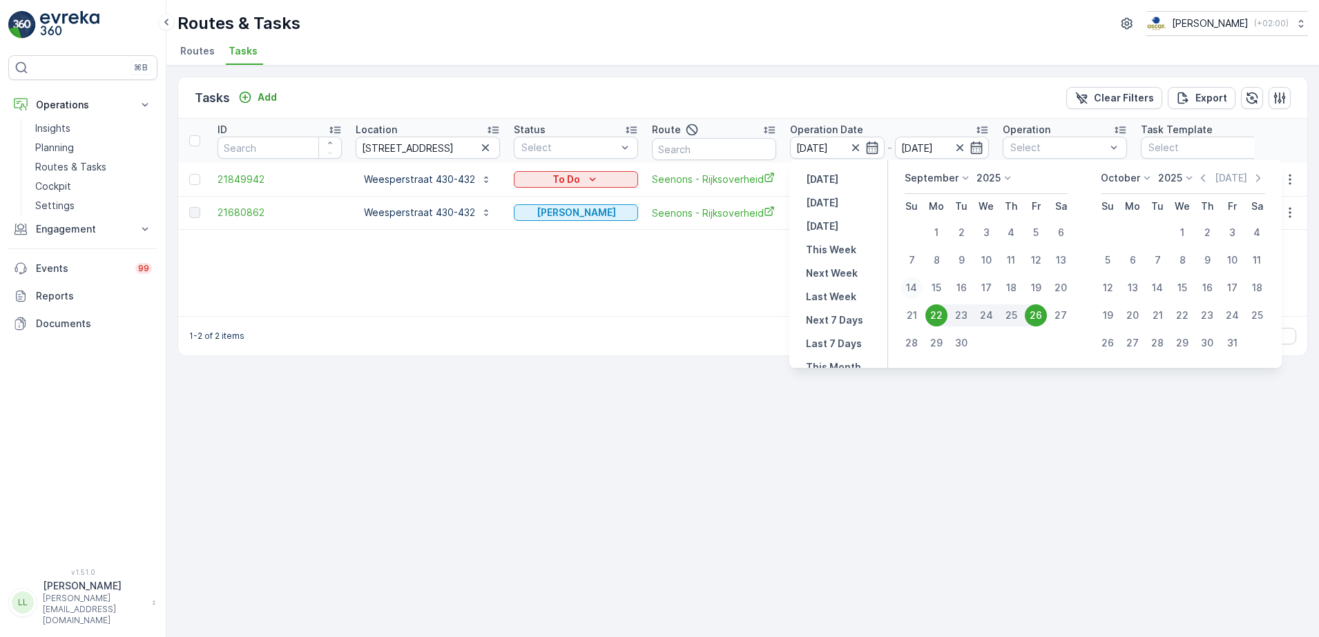
click at [915, 293] on div "14" at bounding box center [911, 288] width 22 height 22
type input "[DATE]"
click at [1010, 319] on div "25" at bounding box center [1011, 315] width 22 height 22
type input "[DATE]"
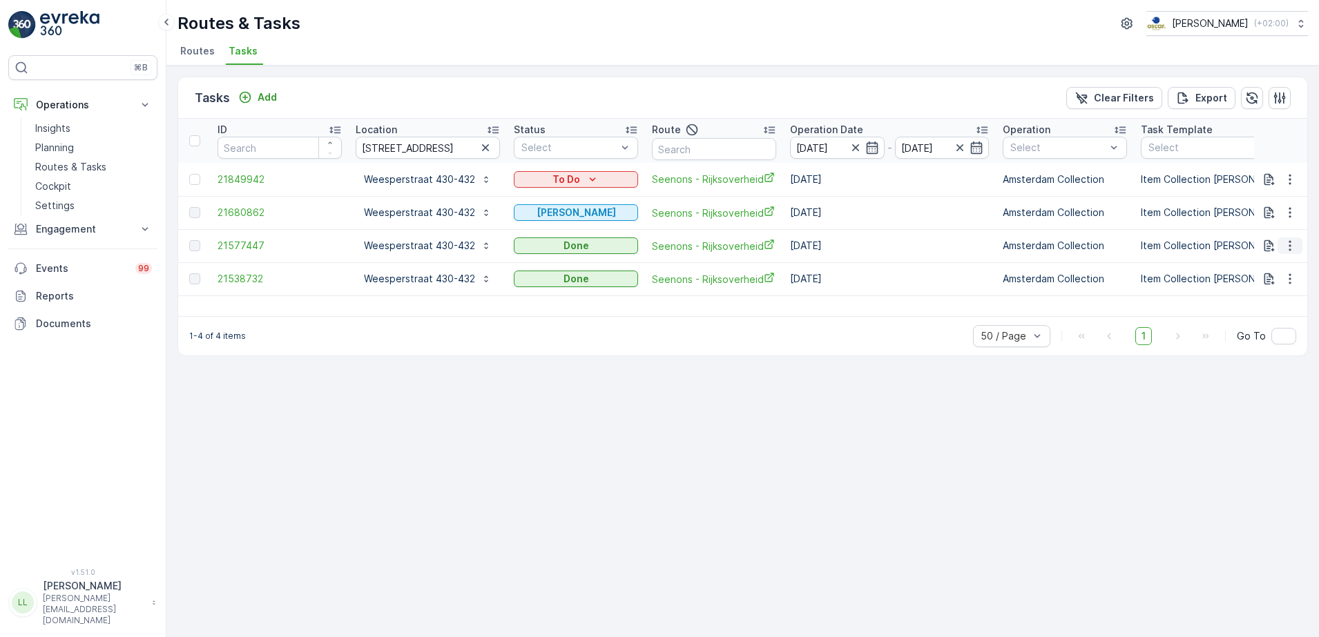
click at [1289, 245] on icon "button" at bounding box center [1289, 246] width 2 height 10
click at [1281, 283] on div "History" at bounding box center [1273, 285] width 91 height 19
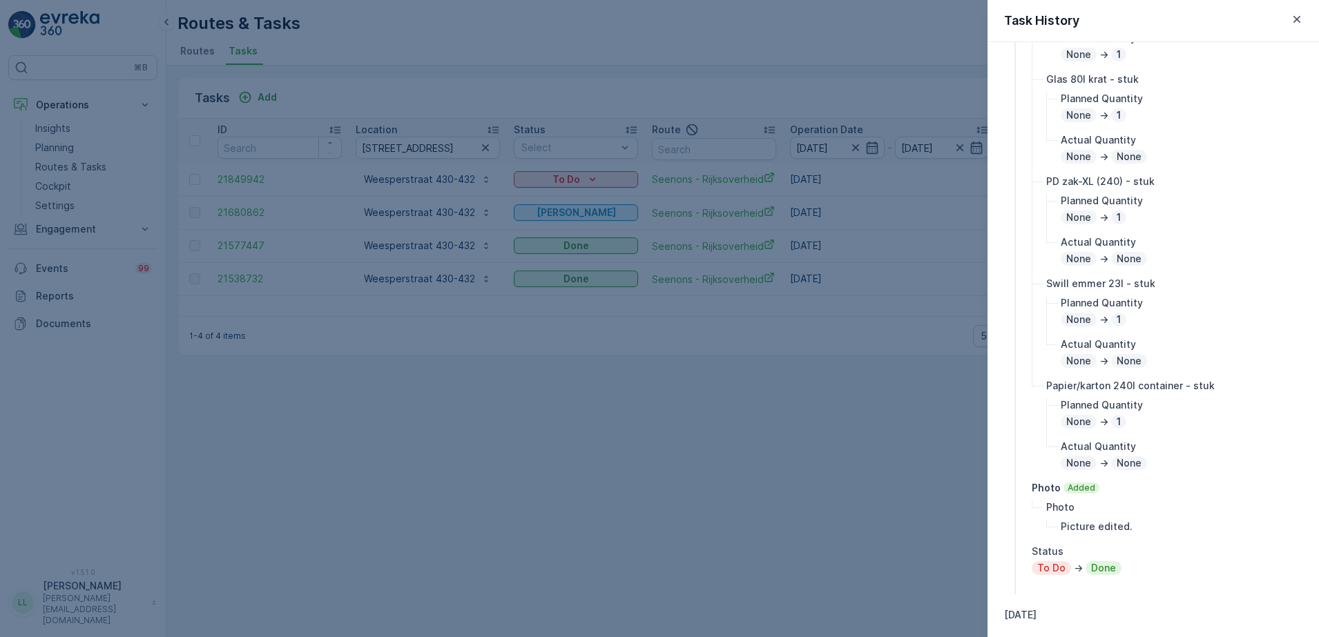
scroll to position [345, 0]
click at [910, 476] on div at bounding box center [659, 318] width 1319 height 637
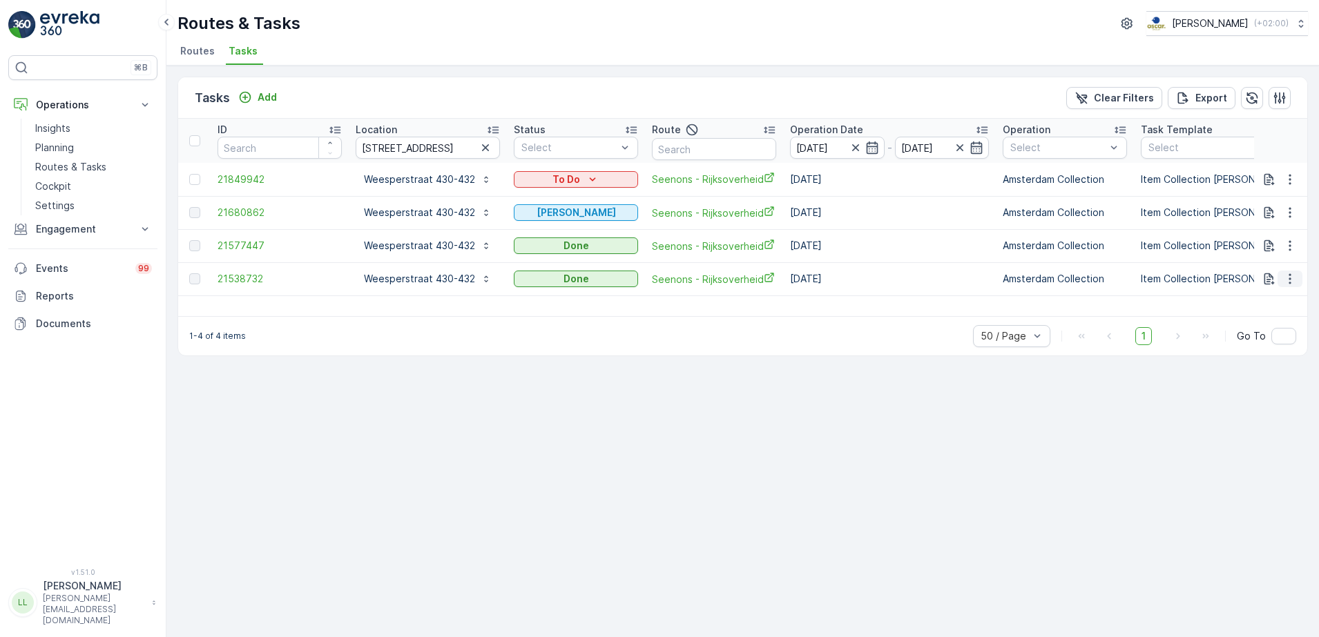
click at [1290, 281] on icon "button" at bounding box center [1290, 279] width 14 height 14
click at [1260, 319] on span "History" at bounding box center [1249, 319] width 33 height 14
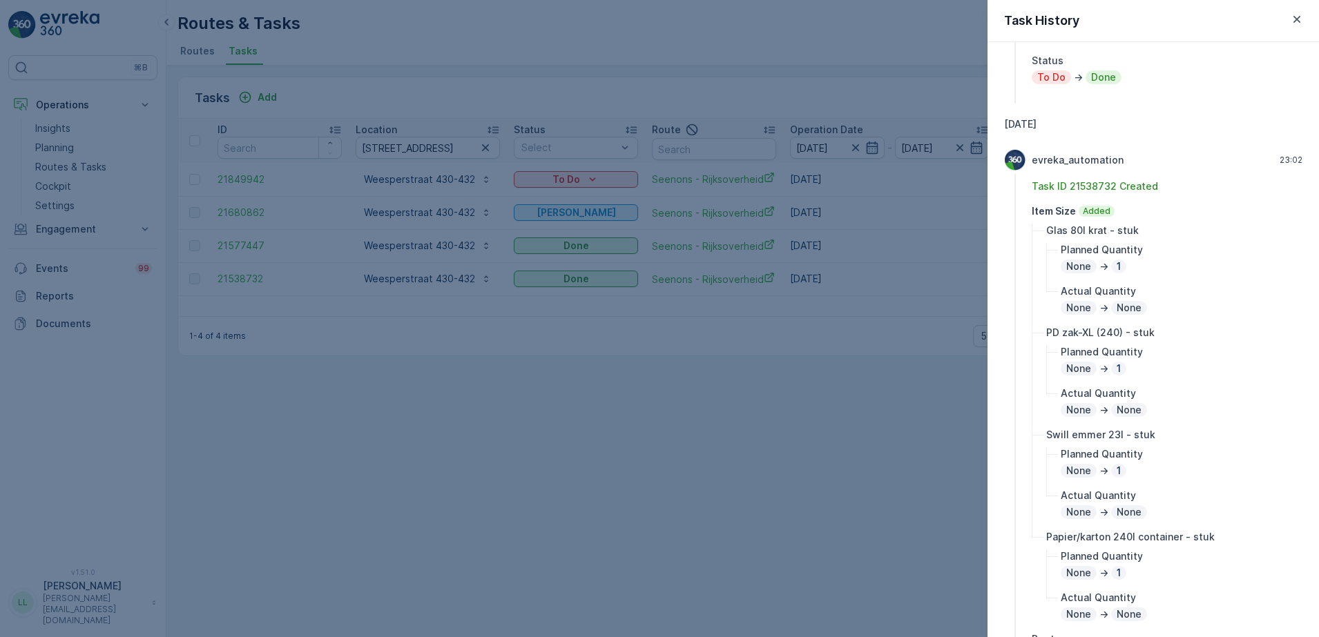
scroll to position [690, 0]
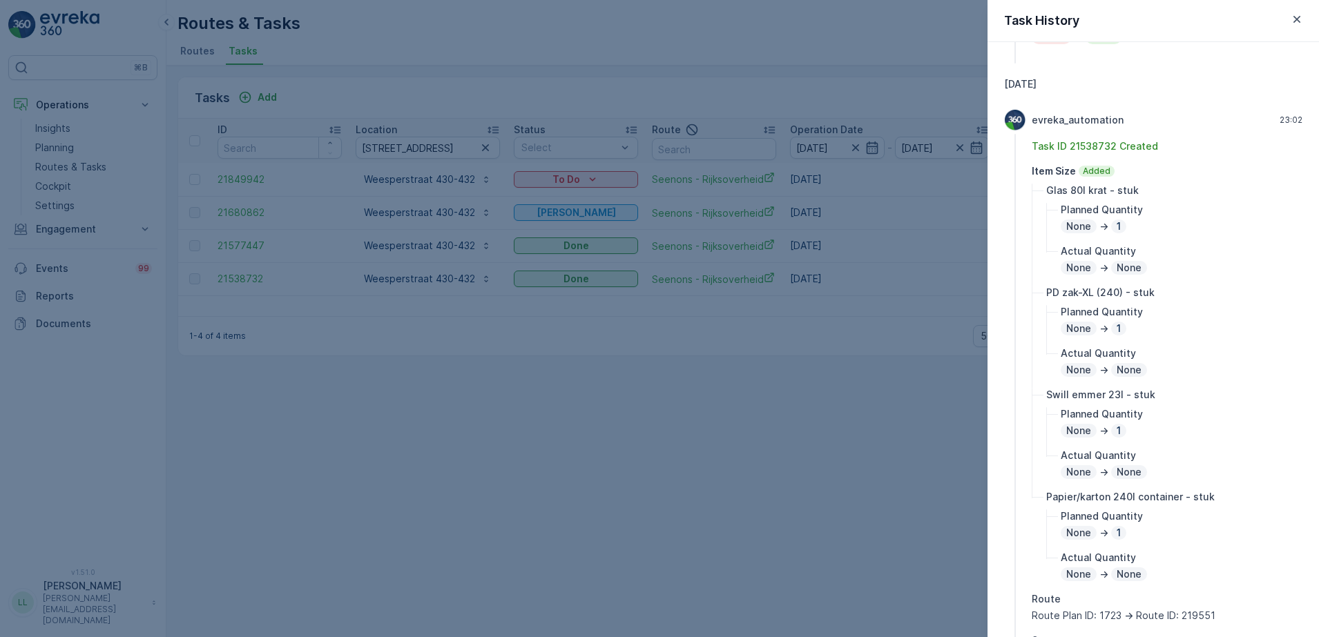
click at [933, 493] on div at bounding box center [659, 318] width 1319 height 637
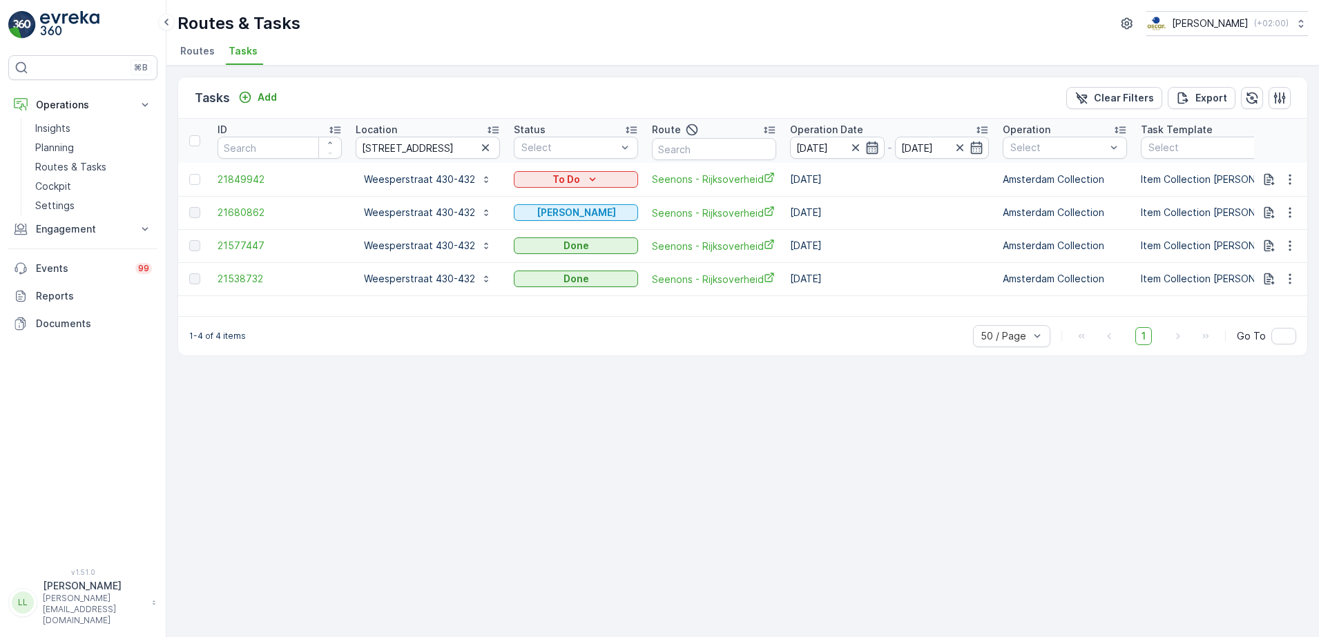
click at [870, 151] on icon "button" at bounding box center [872, 148] width 14 height 14
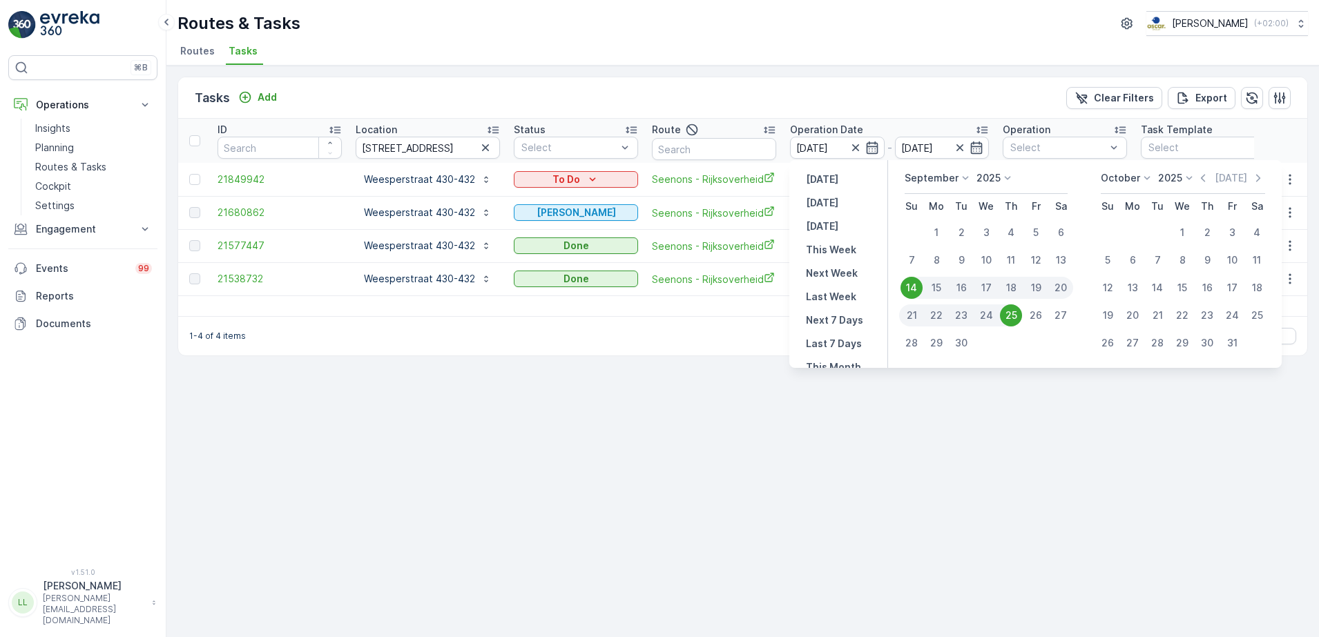
click at [991, 318] on div "24" at bounding box center [986, 315] width 25 height 22
type input "[DATE]"
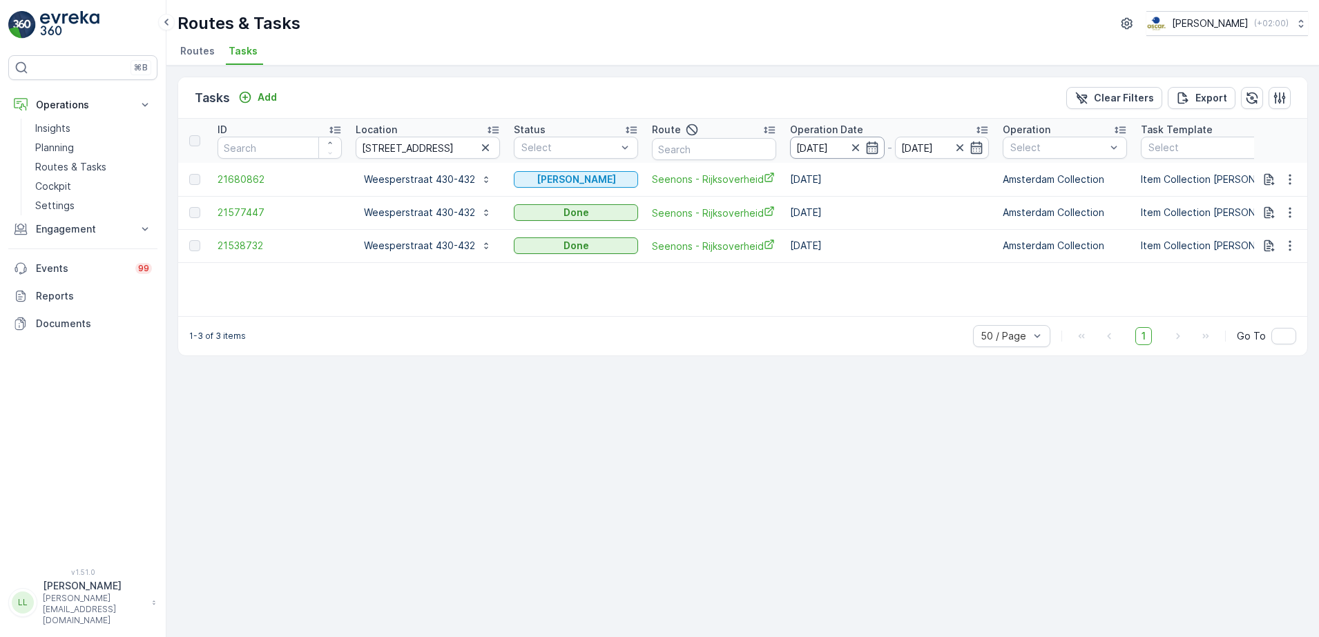
click at [873, 148] on icon "button" at bounding box center [872, 148] width 14 height 14
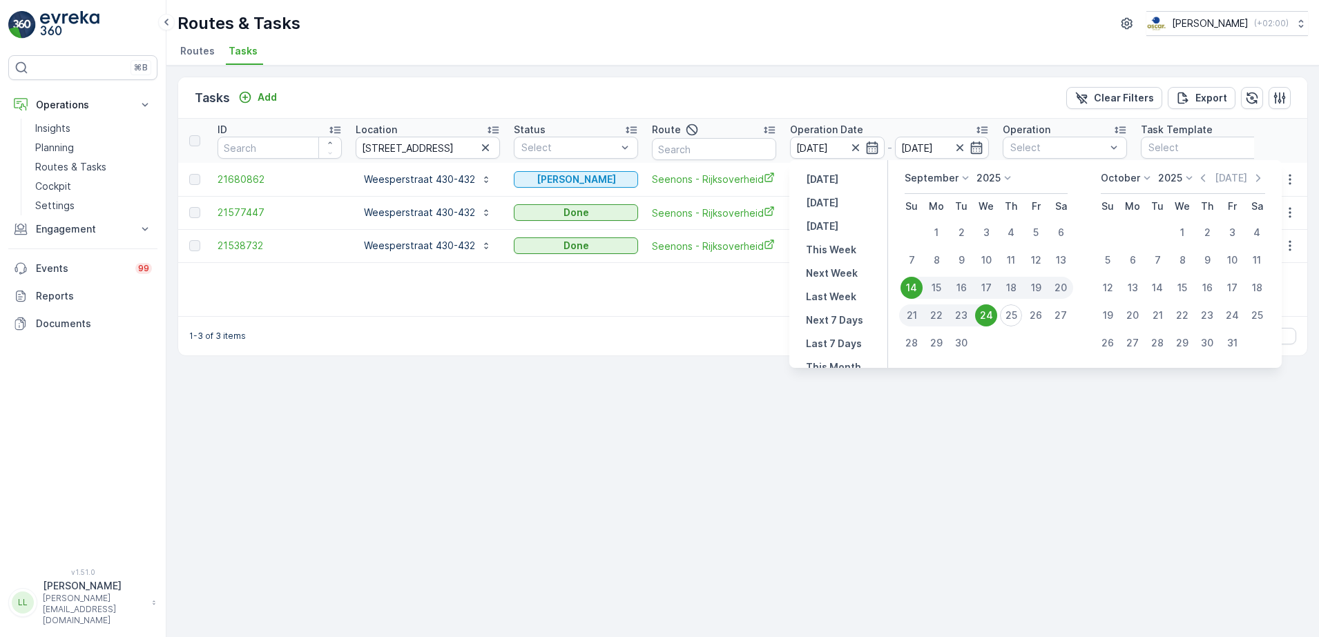
click at [969, 342] on div "30" at bounding box center [961, 343] width 22 height 22
type input "[DATE]"
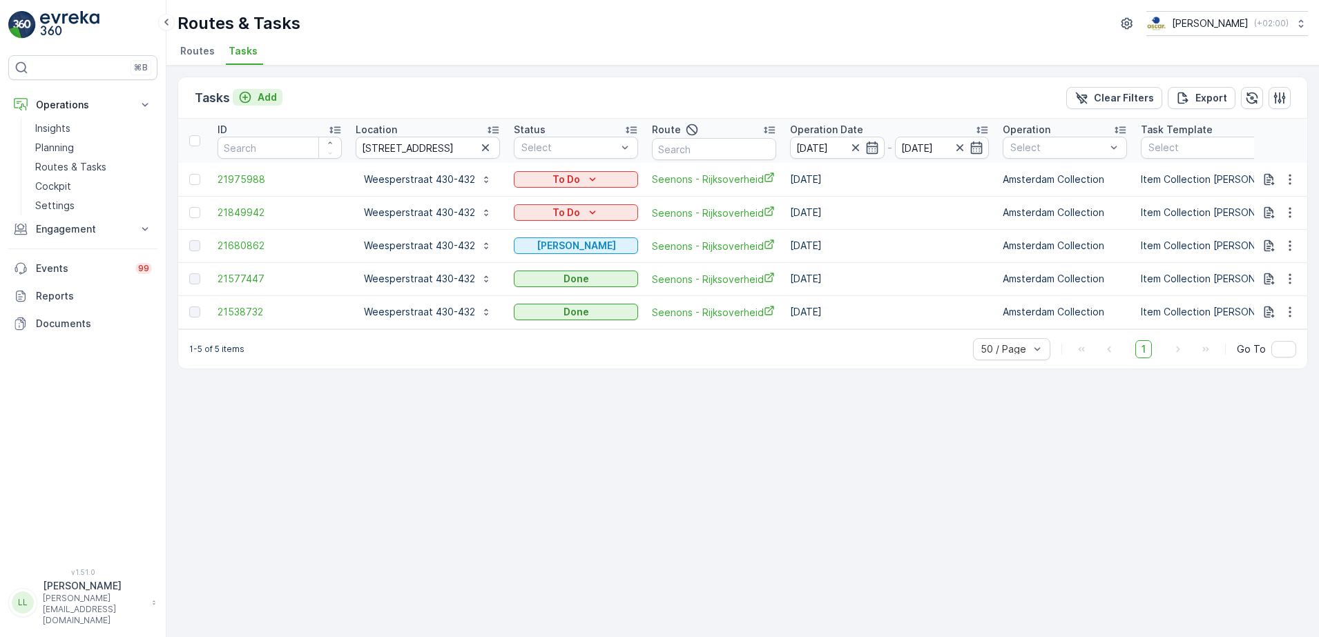
click at [255, 101] on div "Add" at bounding box center [257, 97] width 39 height 14
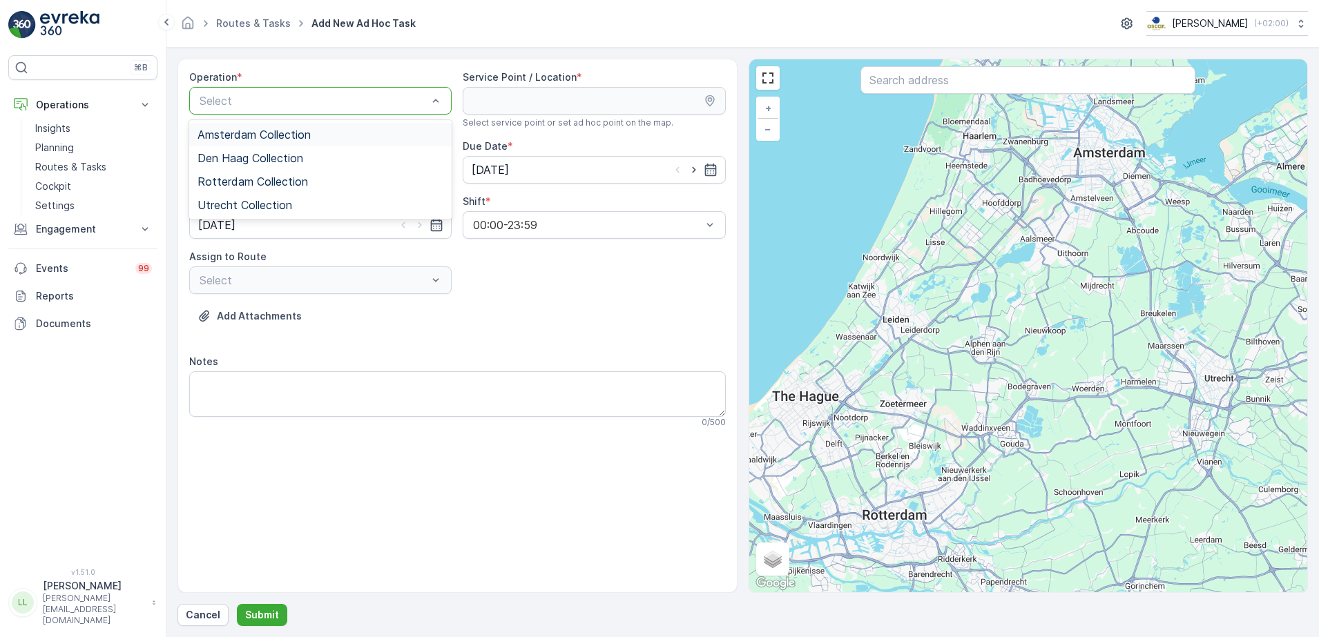
click at [307, 131] on span "Amsterdam Collection" at bounding box center [253, 134] width 113 height 12
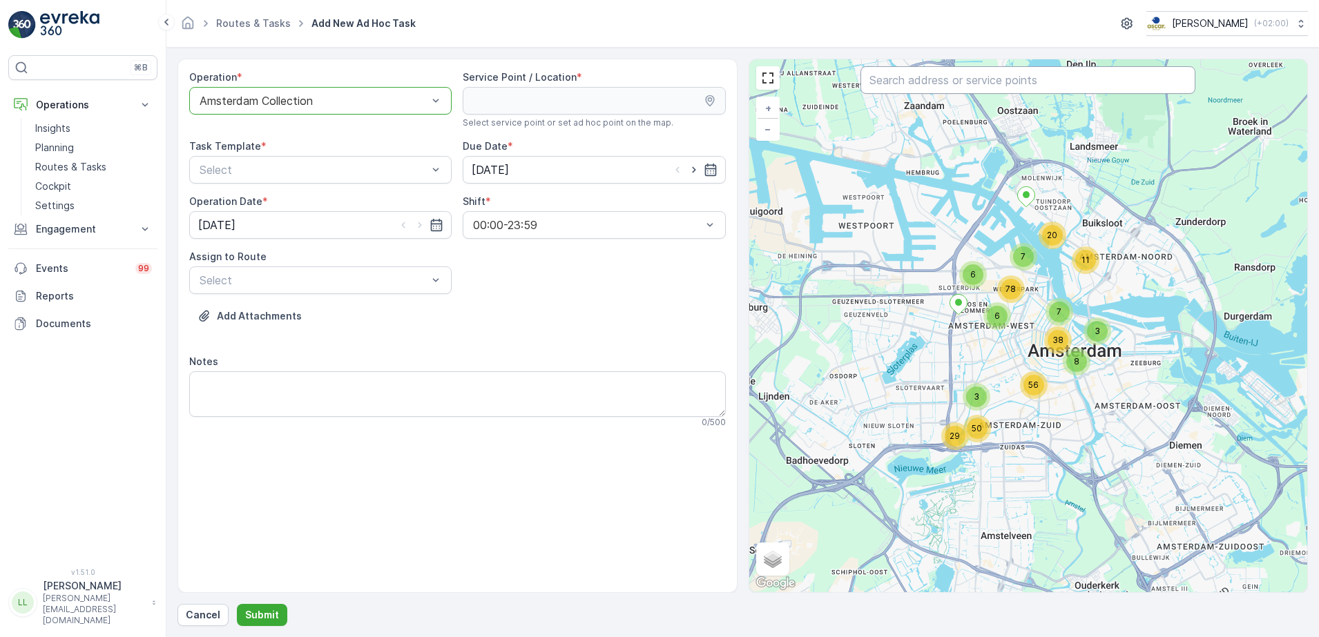
click at [989, 86] on input "text" at bounding box center [1027, 80] width 335 height 28
type input "d"
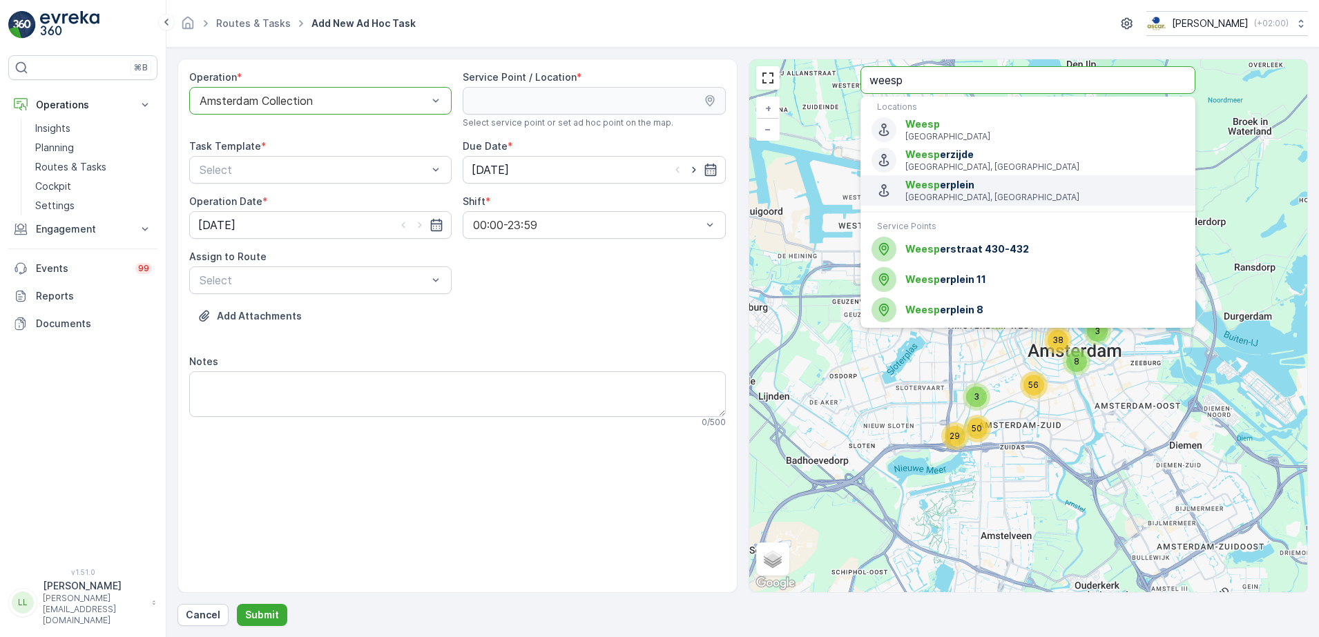
type input "weesp"
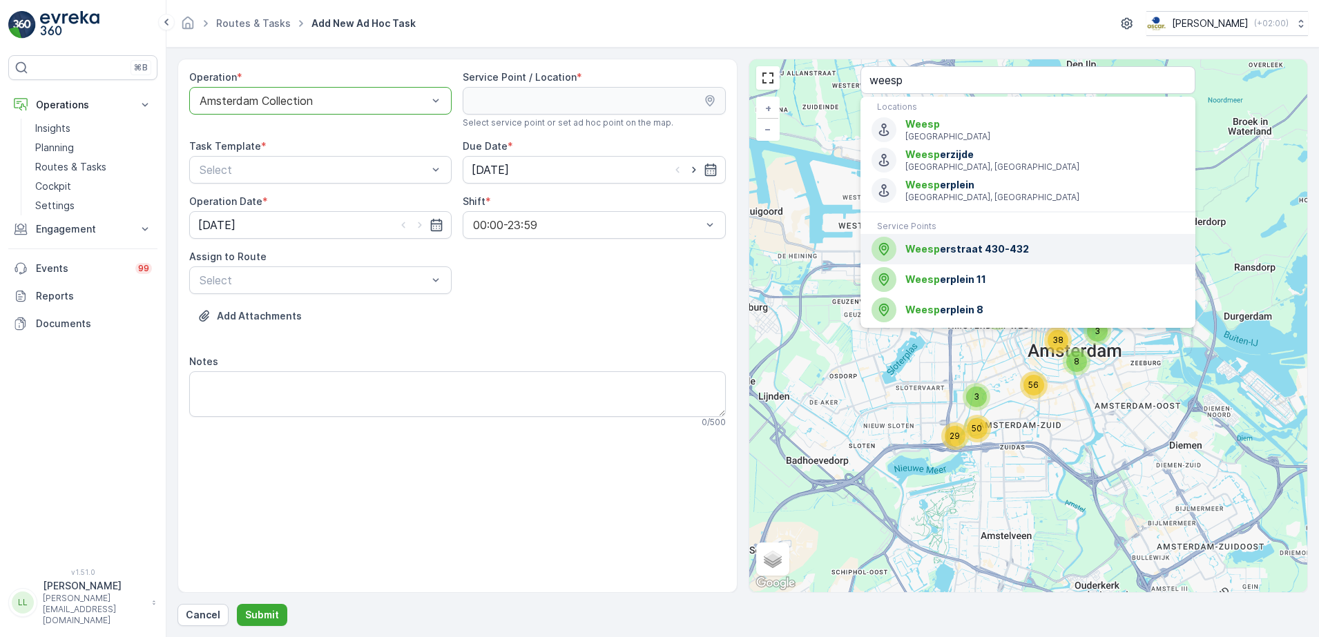
click at [1022, 247] on span "Weesp erstraat 430-432" at bounding box center [1044, 249] width 279 height 14
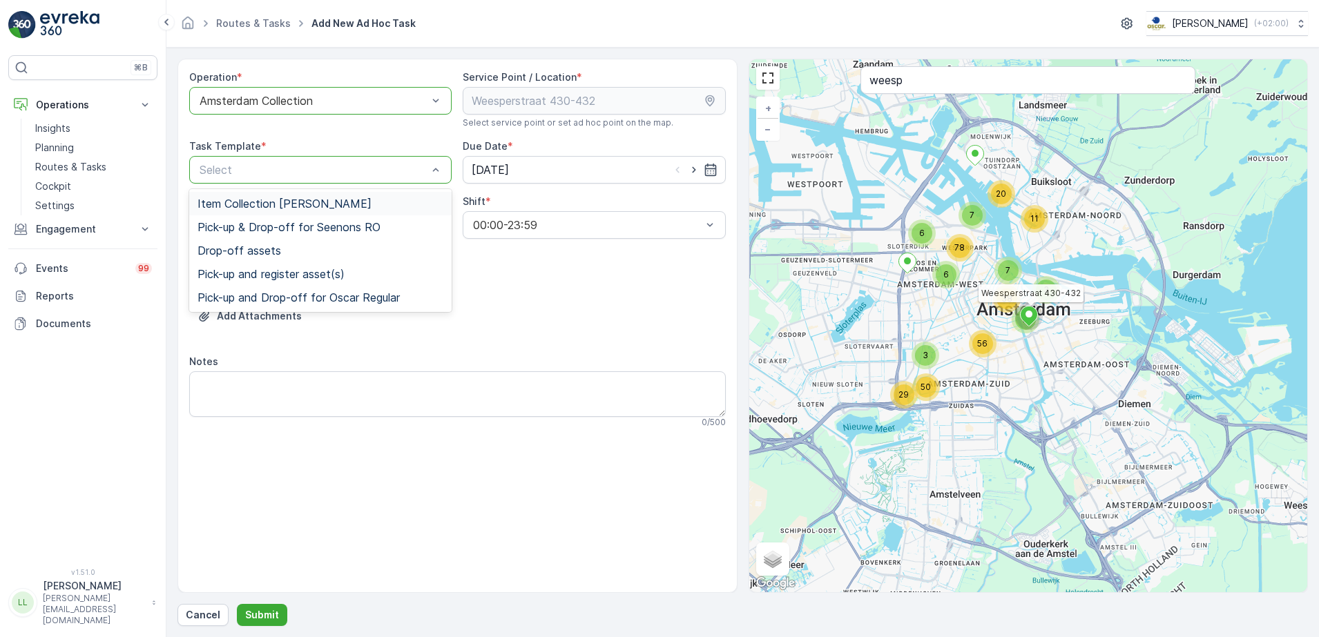
drag, startPoint x: 289, startPoint y: 200, endPoint x: 359, endPoint y: 195, distance: 70.6
click at [289, 200] on span "Item Collection [PERSON_NAME]" at bounding box center [284, 203] width 174 height 12
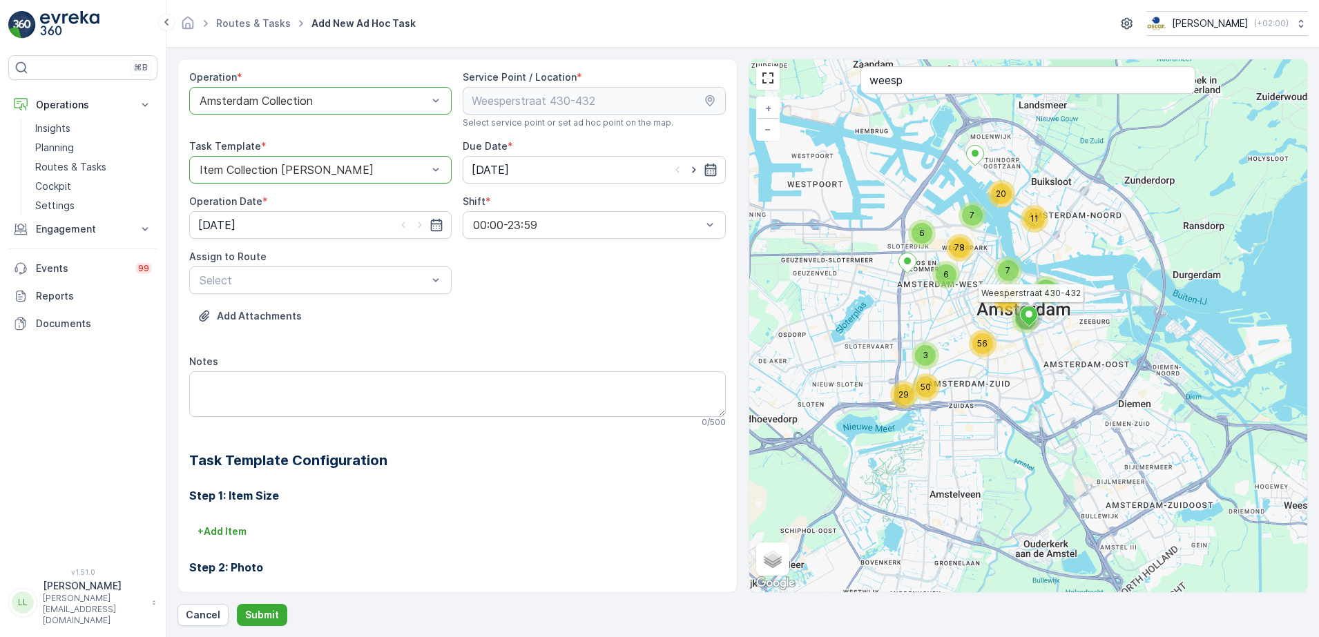
click at [708, 170] on icon "button" at bounding box center [711, 170] width 14 height 14
click at [539, 370] on div "30" at bounding box center [534, 368] width 22 height 22
type input "[DATE]"
click at [442, 220] on div "[DATE]" at bounding box center [320, 225] width 262 height 28
click at [437, 222] on icon "button" at bounding box center [436, 225] width 14 height 14
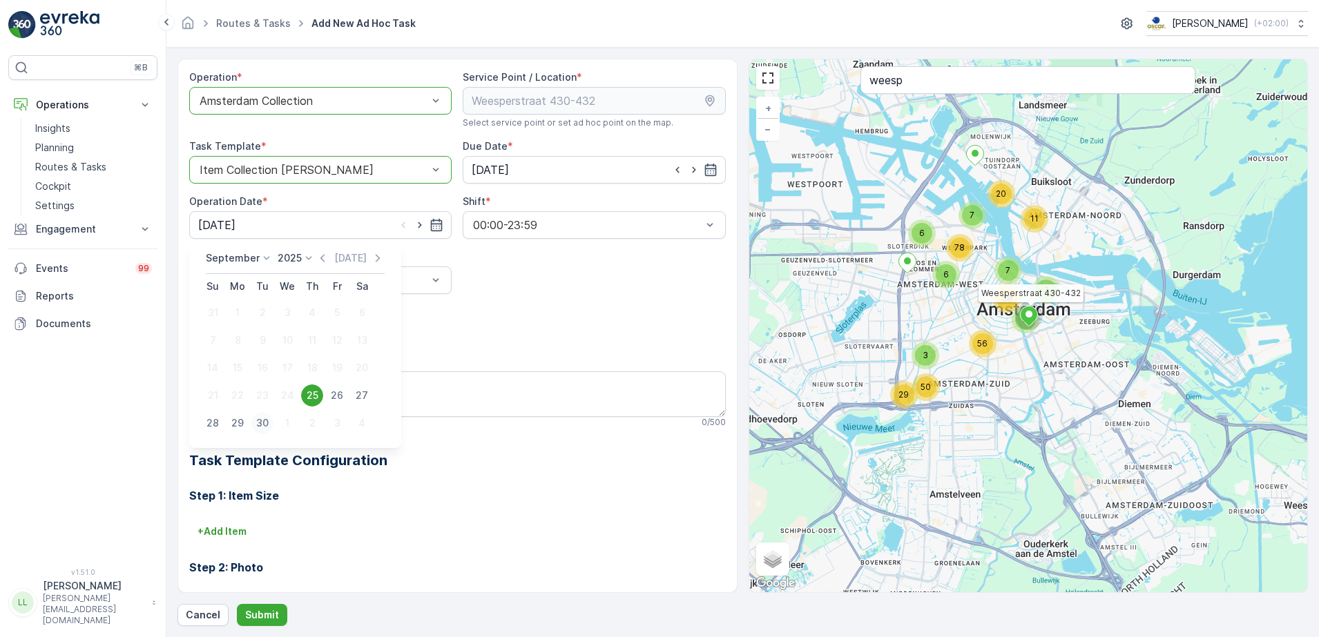
click at [262, 426] on div "30" at bounding box center [262, 423] width 22 height 22
type input "[DATE]"
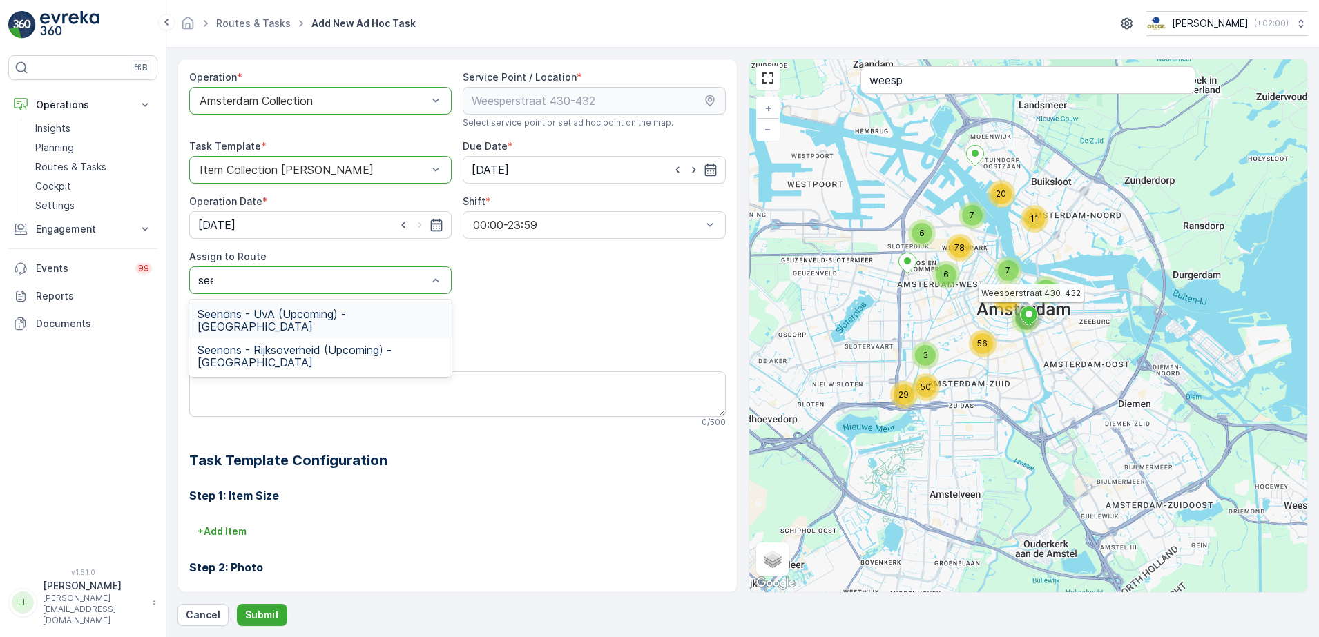
type input "seen"
click at [273, 344] on span "Seenons - Rijksoverheid (Upcoming) - [GEOGRAPHIC_DATA]" at bounding box center [320, 356] width 246 height 25
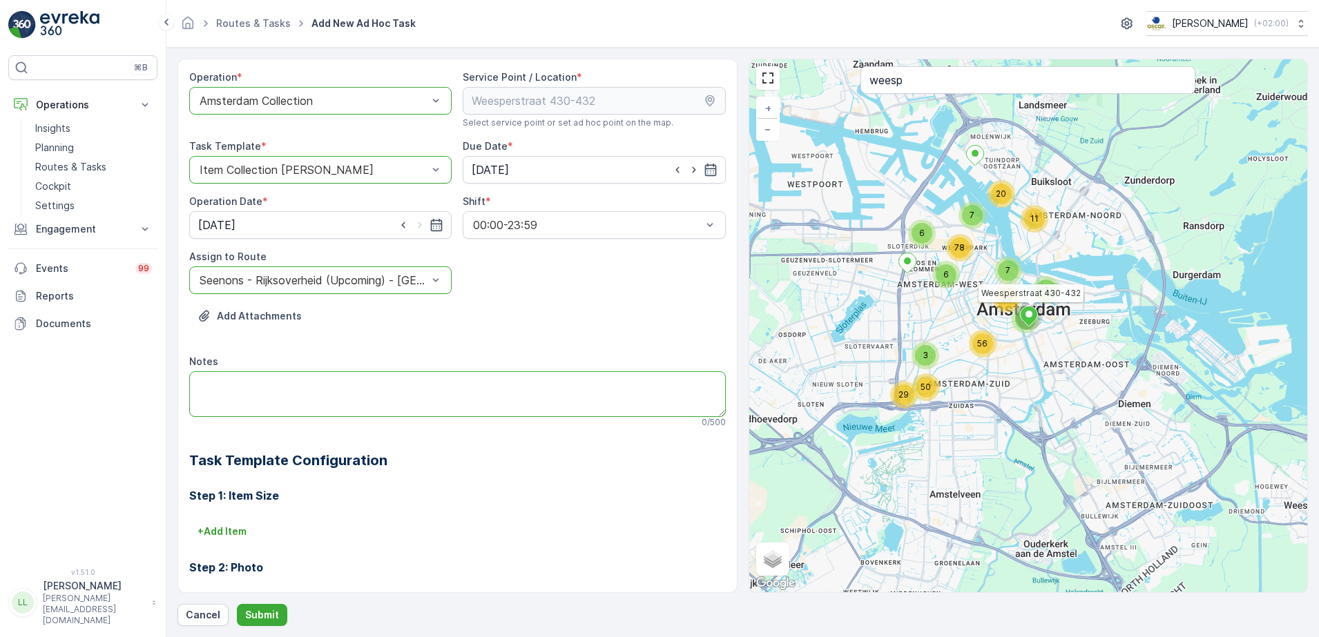
click at [283, 374] on textarea "Notes" at bounding box center [457, 394] width 536 height 46
type textarea "Leveren: 2x rest 660L"
click at [266, 615] on p "Submit" at bounding box center [262, 615] width 34 height 14
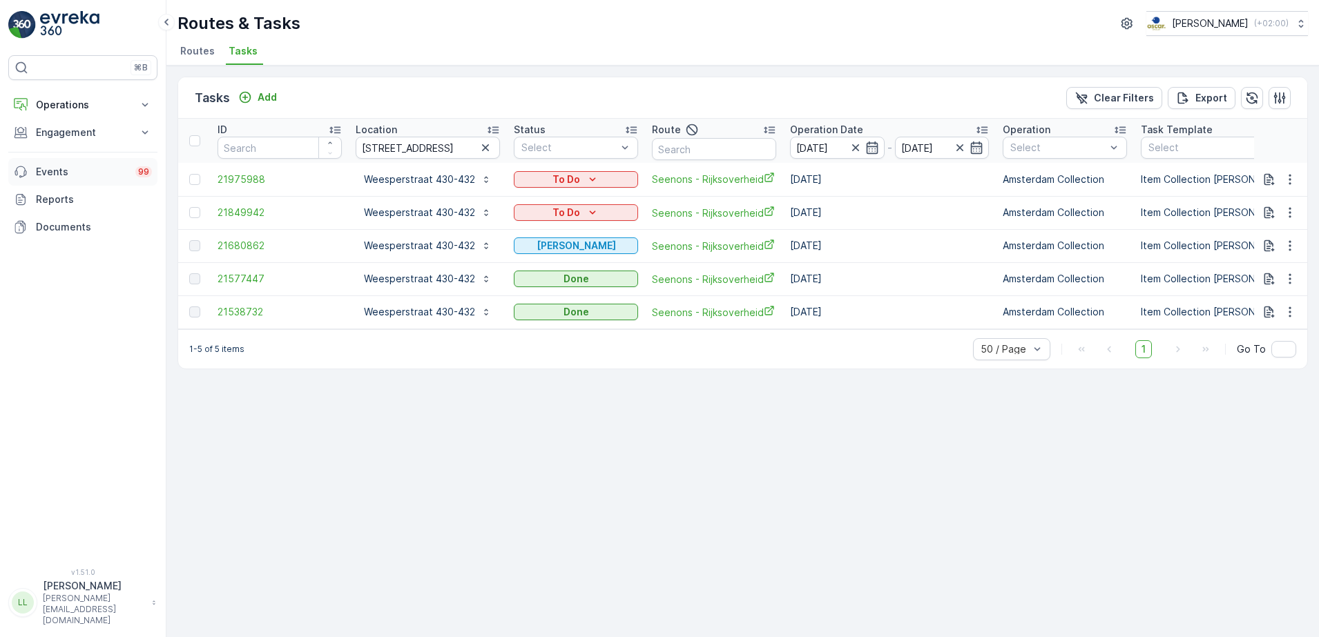
click at [107, 98] on p "Operations" at bounding box center [83, 105] width 94 height 14
drag, startPoint x: 66, startPoint y: 146, endPoint x: 86, endPoint y: 139, distance: 20.3
click at [67, 146] on p "Planning" at bounding box center [54, 148] width 39 height 14
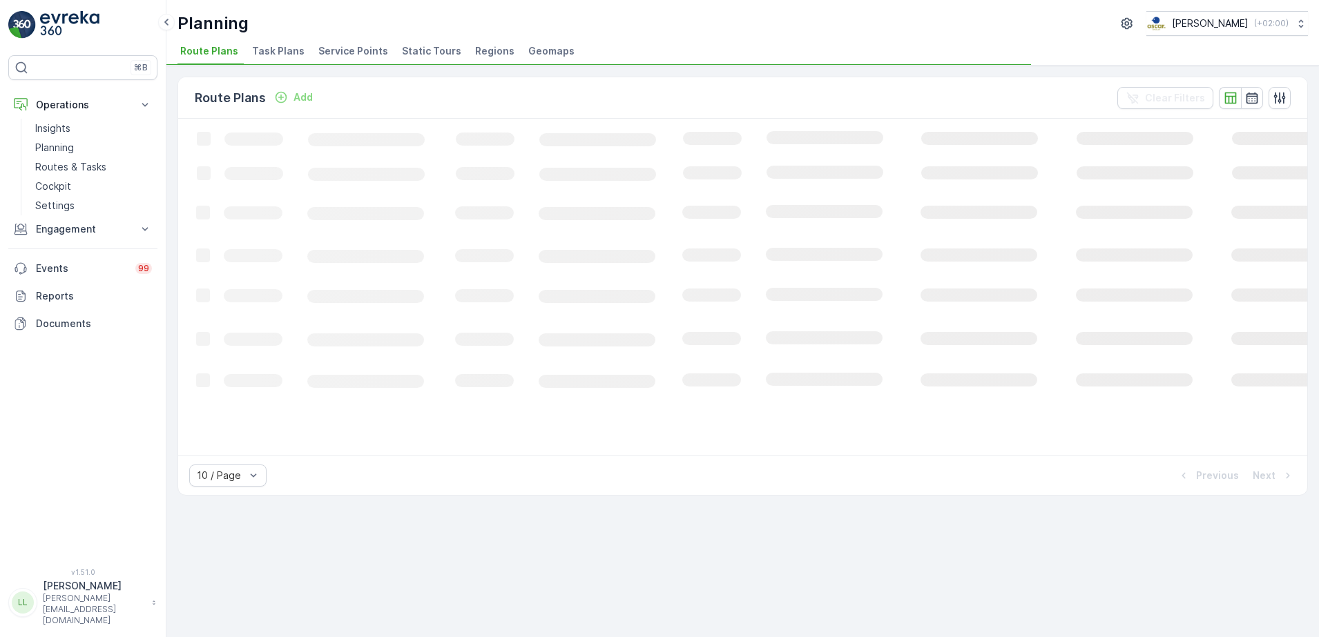
click at [284, 41] on li "Task Plans" at bounding box center [279, 52] width 61 height 23
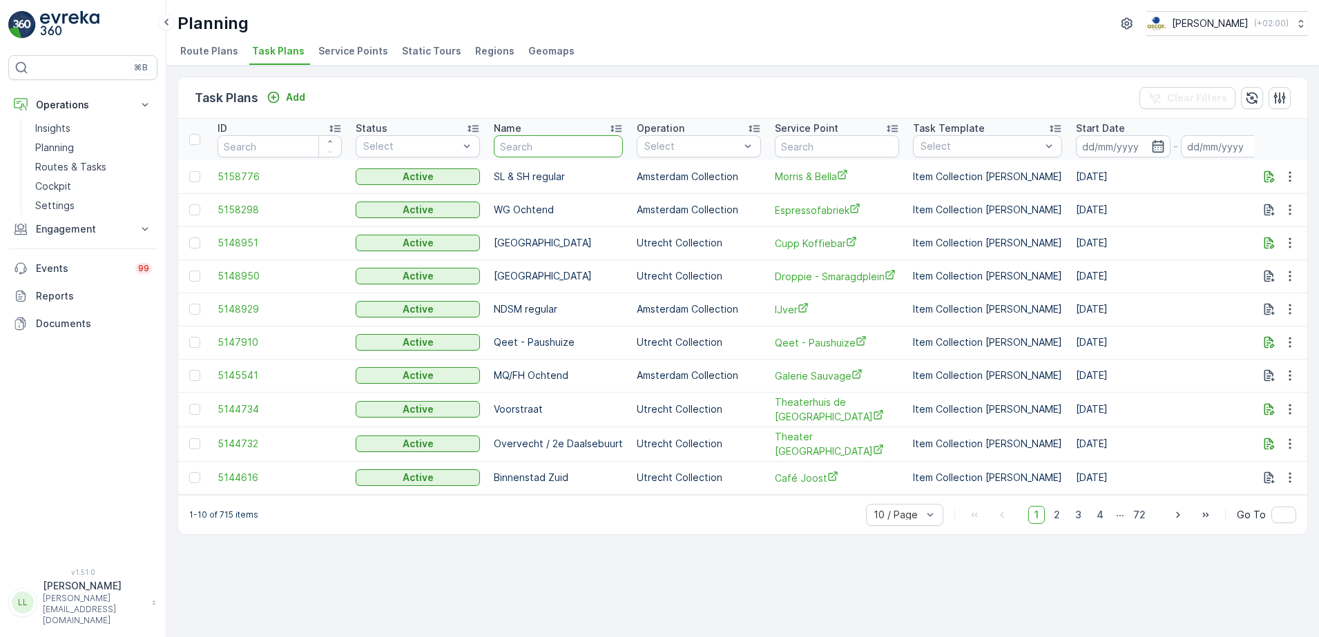
click at [584, 147] on input "text" at bounding box center [558, 146] width 129 height 22
type input "w"
click at [806, 143] on input "text" at bounding box center [837, 146] width 124 height 22
type input "e"
drag, startPoint x: 806, startPoint y: 143, endPoint x: 804, endPoint y: 151, distance: 8.5
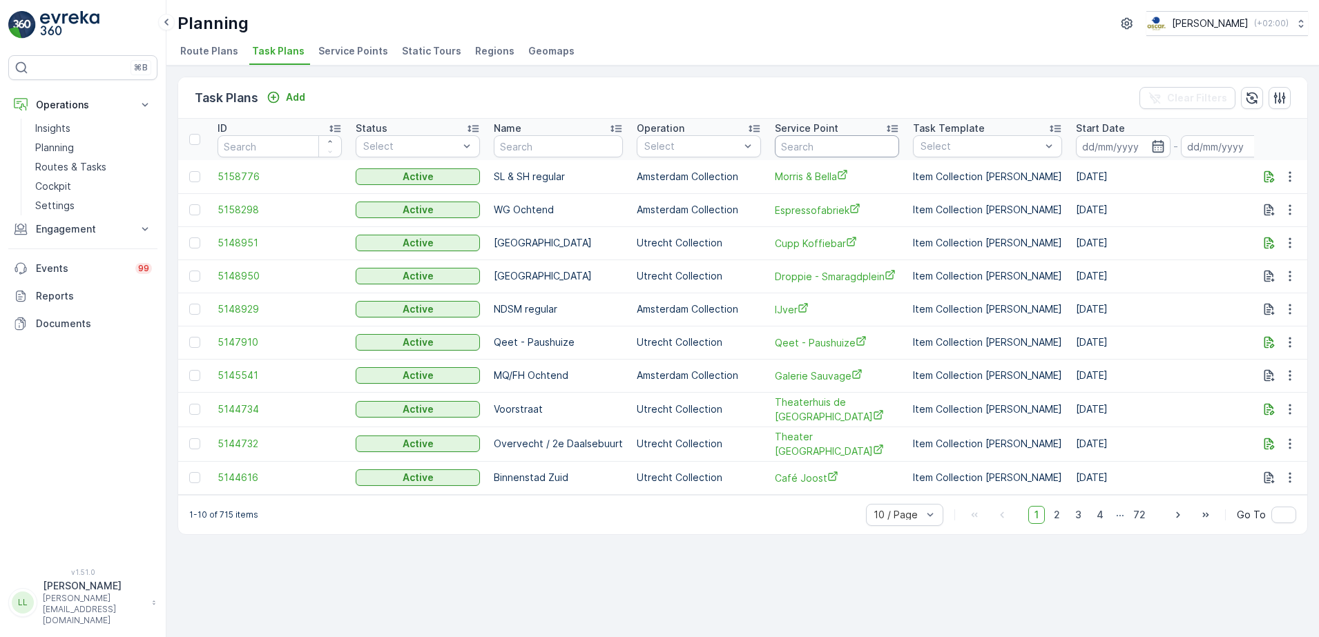
click at [806, 144] on input "text" at bounding box center [837, 146] width 124 height 22
type input "wees"
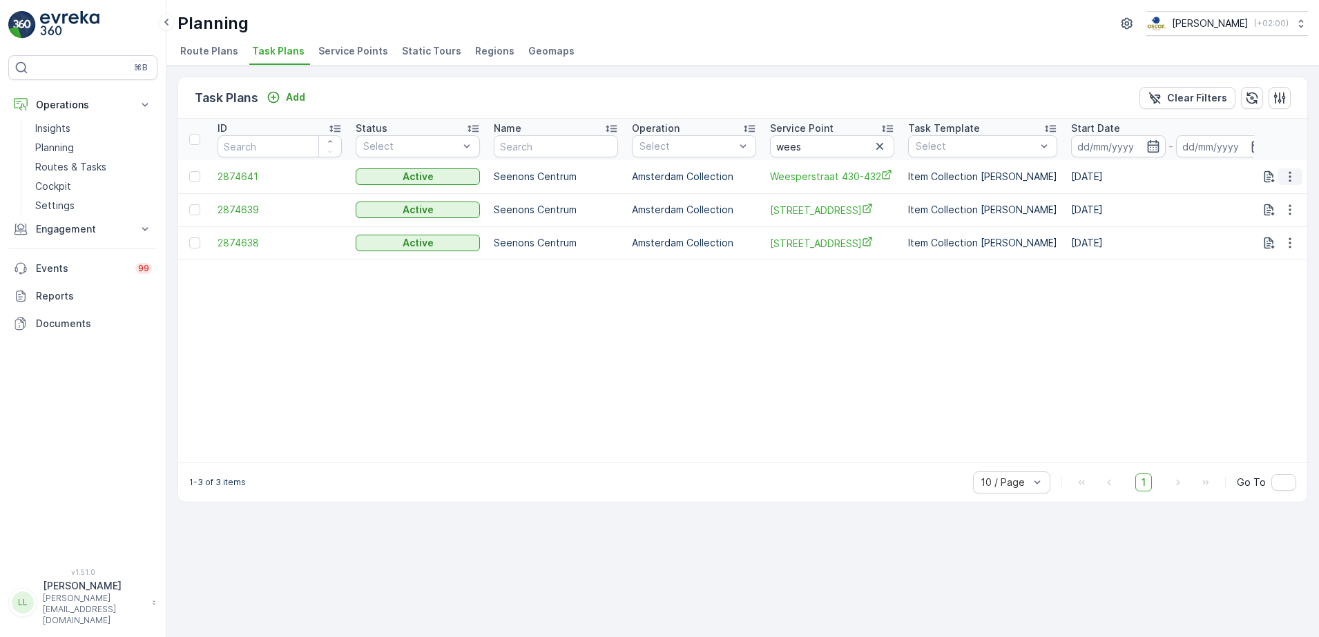
click at [1293, 177] on icon "button" at bounding box center [1290, 177] width 14 height 14
click at [1271, 217] on span "Edit Task Plan" at bounding box center [1265, 217] width 64 height 14
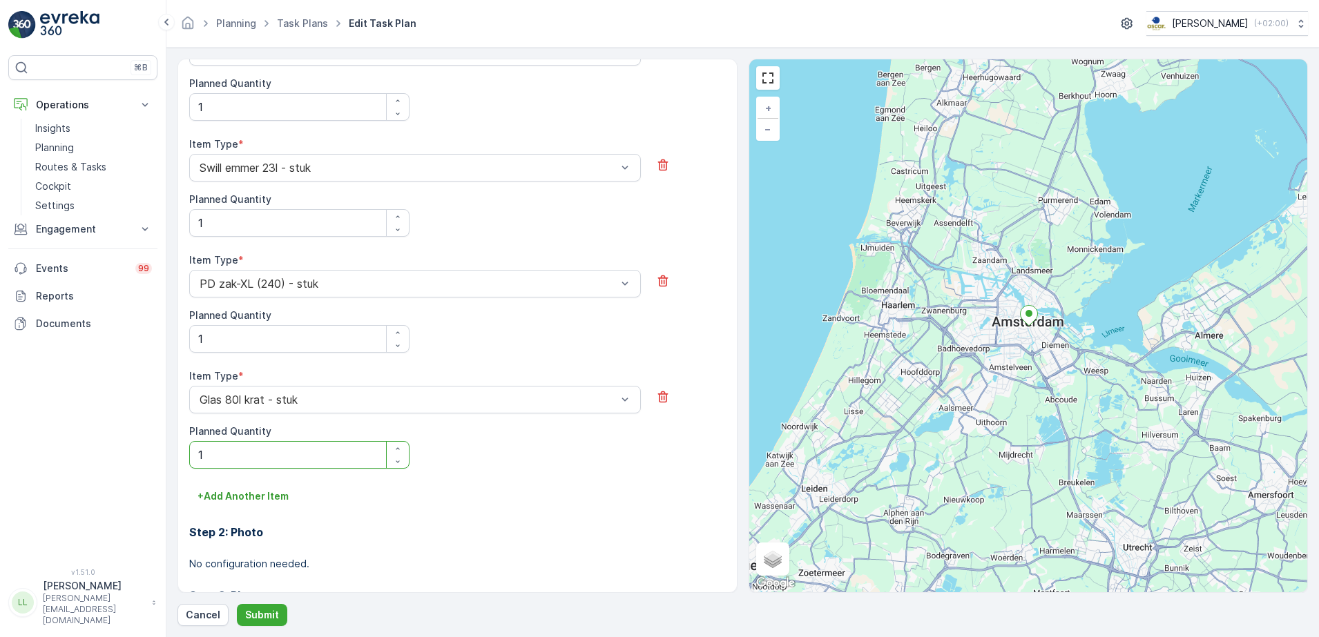
scroll to position [715, 0]
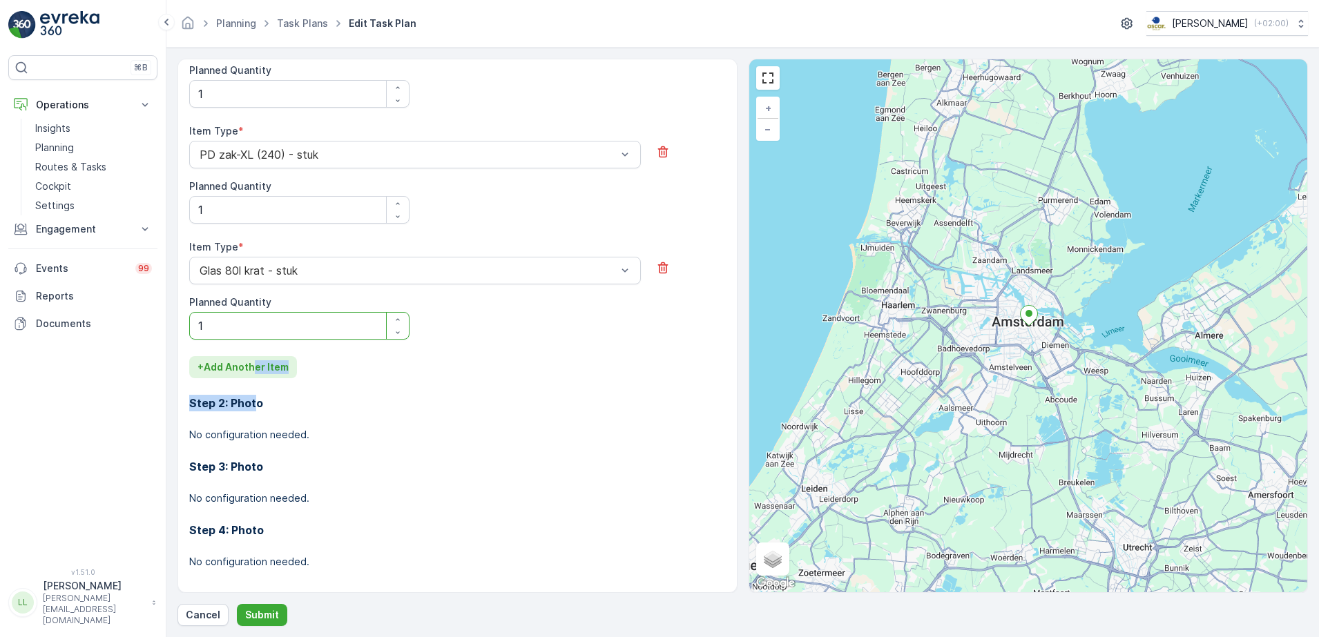
click at [255, 376] on div "Step 1: Item Size Item Type * Papier/karton 240l container - stuk Planned Quant…" at bounding box center [457, 217] width 536 height 748
drag, startPoint x: 255, startPoint y: 376, endPoint x: 380, endPoint y: 414, distance: 130.0
click at [386, 416] on div "Step 2: Photo No configuration needed." at bounding box center [457, 410] width 536 height 64
click at [246, 367] on p "+ Add Another Item" at bounding box center [242, 367] width 91 height 14
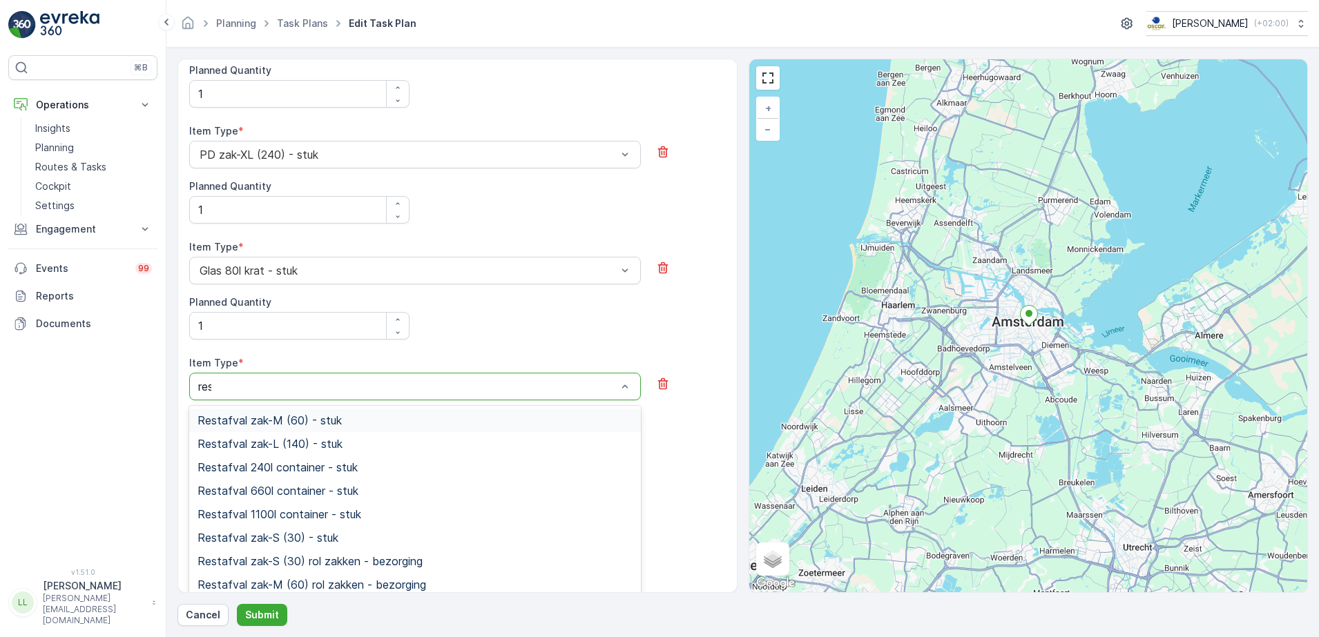
type input "rest"
click at [309, 496] on span "Restafval 660l container - stuk" at bounding box center [277, 491] width 161 height 12
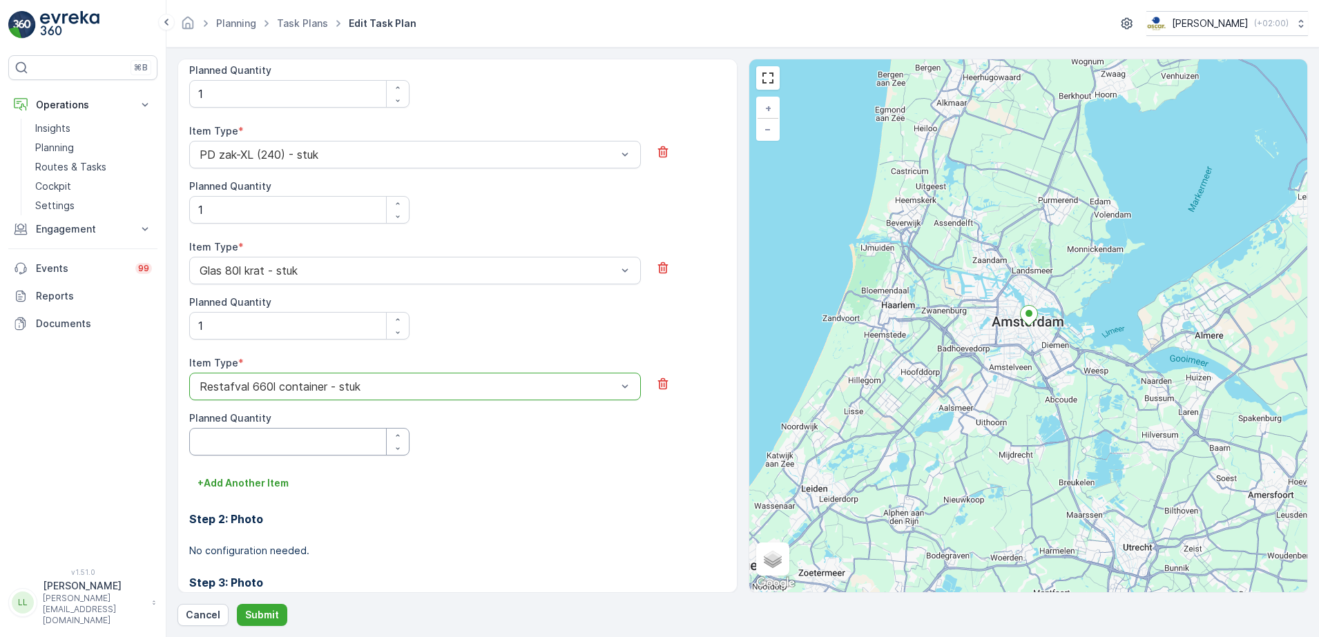
click at [231, 452] on Quantity "Planned Quantity" at bounding box center [299, 442] width 220 height 28
type Quantity "2"
click at [266, 616] on p "Submit" at bounding box center [262, 615] width 34 height 14
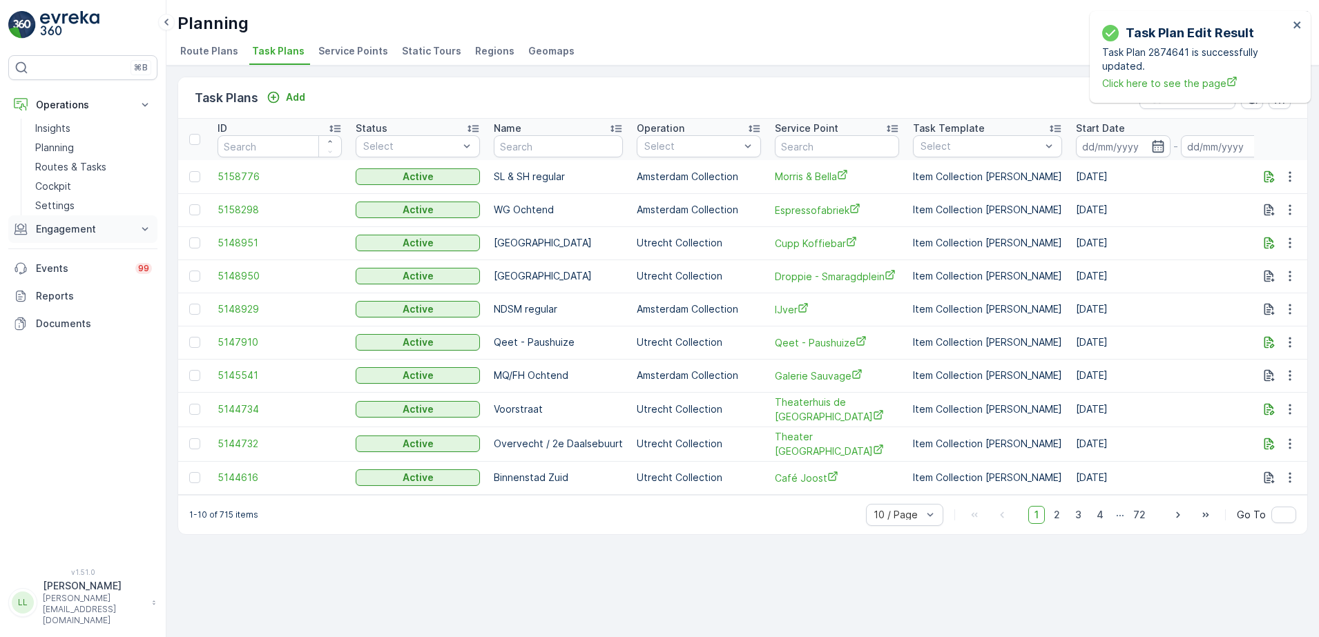
click at [113, 230] on p "Engagement" at bounding box center [83, 229] width 94 height 14
click at [66, 255] on p "Insights" at bounding box center [52, 253] width 35 height 14
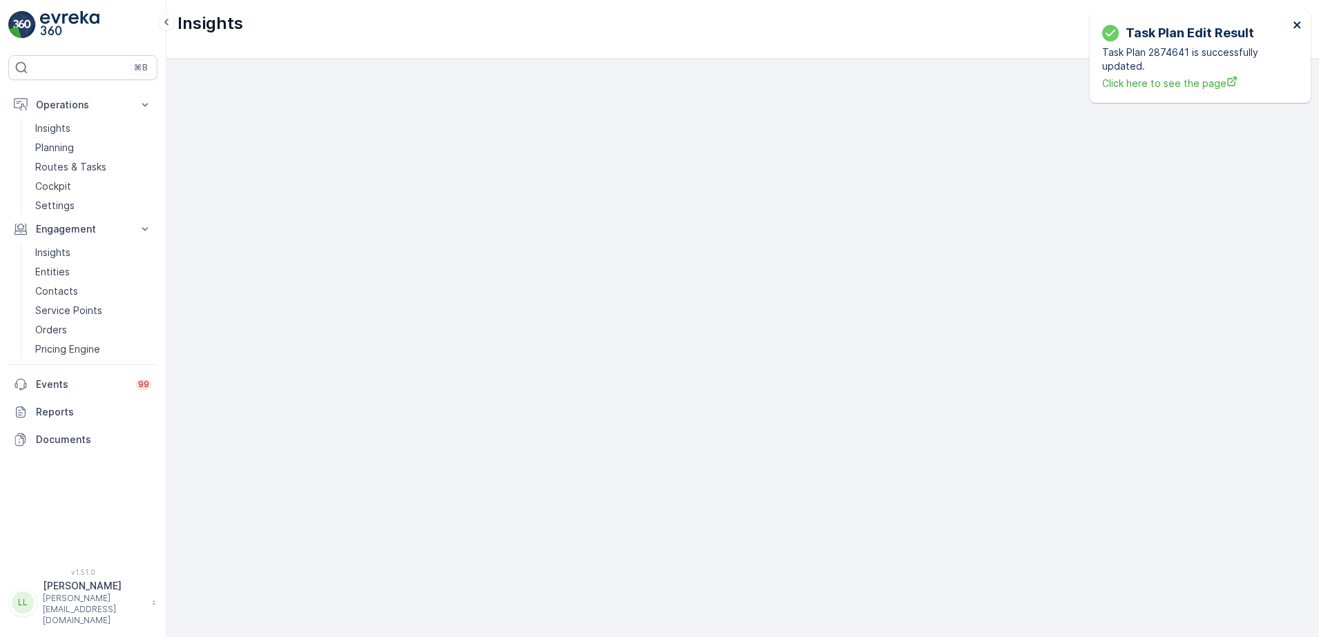
click at [1297, 26] on icon "close" at bounding box center [1296, 24] width 7 height 7
